Goal: Information Seeking & Learning: Check status

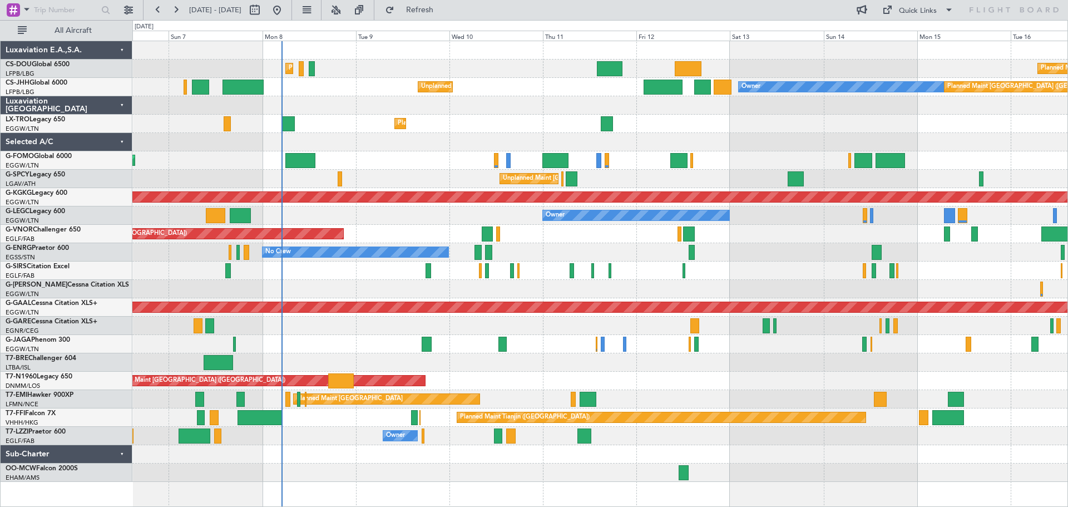
click at [416, 153] on div "Planned Maint [GEOGRAPHIC_DATA] ([GEOGRAPHIC_DATA])" at bounding box center [599, 160] width 935 height 18
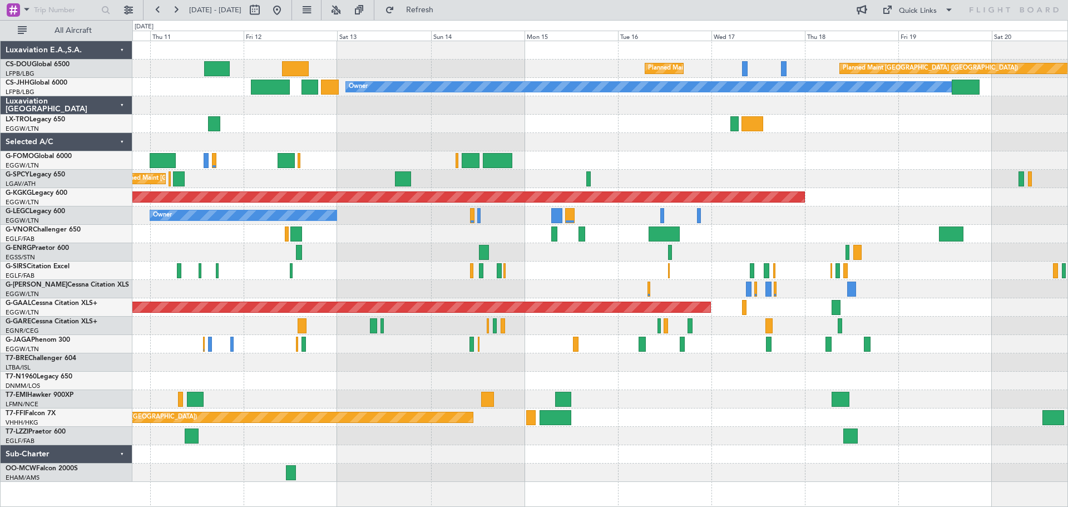
click at [459, 128] on div "Planned Maint Dusseldorf" at bounding box center [599, 124] width 935 height 18
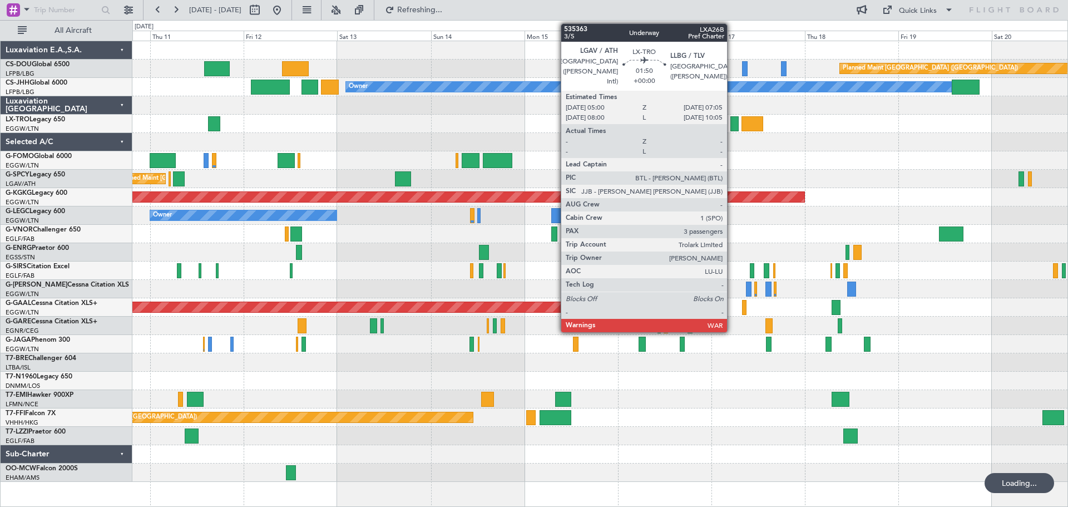
click at [732, 129] on div at bounding box center [734, 123] width 8 height 15
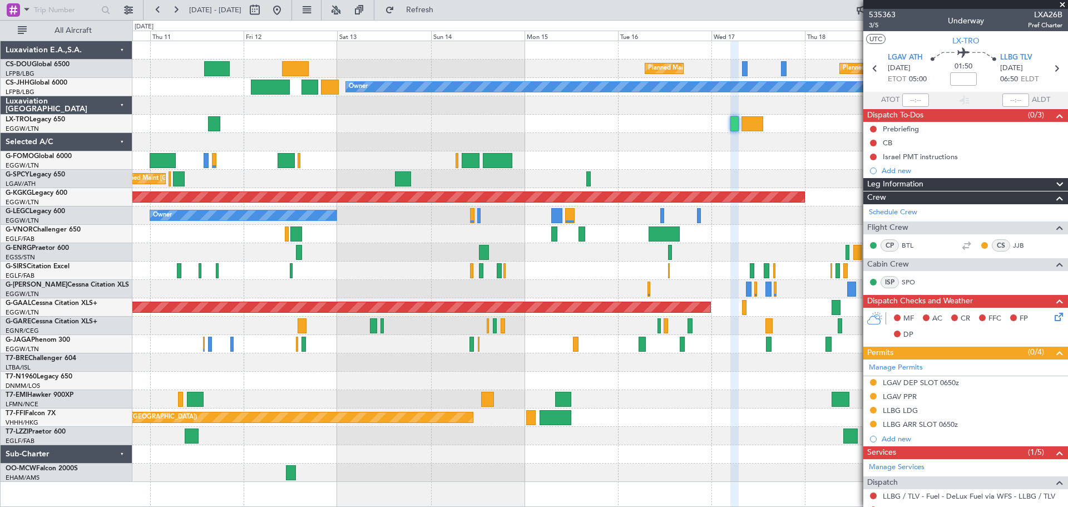
click at [1063, 5] on span at bounding box center [1062, 5] width 11 height 10
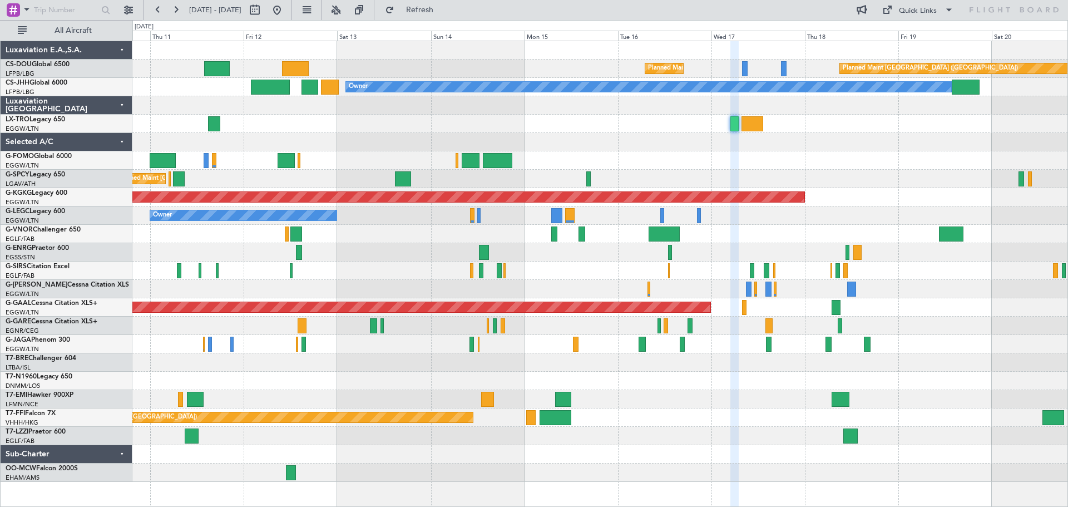
type input "0"
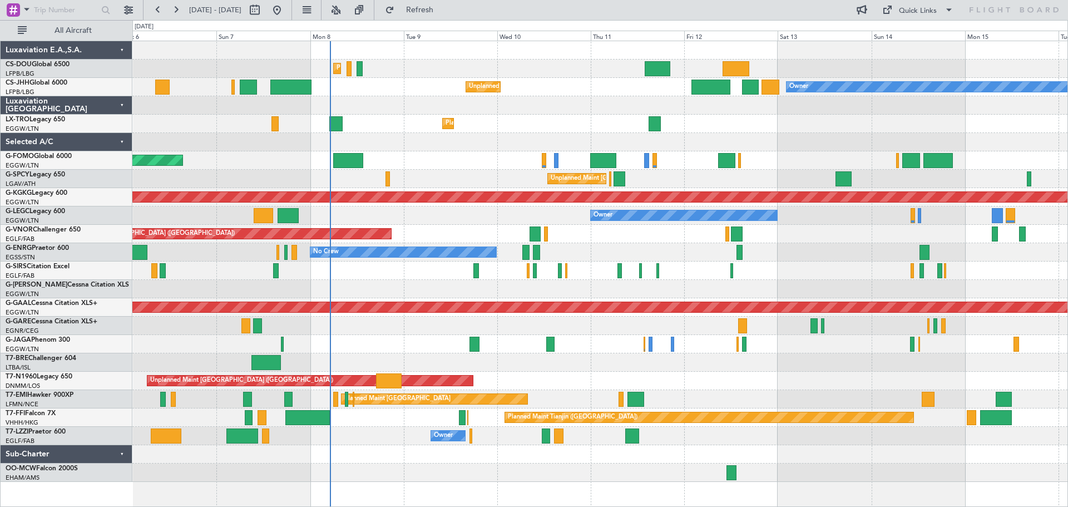
click at [860, 123] on div "Planned Maint [GEOGRAPHIC_DATA] ([GEOGRAPHIC_DATA]) Planned Maint [GEOGRAPHIC_D…" at bounding box center [599, 261] width 935 height 441
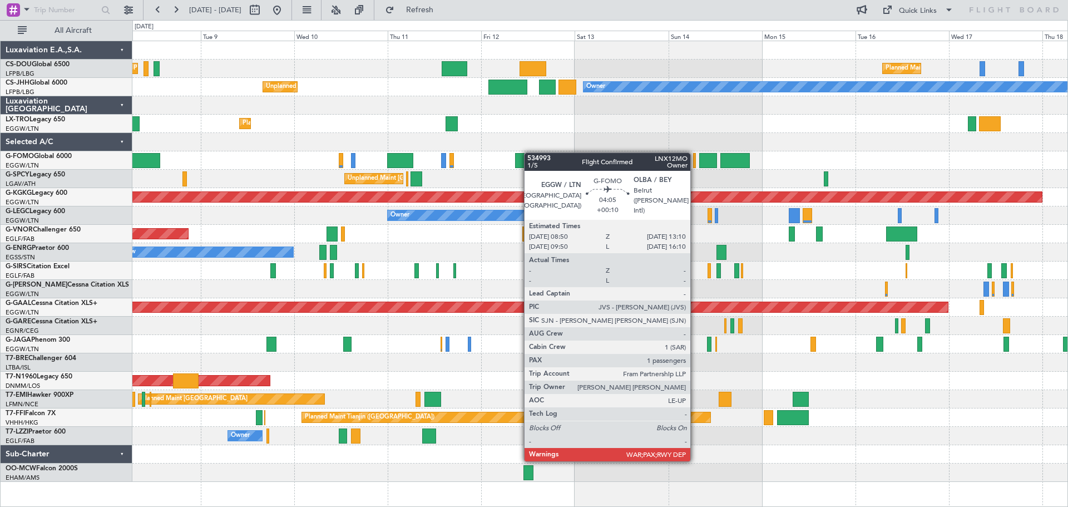
click at [526, 152] on div "Planned Maint [GEOGRAPHIC_DATA] ([GEOGRAPHIC_DATA]) Planned Maint [GEOGRAPHIC_D…" at bounding box center [599, 261] width 935 height 441
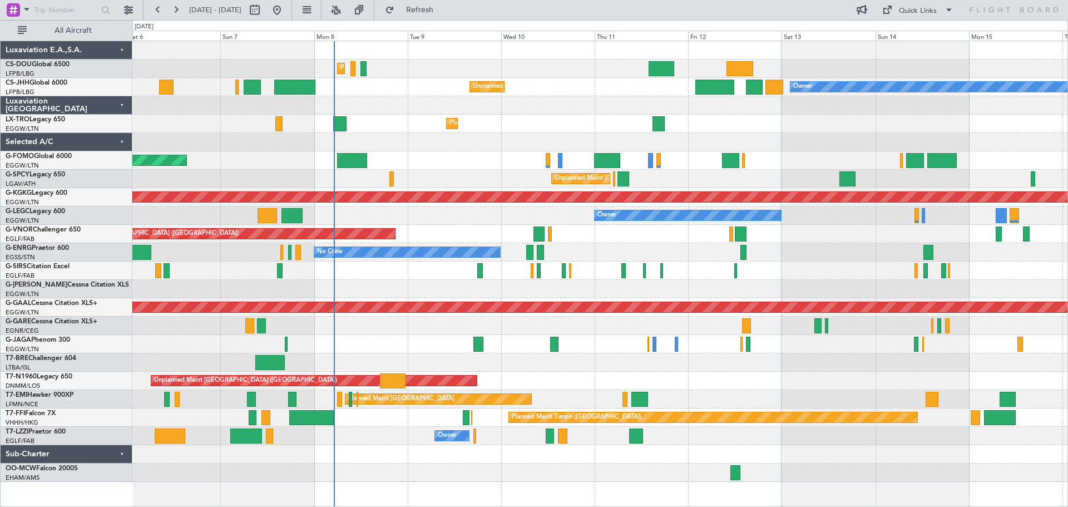
click at [769, 128] on div "Planned Maint [GEOGRAPHIC_DATA] ([GEOGRAPHIC_DATA]) Planned Maint [GEOGRAPHIC_D…" at bounding box center [599, 261] width 935 height 441
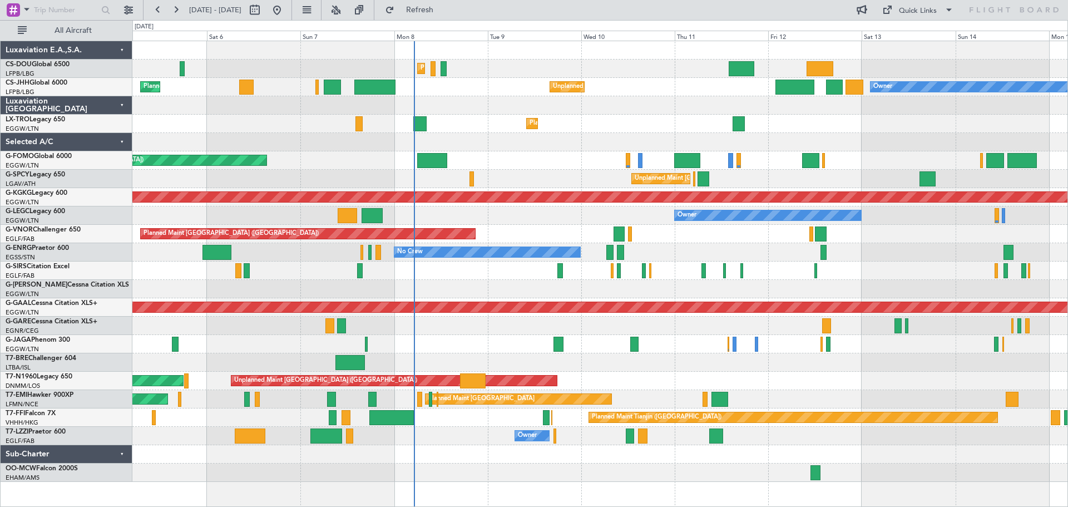
click at [956, 228] on div "Planned Maint [GEOGRAPHIC_DATA] ([GEOGRAPHIC_DATA])" at bounding box center [599, 234] width 935 height 18
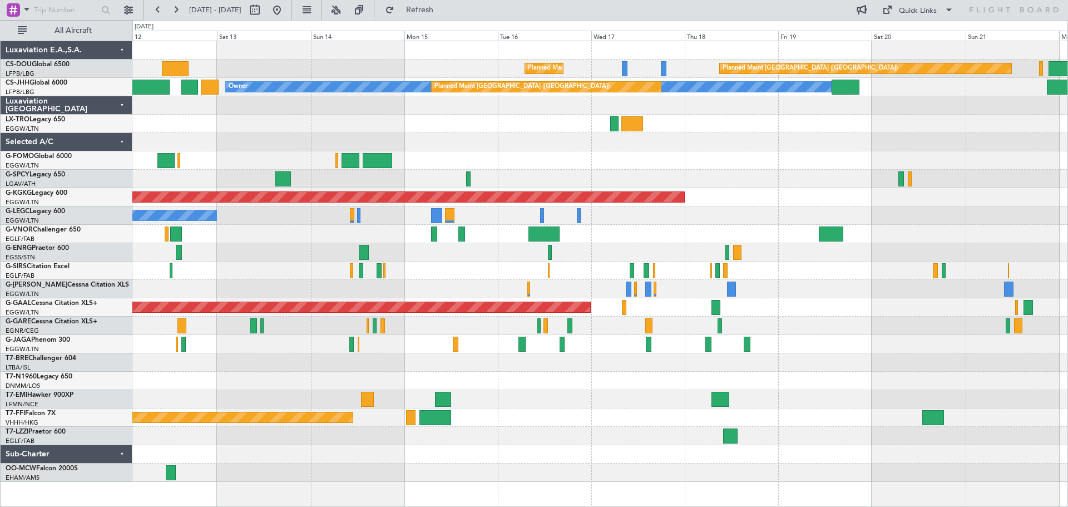
click at [308, 118] on div at bounding box center [599, 124] width 935 height 18
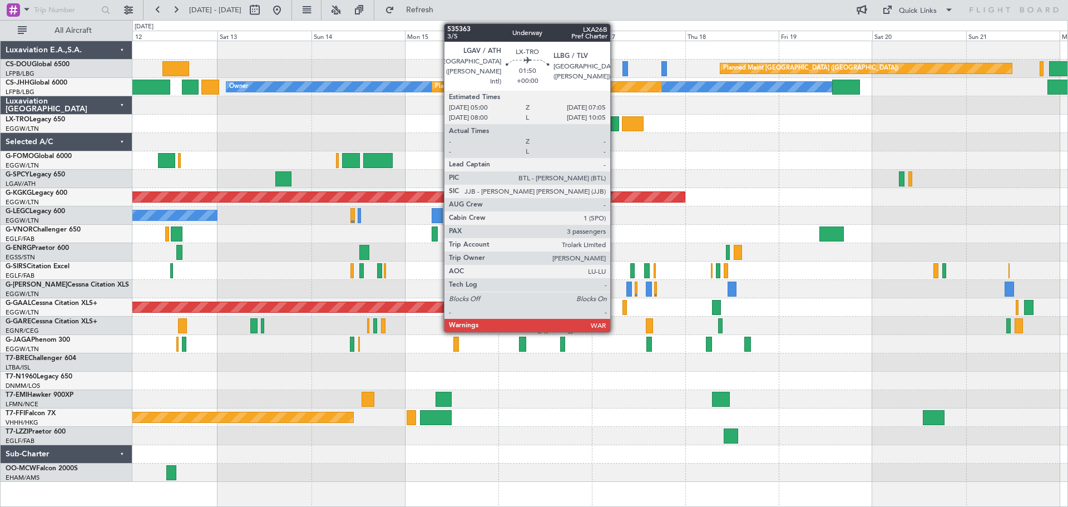
click at [615, 127] on div at bounding box center [615, 123] width 8 height 15
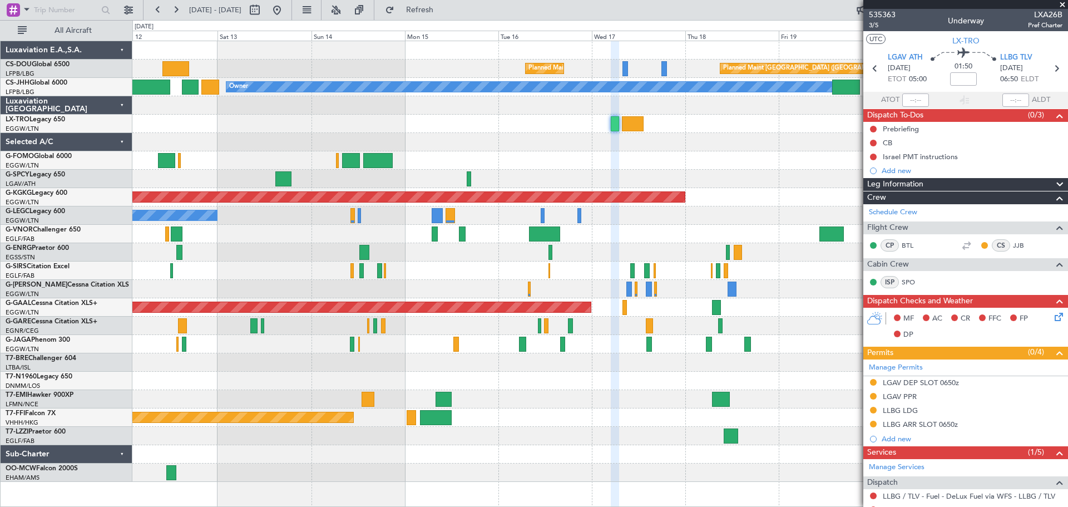
click at [1062, 4] on span at bounding box center [1062, 5] width 11 height 10
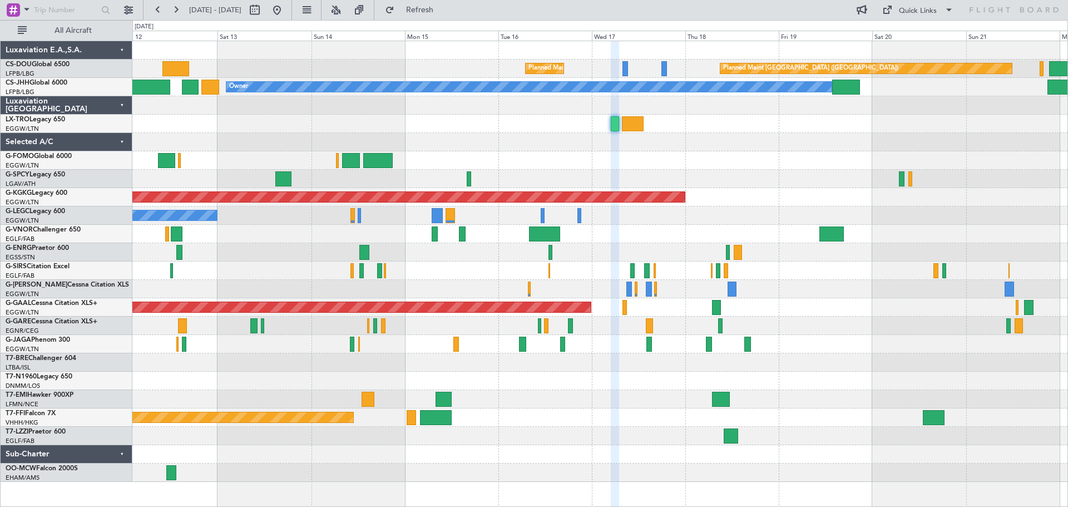
type input "0"
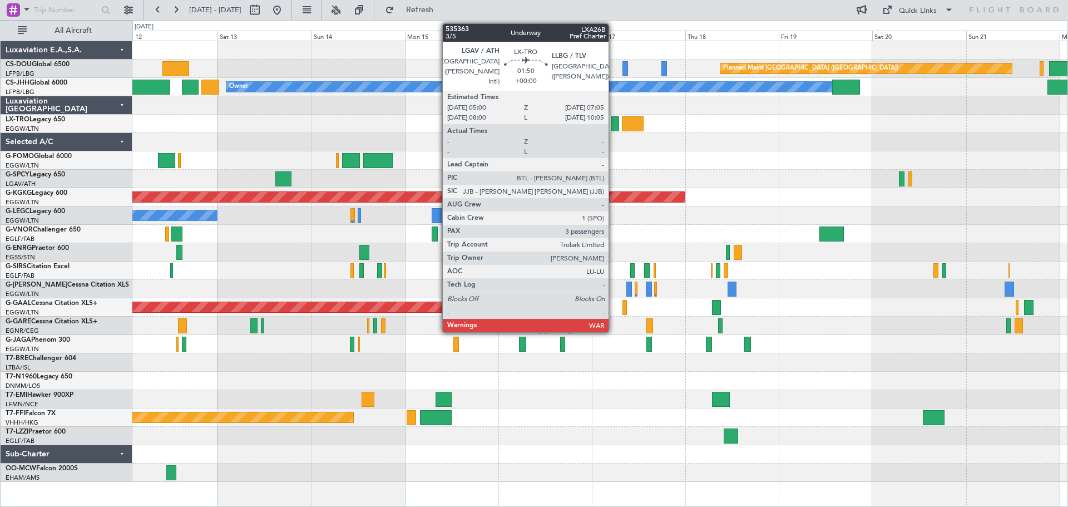
click at [614, 123] on div at bounding box center [615, 123] width 8 height 15
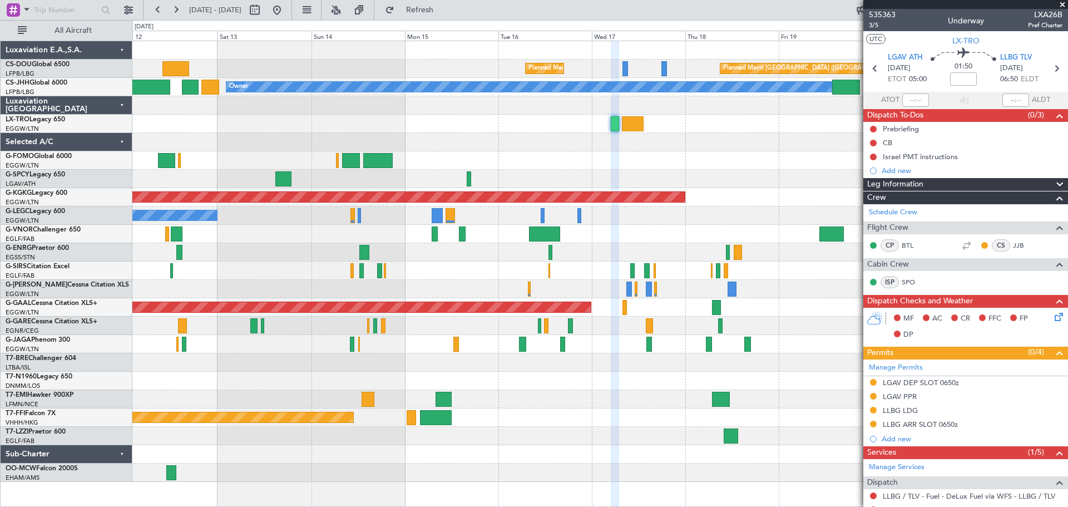
drag, startPoint x: 1064, startPoint y: 2, endPoint x: 1056, endPoint y: 4, distance: 8.8
click at [1063, 3] on span at bounding box center [1062, 5] width 11 height 10
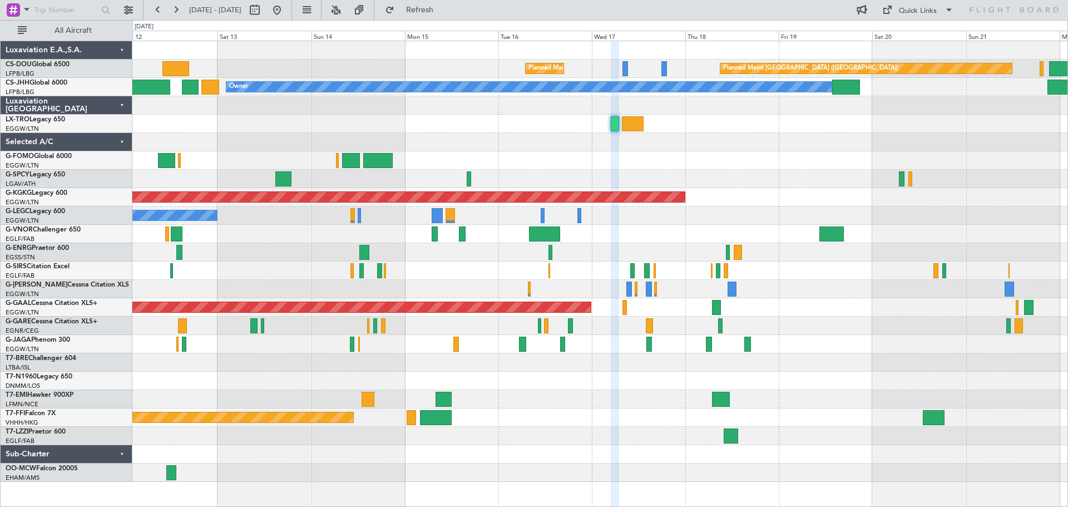
type input "0"
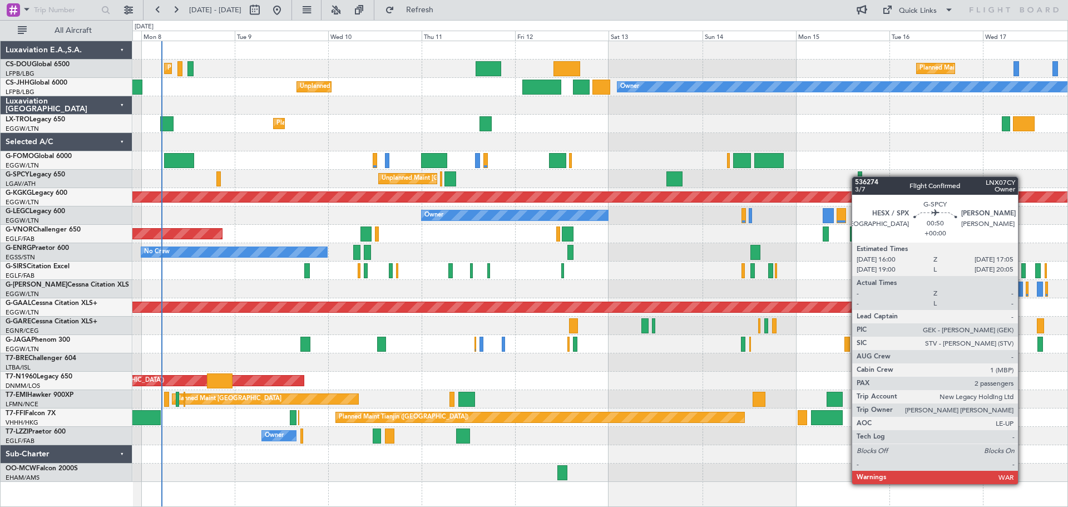
click at [857, 176] on div "Planned Maint [GEOGRAPHIC_DATA] ([GEOGRAPHIC_DATA]) Planned Maint [GEOGRAPHIC_D…" at bounding box center [599, 261] width 935 height 441
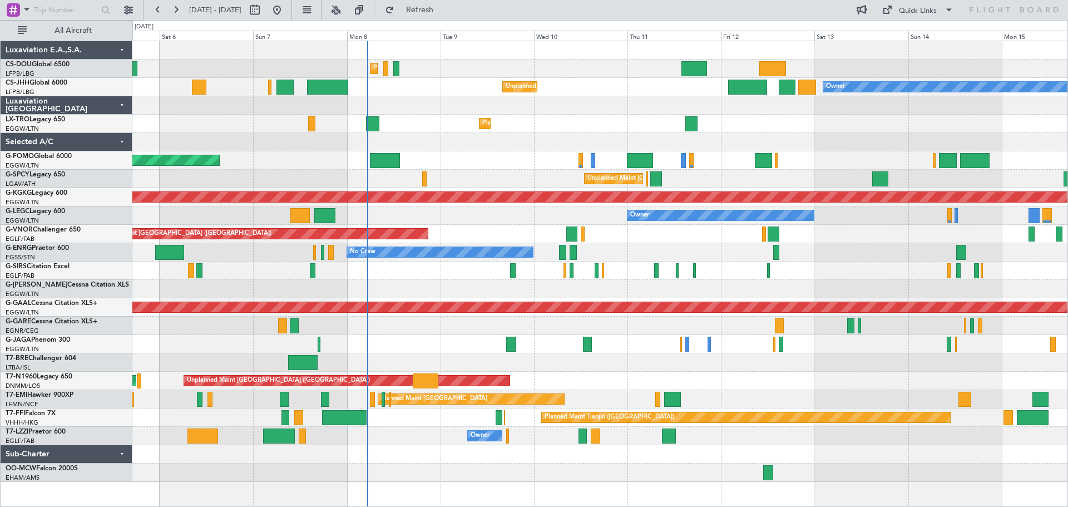
click at [625, 135] on div "Planned Maint [GEOGRAPHIC_DATA] ([GEOGRAPHIC_DATA]) Planned Maint [GEOGRAPHIC_D…" at bounding box center [599, 261] width 935 height 441
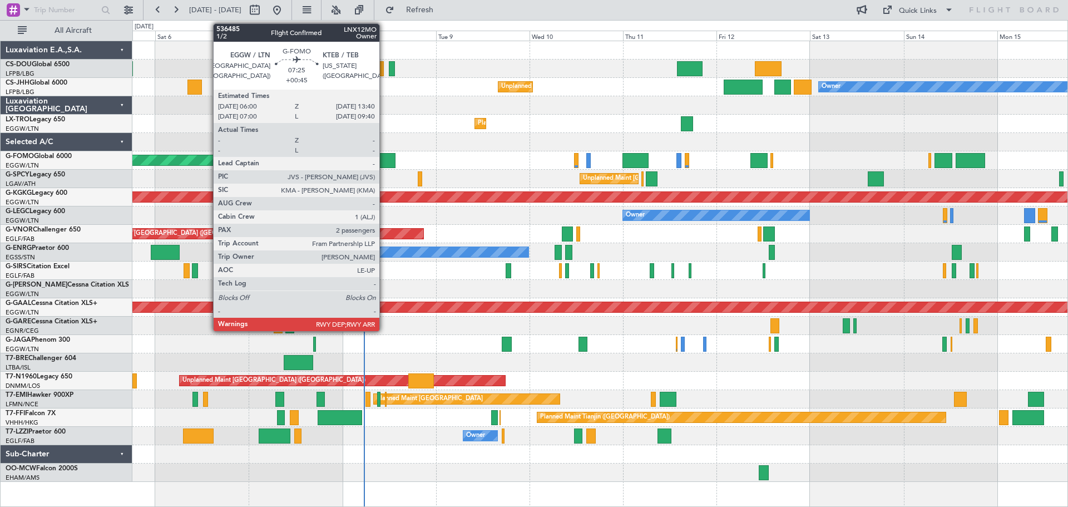
click at [384, 161] on div at bounding box center [380, 160] width 30 height 15
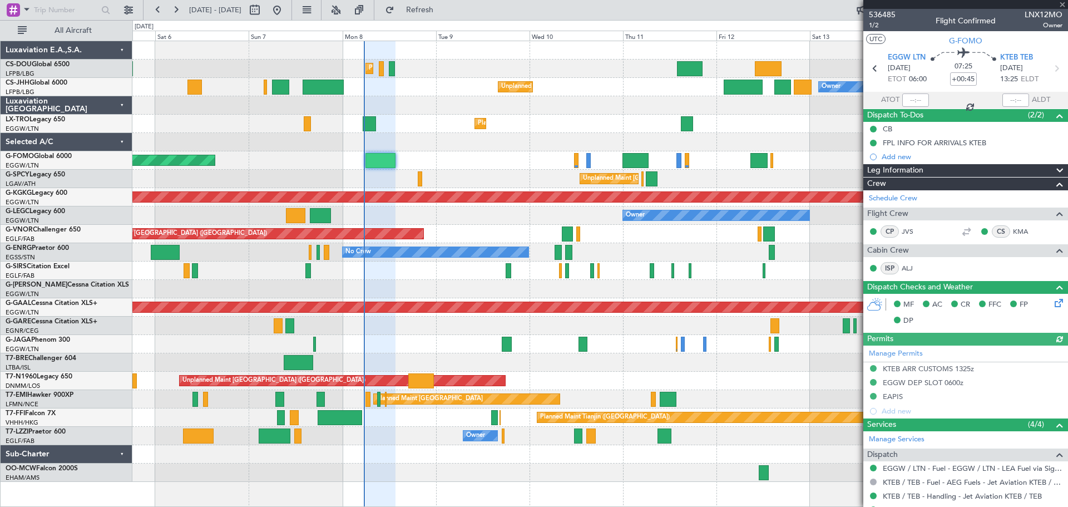
scroll to position [174, 0]
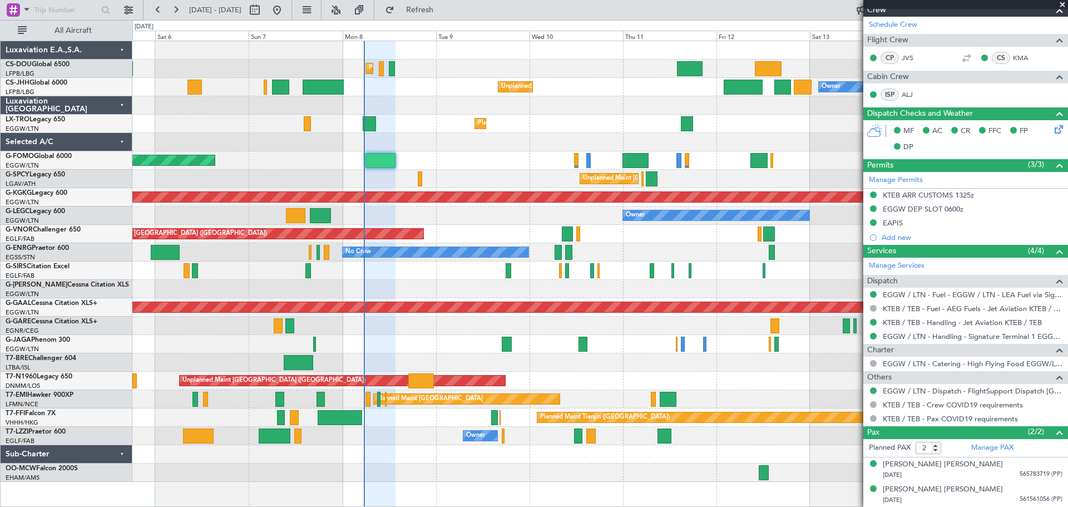
click at [1061, 4] on span at bounding box center [1062, 5] width 11 height 10
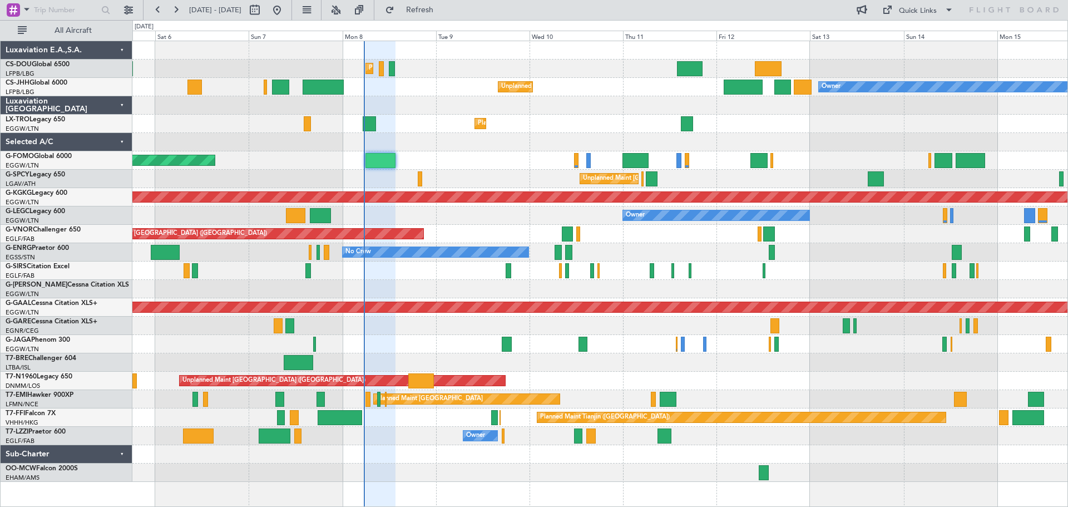
type input "0"
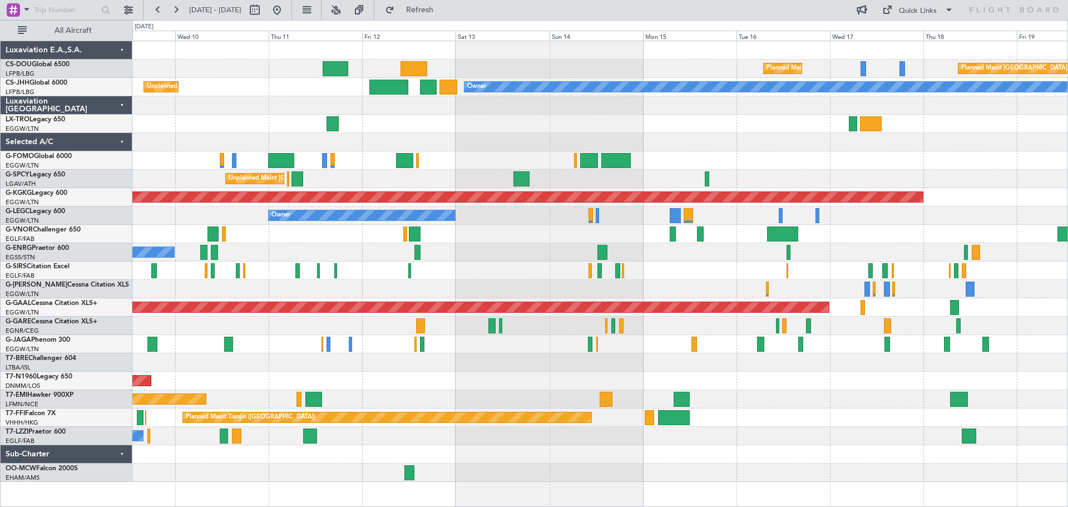
click at [621, 129] on div "Planned Maint Dusseldorf" at bounding box center [599, 124] width 935 height 18
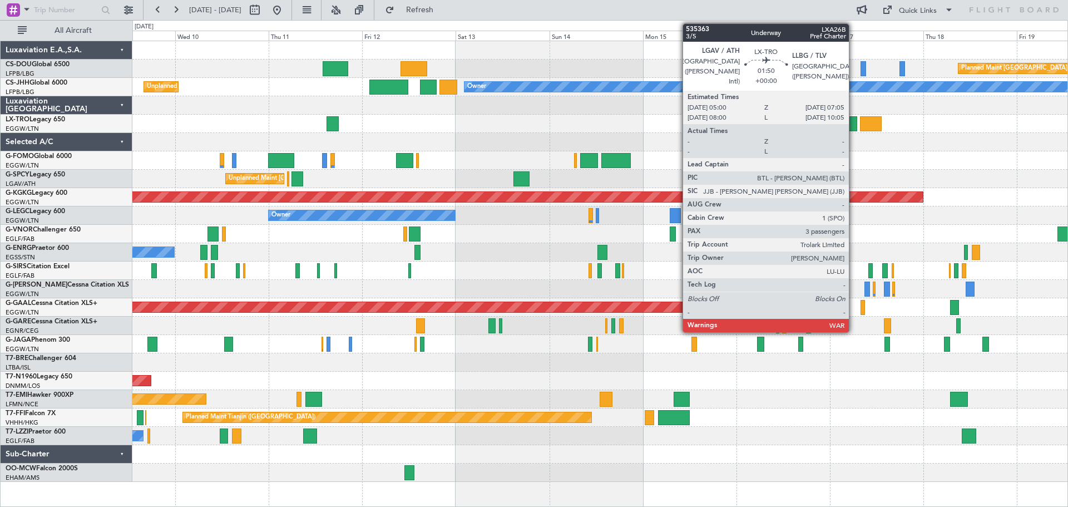
click at [854, 123] on div at bounding box center [853, 123] width 8 height 15
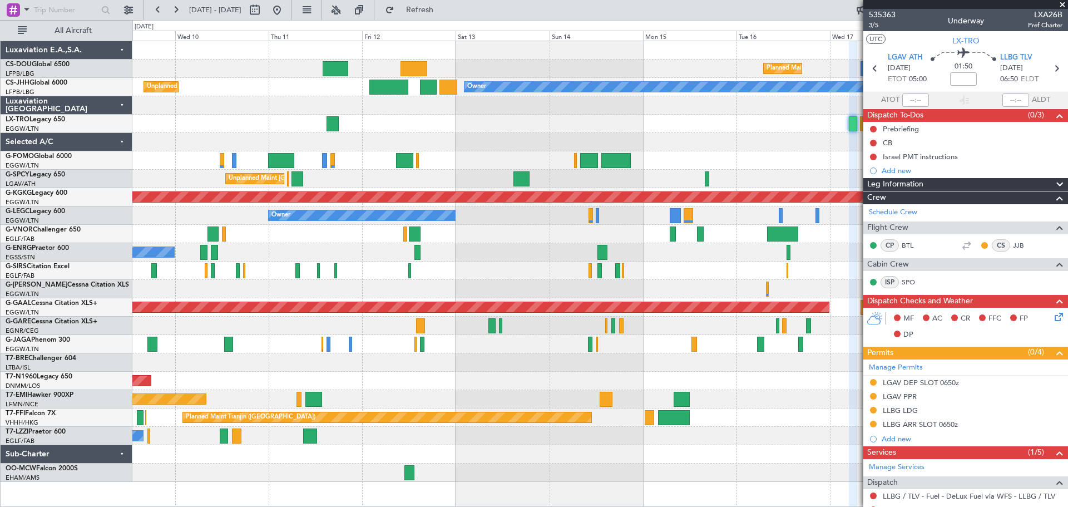
click at [1063, 6] on span at bounding box center [1062, 5] width 11 height 10
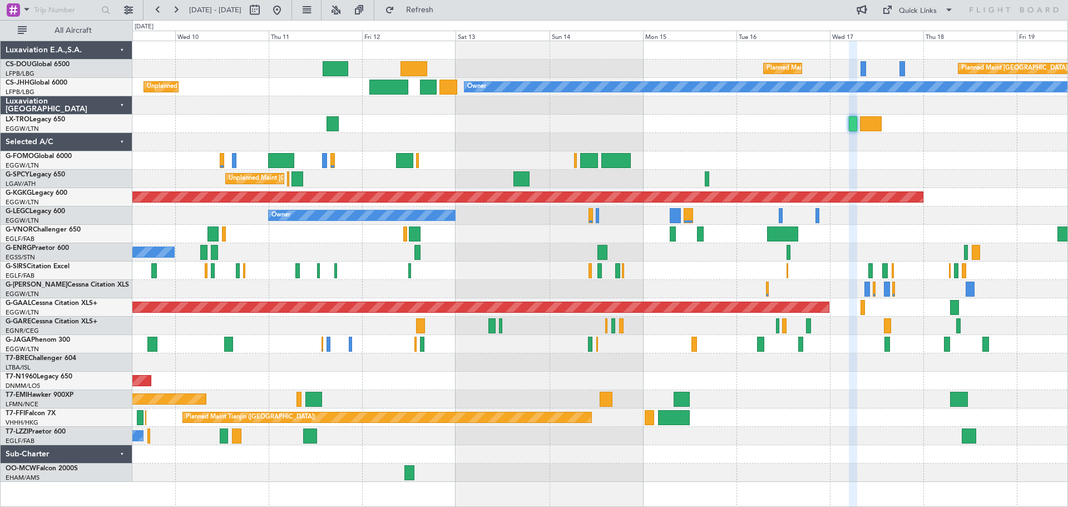
type input "0"
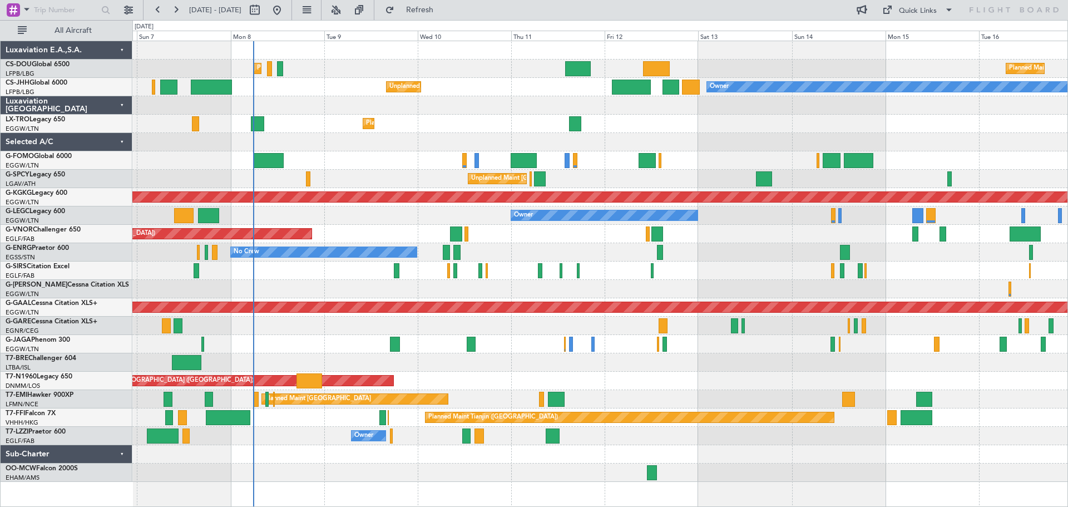
click at [582, 281] on div "Owner" at bounding box center [599, 289] width 935 height 18
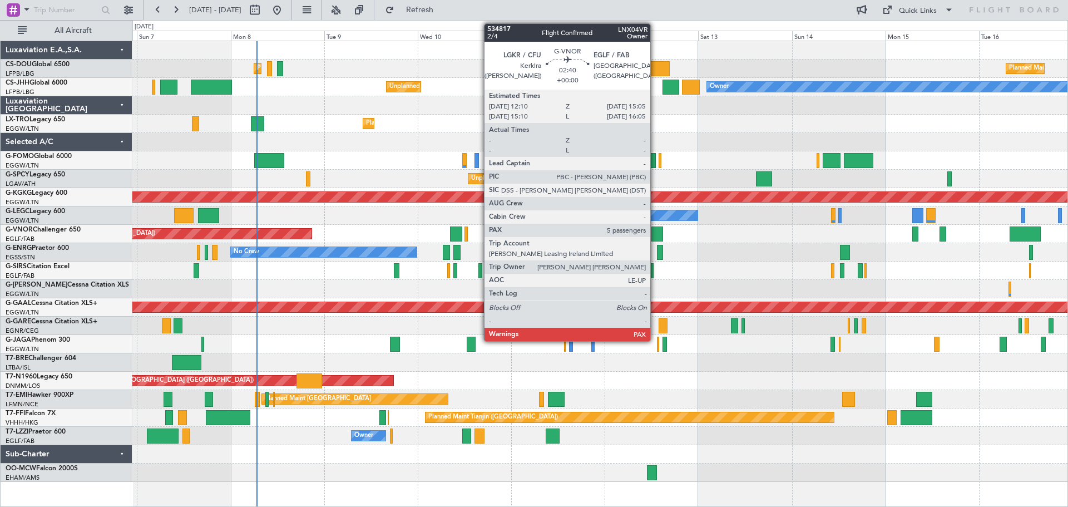
click at [655, 232] on div at bounding box center [657, 233] width 12 height 15
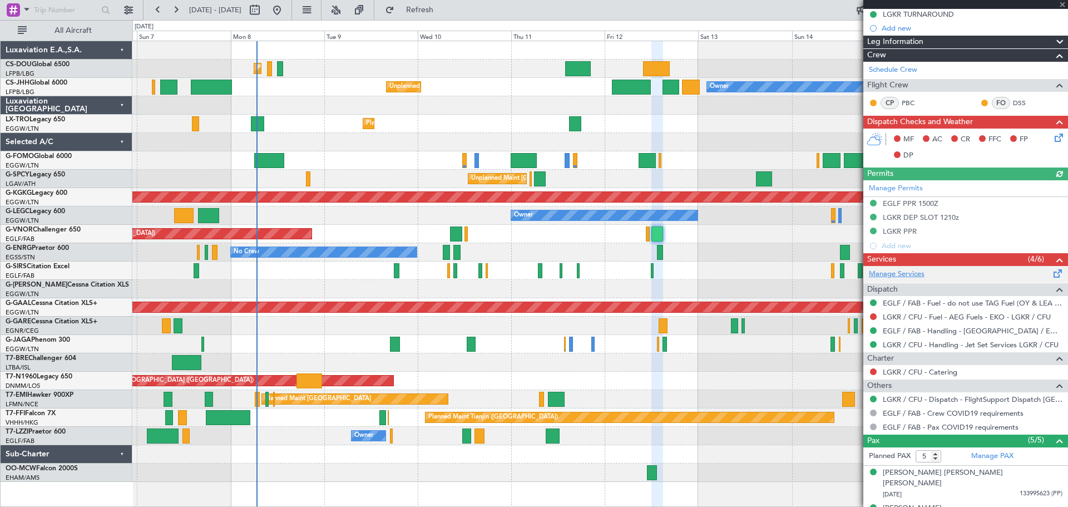
scroll to position [240, 0]
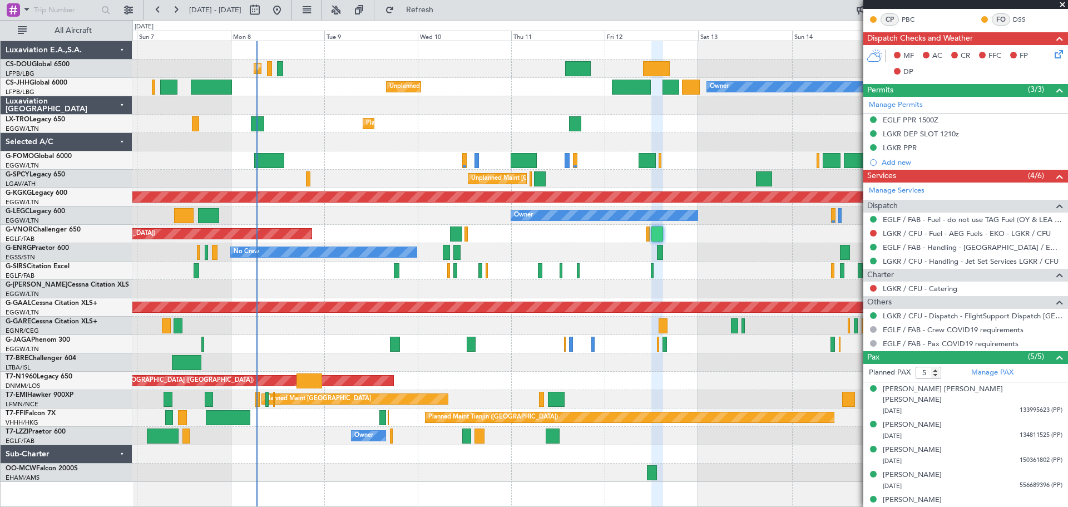
click at [1060, 5] on span at bounding box center [1062, 5] width 11 height 10
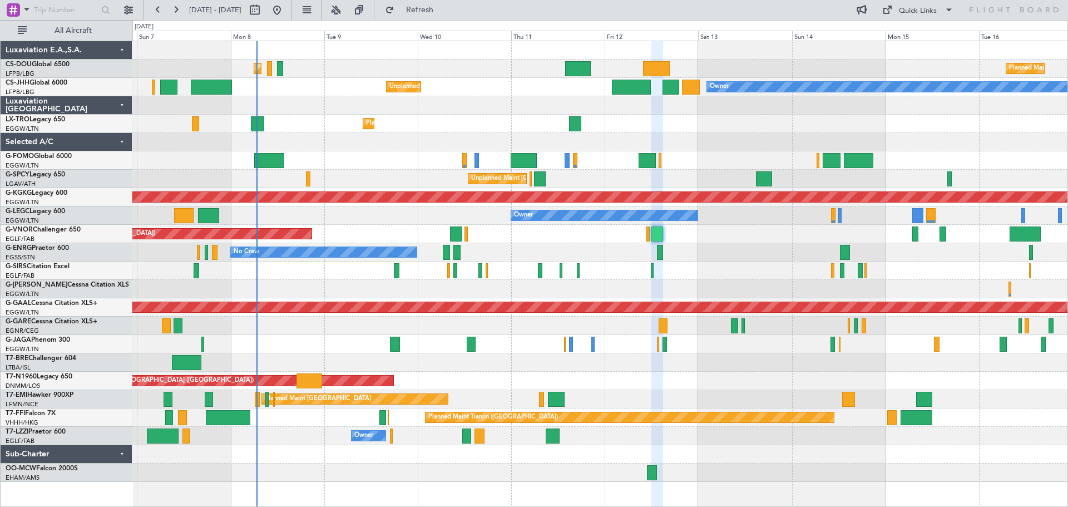
type input "0"
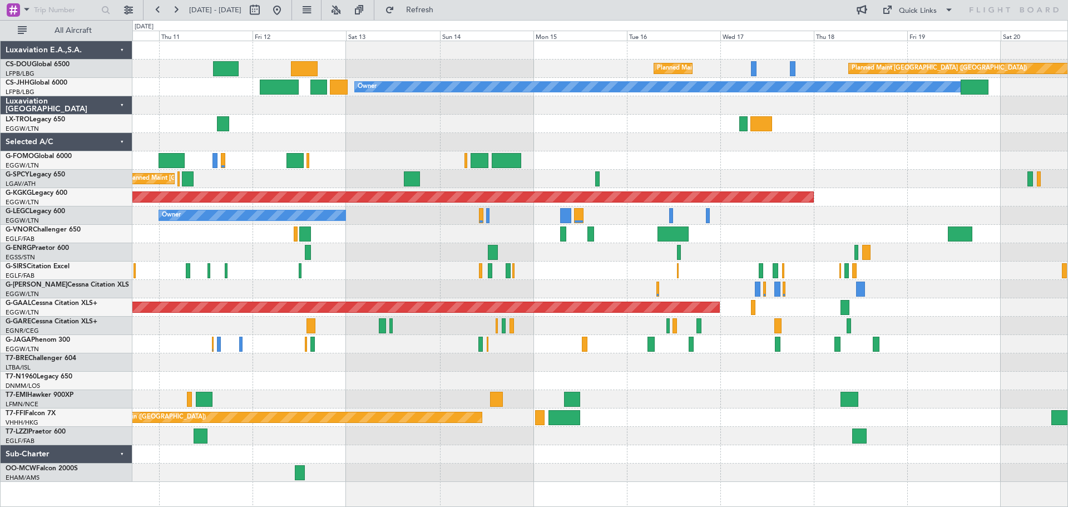
click at [612, 132] on div "Planned Maint Paris (Le Bourget) Planned Maint Paris (Le Bourget) Planned Maint…" at bounding box center [599, 261] width 935 height 441
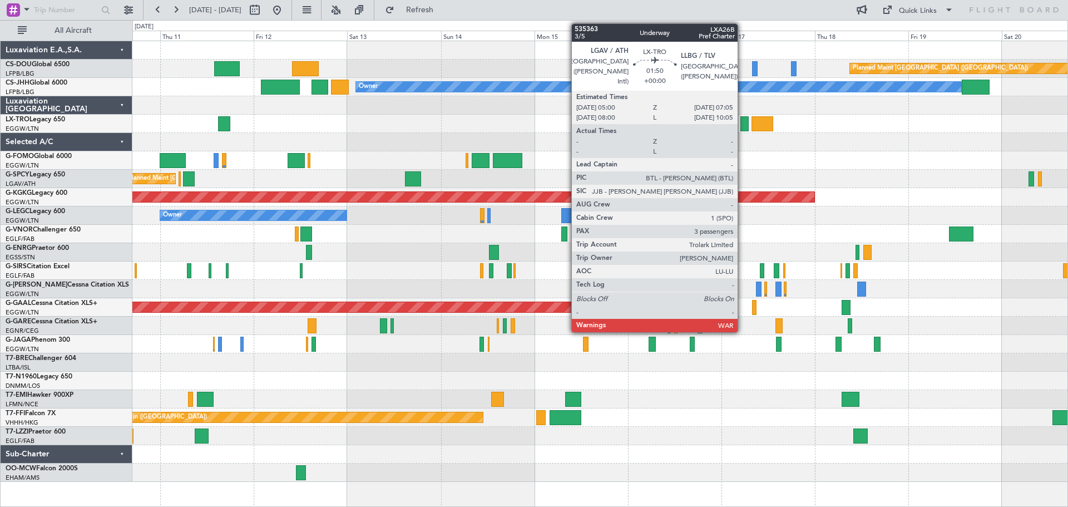
click at [743, 126] on div at bounding box center [744, 123] width 8 height 15
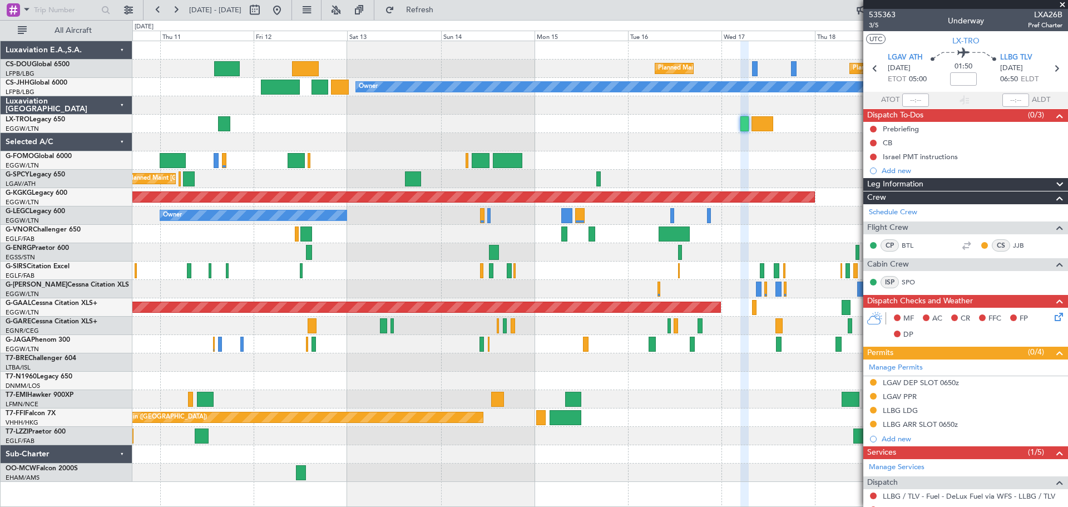
click at [1062, 5] on span at bounding box center [1062, 5] width 11 height 10
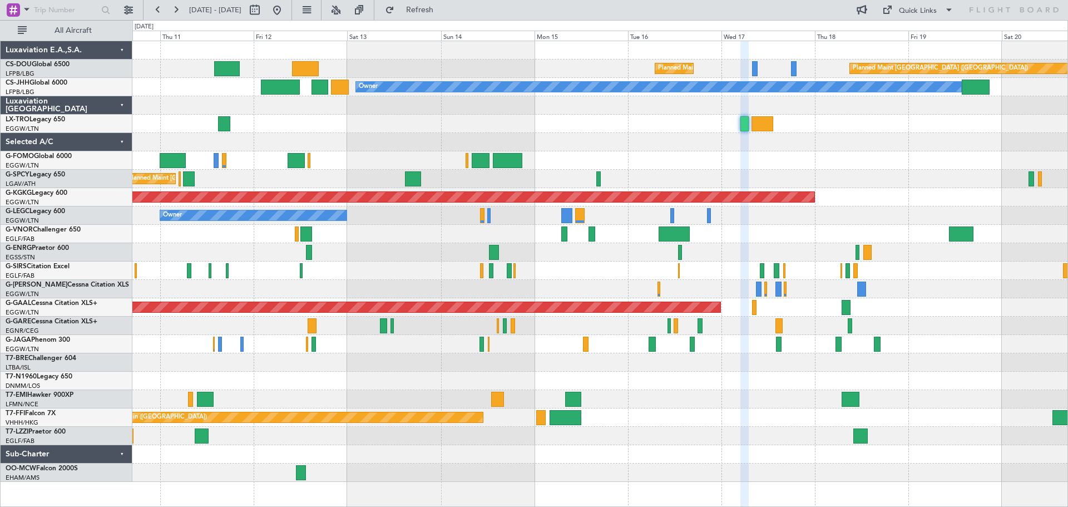
type input "0"
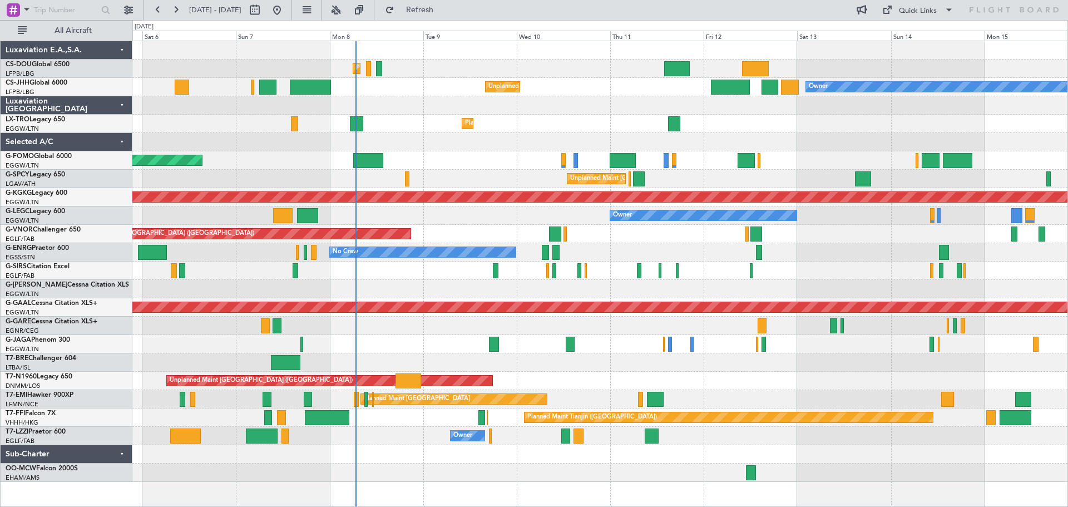
click at [842, 120] on div "Planned Maint Dusseldorf" at bounding box center [599, 124] width 935 height 18
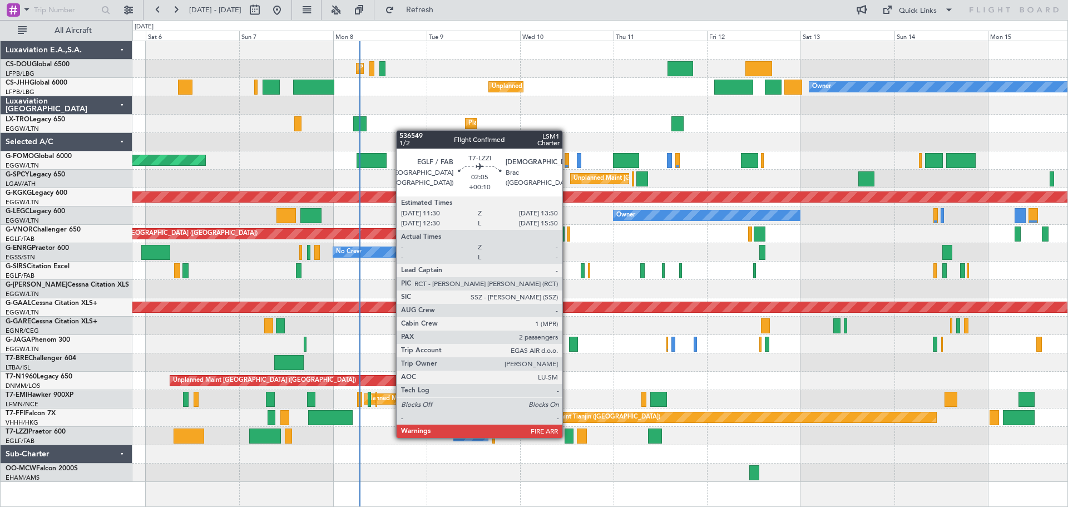
click at [567, 437] on div at bounding box center [569, 435] width 9 height 15
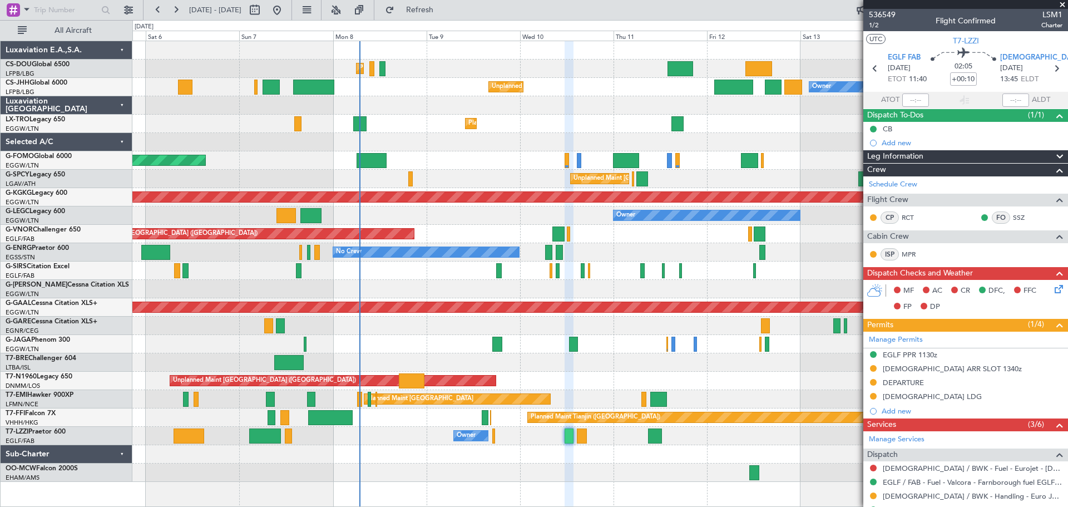
click at [1063, 4] on span at bounding box center [1062, 5] width 11 height 10
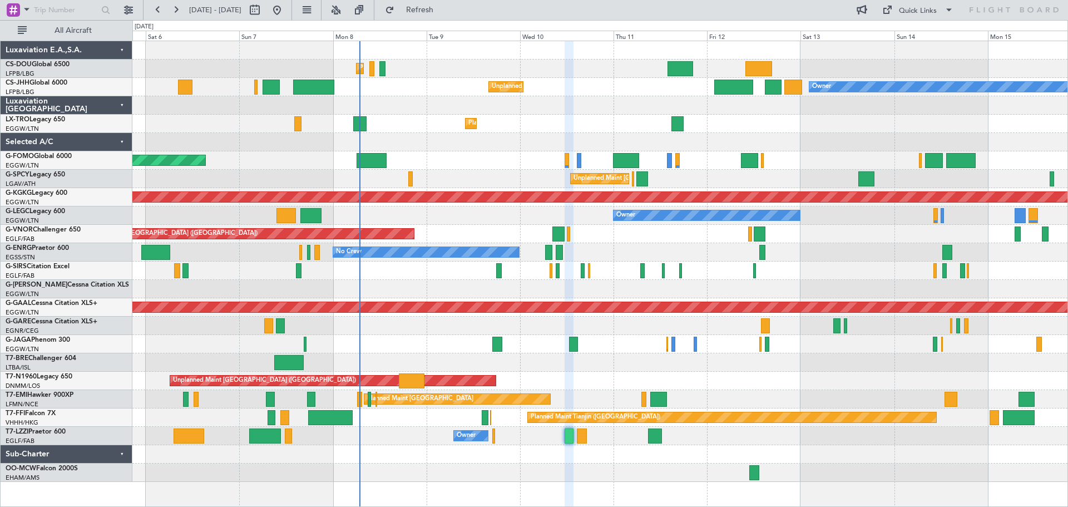
type input "0"
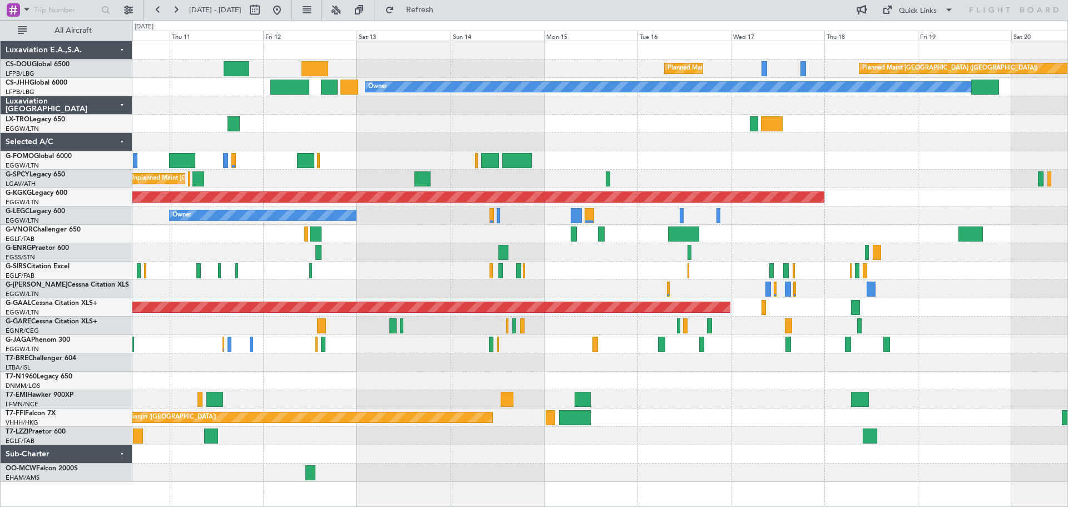
click at [447, 131] on div "Planned Maint Dusseldorf" at bounding box center [599, 124] width 935 height 18
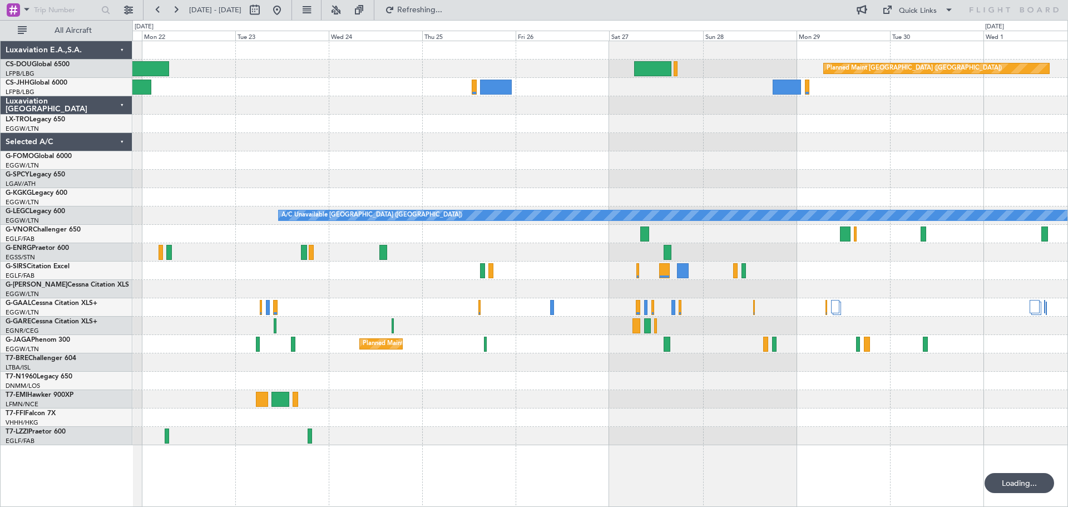
click at [759, 157] on div "Planned Maint Paris (Le Bourget) Planned Maint Paris (Le Bourget) Owner A/C Una…" at bounding box center [599, 243] width 935 height 404
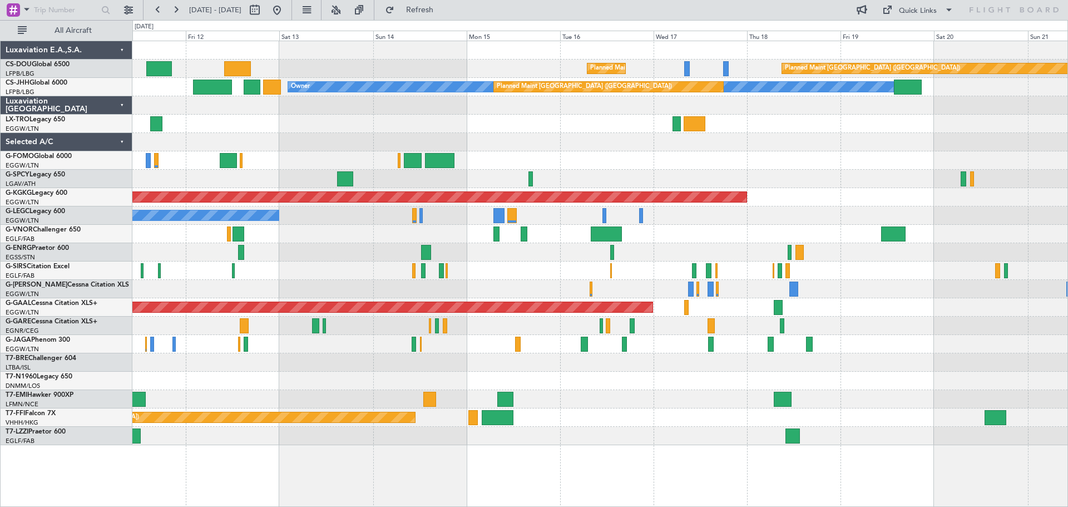
click at [896, 113] on div "Planned Maint Paris (Le Bourget) Planned Maint Paris (Le Bourget) Owner Planned…" at bounding box center [599, 243] width 935 height 404
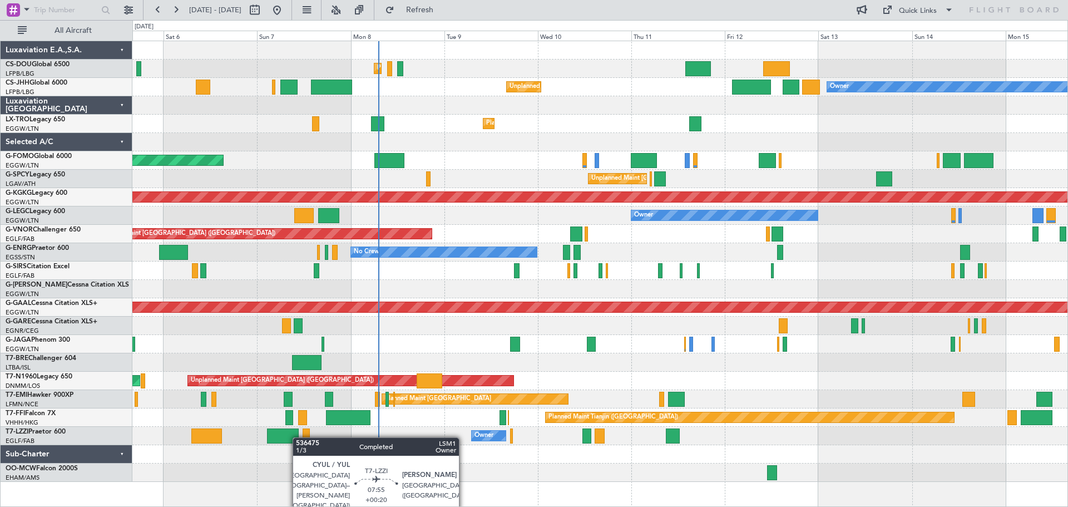
click at [298, 437] on div "Planned Maint Paris (Le Bourget) Planned Maint Paris (Le Bourget) Planned Maint…" at bounding box center [599, 261] width 935 height 441
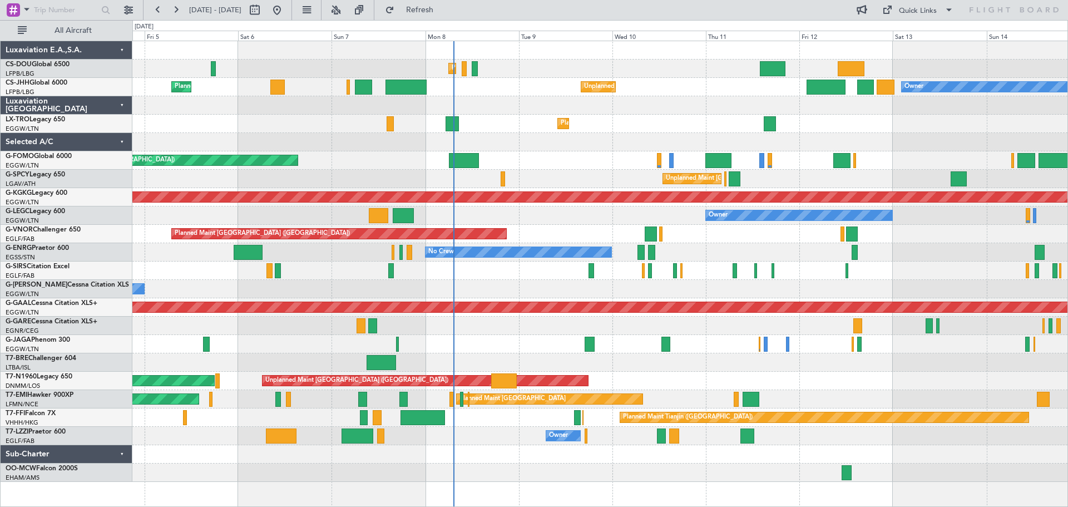
click at [374, 461] on div at bounding box center [599, 454] width 935 height 18
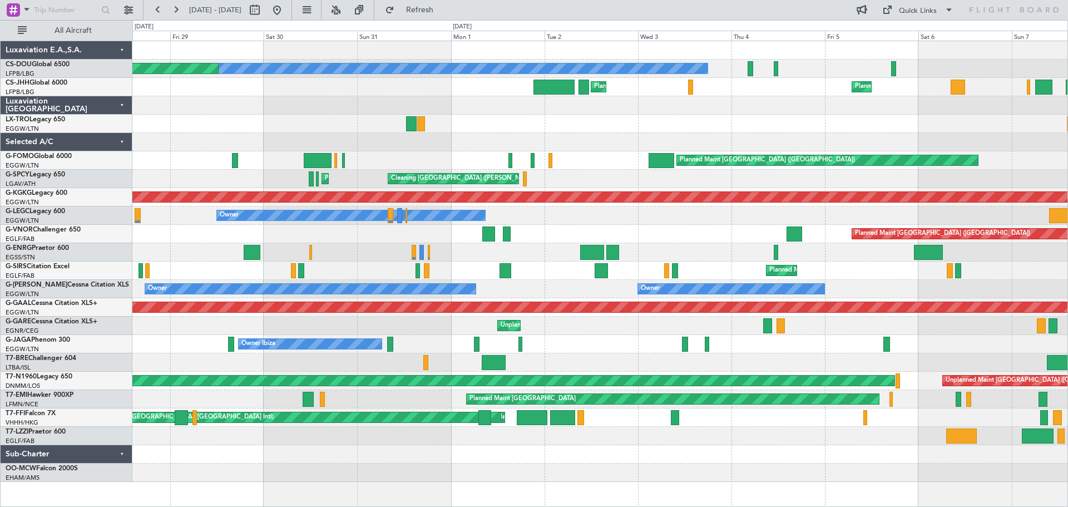
click at [898, 301] on div "Planned Maint Paris (Le Bourget) No Crew Planned Maint Paris (Le Bourget) Plann…" at bounding box center [599, 261] width 935 height 441
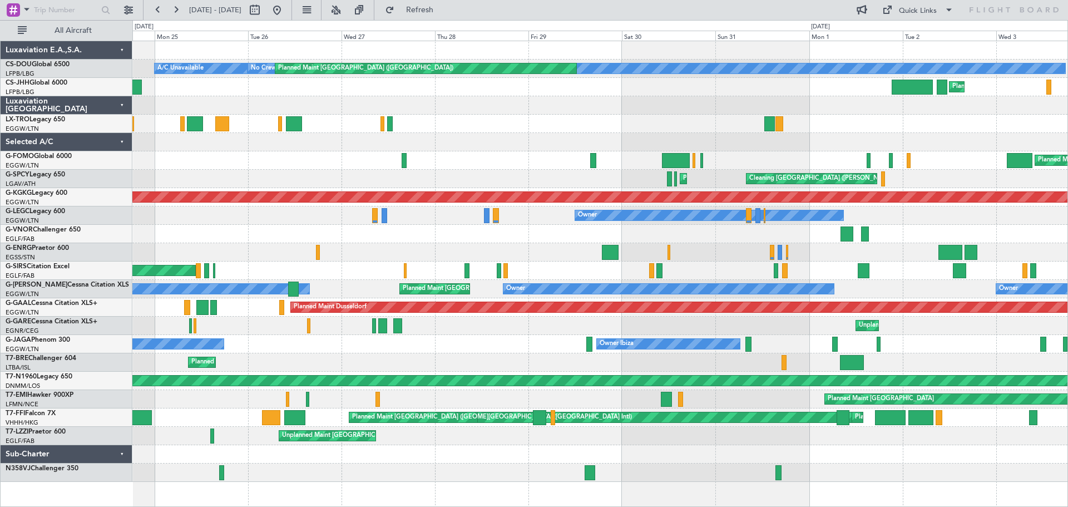
click at [622, 395] on div "Planned Maint Zurich Planned Maint Chester" at bounding box center [599, 399] width 935 height 18
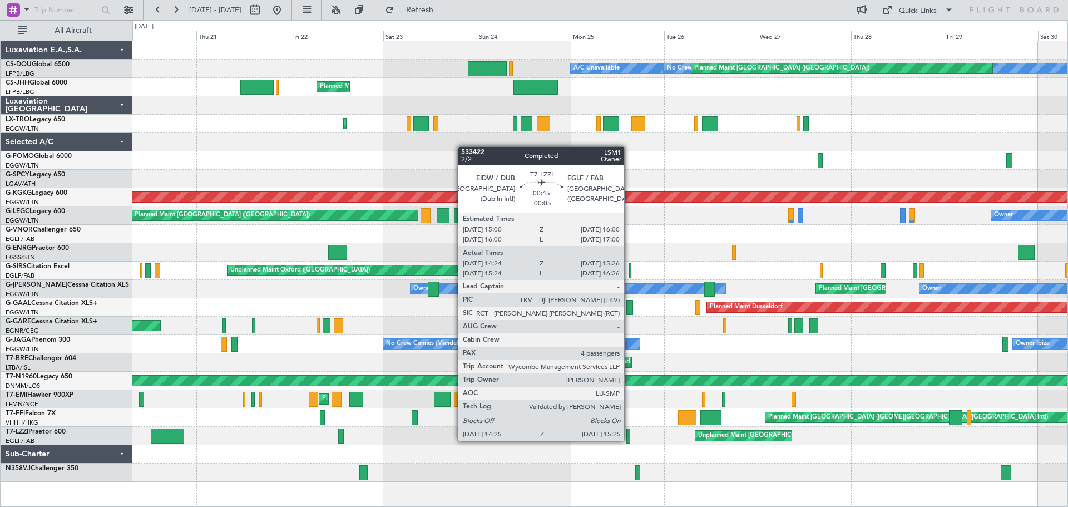
click at [629, 439] on div at bounding box center [628, 435] width 4 height 15
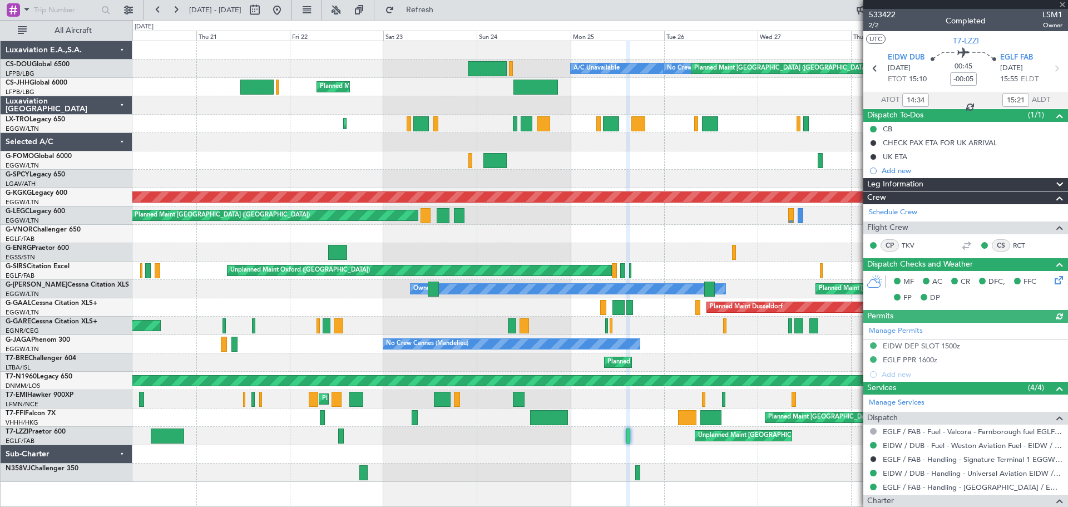
scroll to position [201, 0]
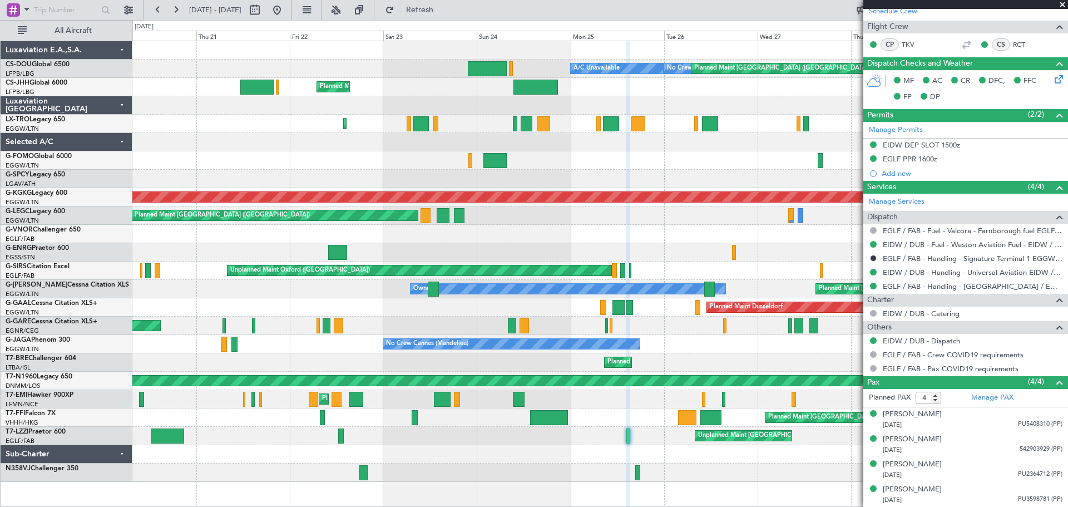
click at [1062, 5] on span at bounding box center [1062, 5] width 11 height 10
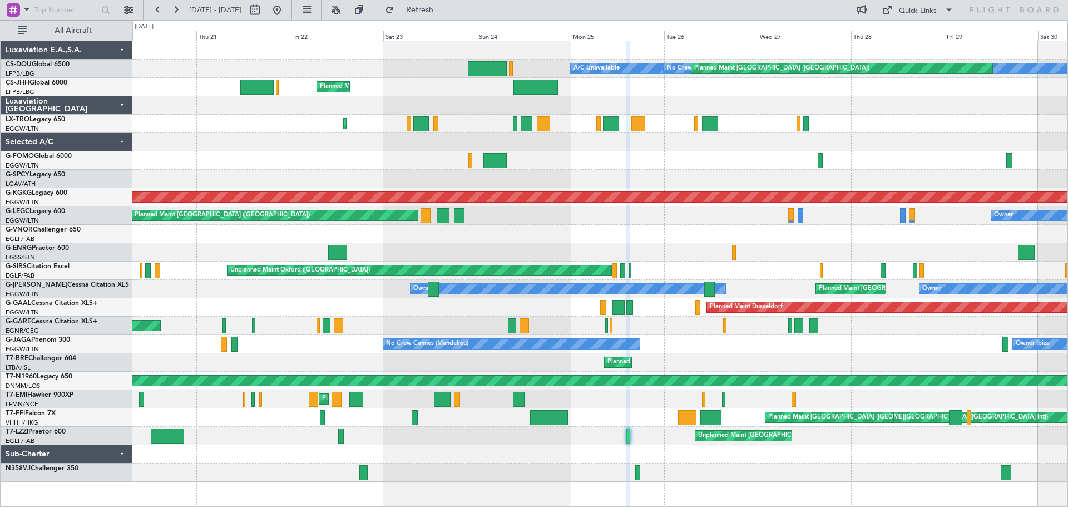
type input "0"
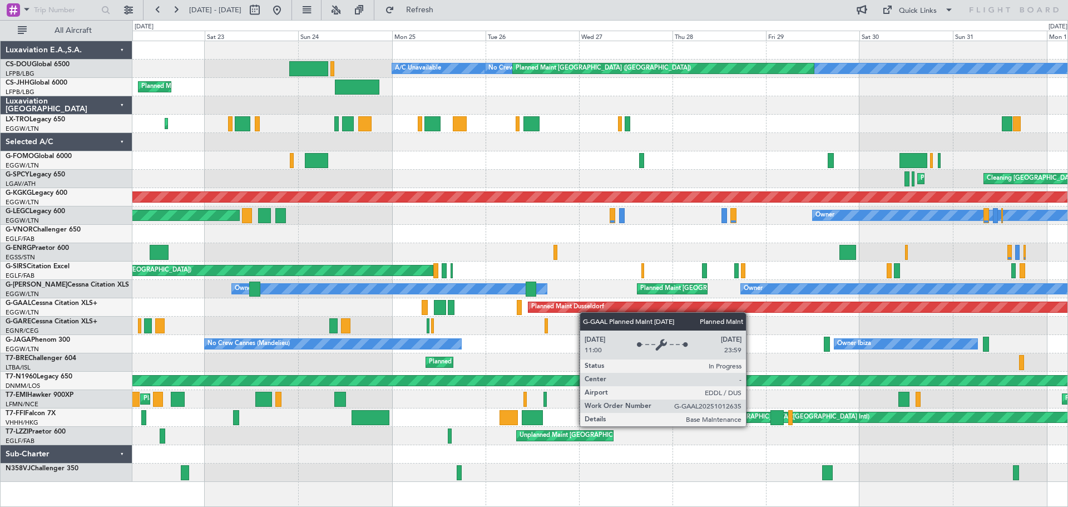
click at [729, 310] on div "No Crew Planned Maint Paris (Le Bourget) A/C Unavailable Planned Maint Paris (L…" at bounding box center [599, 261] width 935 height 441
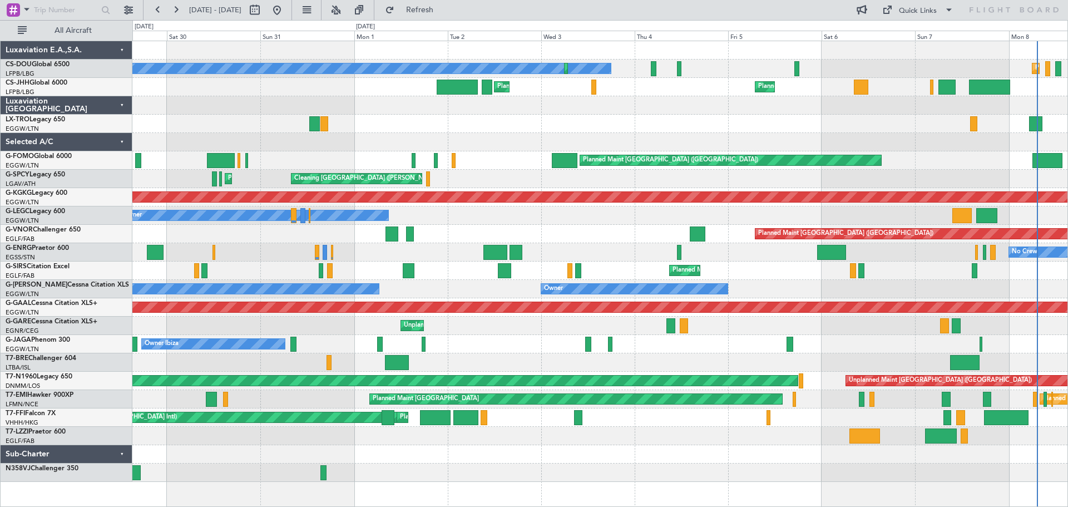
click at [516, 338] on div "Owner Ibiza" at bounding box center [599, 344] width 935 height 18
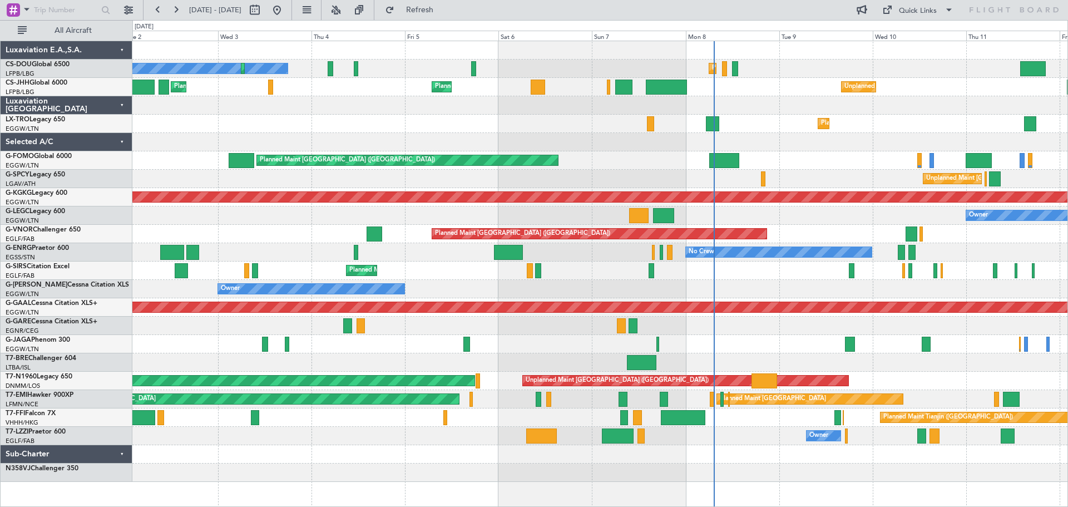
click at [563, 353] on div at bounding box center [599, 362] width 935 height 18
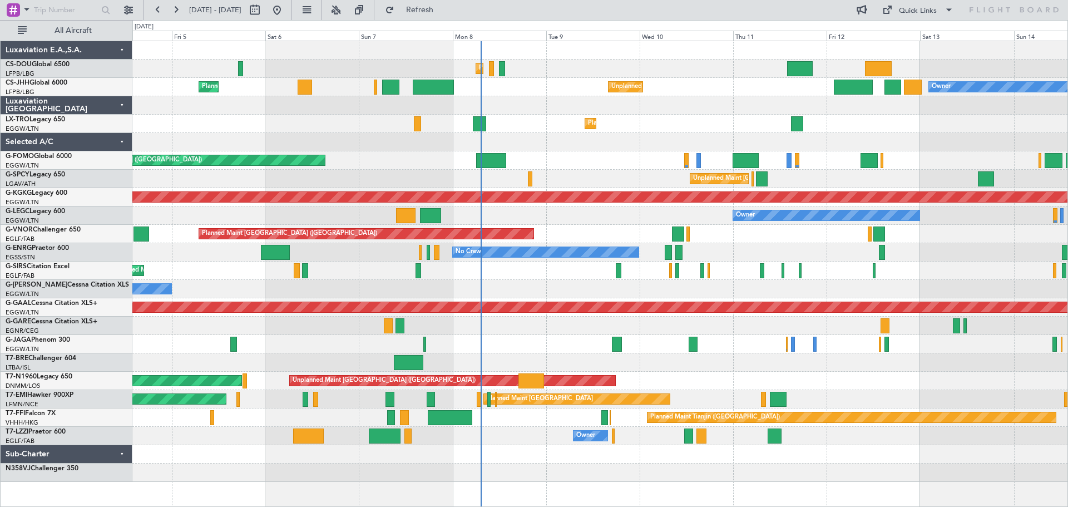
click at [578, 338] on div "Planned Maint Paris (Le Bourget) Planned Maint Paris (Le Bourget) Planned Maint…" at bounding box center [599, 261] width 935 height 441
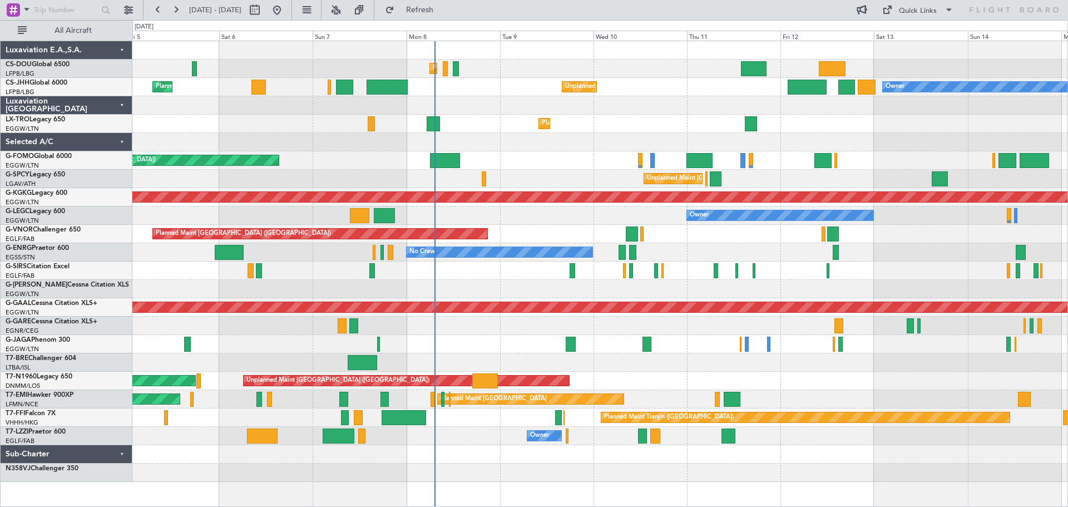
click at [692, 357] on div at bounding box center [599, 362] width 935 height 18
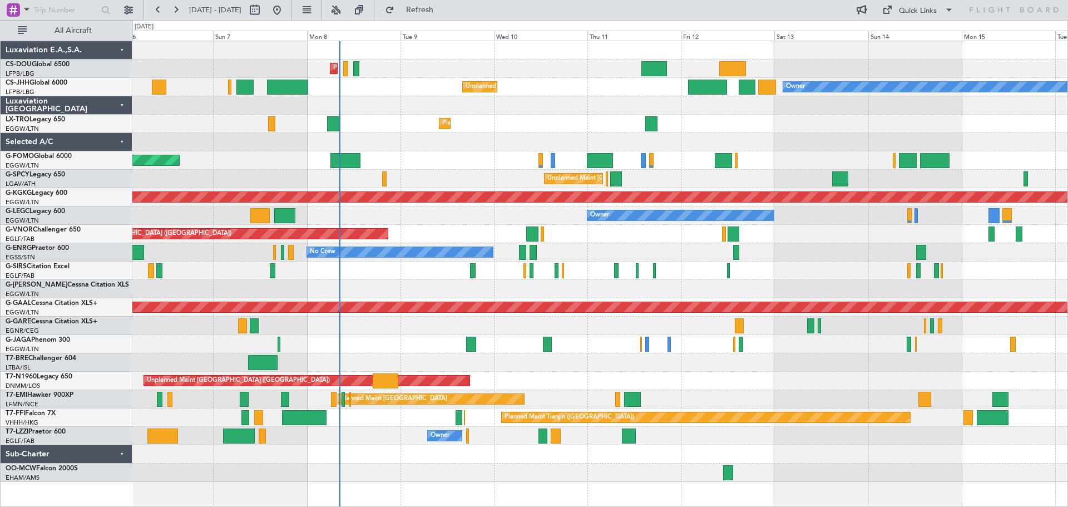
click at [443, 151] on div "Planned Maint [GEOGRAPHIC_DATA] ([GEOGRAPHIC_DATA])" at bounding box center [599, 160] width 935 height 18
click at [541, 116] on div "Planned Maint Dusseldorf" at bounding box center [599, 124] width 935 height 18
click at [541, 134] on div at bounding box center [599, 142] width 935 height 18
click at [446, 316] on div at bounding box center [599, 325] width 935 height 18
click at [541, 316] on div at bounding box center [599, 325] width 935 height 18
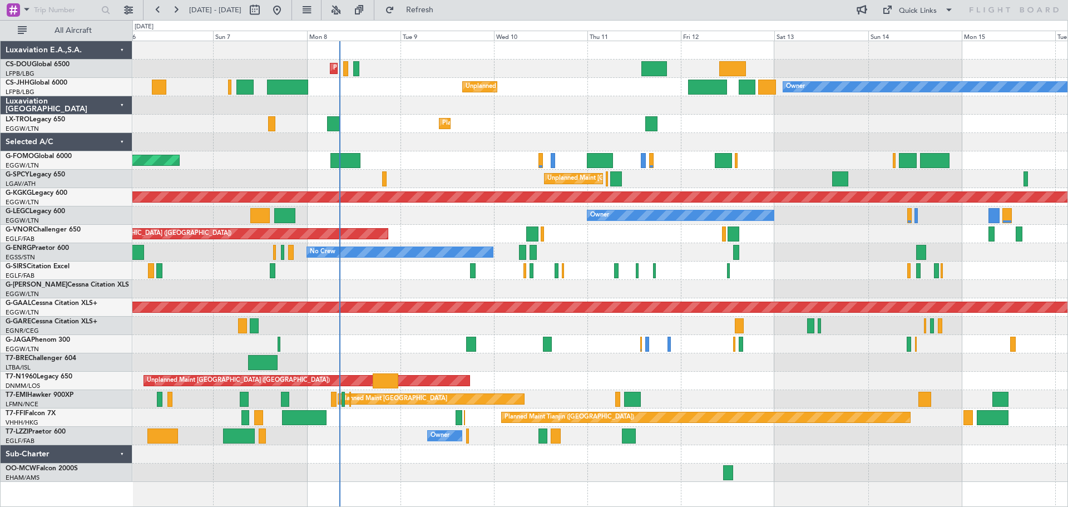
click at [643, 314] on div "Planned Maint Dusseldorf" at bounding box center [599, 307] width 935 height 18
click at [635, 226] on div "Planned Maint [GEOGRAPHIC_DATA] ([GEOGRAPHIC_DATA])" at bounding box center [599, 234] width 935 height 18
click at [354, 279] on div "Planned Maint [GEOGRAPHIC_DATA] ([GEOGRAPHIC_DATA])" at bounding box center [599, 270] width 935 height 18
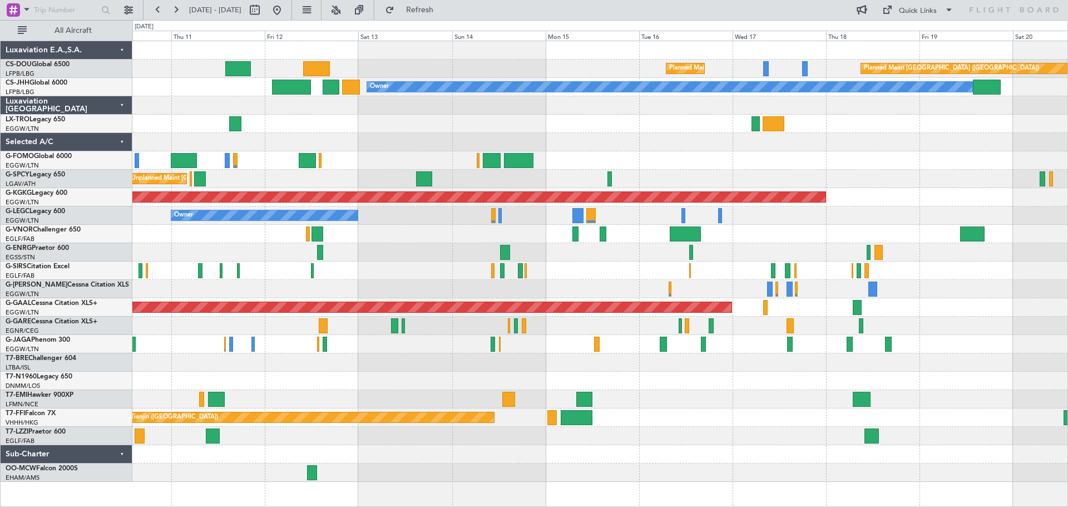
click at [540, 161] on div "Planned Maint [GEOGRAPHIC_DATA] ([GEOGRAPHIC_DATA]) Planned Maint [GEOGRAPHIC_D…" at bounding box center [599, 261] width 935 height 441
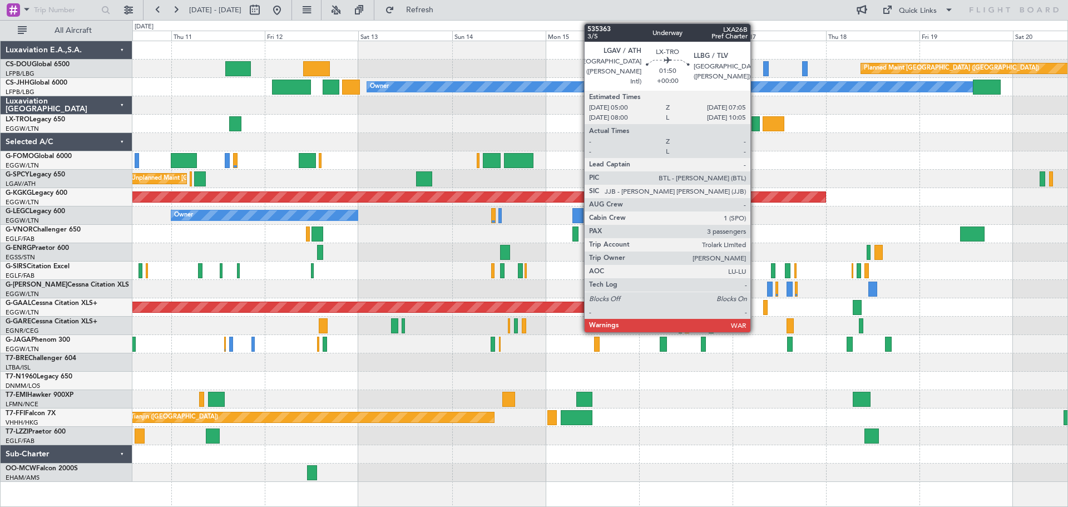
click at [755, 122] on div at bounding box center [755, 123] width 8 height 15
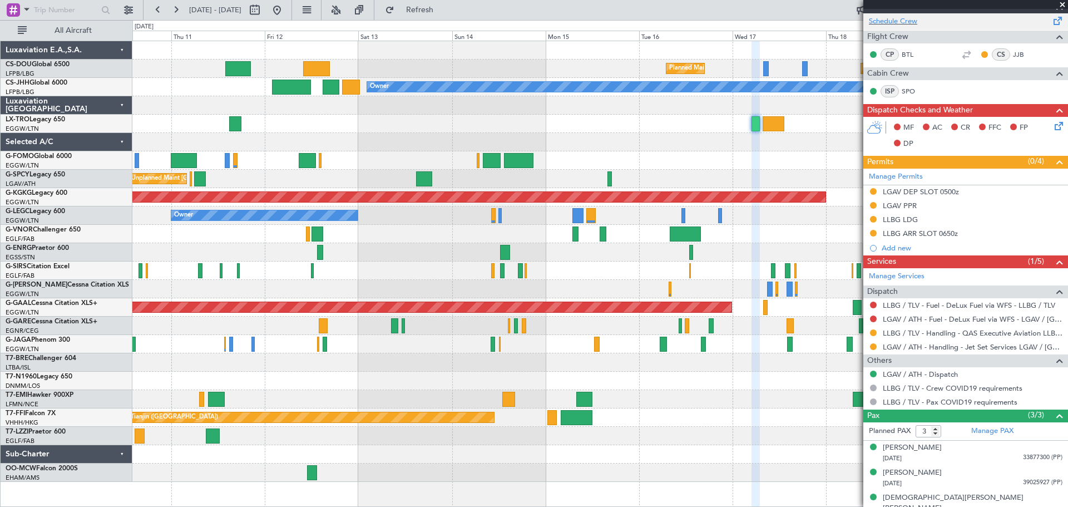
scroll to position [199, 0]
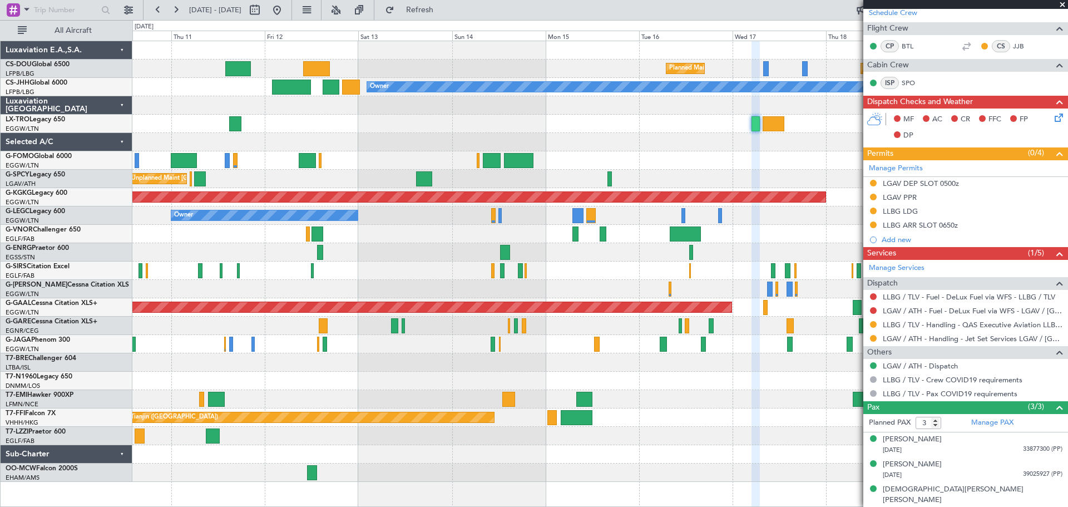
click at [1062, 3] on span at bounding box center [1062, 5] width 11 height 10
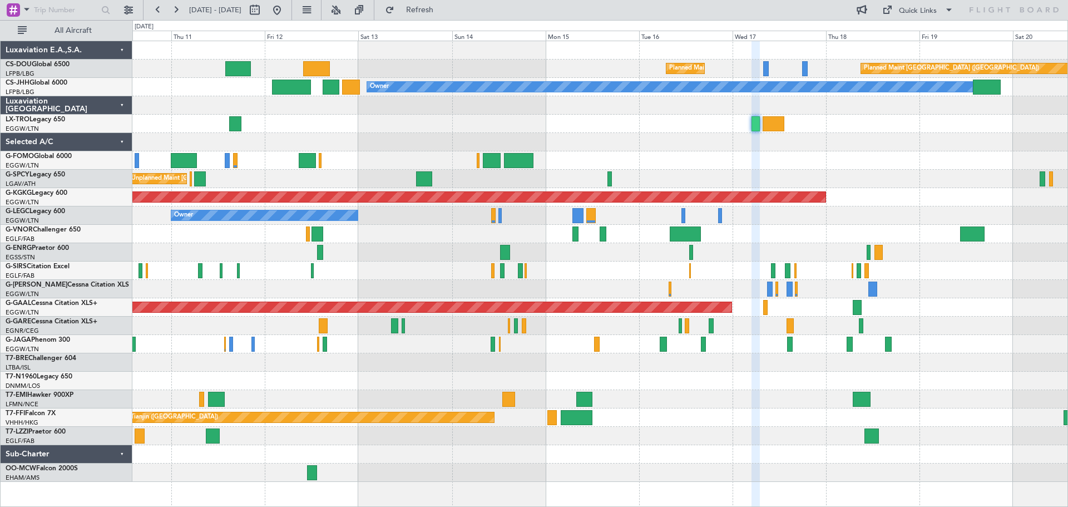
type input "0"
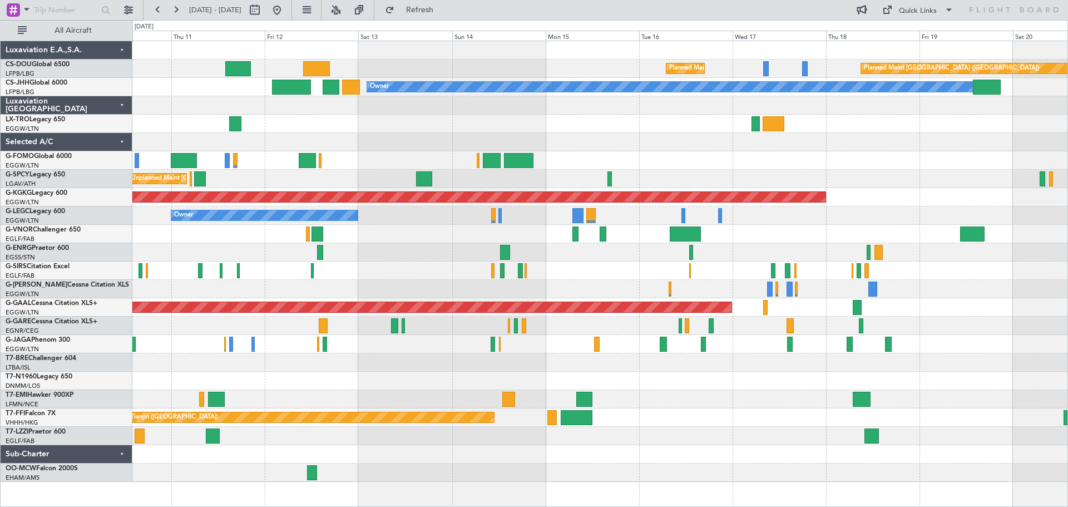
scroll to position [0, 0]
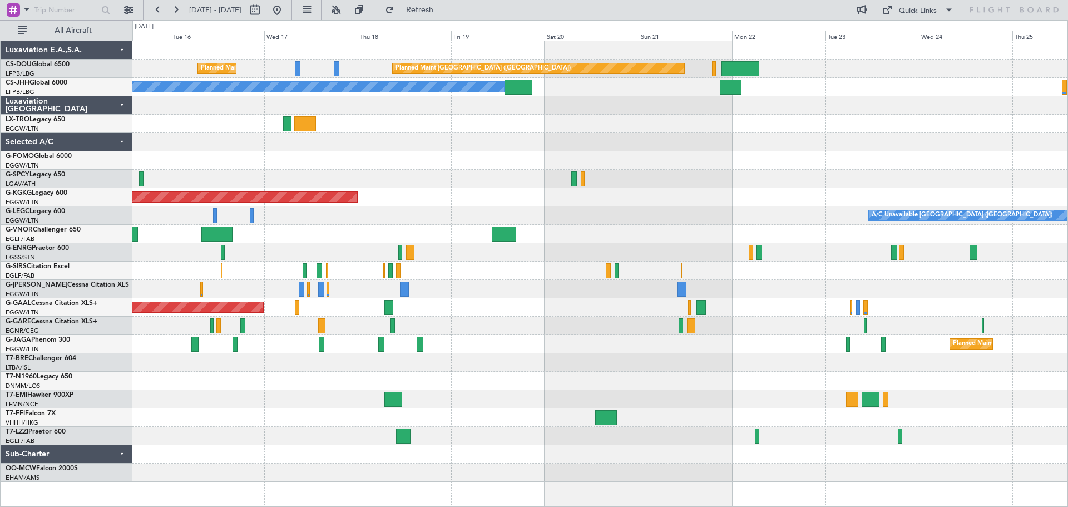
click at [444, 186] on div "Planned Maint Paris (Le Bourget) Planned Maint Paris (Le Bourget) Planned Maint…" at bounding box center [599, 261] width 935 height 441
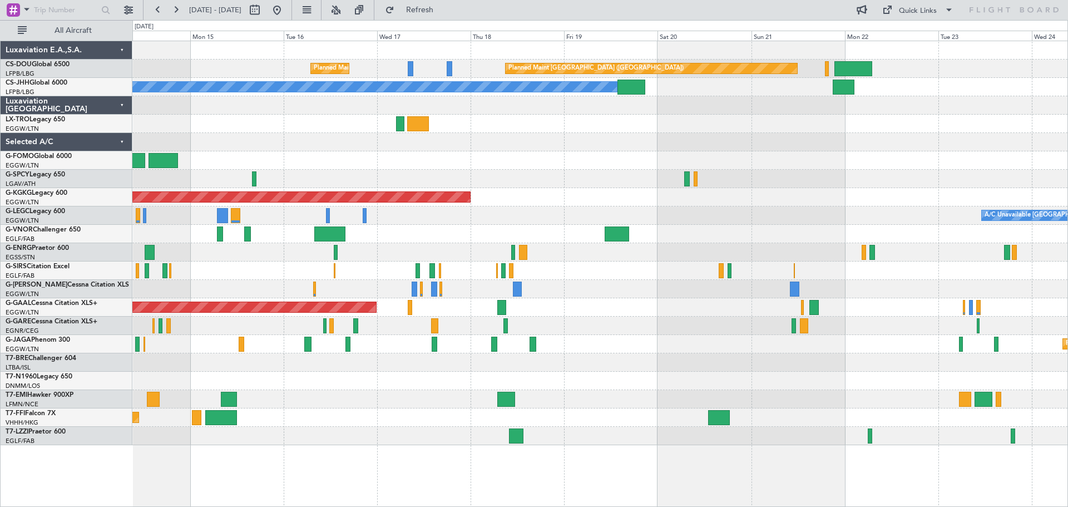
click at [477, 209] on div "Planned Maint Paris (Le Bourget) Planned Maint Paris (Le Bourget) Planned Maint…" at bounding box center [599, 243] width 935 height 404
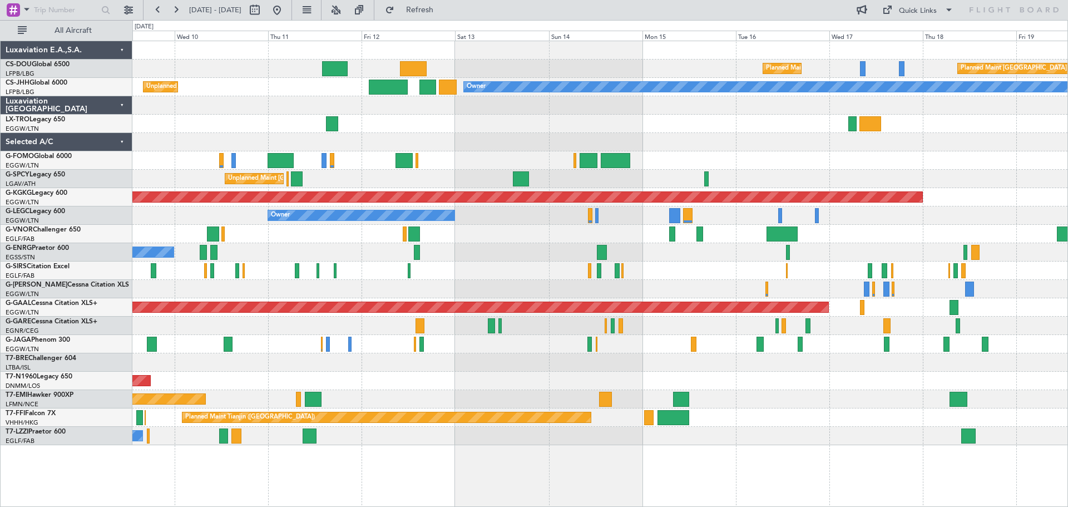
click at [982, 188] on div "AOG Maint [GEOGRAPHIC_DATA] (Ataturk)" at bounding box center [599, 197] width 935 height 18
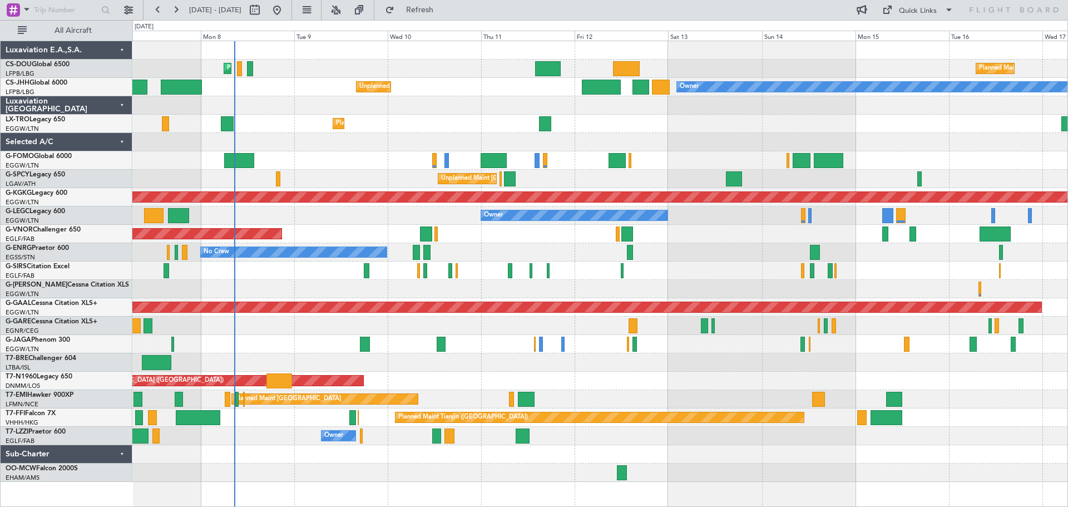
click at [410, 141] on div at bounding box center [599, 142] width 935 height 18
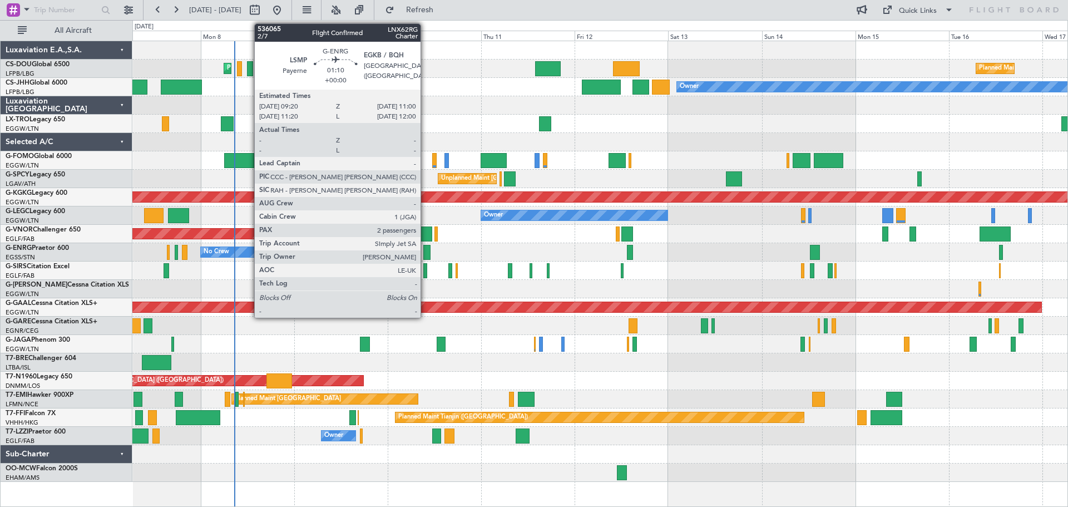
click at [426, 251] on div at bounding box center [426, 252] width 7 height 15
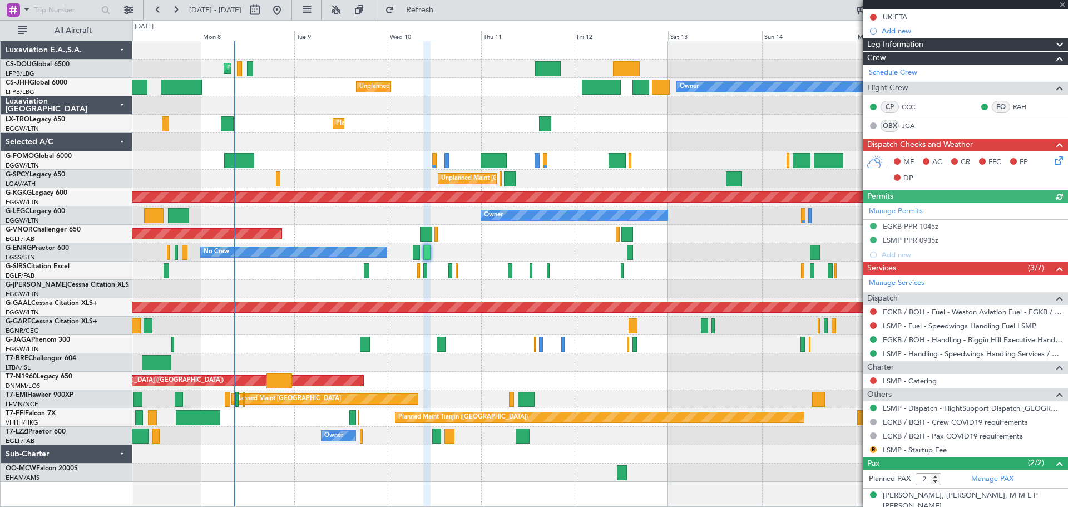
scroll to position [171, 0]
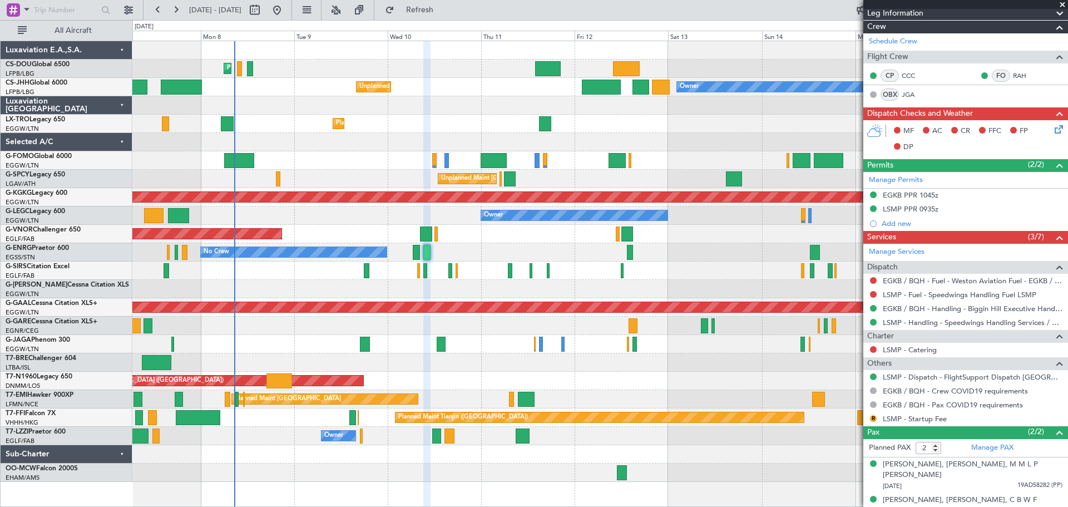
click at [1062, 2] on span at bounding box center [1062, 5] width 11 height 10
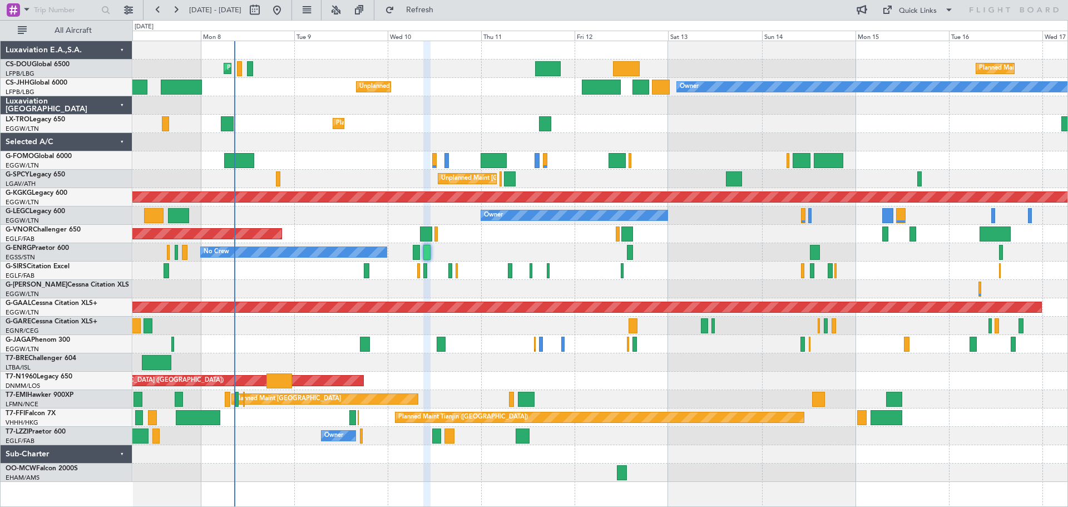
type input "0"
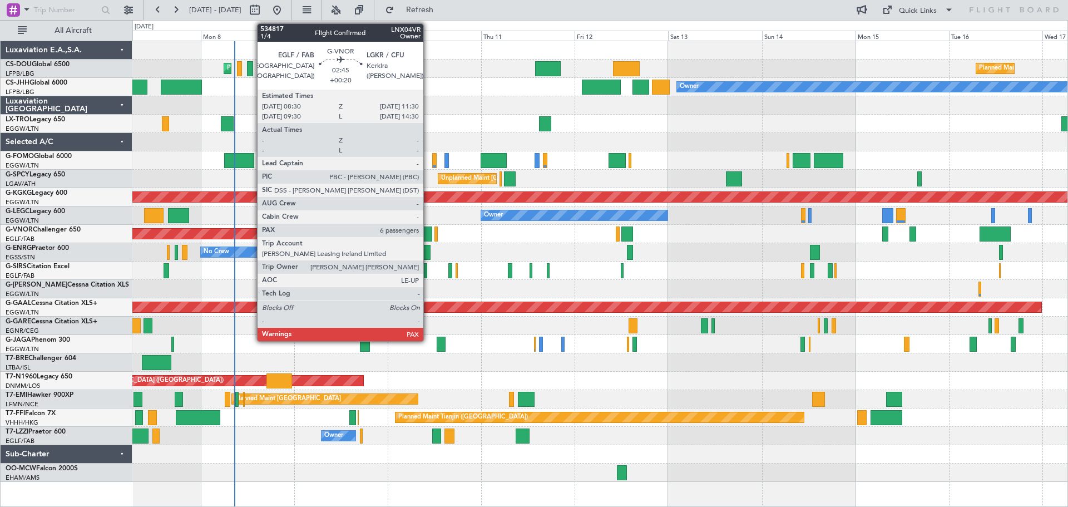
click at [428, 232] on div at bounding box center [426, 233] width 12 height 15
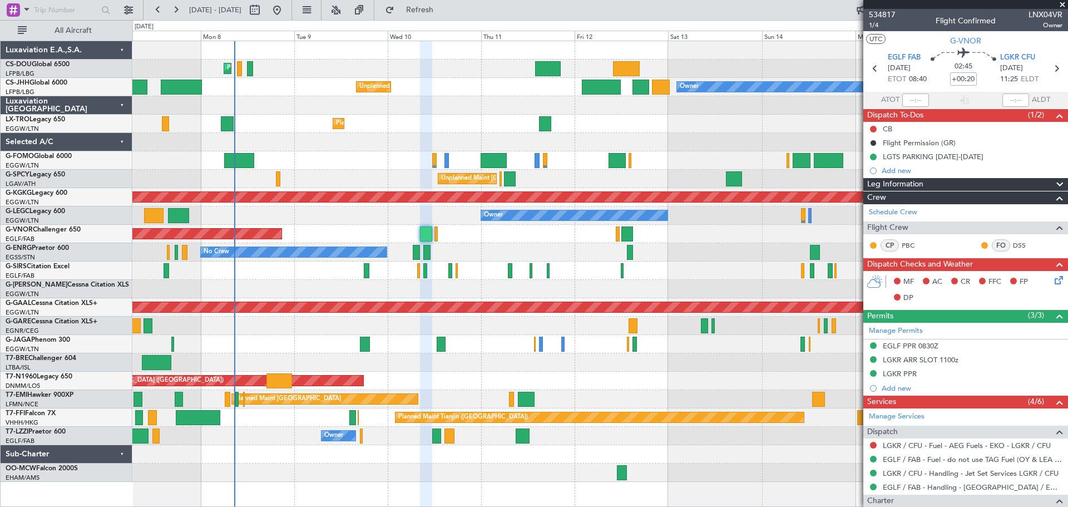
click at [1062, 5] on span at bounding box center [1062, 5] width 11 height 10
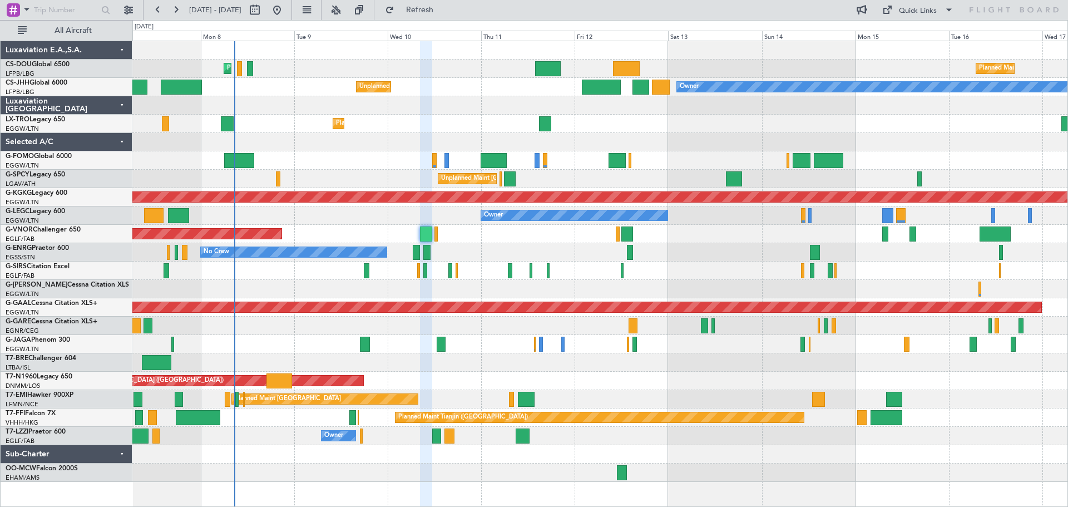
type input "0"
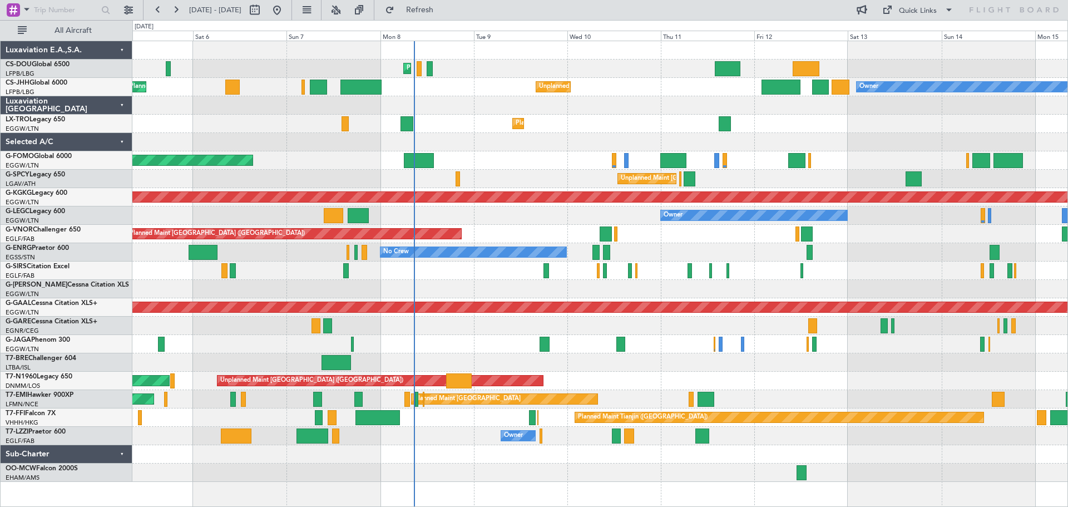
click at [550, 315] on div "Planned Maint Paris (Le Bourget) Planned Maint Paris (Le Bourget) Planned Maint…" at bounding box center [599, 261] width 935 height 441
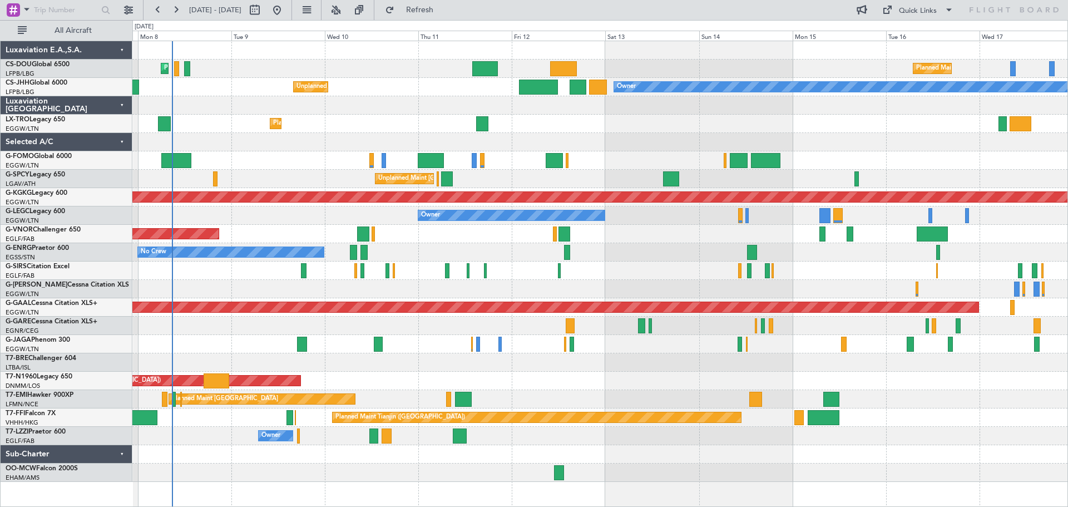
click at [751, 244] on div "Planned Maint Paris (Le Bourget) Planned Maint Paris (Le Bourget) Planned Maint…" at bounding box center [599, 261] width 935 height 441
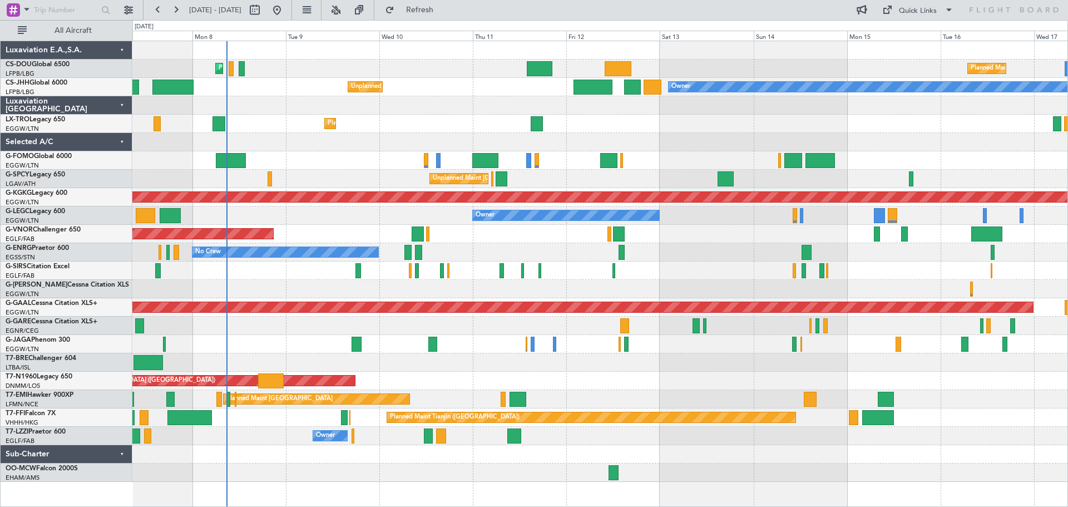
click at [377, 232] on div "Planned Maint [GEOGRAPHIC_DATA] ([GEOGRAPHIC_DATA])" at bounding box center [599, 234] width 935 height 18
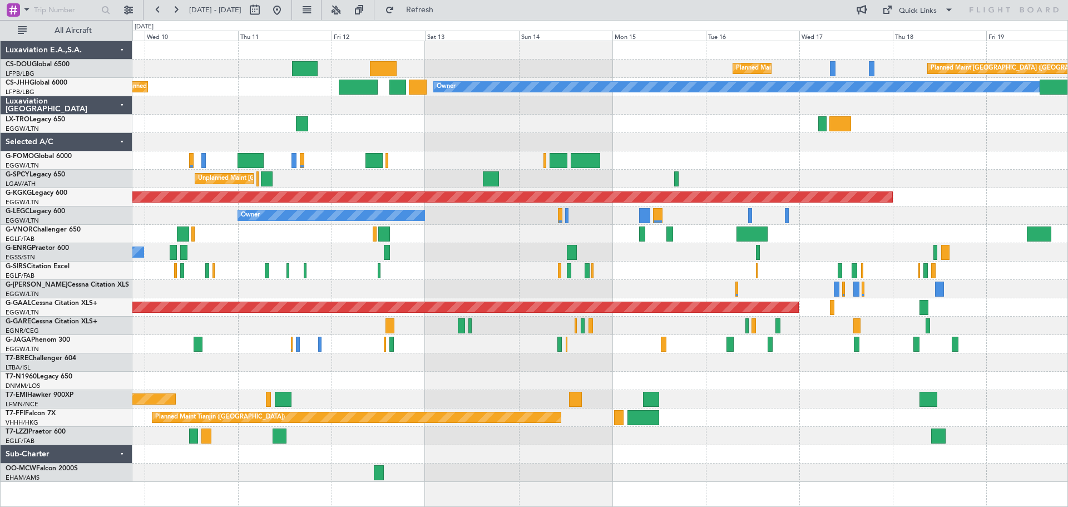
click at [587, 120] on div "Planned Maint Dusseldorf" at bounding box center [599, 124] width 935 height 18
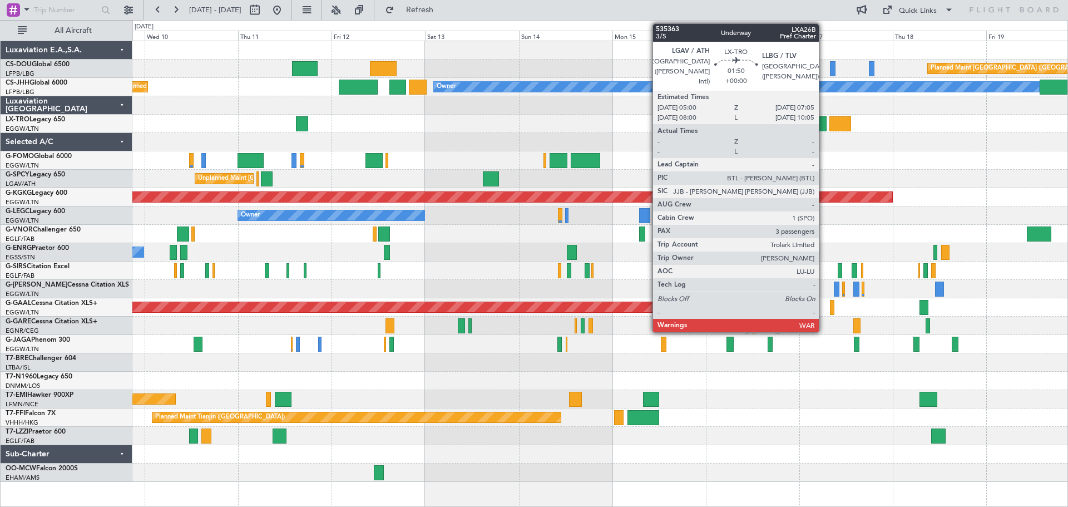
click at [824, 126] on div at bounding box center [822, 123] width 8 height 15
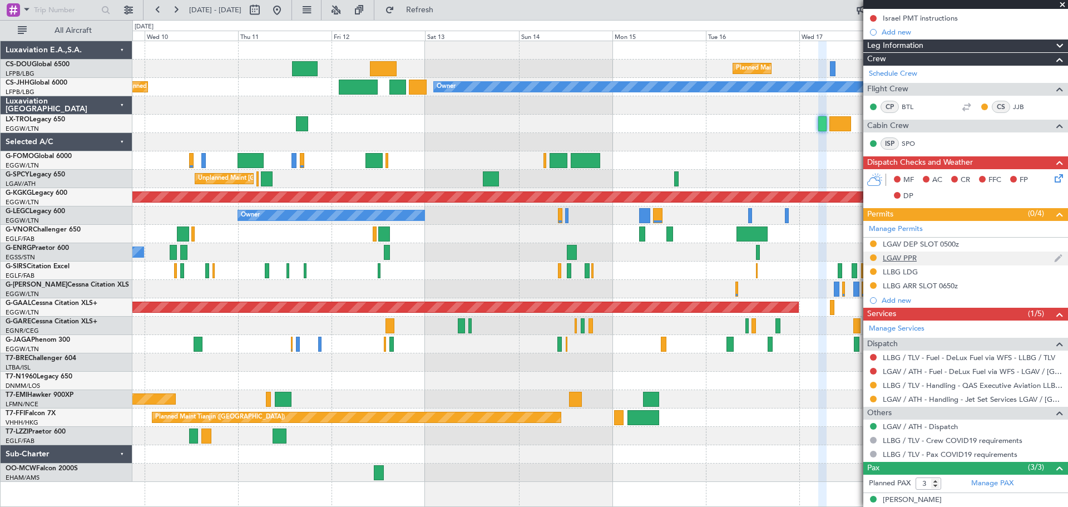
scroll to position [32, 0]
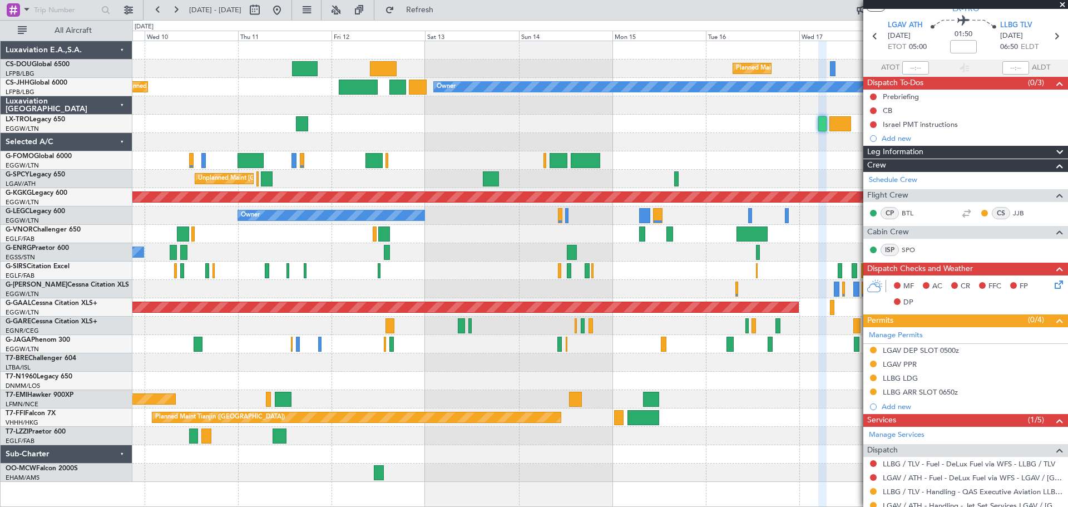
click at [1061, 5] on span at bounding box center [1062, 5] width 11 height 10
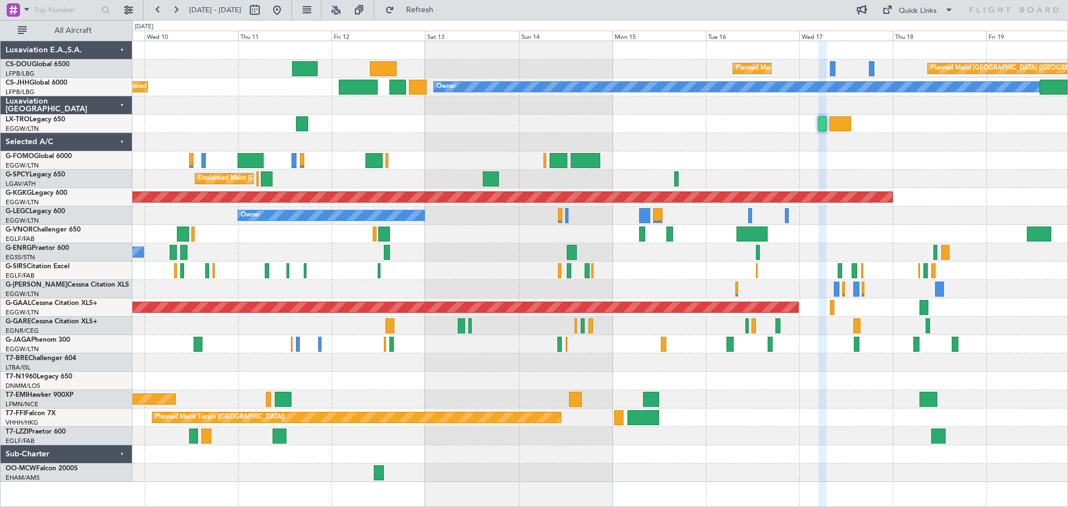
type input "0"
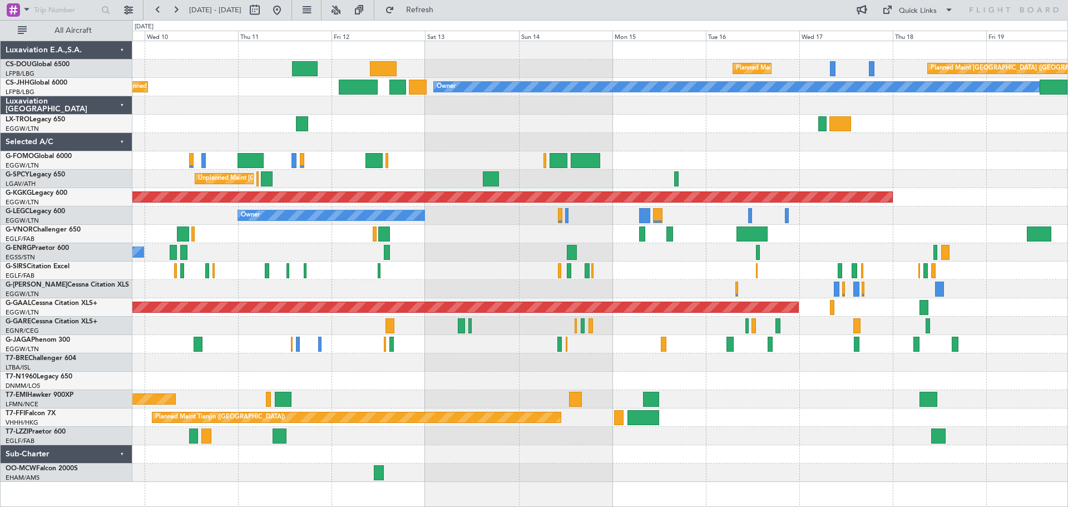
scroll to position [0, 0]
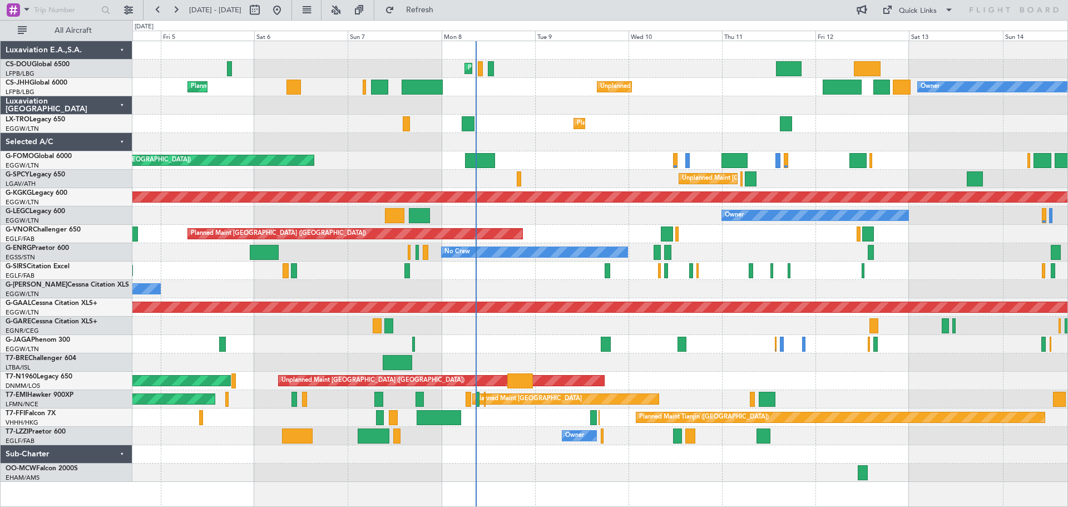
click at [687, 121] on div "Planned Maint Paris (Le Bourget) Planned Maint Paris (Le Bourget) Planned Maint…" at bounding box center [599, 261] width 935 height 441
click at [593, 156] on div "Planned Maint [GEOGRAPHIC_DATA] ([GEOGRAPHIC_DATA])" at bounding box center [599, 160] width 935 height 18
click at [581, 150] on div at bounding box center [599, 142] width 935 height 18
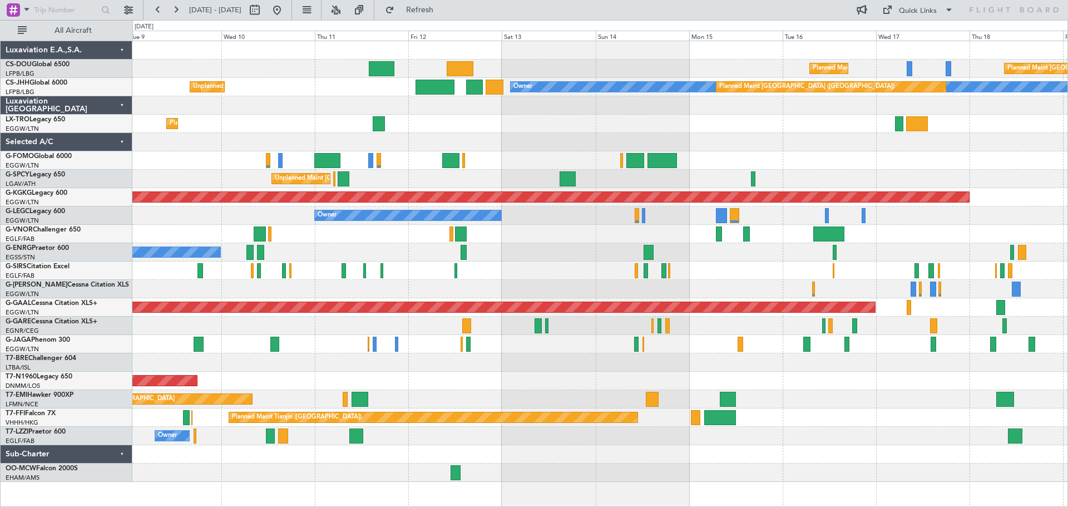
click at [556, 123] on div "Planned Maint Paris (Le Bourget) Planned Maint Paris (Le Bourget) Planned Maint…" at bounding box center [599, 261] width 935 height 441
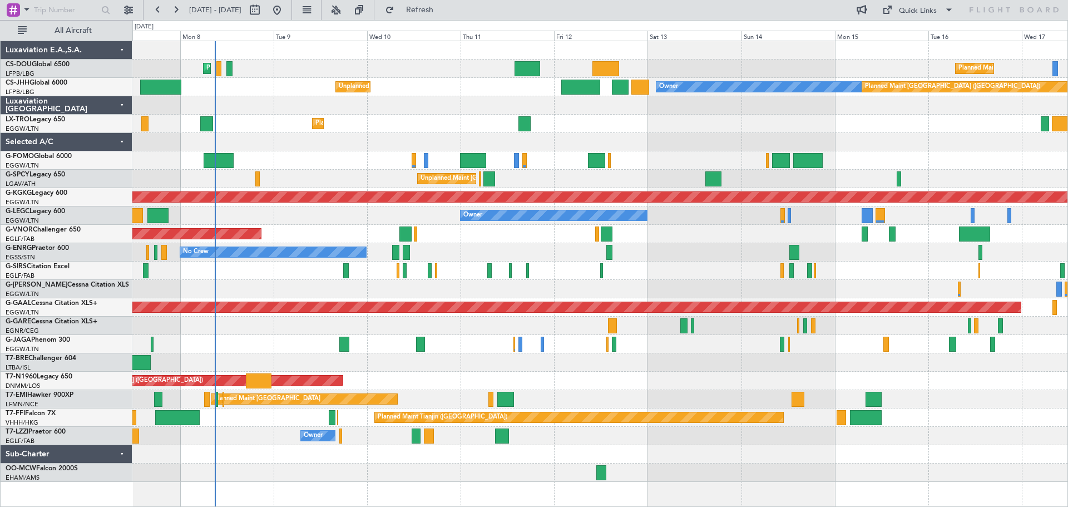
click at [658, 269] on div at bounding box center [599, 270] width 935 height 18
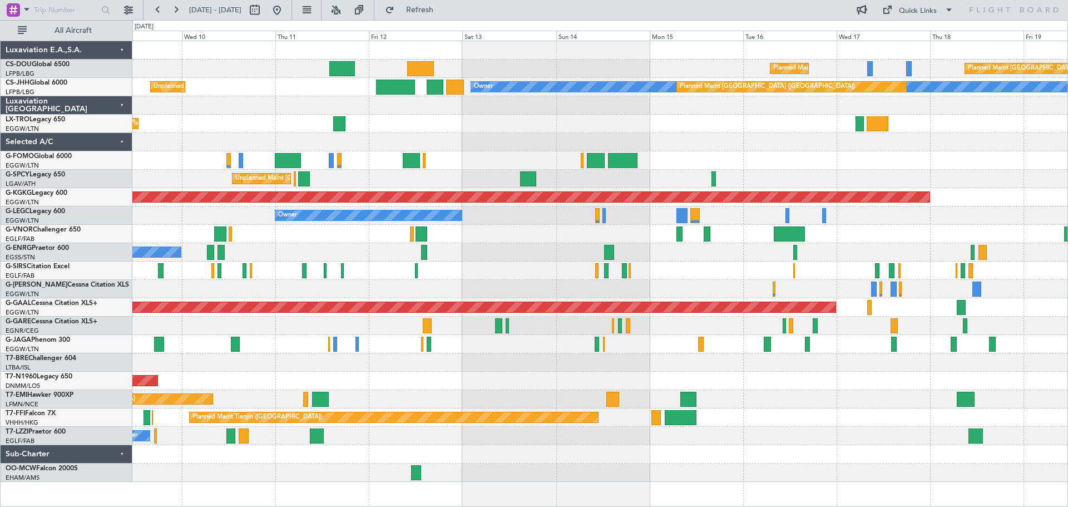
click at [563, 131] on div "Planned Maint Dusseldorf" at bounding box center [599, 124] width 935 height 18
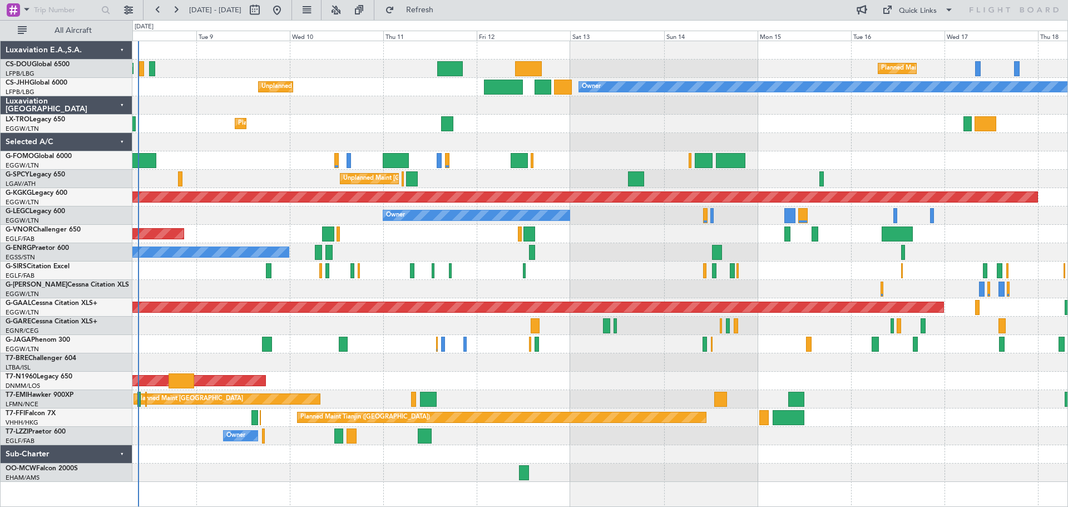
click at [585, 162] on div "Planned Maint [GEOGRAPHIC_DATA] ([GEOGRAPHIC_DATA])" at bounding box center [599, 160] width 935 height 18
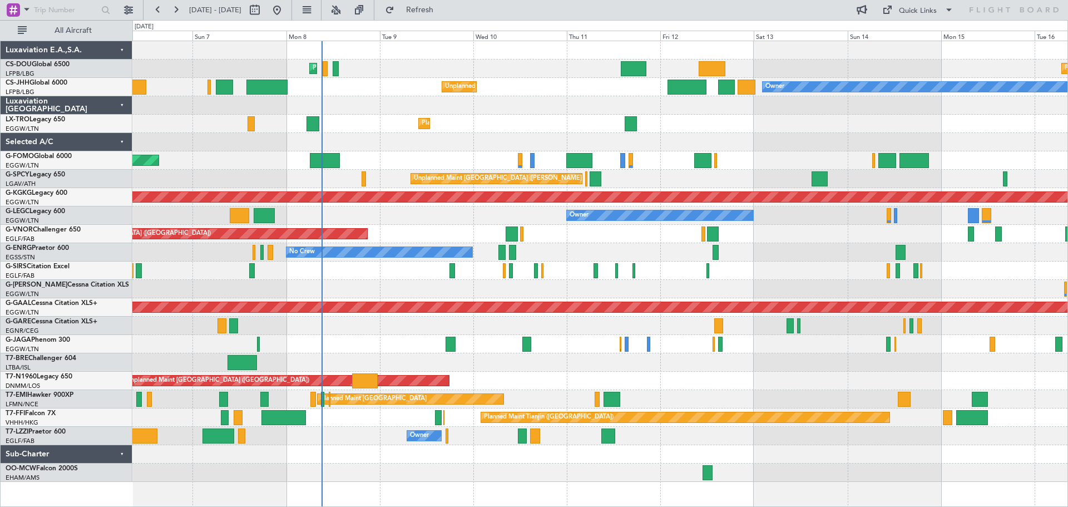
click at [631, 138] on div at bounding box center [599, 142] width 935 height 18
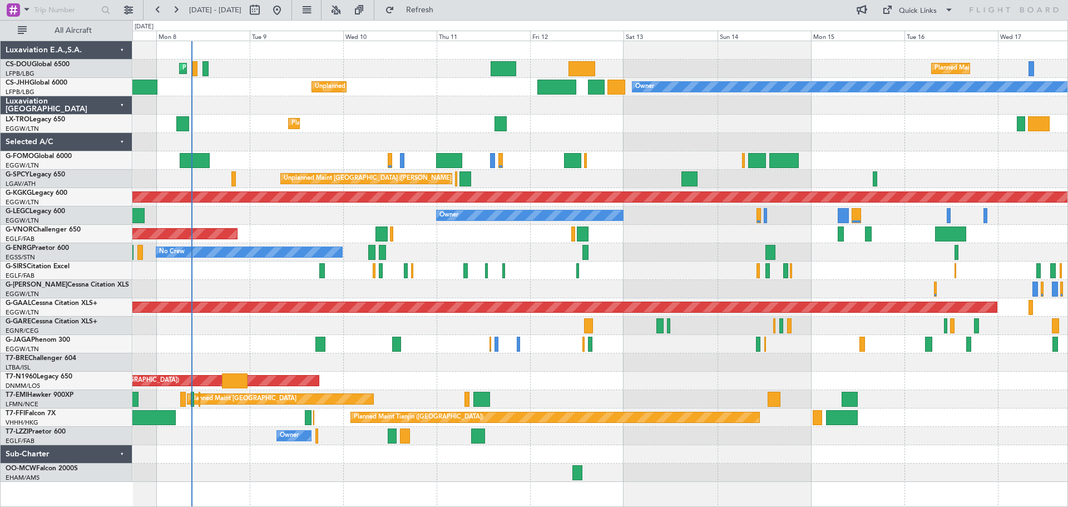
click at [496, 133] on div "Planned Maint Paris (Le Bourget) Planned Maint Paris (Le Bourget) Planned Maint…" at bounding box center [599, 261] width 935 height 441
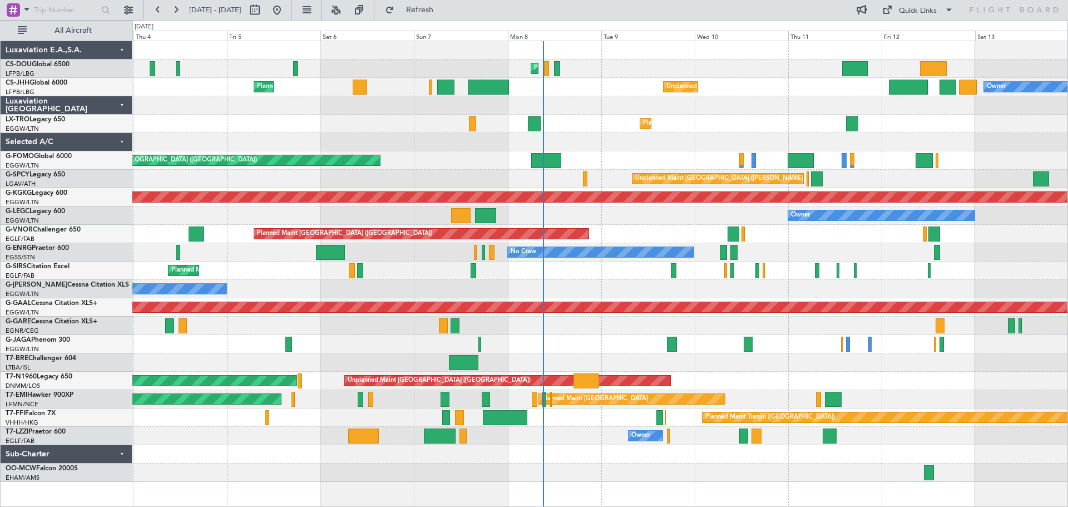
click at [719, 254] on div "No Crew" at bounding box center [599, 252] width 935 height 18
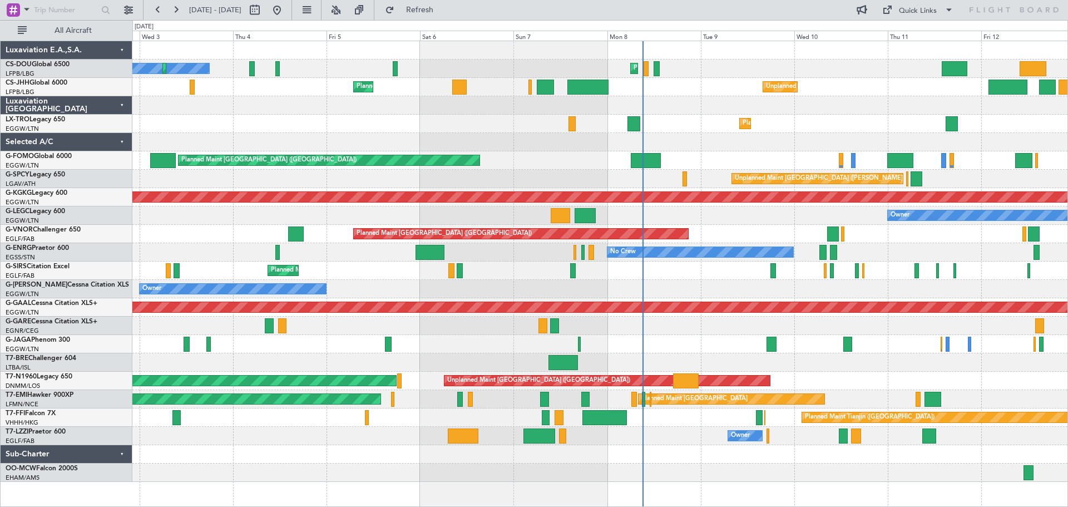
click at [723, 228] on div "Planned Maint [GEOGRAPHIC_DATA] ([GEOGRAPHIC_DATA])" at bounding box center [599, 234] width 935 height 18
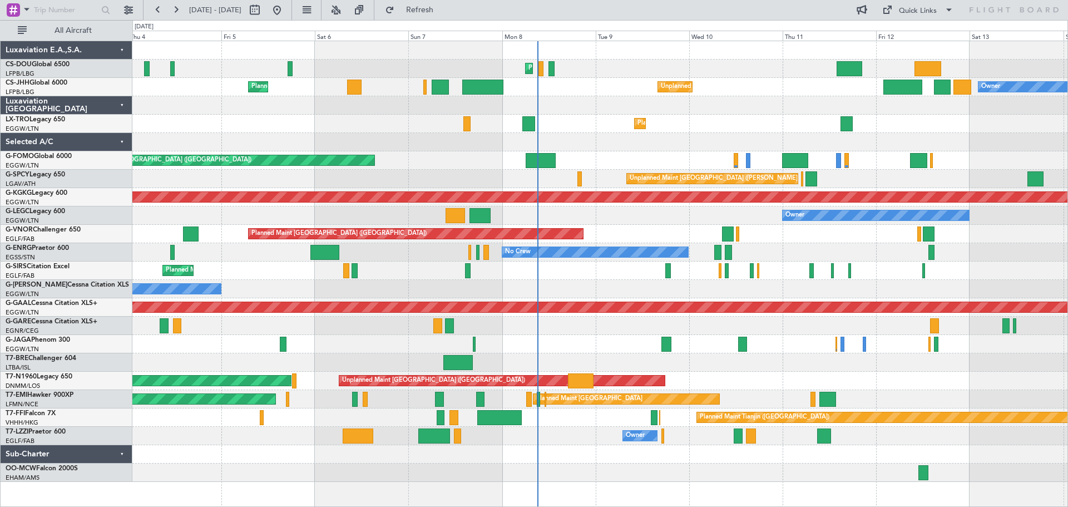
click at [759, 142] on div "Planned Maint Paris (Le Bourget) Planned Maint Paris (Le Bourget) Planned Maint…" at bounding box center [599, 261] width 935 height 441
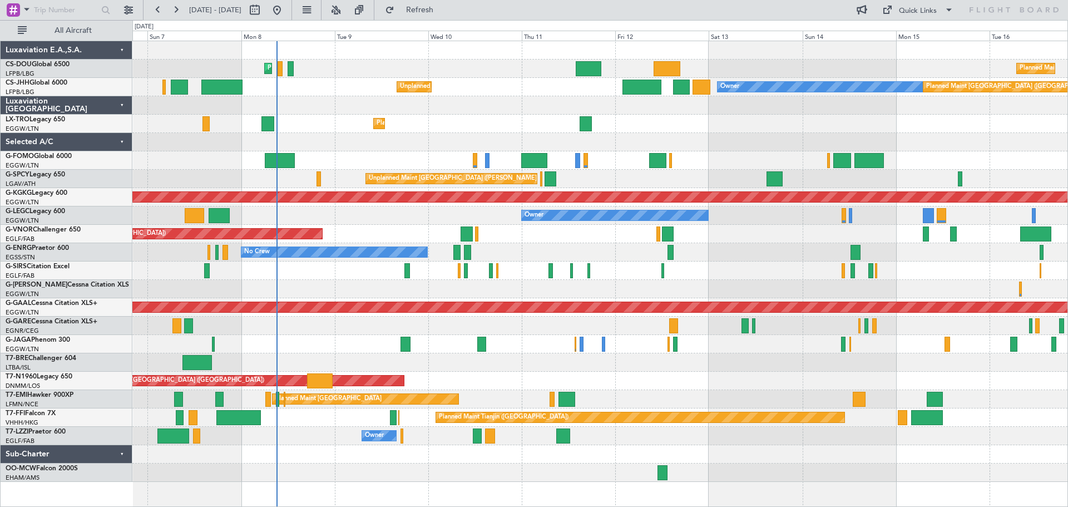
click at [682, 148] on div at bounding box center [599, 142] width 935 height 18
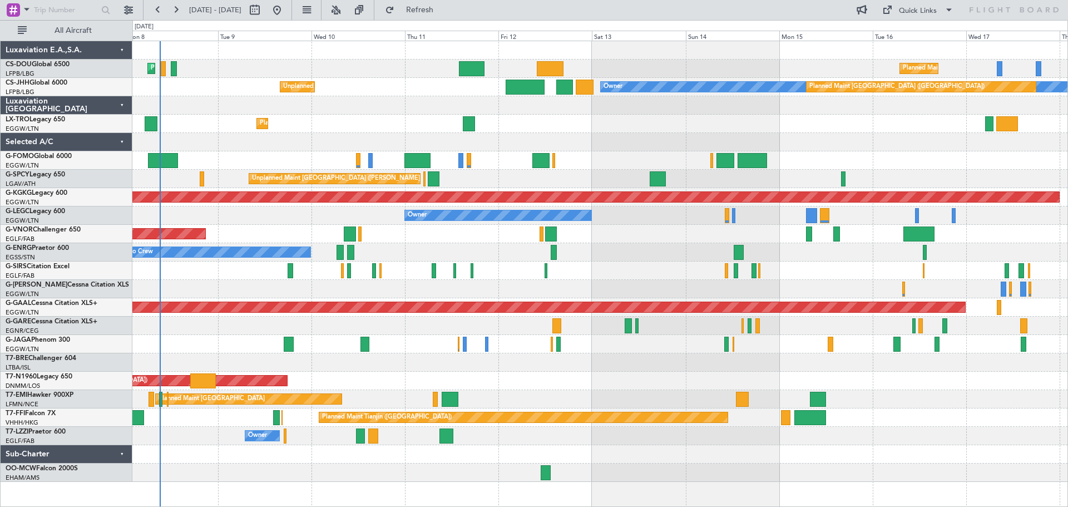
click at [775, 134] on div at bounding box center [599, 142] width 935 height 18
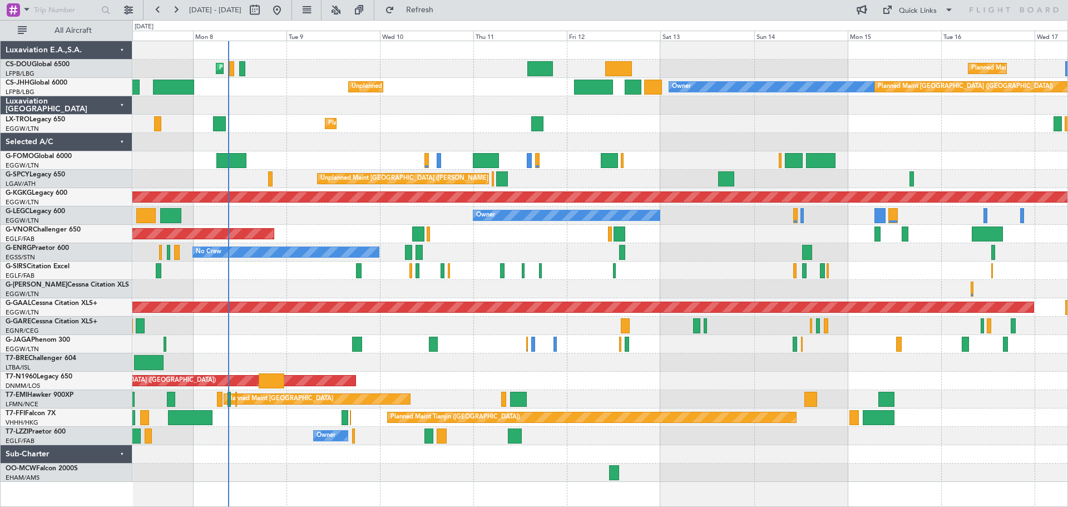
click at [660, 135] on div "Planned Maint Paris (Le Bourget) Planned Maint Paris (Le Bourget) Planned Maint…" at bounding box center [599, 261] width 935 height 441
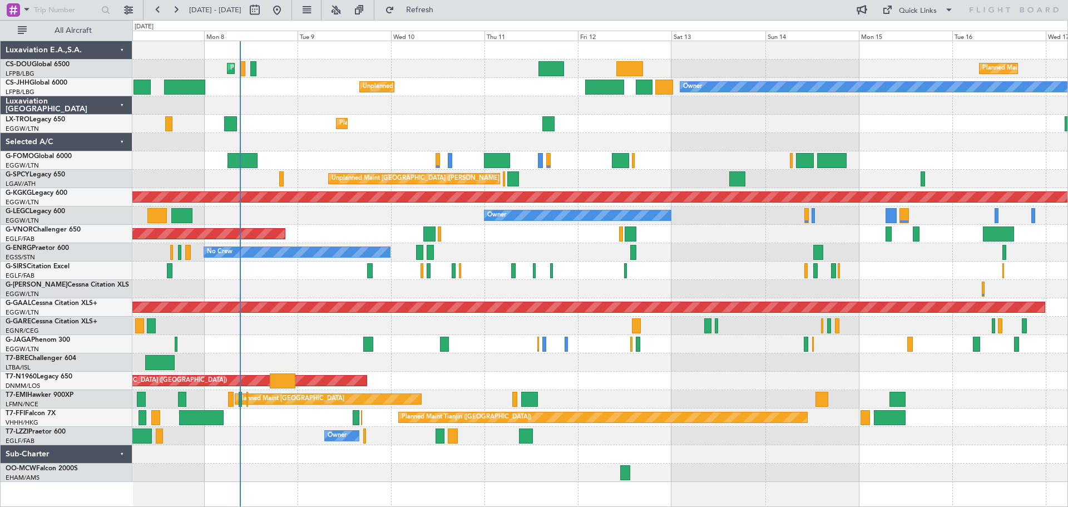
click at [907, 114] on div at bounding box center [599, 105] width 935 height 18
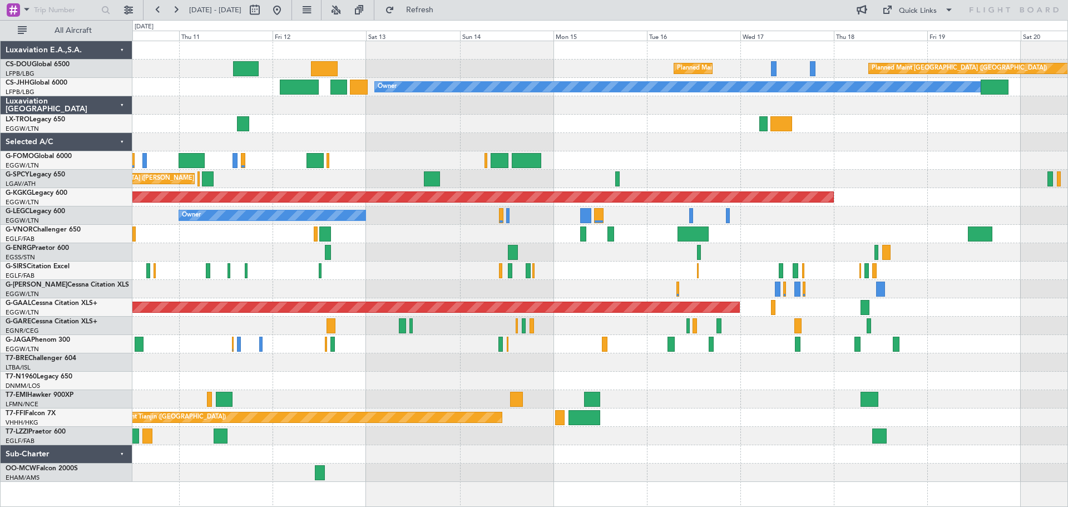
click at [616, 117] on div "Planned Maint Dusseldorf" at bounding box center [599, 124] width 935 height 18
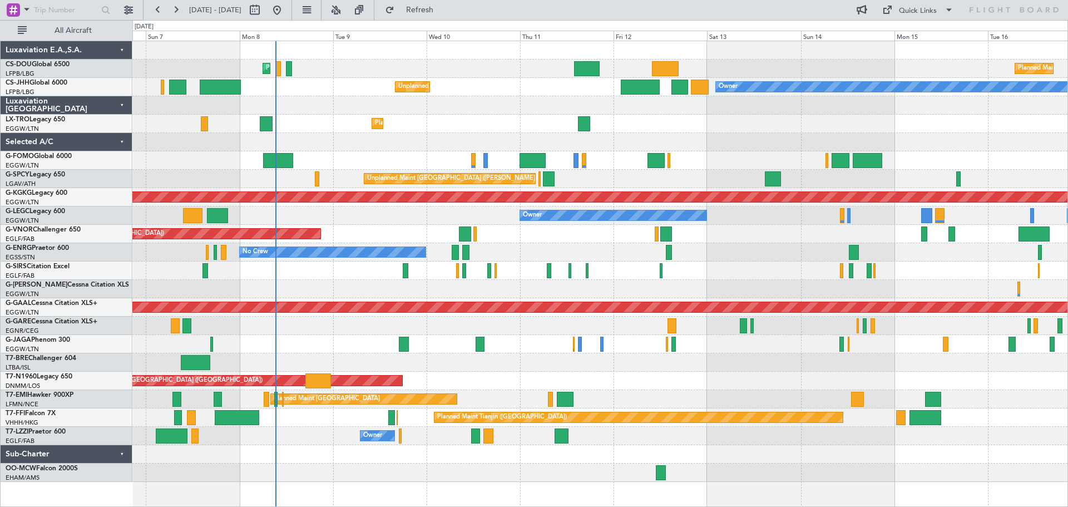
click at [785, 221] on div "Planned Maint Paris (Le Bourget) Planned Maint Paris (Le Bourget) Planned Maint…" at bounding box center [599, 261] width 935 height 441
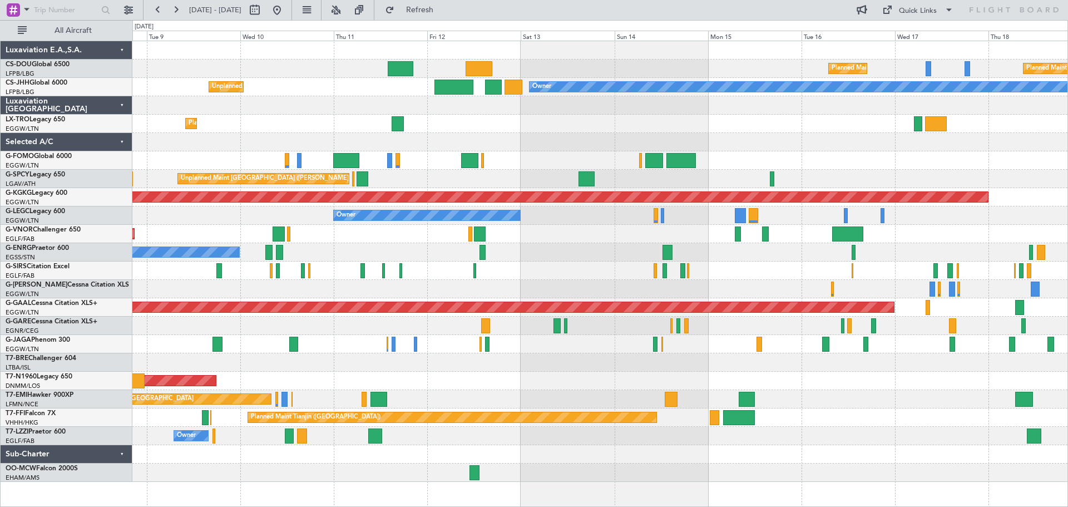
click at [527, 150] on div at bounding box center [599, 142] width 935 height 18
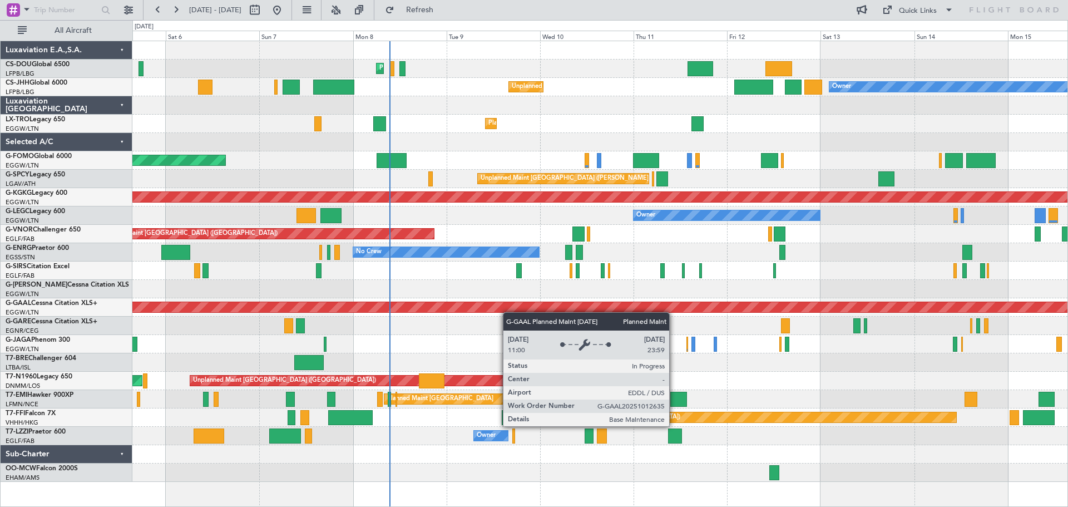
click at [653, 312] on div "Planned Maint Dusseldorf" at bounding box center [599, 307] width 935 height 18
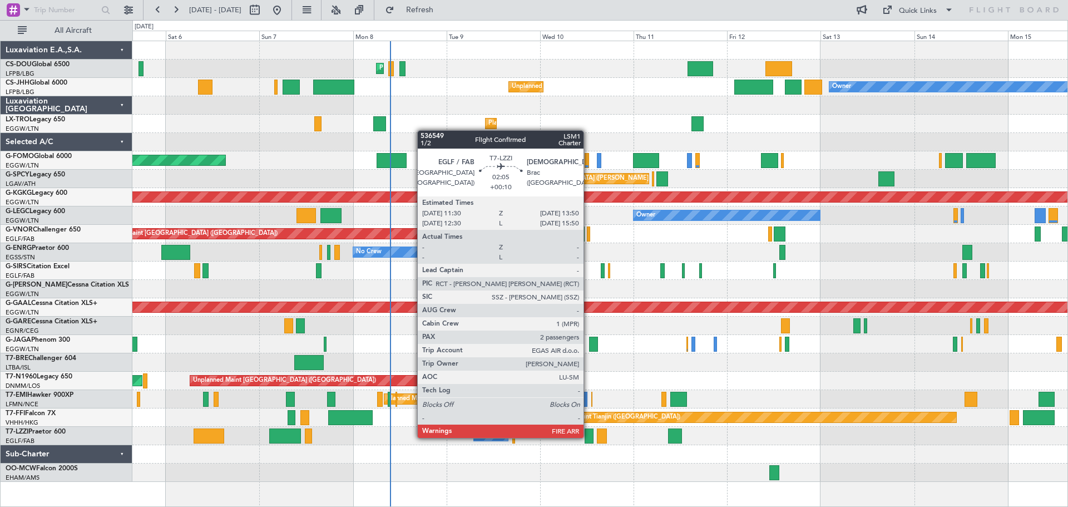
click at [588, 437] on div at bounding box center [589, 435] width 9 height 15
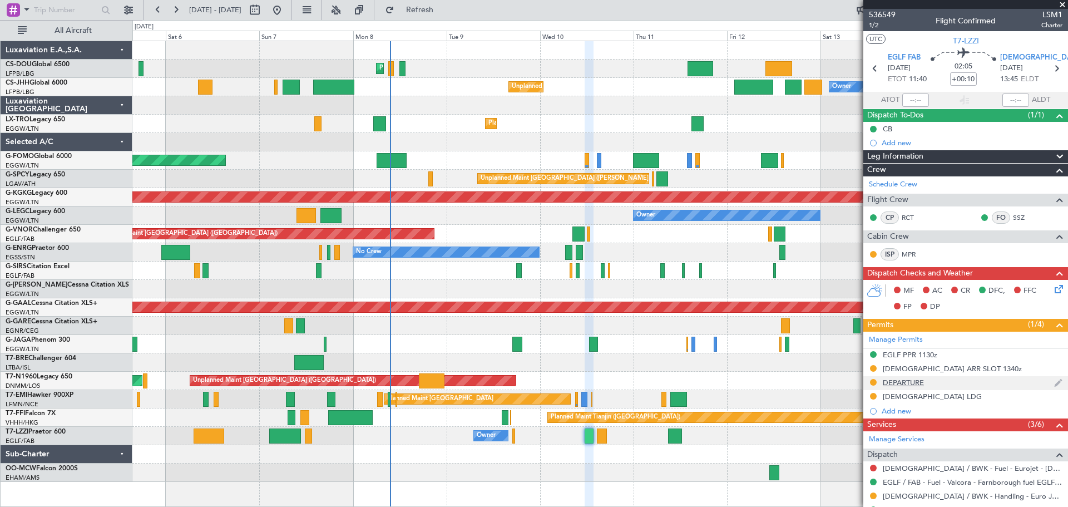
scroll to position [201, 0]
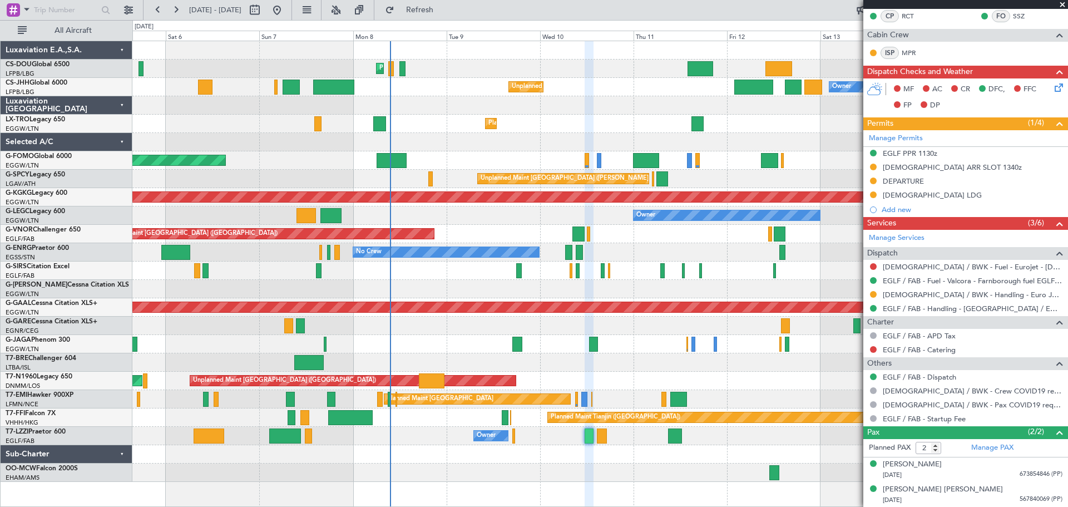
click at [1062, 6] on span at bounding box center [1062, 5] width 11 height 10
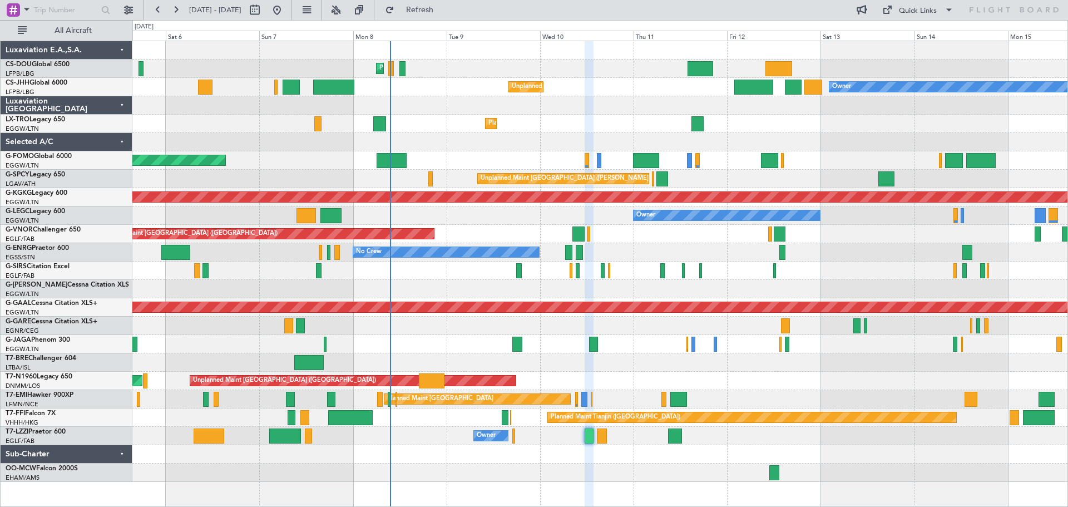
type input "0"
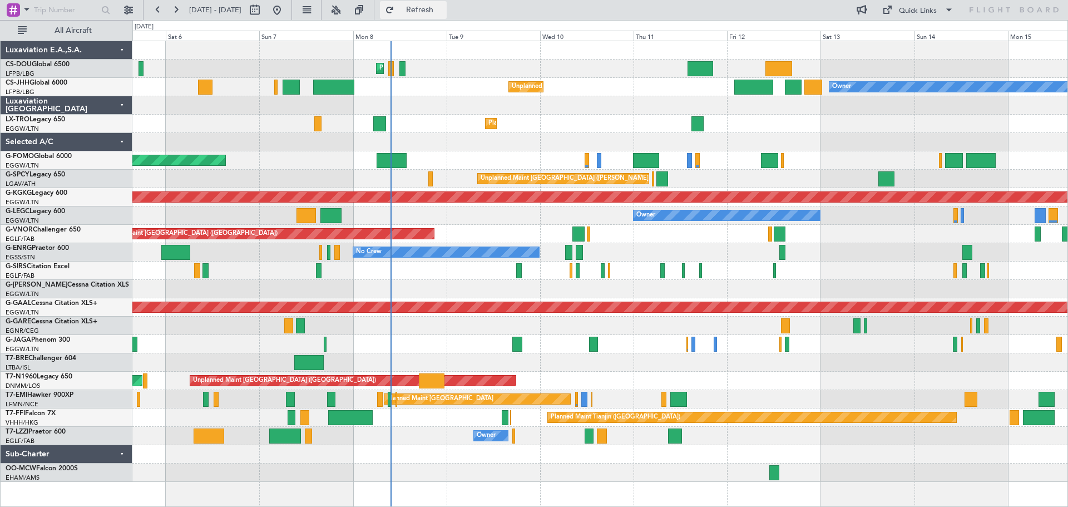
click at [443, 11] on span "Refresh" at bounding box center [420, 10] width 47 height 8
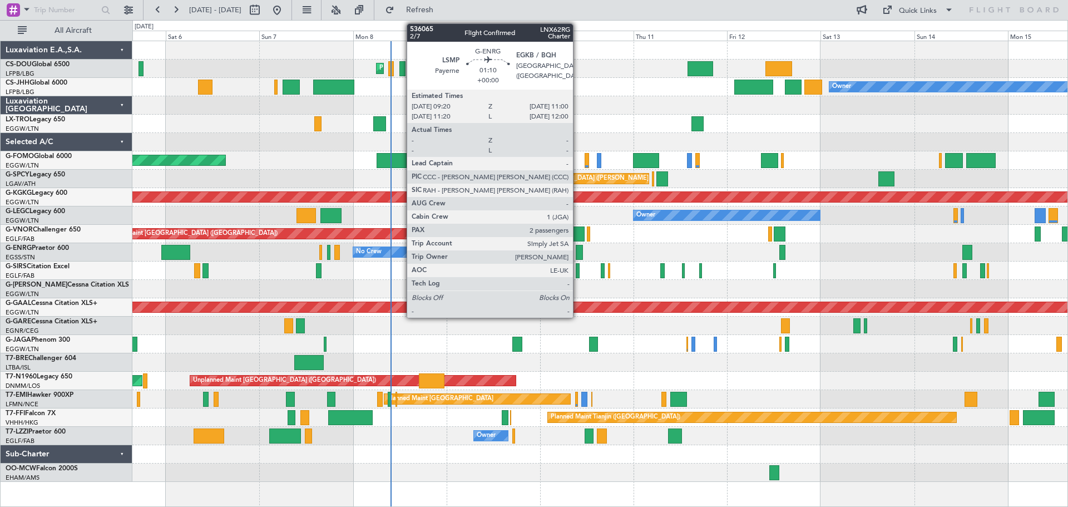
click at [578, 250] on div at bounding box center [579, 252] width 7 height 15
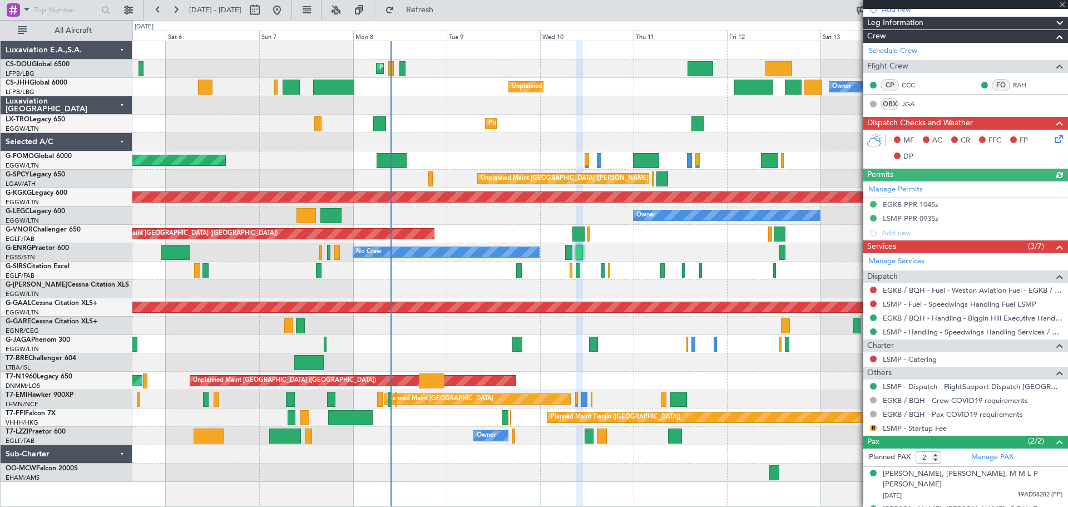
scroll to position [171, 0]
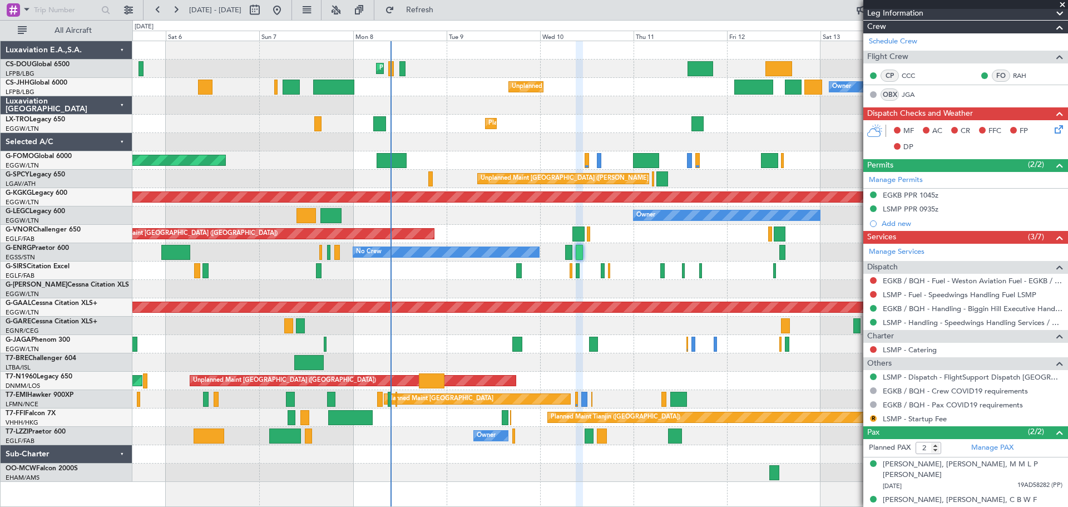
click at [1063, 6] on span at bounding box center [1062, 5] width 11 height 10
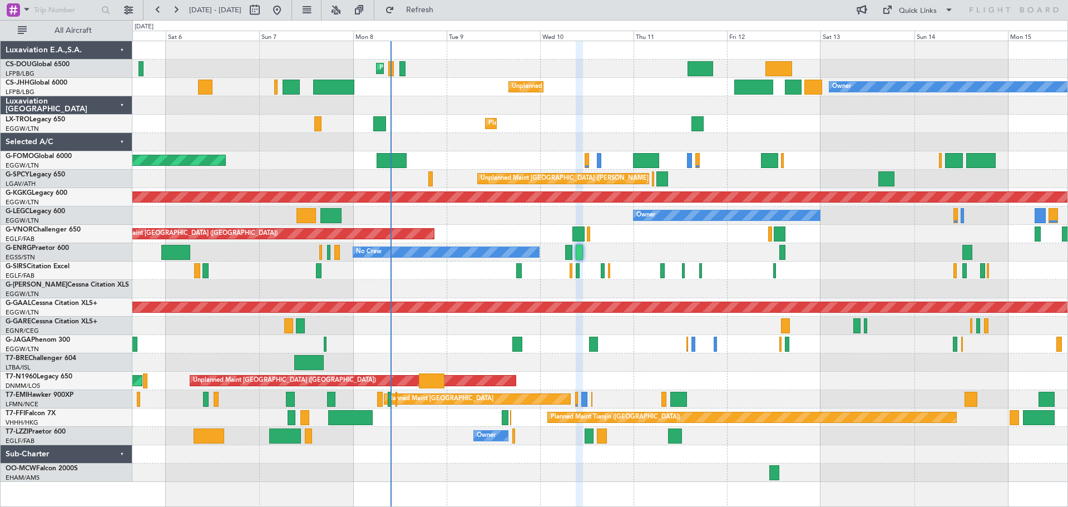
type input "0"
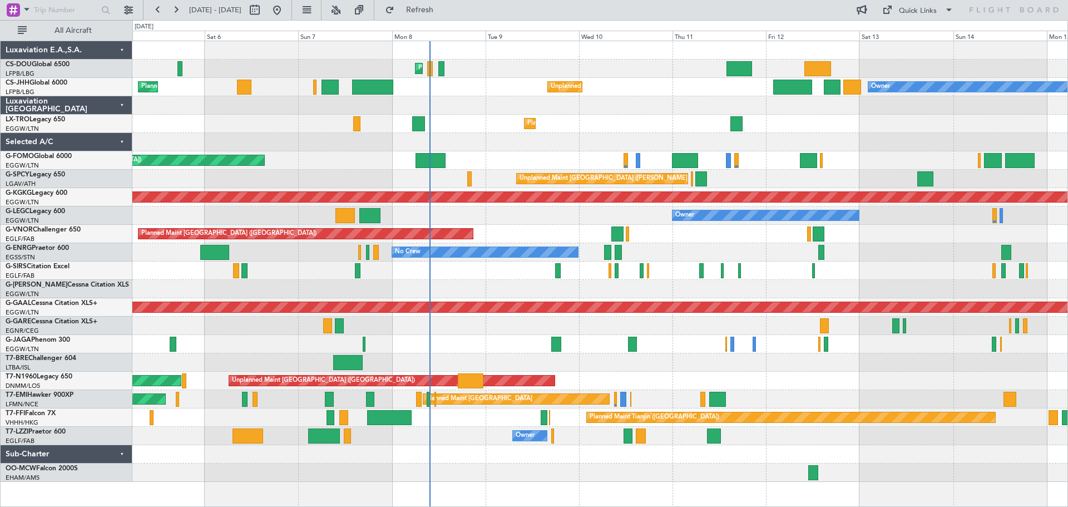
click at [448, 222] on div "Owner" at bounding box center [599, 215] width 935 height 18
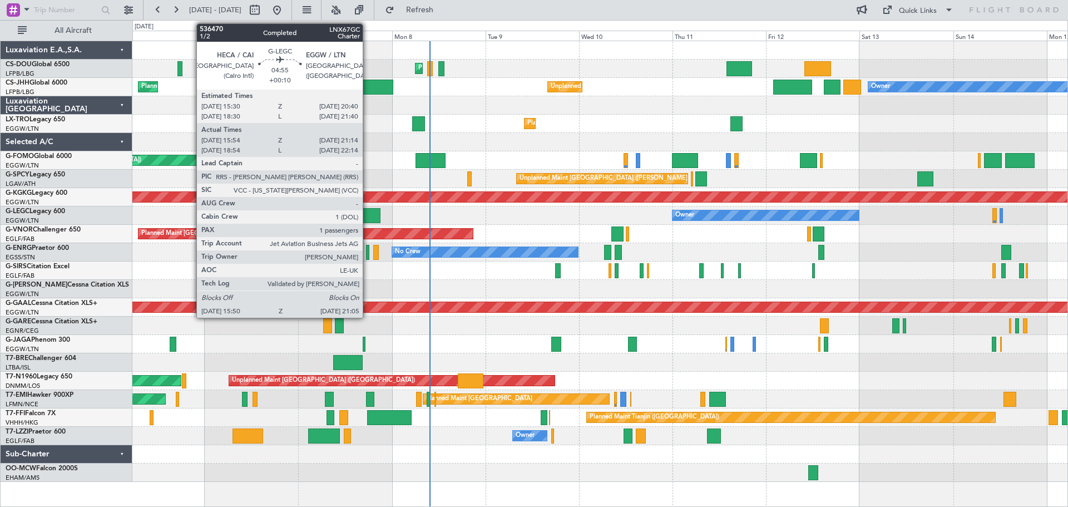
click at [368, 212] on div at bounding box center [369, 215] width 21 height 15
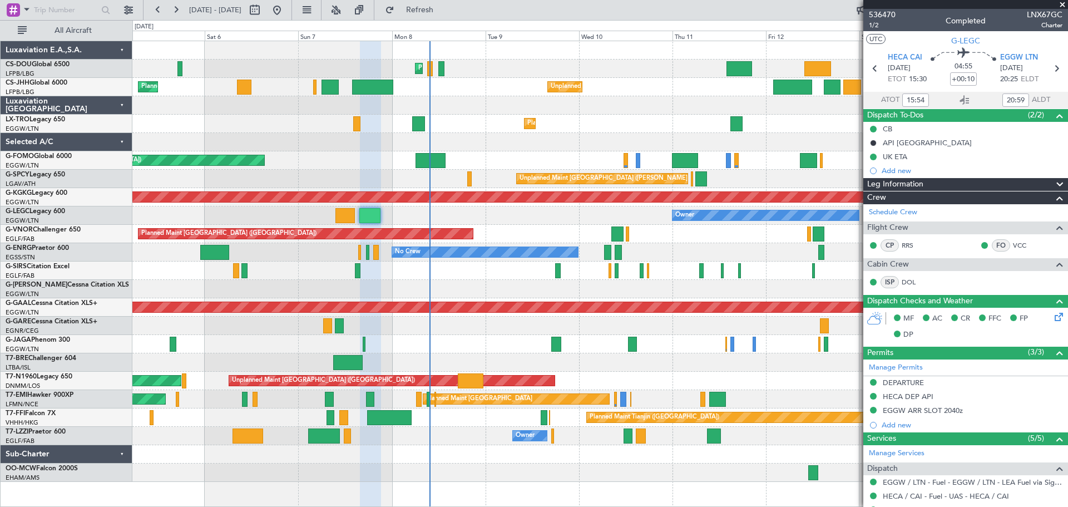
click at [1061, 6] on span at bounding box center [1062, 5] width 11 height 10
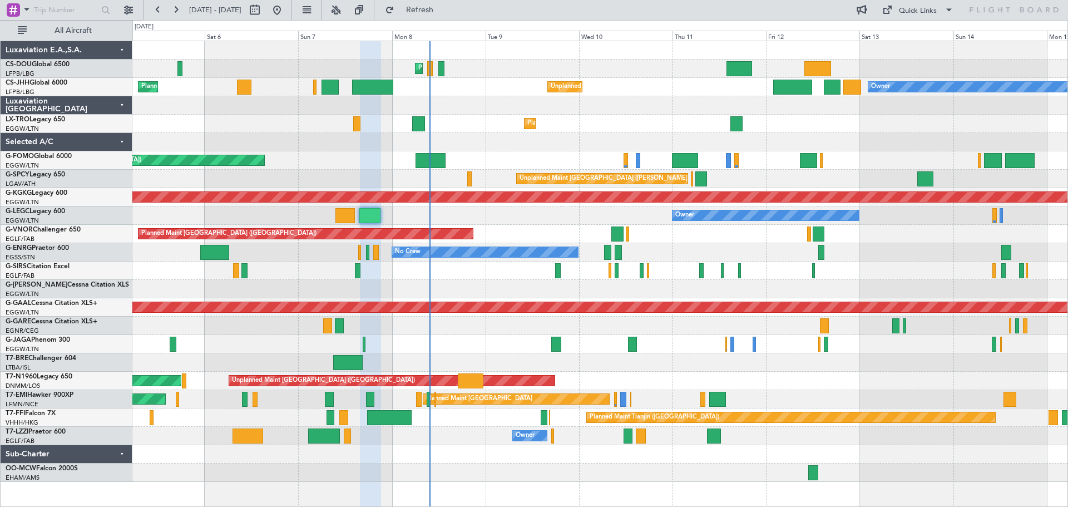
type input "0"
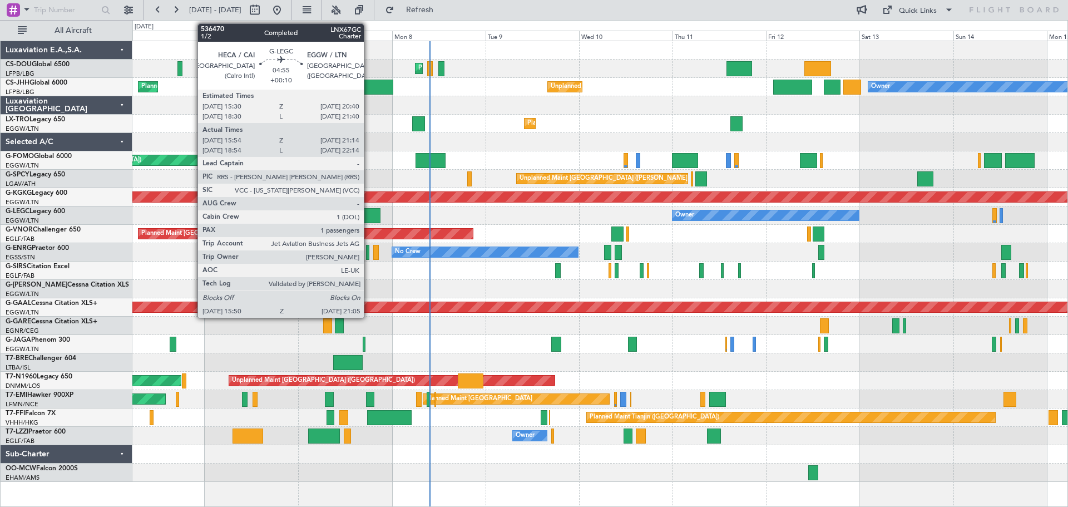
click at [369, 216] on div at bounding box center [369, 215] width 21 height 15
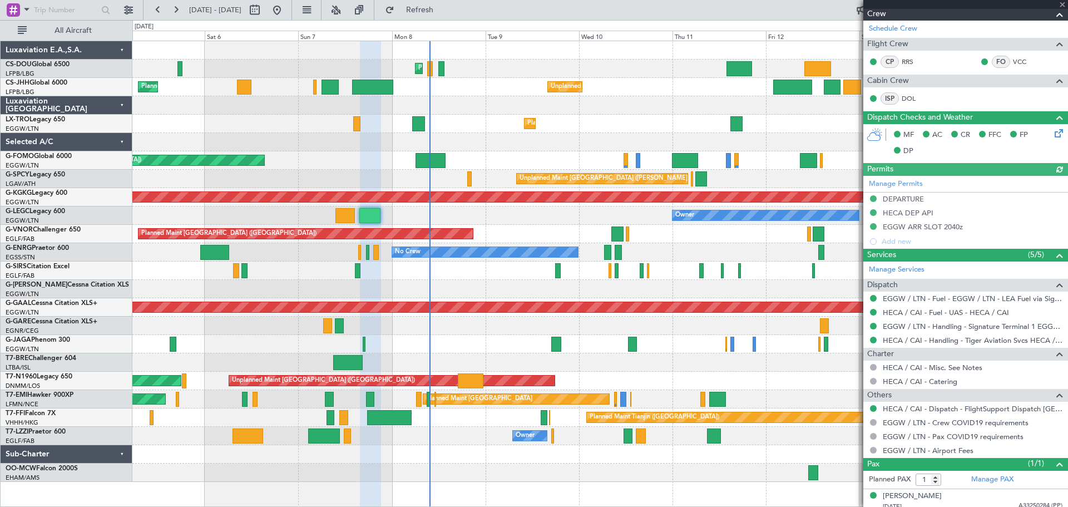
scroll to position [190, 0]
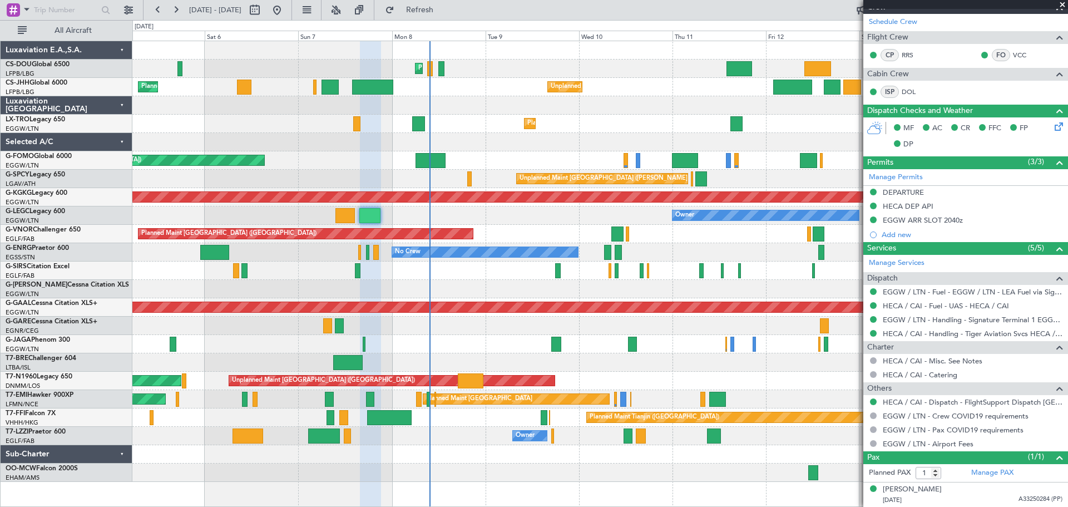
click at [1060, 4] on span at bounding box center [1062, 5] width 11 height 10
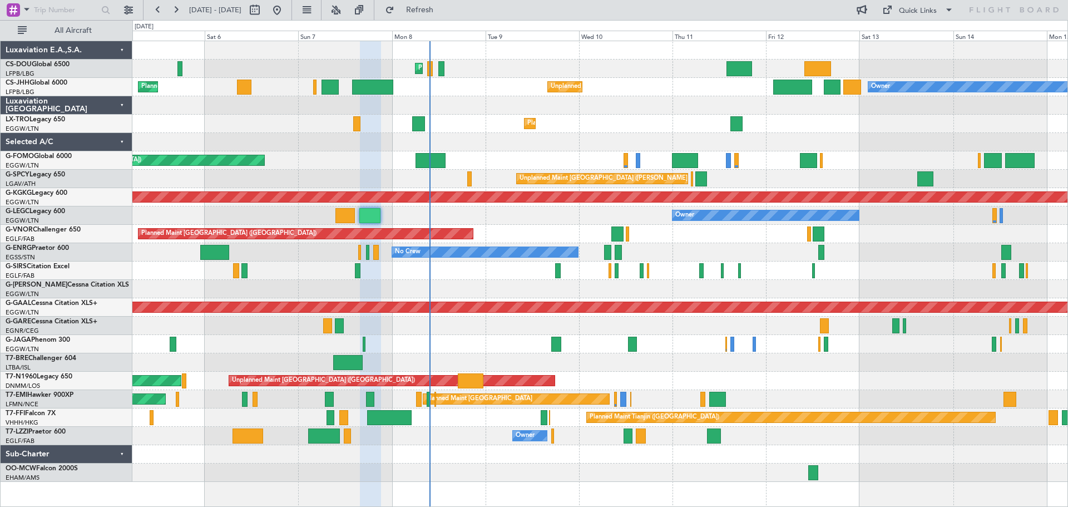
type input "0"
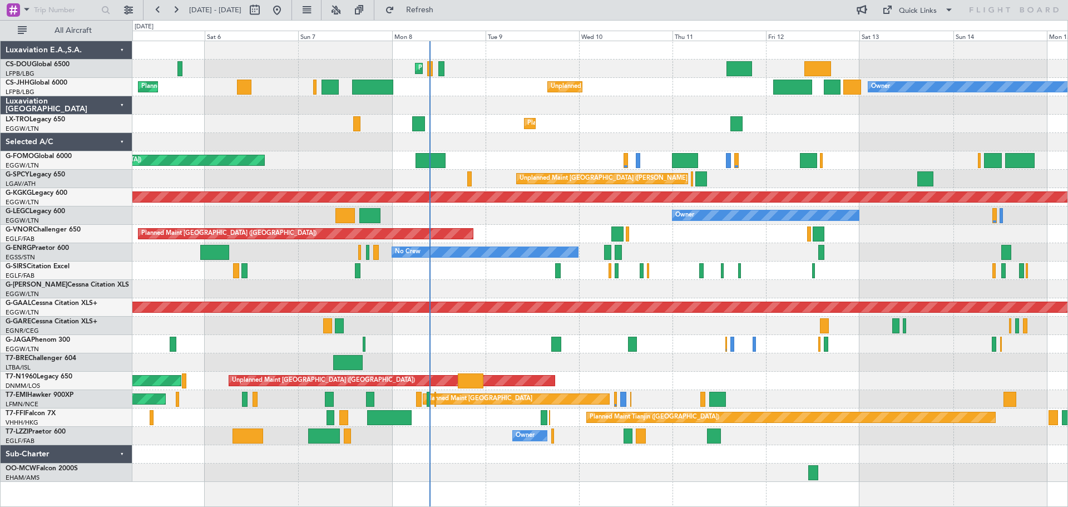
scroll to position [0, 0]
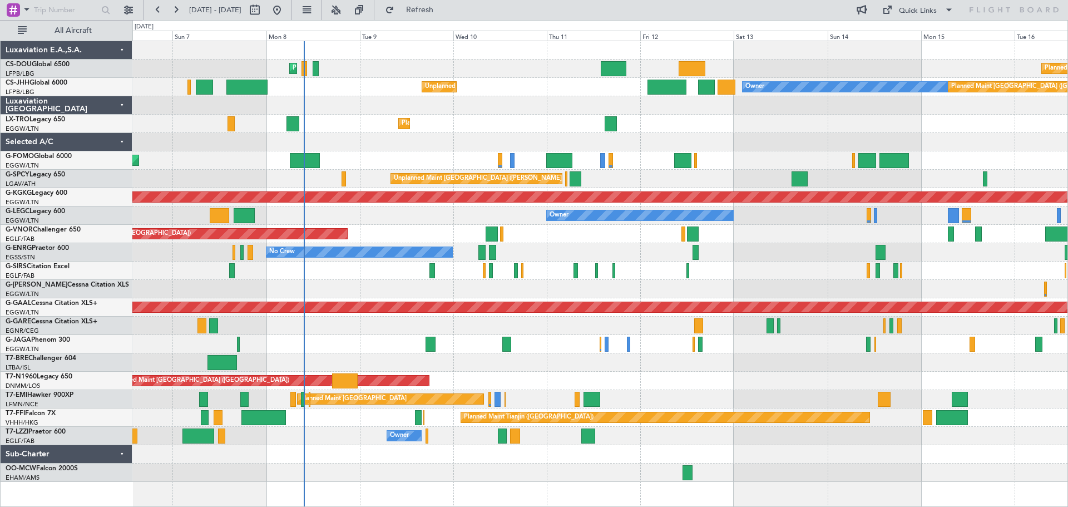
click at [517, 125] on div "Planned Maint Dusseldorf" at bounding box center [599, 124] width 935 height 18
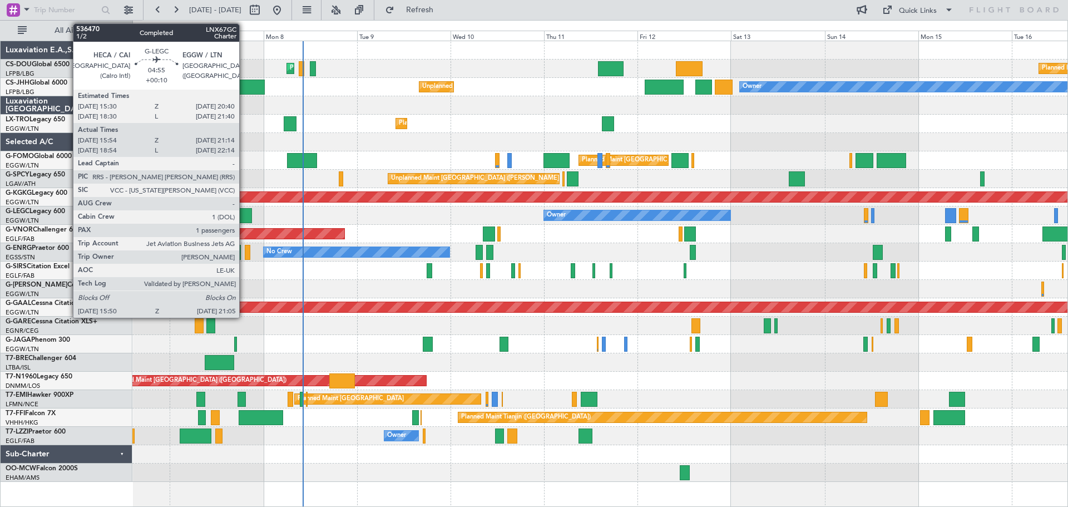
click at [244, 219] on div at bounding box center [241, 215] width 21 height 15
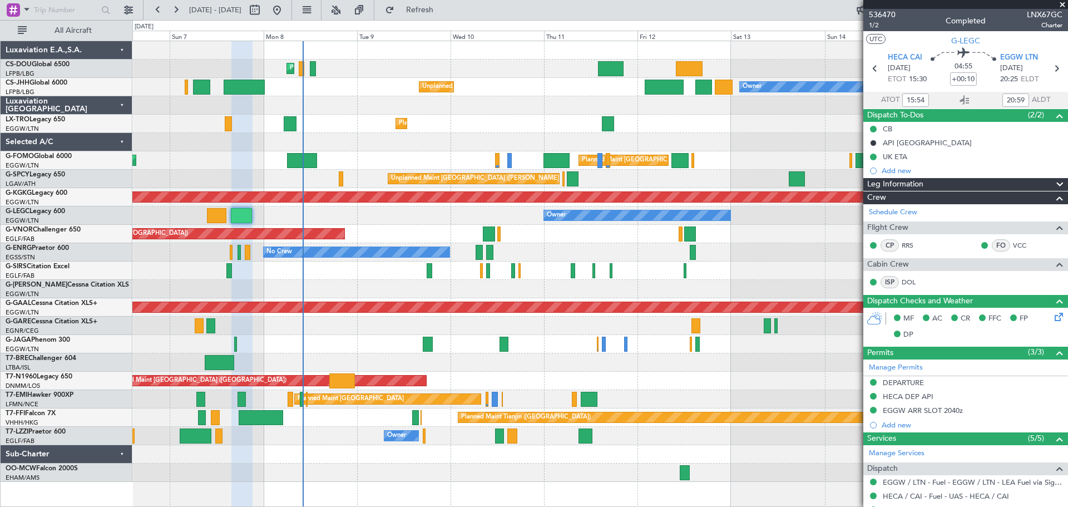
click at [1062, 4] on span at bounding box center [1062, 5] width 11 height 10
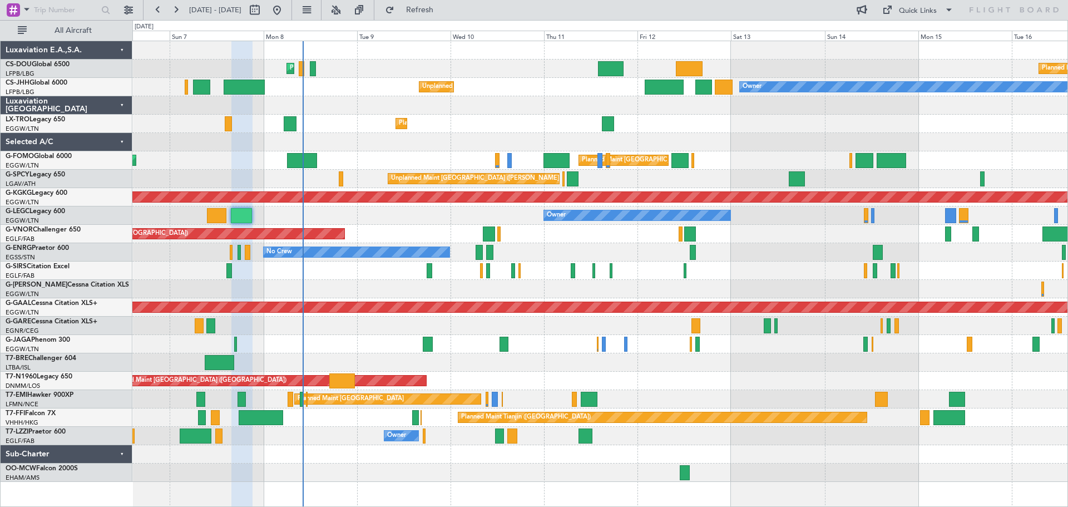
type input "0"
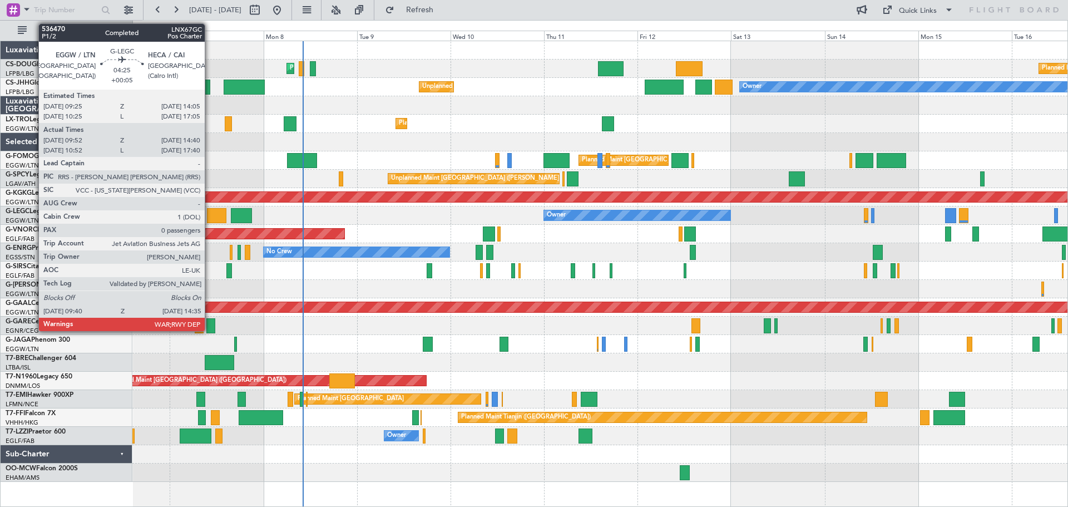
click at [210, 213] on div at bounding box center [216, 215] width 19 height 15
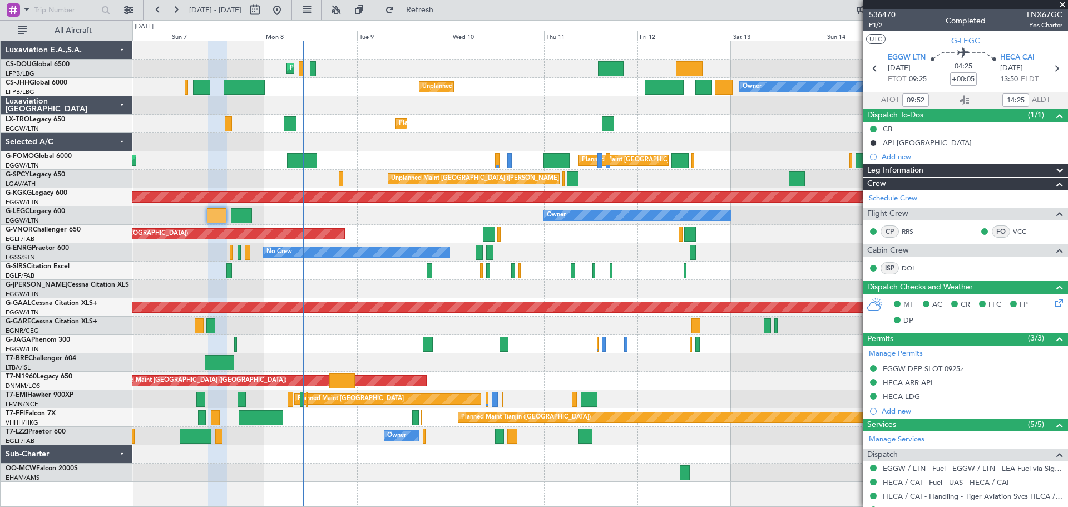
click at [1062, 4] on span at bounding box center [1062, 5] width 11 height 10
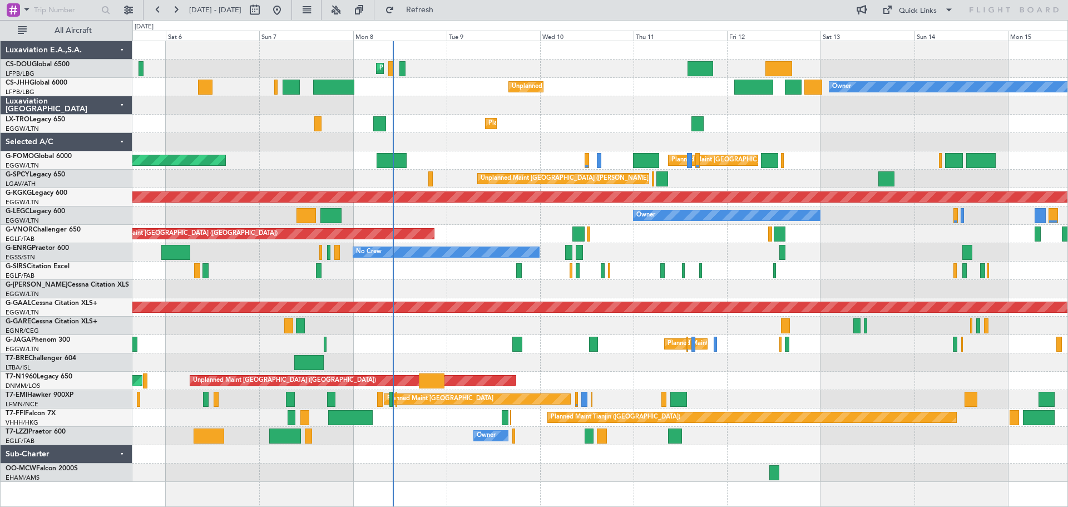
click at [453, 285] on div "Planned Maint Paris (Le Bourget) Planned Maint Paris (Le Bourget) Planned Maint…" at bounding box center [599, 261] width 935 height 441
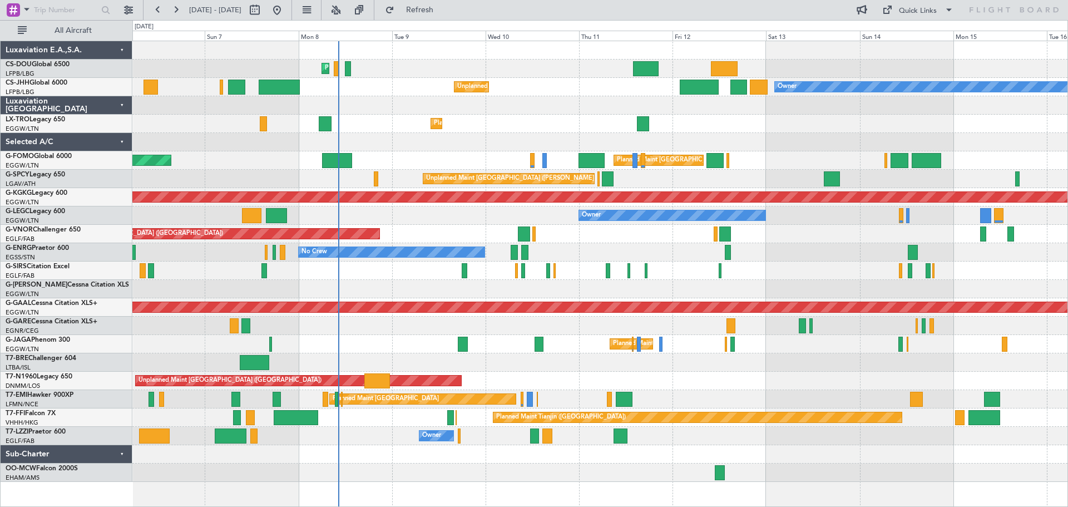
click at [502, 474] on div at bounding box center [599, 472] width 935 height 18
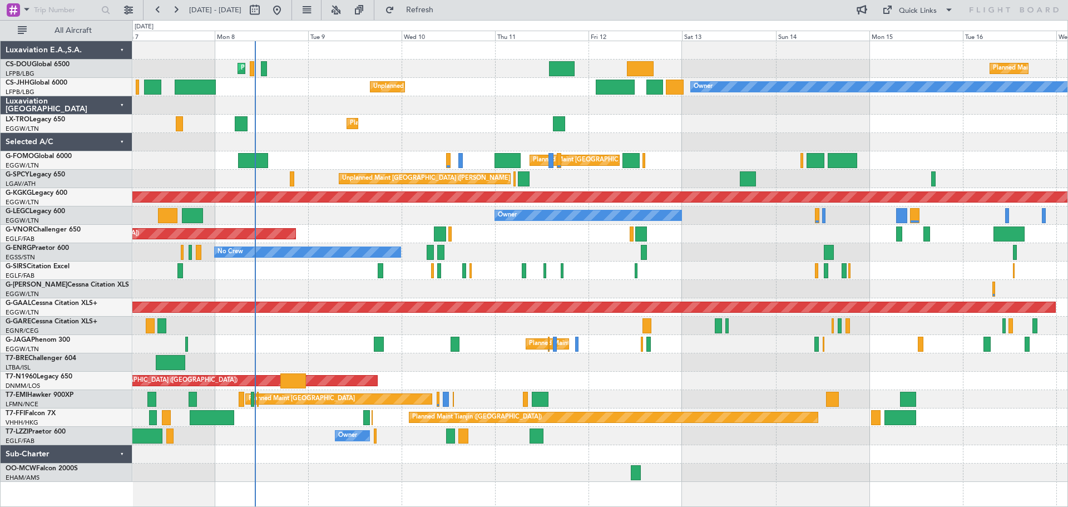
click at [653, 382] on div "Planned Maint Paris (Le Bourget) Planned Maint Paris (Le Bourget) Planned Maint…" at bounding box center [599, 261] width 935 height 441
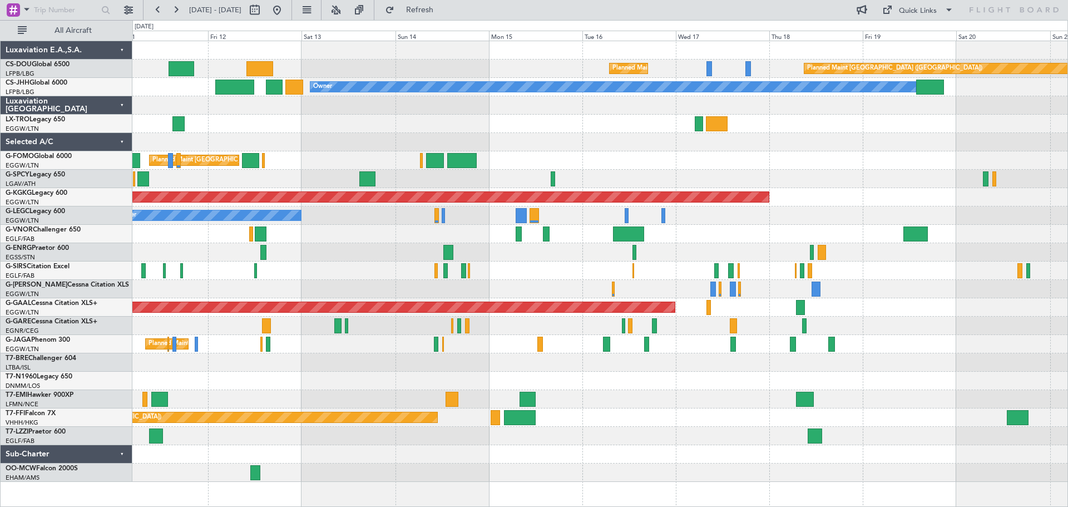
click at [549, 383] on div "Unplanned Maint [GEOGRAPHIC_DATA] ([GEOGRAPHIC_DATA])" at bounding box center [599, 381] width 935 height 18
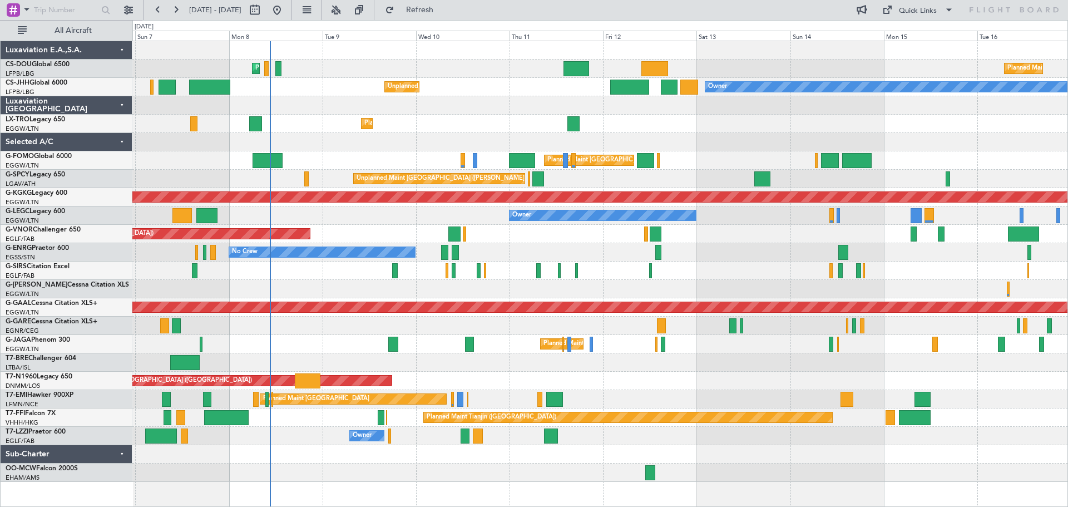
click at [715, 264] on div "Planned Maint [GEOGRAPHIC_DATA] ([GEOGRAPHIC_DATA])" at bounding box center [599, 270] width 935 height 18
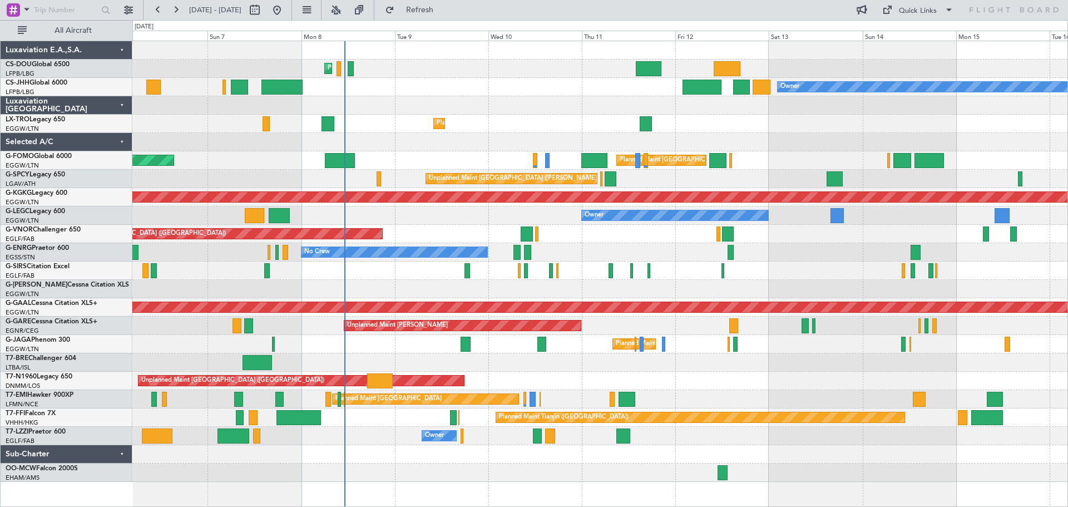
click at [738, 142] on div at bounding box center [599, 142] width 935 height 18
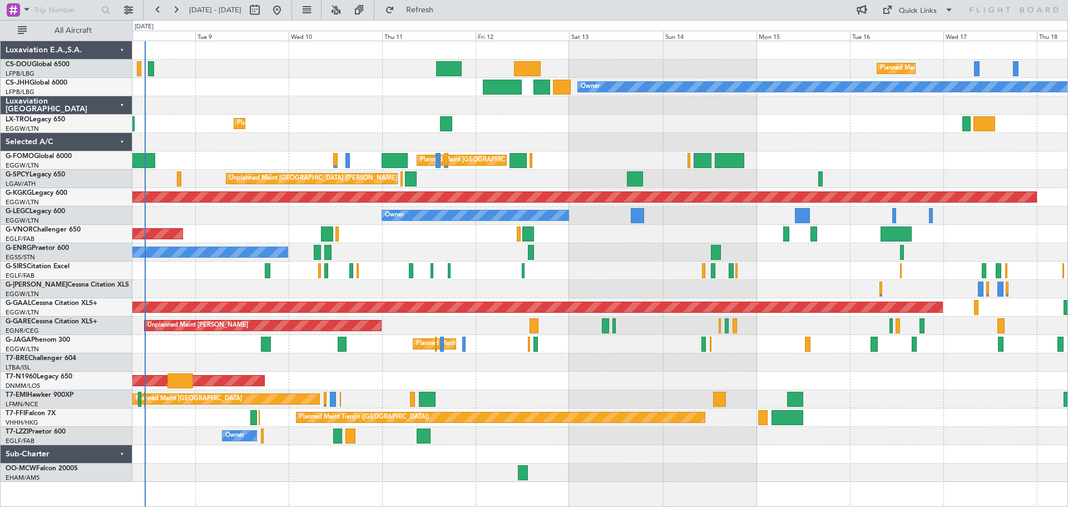
click at [535, 135] on div at bounding box center [599, 142] width 935 height 18
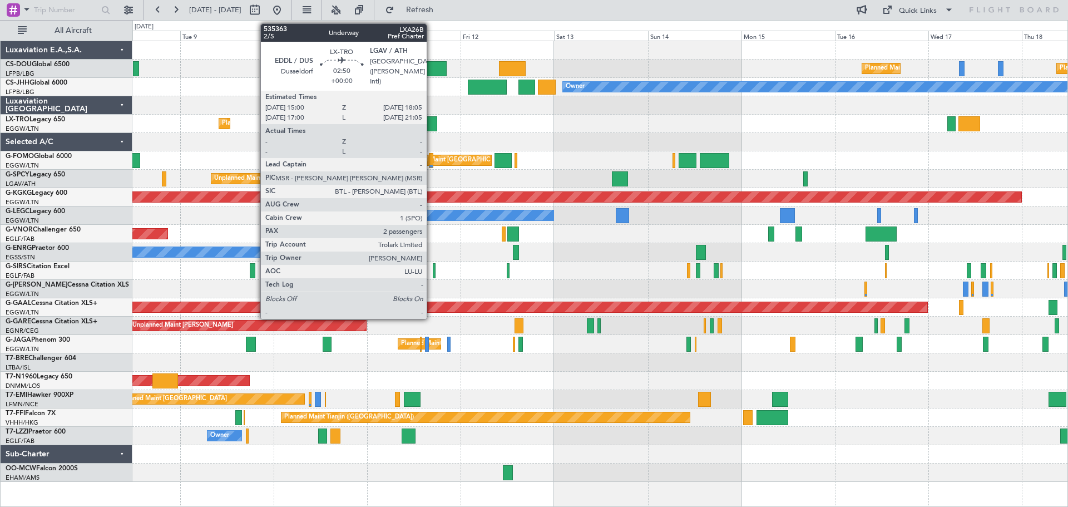
click at [432, 124] on div at bounding box center [431, 123] width 12 height 15
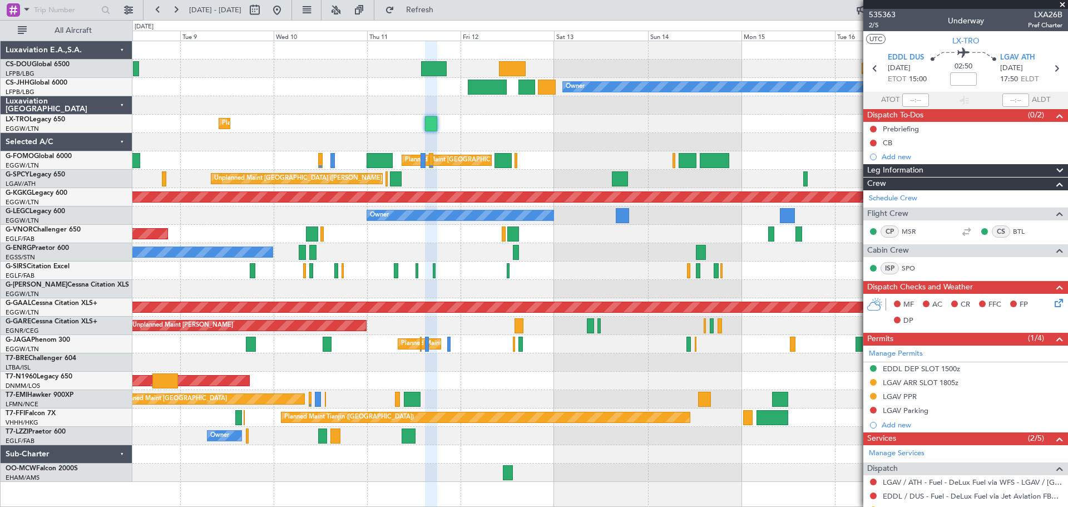
click at [1063, 4] on span at bounding box center [1062, 5] width 11 height 10
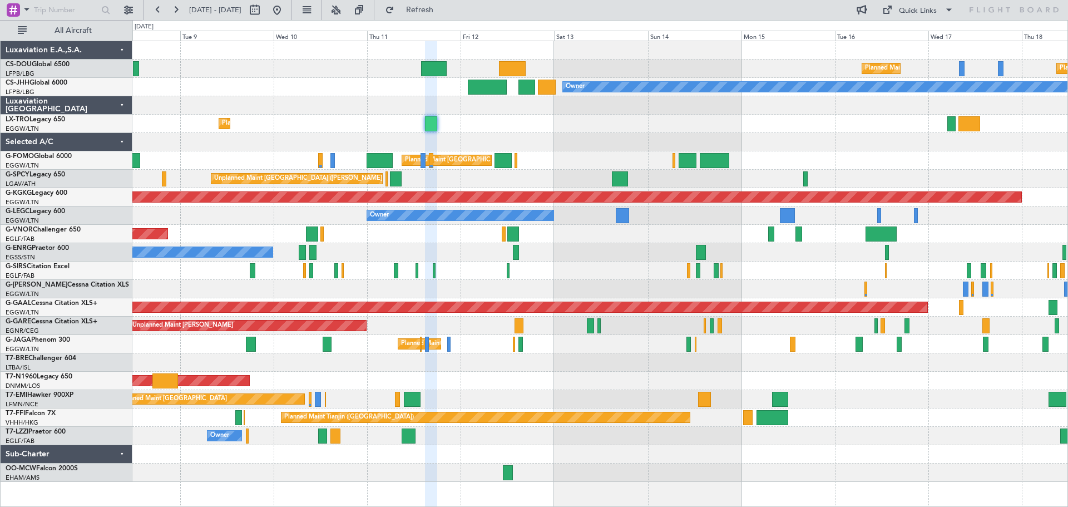
type input "0"
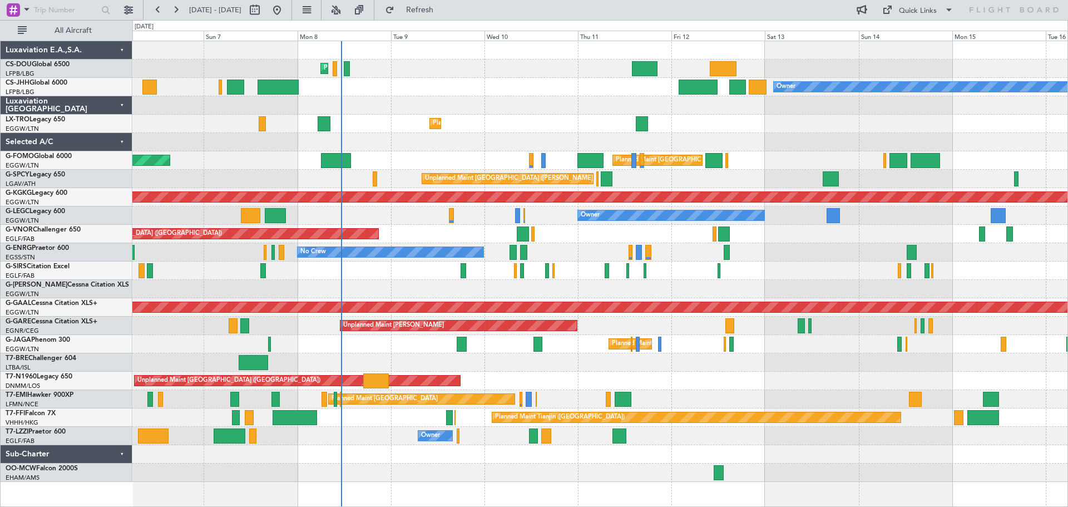
click at [791, 232] on div "Planned Maint [GEOGRAPHIC_DATA] ([GEOGRAPHIC_DATA])" at bounding box center [599, 234] width 935 height 18
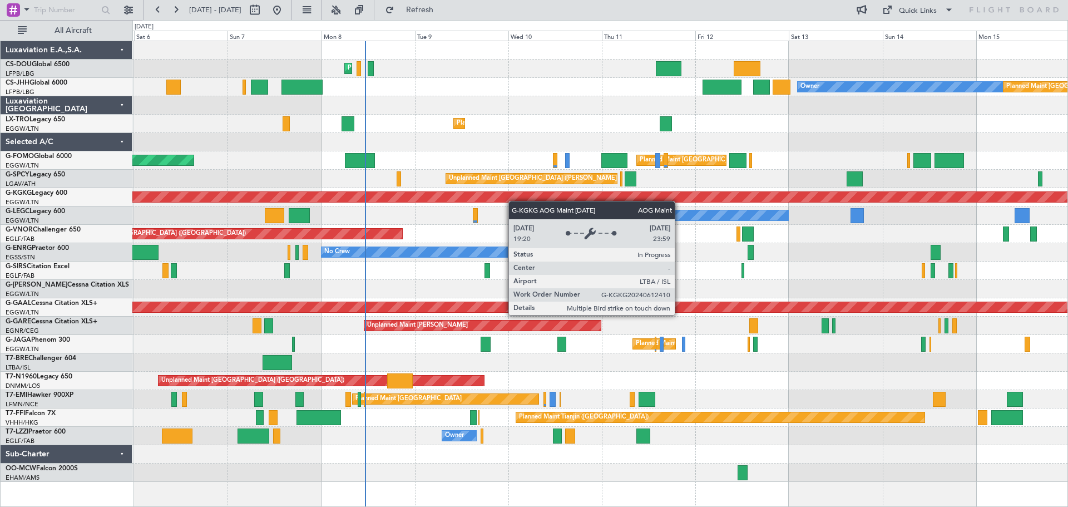
click at [363, 194] on div "Planned Maint Paris (Le Bourget) Planned Maint Paris (Le Bourget) Planned Maint…" at bounding box center [599, 261] width 935 height 441
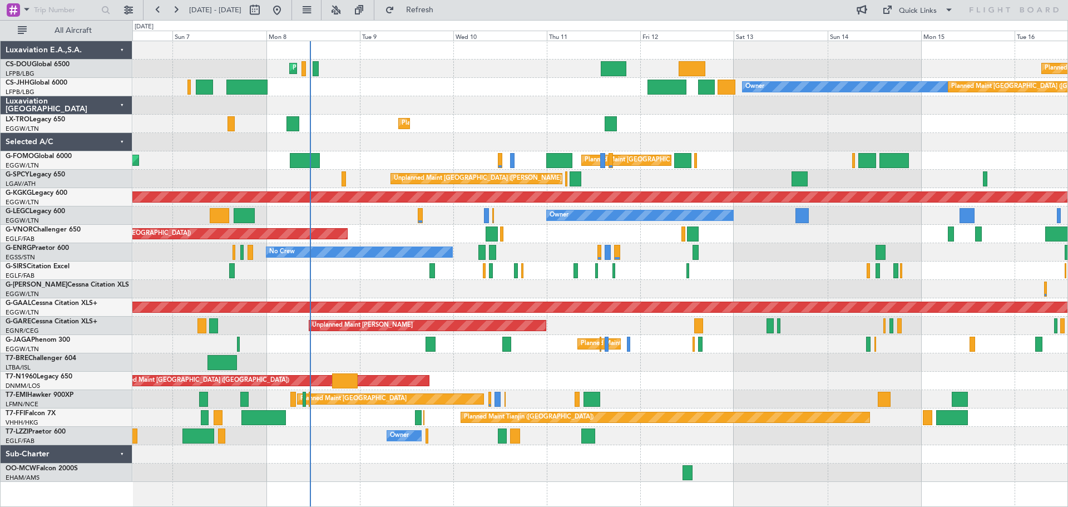
click at [845, 217] on div "Owner" at bounding box center [599, 215] width 935 height 18
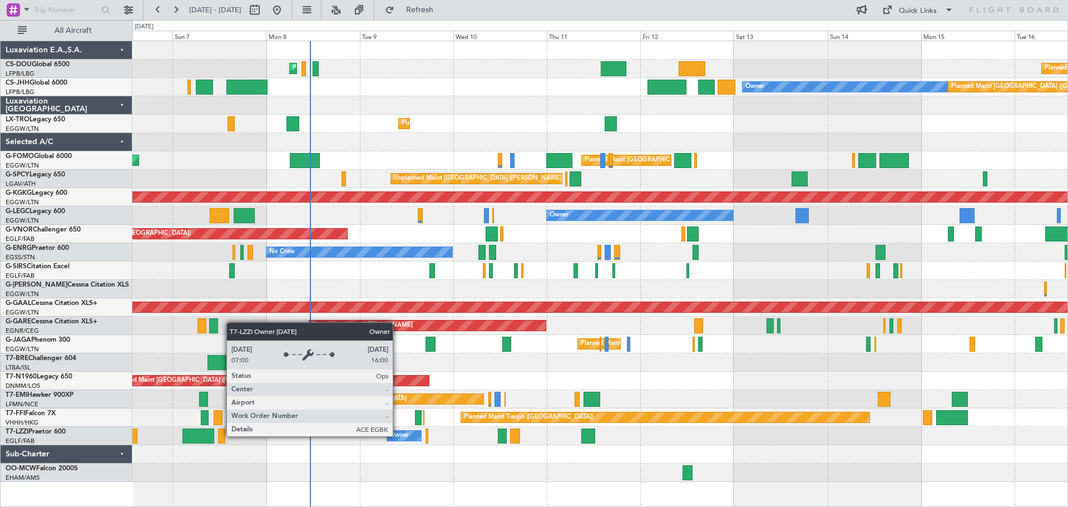
click at [398, 436] on div "Owner" at bounding box center [399, 435] width 19 height 17
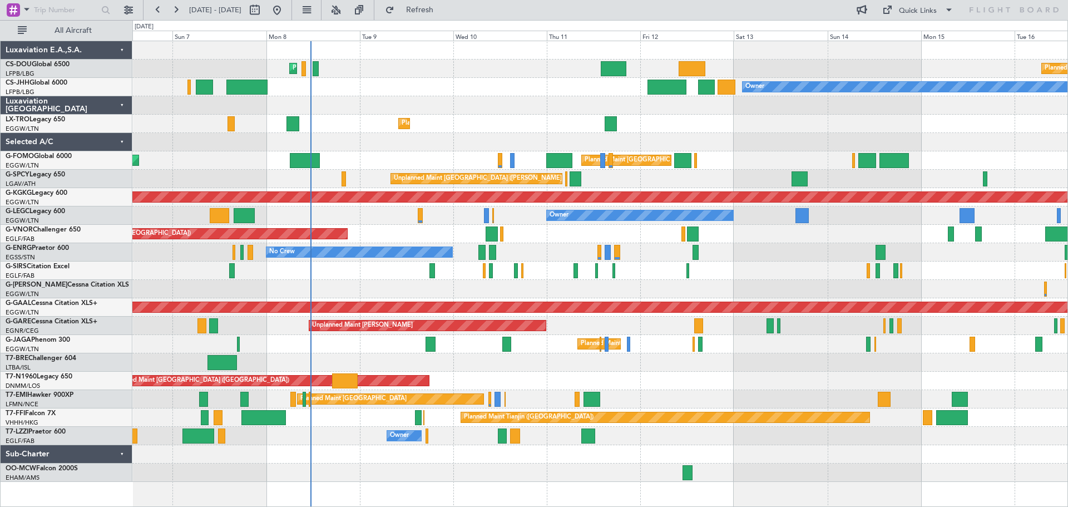
click at [498, 97] on div at bounding box center [599, 105] width 935 height 18
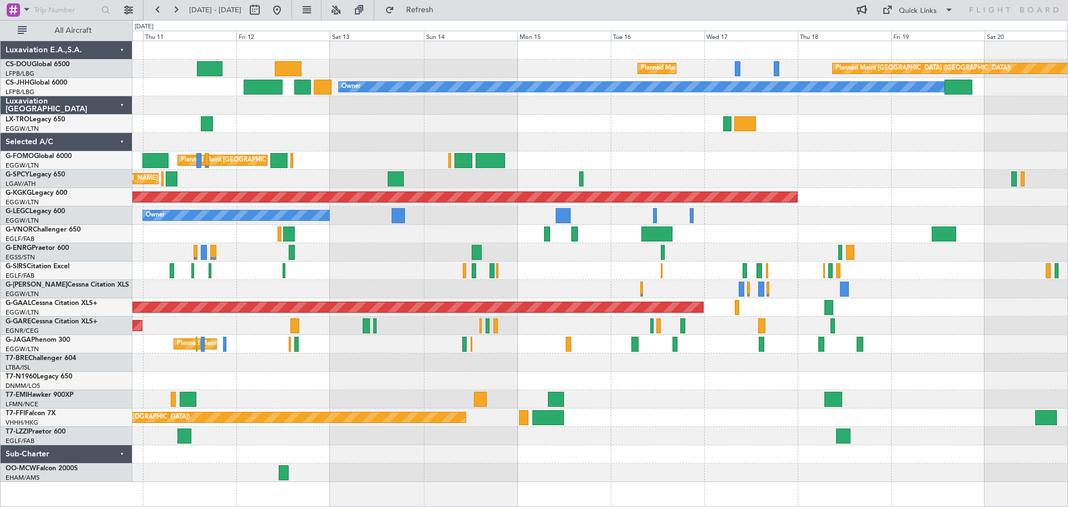
click at [462, 112] on div "Planned Maint Paris (Le Bourget) Planned Maint Paris (Le Bourget) Planned Maint…" at bounding box center [599, 261] width 935 height 441
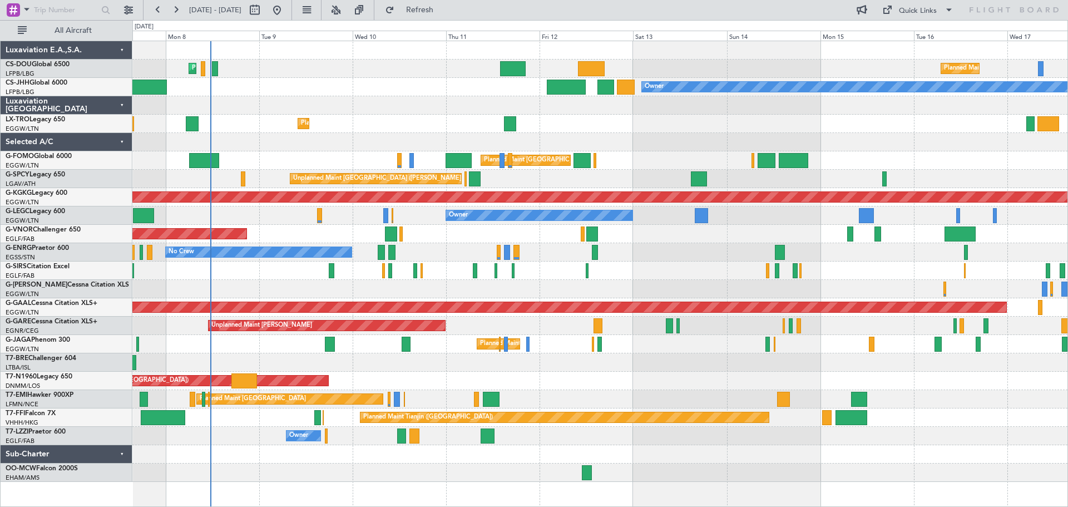
click at [679, 122] on div "Planned Maint Paris (Le Bourget) Planned Maint Paris (Le Bourget) Planned Maint…" at bounding box center [599, 261] width 935 height 441
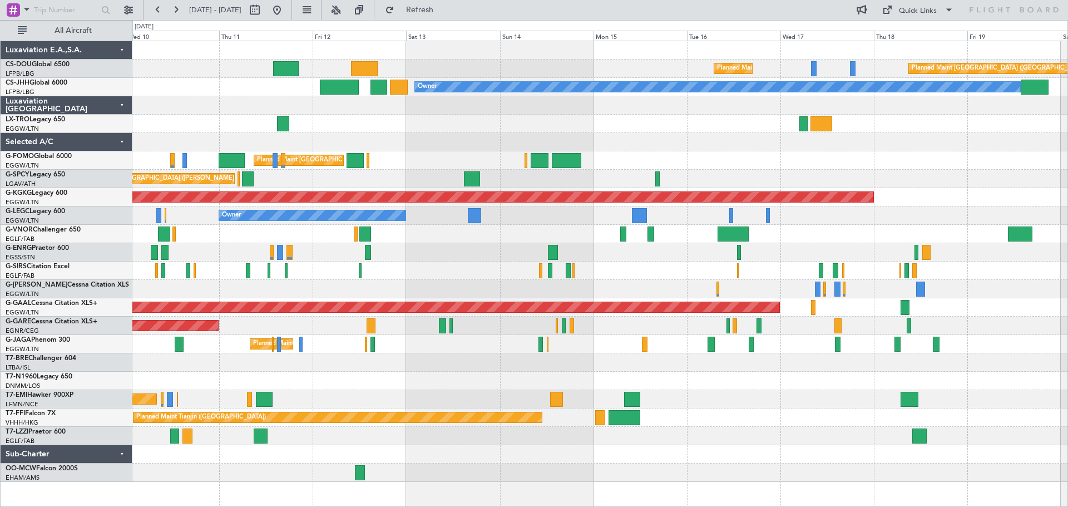
click at [529, 142] on div at bounding box center [599, 142] width 935 height 18
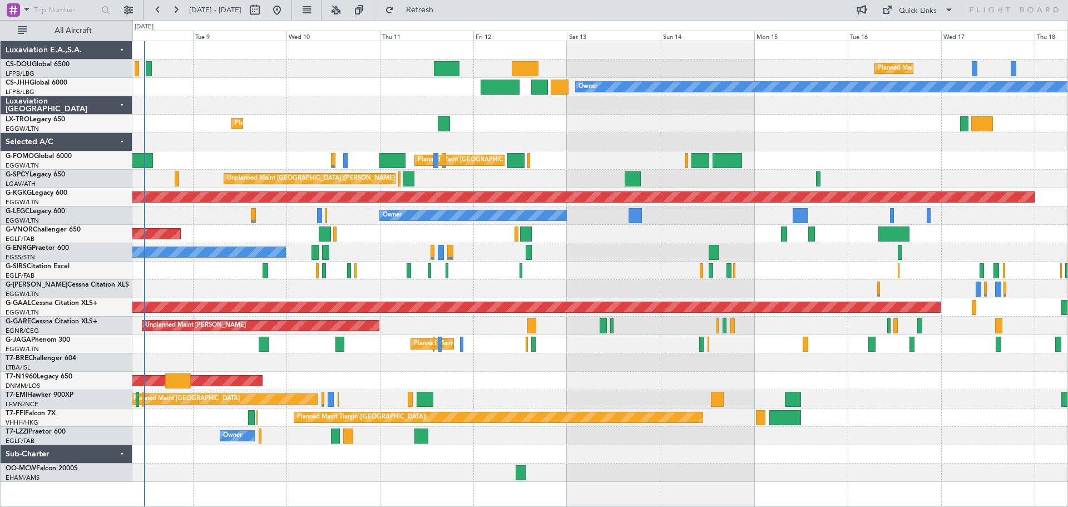
click at [616, 128] on div "Planned Maint Dusseldorf" at bounding box center [599, 124] width 935 height 18
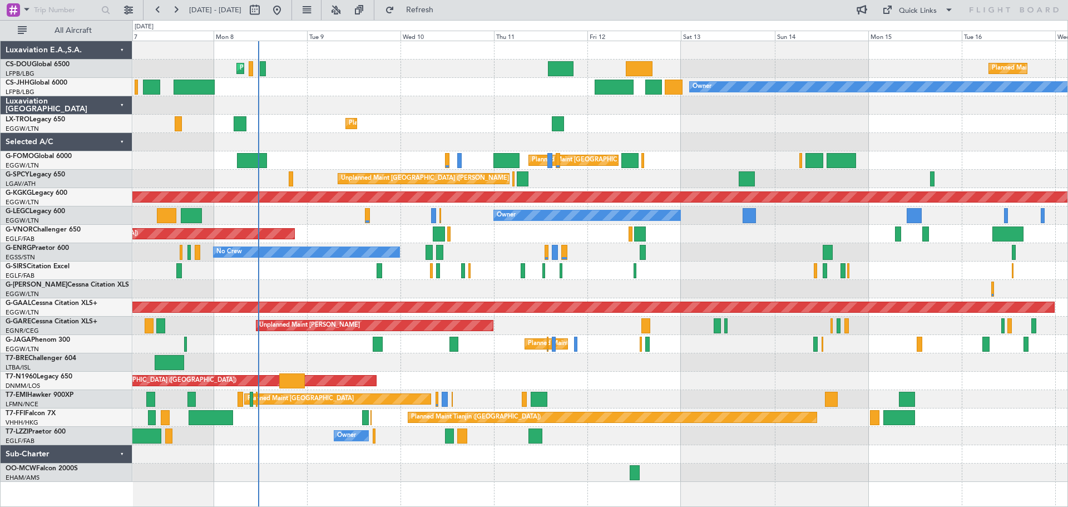
click at [457, 126] on div "Planned Maint Dusseldorf" at bounding box center [599, 124] width 935 height 18
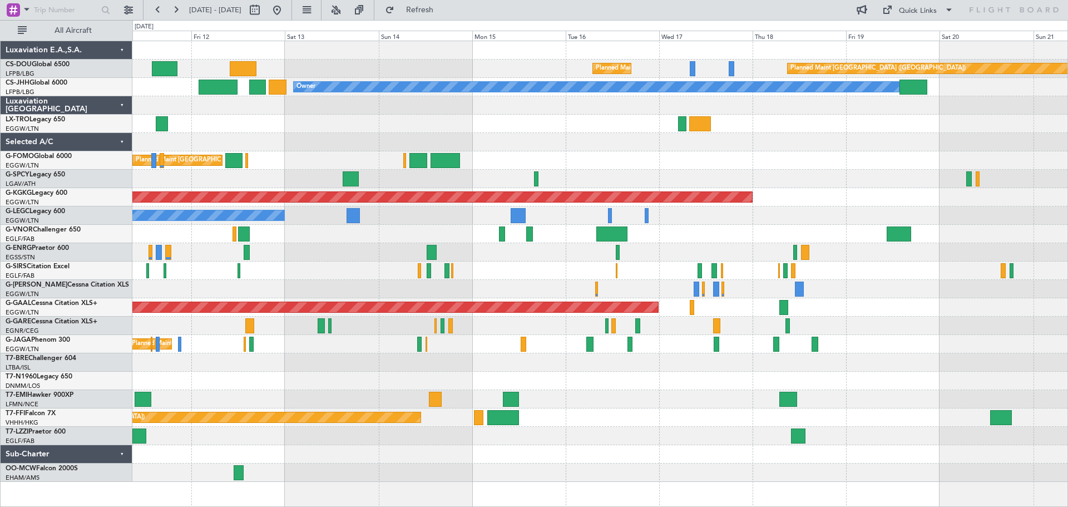
click at [568, 140] on div at bounding box center [599, 142] width 935 height 18
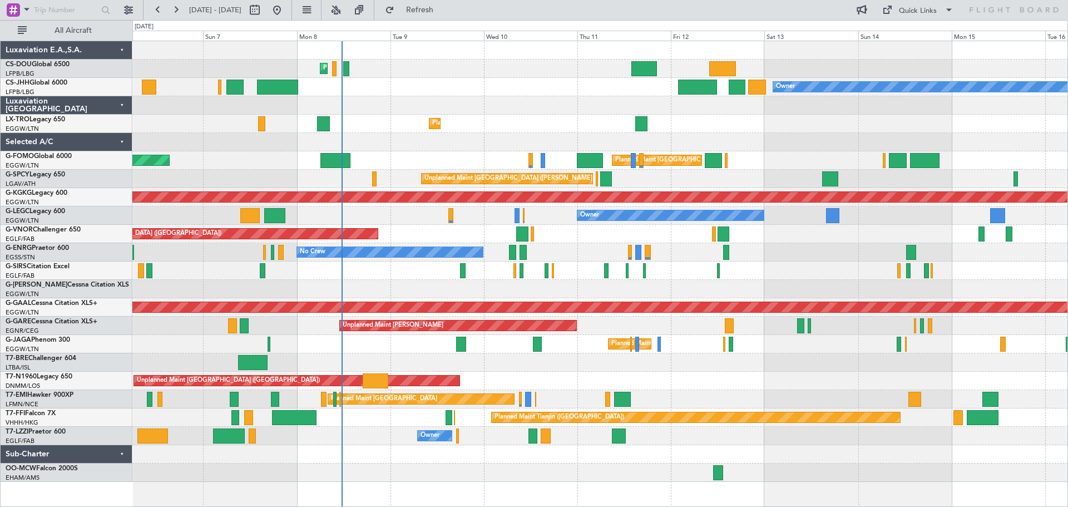
click at [813, 144] on div at bounding box center [599, 142] width 935 height 18
click at [528, 96] on div at bounding box center [599, 105] width 935 height 18
click at [529, 78] on div "Planned Maint Paris (Le Bourget) Owner Planned Maint Paris (Le Bourget)" at bounding box center [599, 87] width 935 height 18
click at [528, 60] on div "Planned Maint Paris (Le Bourget) Planned Maint Paris (Le Bourget) Planned Maint…" at bounding box center [599, 69] width 935 height 18
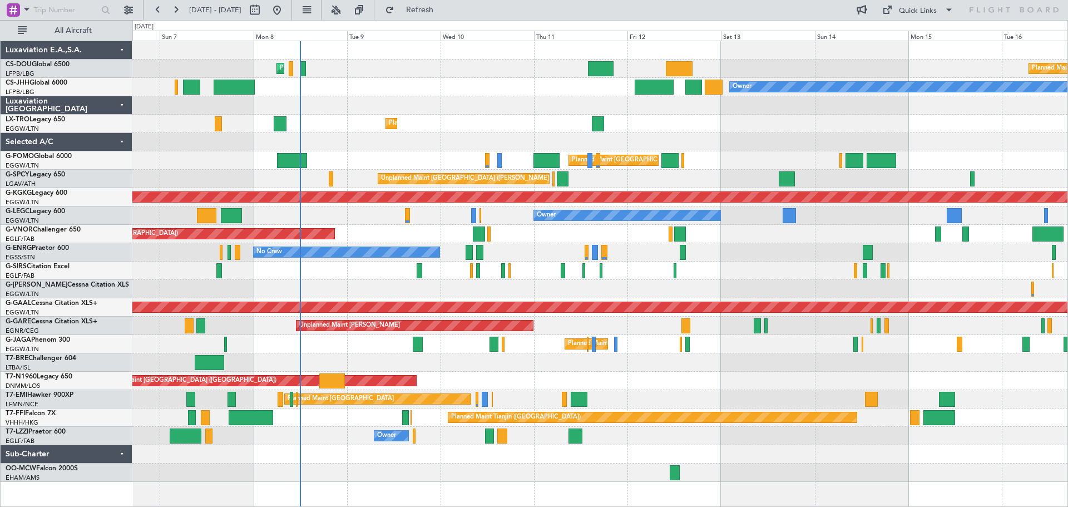
click at [513, 114] on div "Planned Maint Paris (Le Bourget) Planned Maint Paris (Le Bourget) Planned Maint…" at bounding box center [599, 261] width 935 height 441
click at [488, 115] on div "Planned Maint Dusseldorf" at bounding box center [599, 124] width 935 height 18
click at [771, 372] on div "Unplanned Maint London (Stansted) Planned Maint London (Stansted)" at bounding box center [599, 381] width 935 height 18
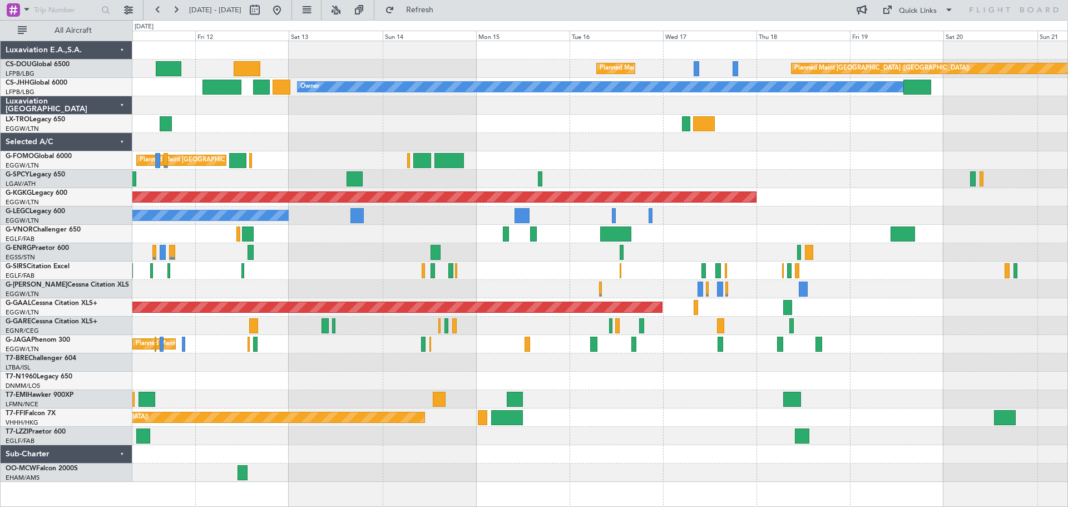
click at [409, 361] on div at bounding box center [599, 362] width 935 height 18
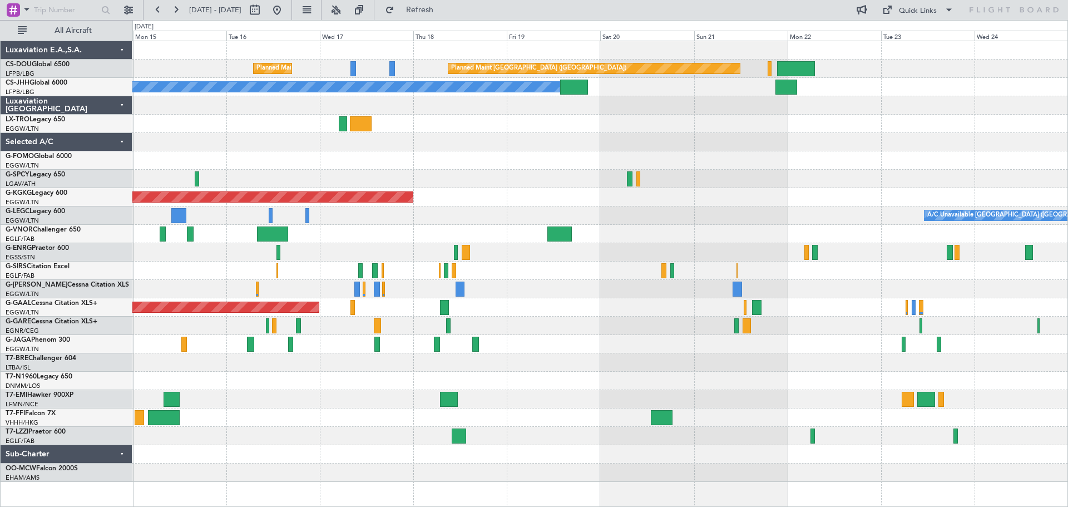
click at [584, 364] on div "Planned Maint Paris (Le Bourget) Planned Maint Paris (Le Bourget) Planned Maint…" at bounding box center [599, 261] width 935 height 441
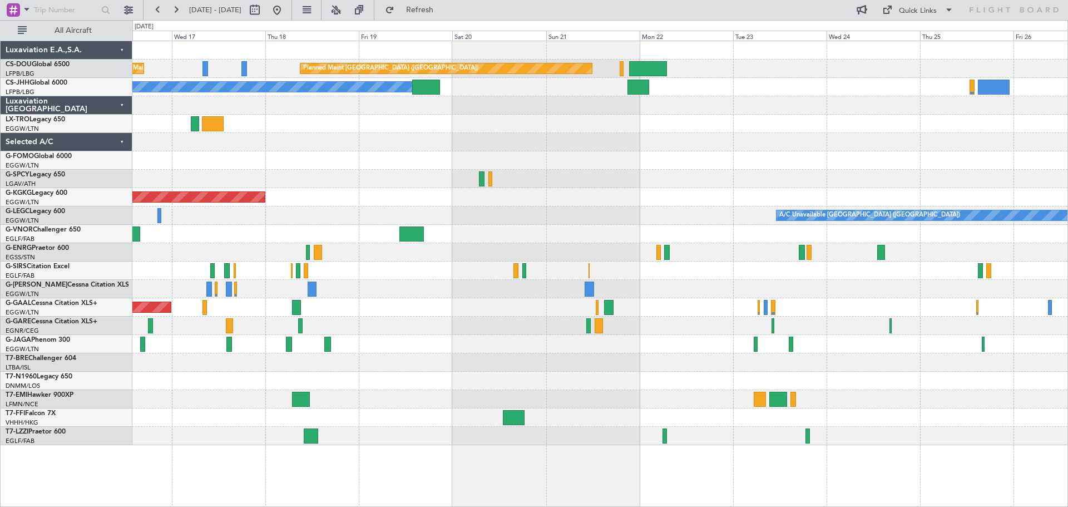
click at [512, 326] on div at bounding box center [599, 325] width 935 height 18
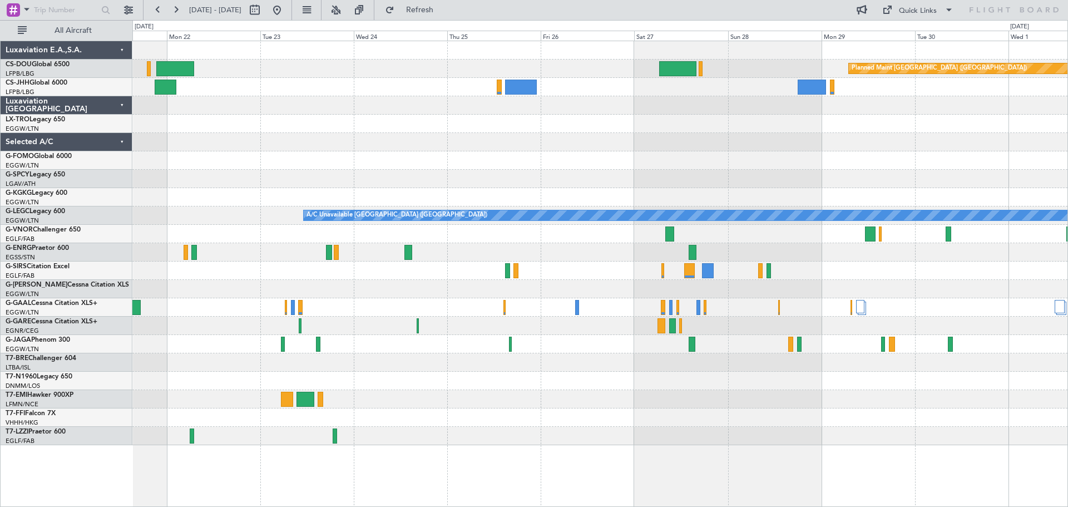
click at [472, 294] on div at bounding box center [599, 289] width 935 height 18
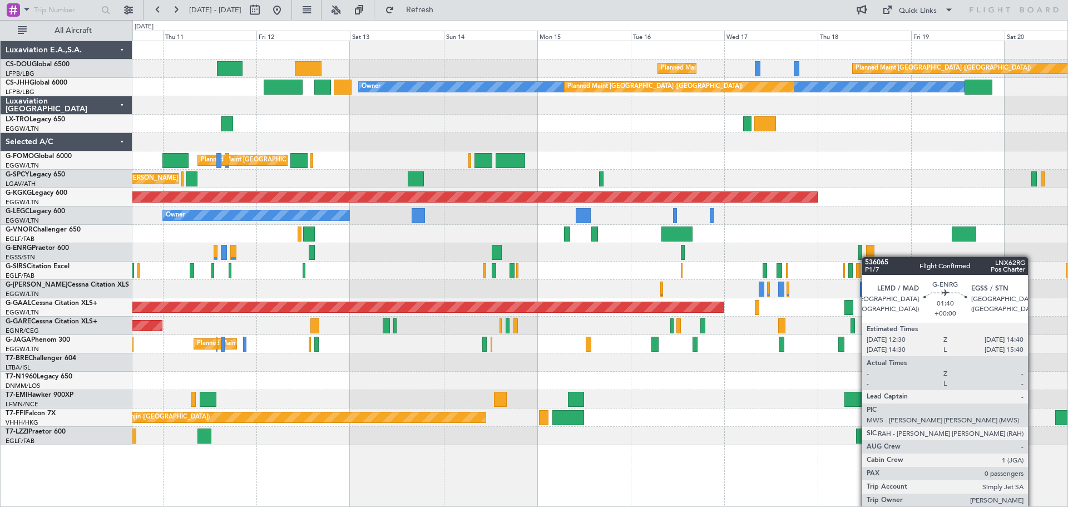
click at [868, 257] on div "Planned Maint Paris (Le Bourget) Planned Maint Paris (Le Bourget) Planned Maint…" at bounding box center [599, 243] width 935 height 404
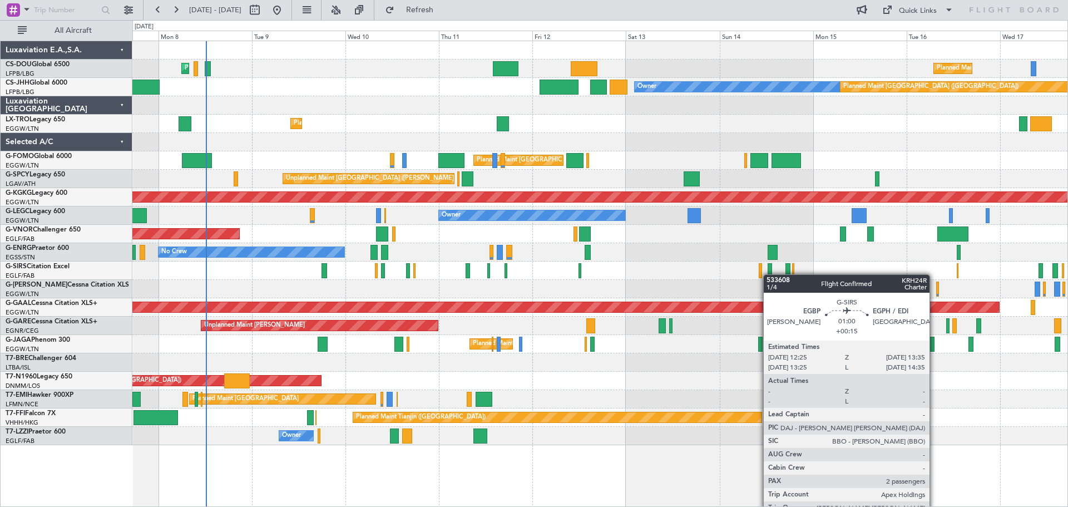
click at [769, 274] on div at bounding box center [770, 270] width 5 height 15
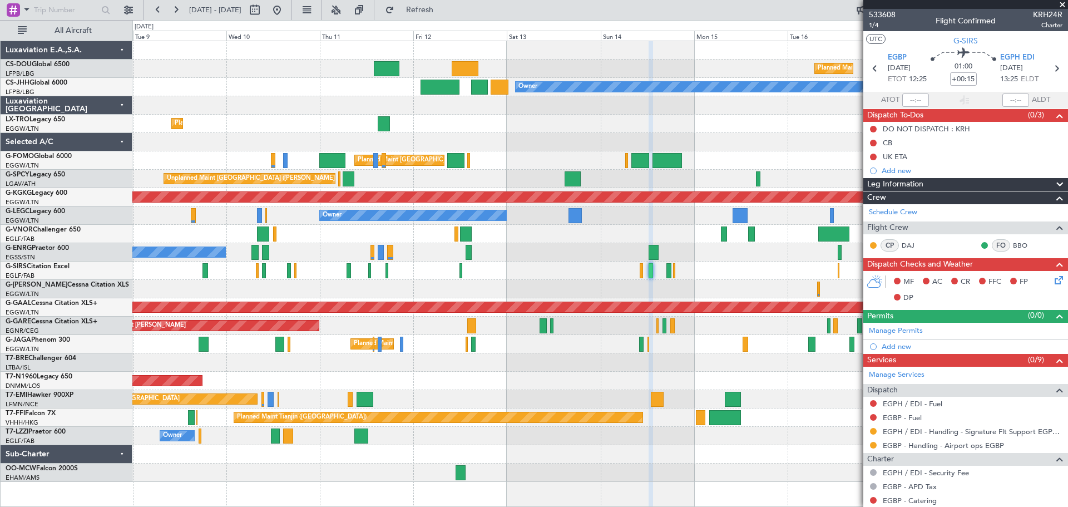
click at [1060, 4] on span at bounding box center [1062, 5] width 11 height 10
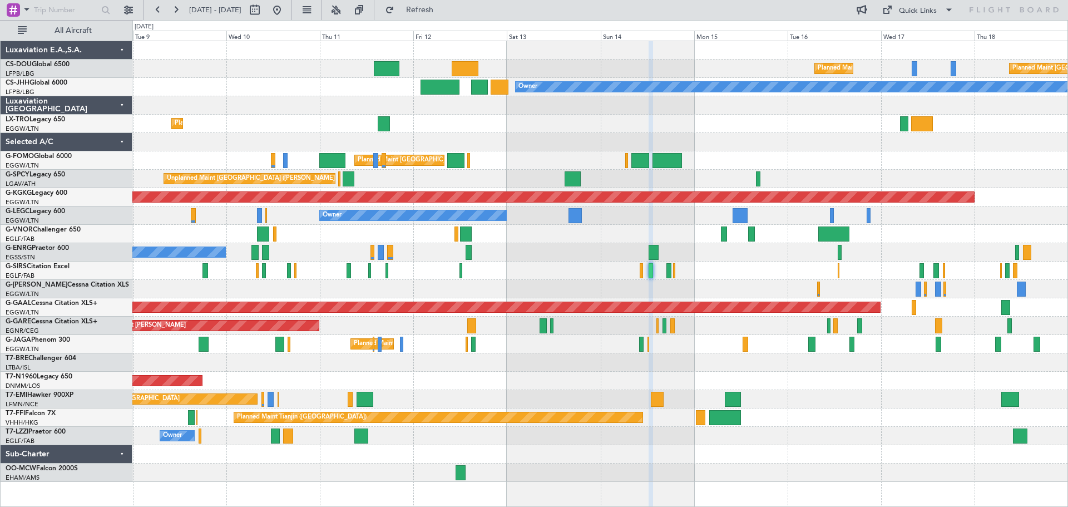
type input "0"
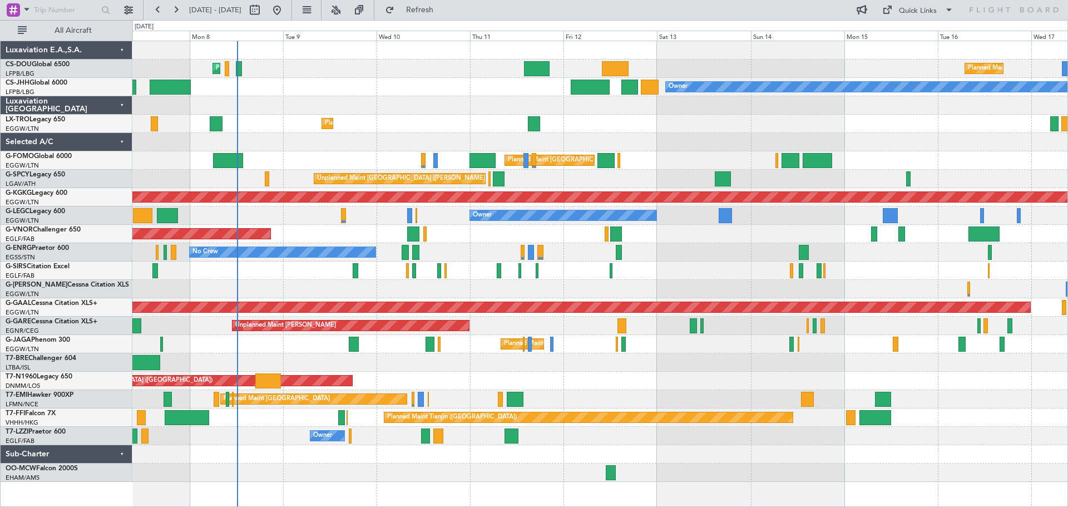
click at [612, 130] on div "Planned Maint Dusseldorf" at bounding box center [599, 124] width 935 height 18
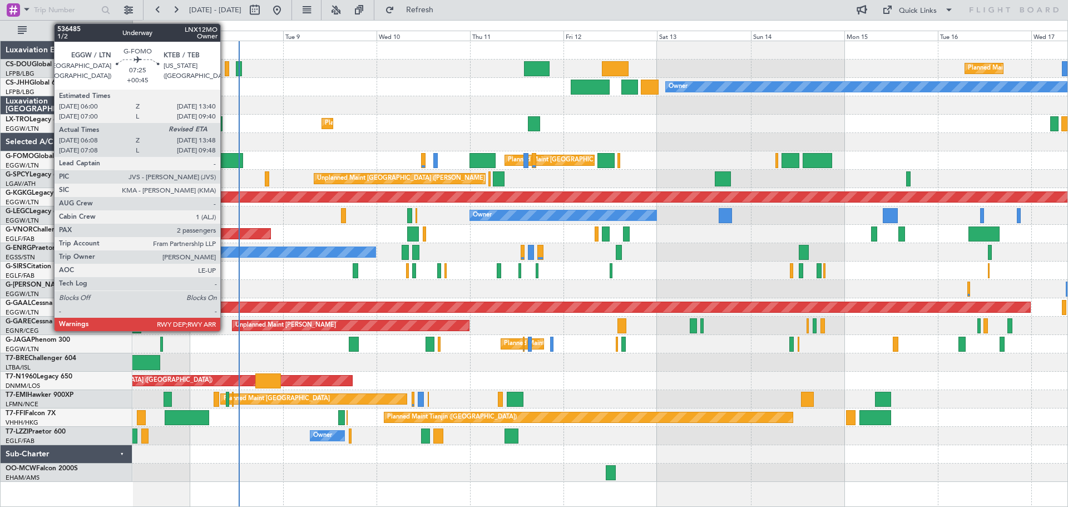
click at [225, 158] on div at bounding box center [228, 160] width 30 height 15
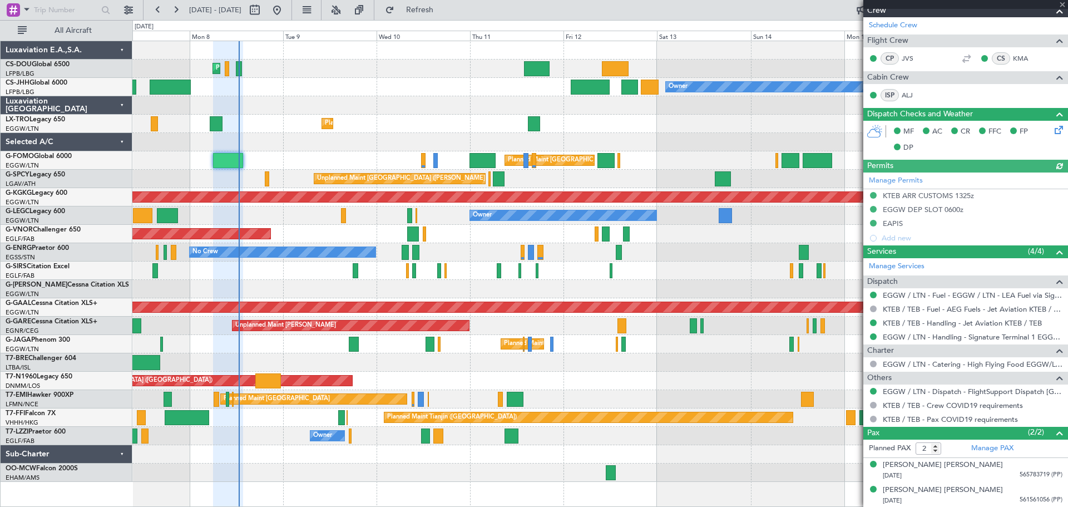
scroll to position [174, 0]
click at [1061, 2] on span at bounding box center [1062, 5] width 11 height 10
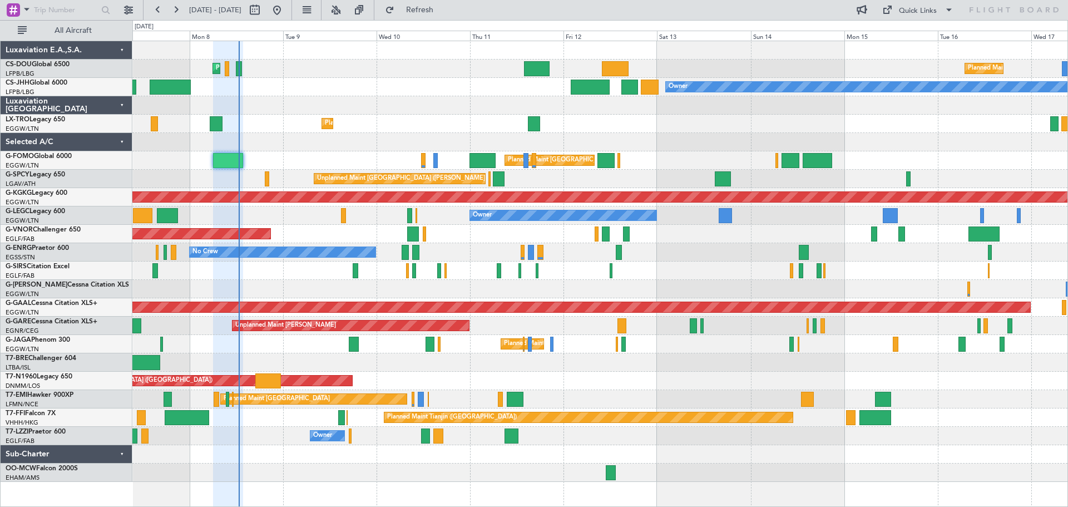
type input "0"
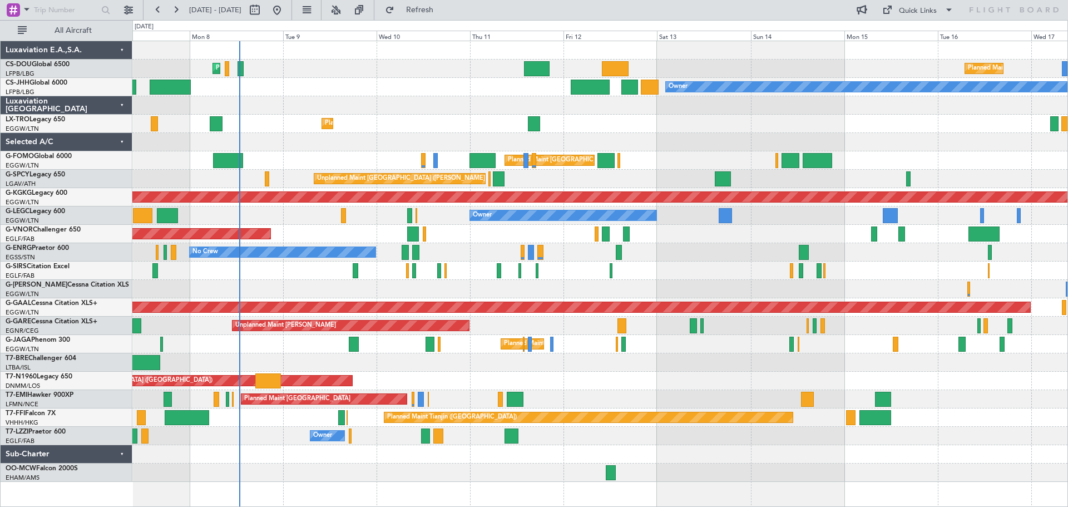
click at [703, 115] on div "Planned Maint Dusseldorf" at bounding box center [599, 124] width 935 height 18
click at [328, 77] on div "Planned Maint Paris (Le Bourget) Planned Maint Paris (Le Bourget) Planned Maint…" at bounding box center [599, 69] width 935 height 18
click at [427, 80] on div "Planned Maint Paris (Le Bourget) Owner Planned Maint Paris (Le Bourget)" at bounding box center [599, 87] width 935 height 18
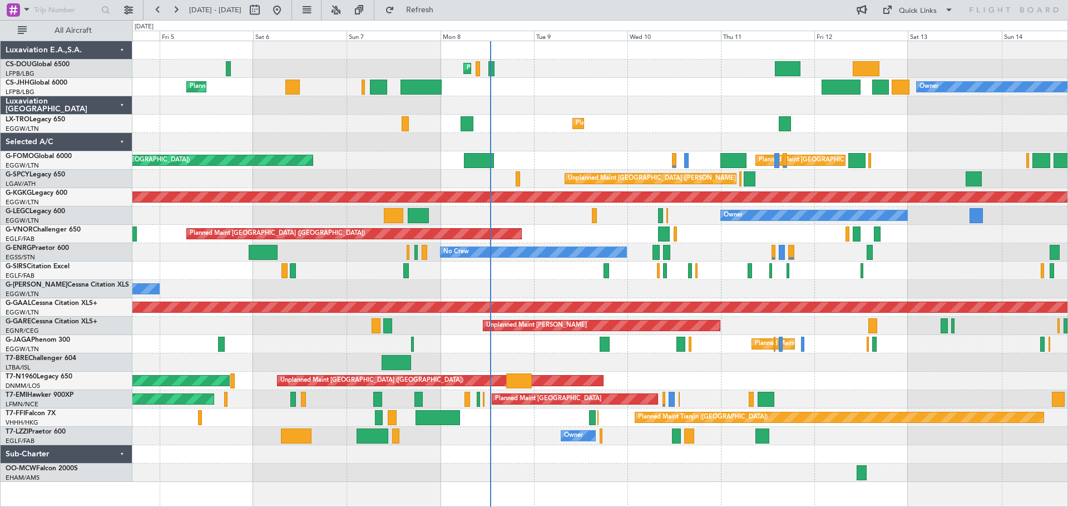
click at [670, 122] on div "Planned Maint Paris (Le Bourget) Planned Maint Paris (Le Bourget) Planned Maint…" at bounding box center [599, 261] width 935 height 441
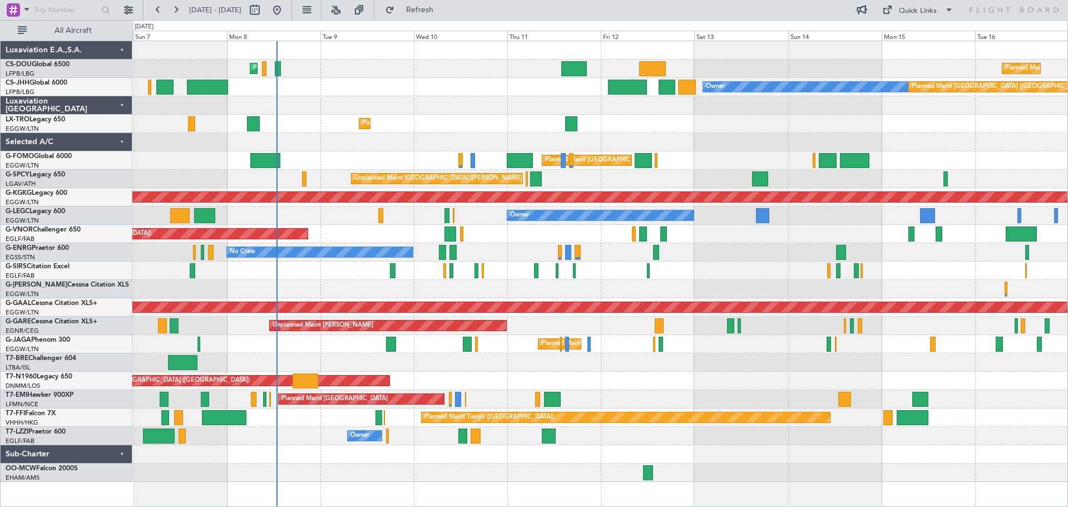
click at [469, 93] on div "Planned Maint Paris (Le Bourget) Planned Maint Paris (Le Bourget) Planned Maint…" at bounding box center [599, 261] width 935 height 441
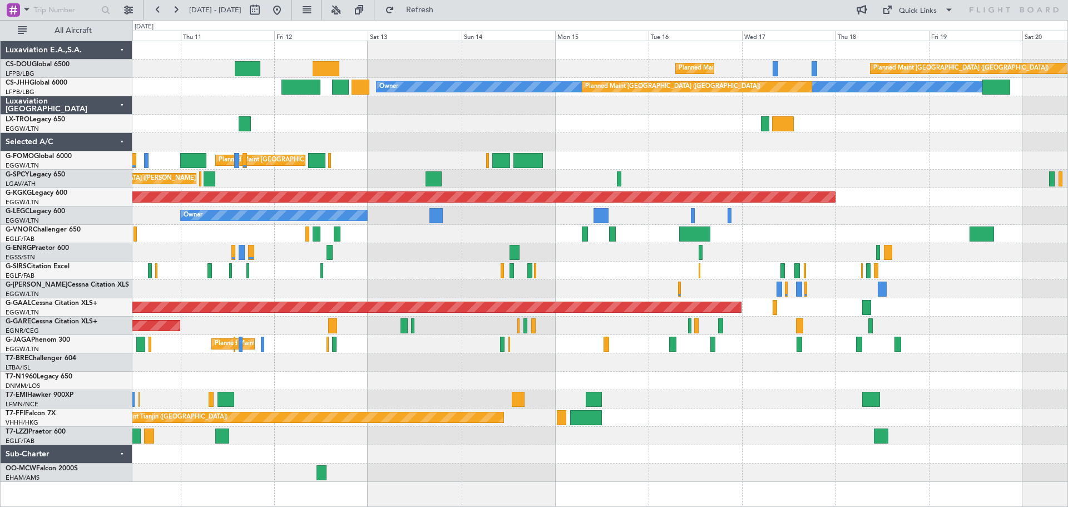
click at [534, 51] on div "Planned Maint Paris (Le Bourget) Planned Maint Paris (Le Bourget) Planned Maint…" at bounding box center [599, 261] width 935 height 441
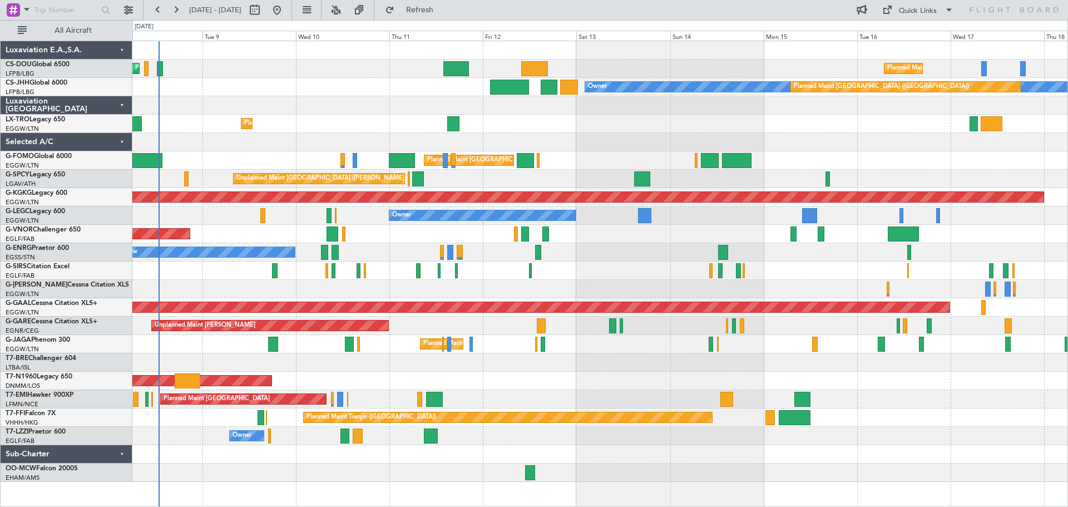
click at [649, 127] on div "Planned Maint Dusseldorf" at bounding box center [599, 124] width 935 height 18
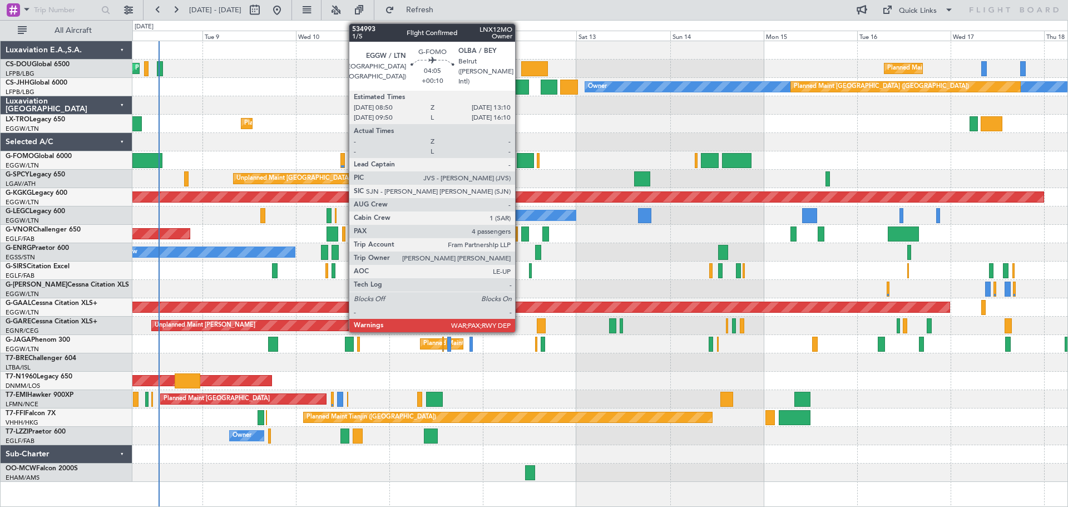
click at [520, 157] on div at bounding box center [525, 160] width 17 height 15
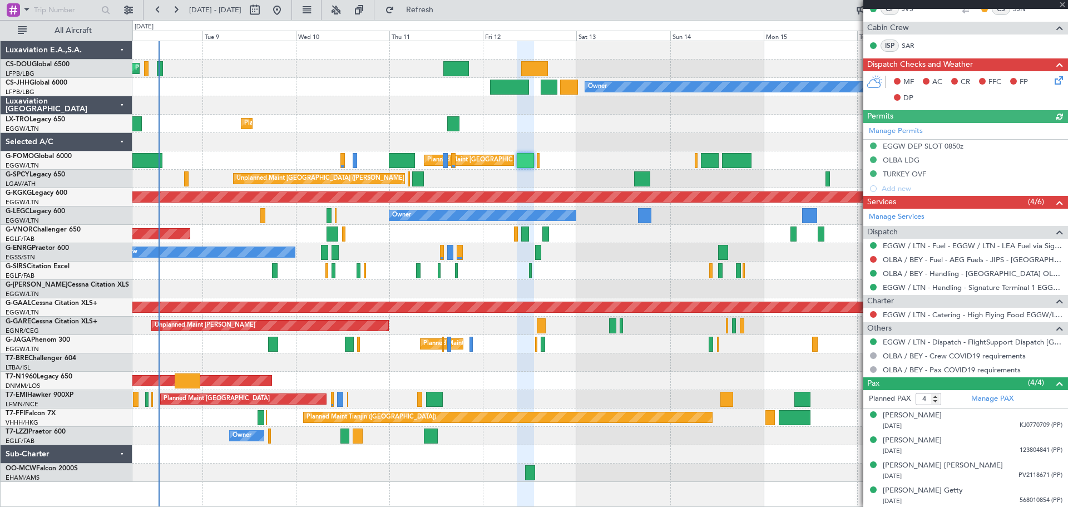
scroll to position [224, 0]
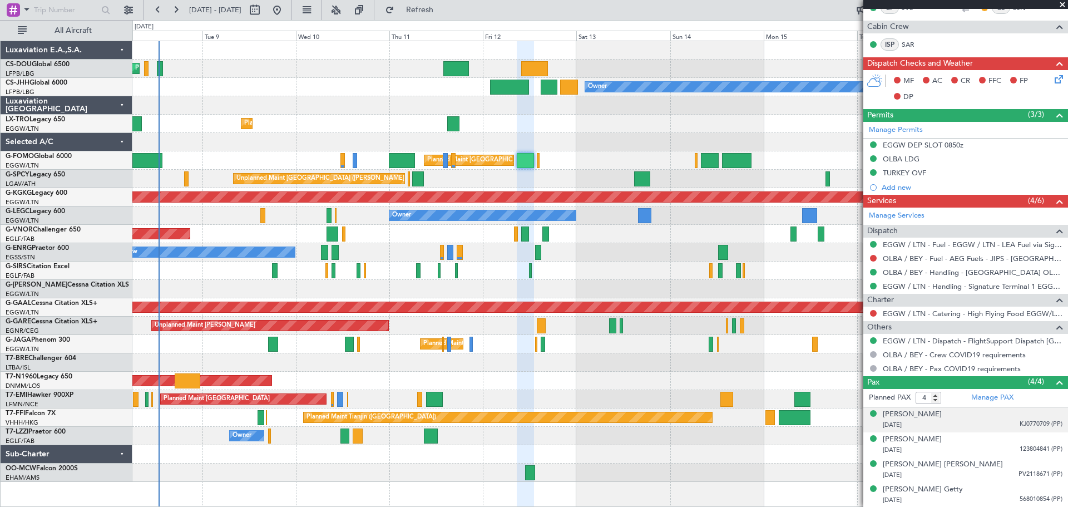
click at [1035, 419] on span "KJ0770709 (PP)" at bounding box center [1041, 423] width 43 height 9
click at [1052, 436] on img at bounding box center [1057, 438] width 10 height 10
click at [1060, 3] on span at bounding box center [1062, 5] width 11 height 10
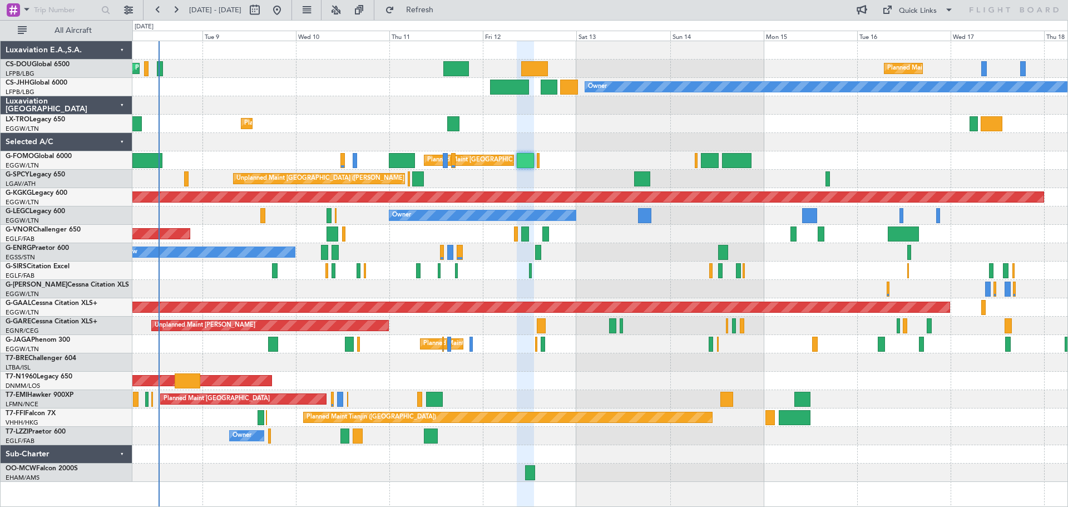
type input "0"
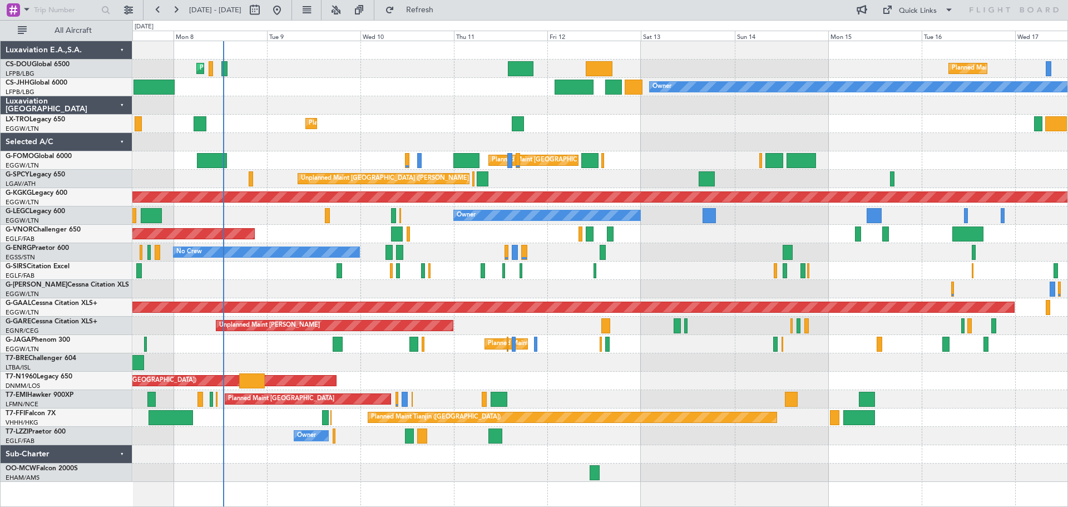
click at [365, 101] on div at bounding box center [599, 105] width 935 height 18
click at [310, 97] on div at bounding box center [599, 105] width 935 height 18
click at [407, 80] on div "Planned Maint Paris (Le Bourget) Owner Planned Maint Paris (Le Bourget)" at bounding box center [599, 87] width 935 height 18
click at [408, 96] on div at bounding box center [599, 105] width 935 height 18
click at [314, 80] on div "Planned Maint Paris (Le Bourget) Owner Planned Maint Paris (Le Bourget)" at bounding box center [599, 87] width 935 height 18
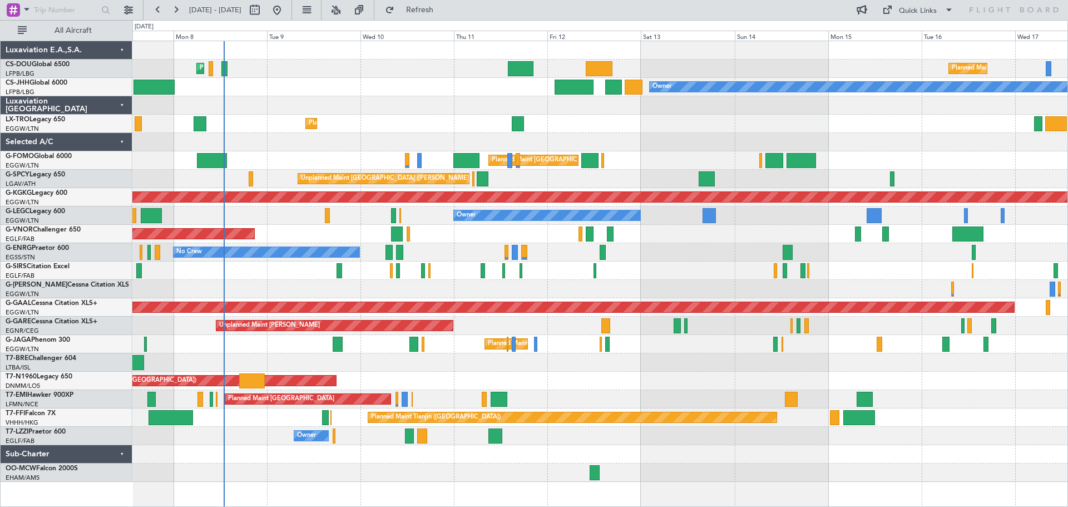
click at [406, 79] on div "Planned Maint Paris (Le Bourget) Owner Planned Maint Paris (Le Bourget)" at bounding box center [599, 87] width 935 height 18
click at [407, 96] on div "Planned Maint Paris (Le Bourget) Owner Planned Maint Paris (Le Bourget)" at bounding box center [599, 87] width 935 height 18
click at [404, 77] on div "Planned Maint Paris (Le Bourget) Planned Maint Paris (Le Bourget) Planned Maint…" at bounding box center [599, 69] width 935 height 18
click at [404, 95] on div "Planned Maint Paris (Le Bourget) Owner Planned Maint Paris (Le Bourget)" at bounding box center [599, 87] width 935 height 18
click at [311, 97] on div "Planned Maint Paris (Le Bourget) Planned Maint Paris (Le Bourget) Planned Maint…" at bounding box center [599, 261] width 935 height 441
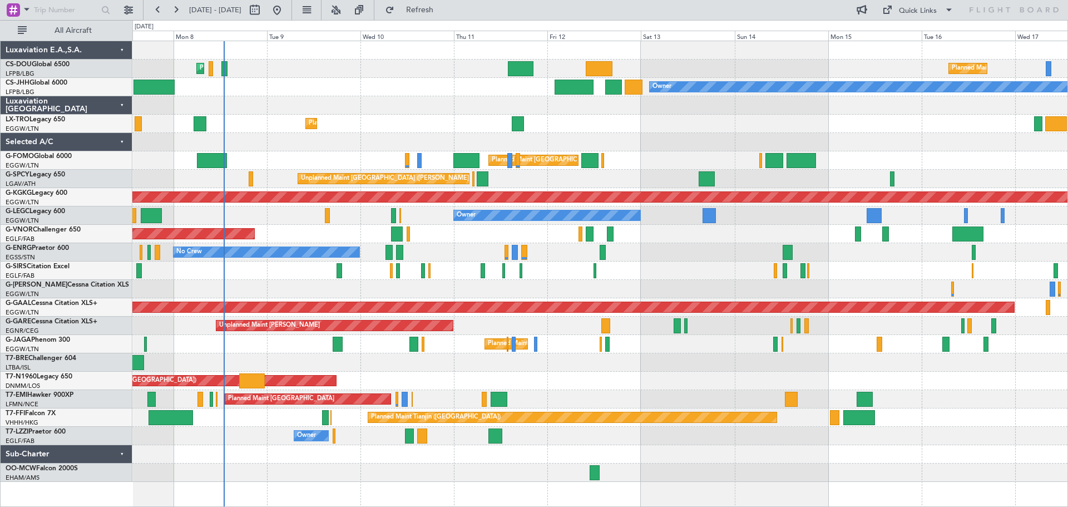
click at [405, 98] on div at bounding box center [599, 105] width 935 height 18
click at [408, 61] on div "Planned Maint Paris (Le Bourget) Planned Maint Paris (Le Bourget) Planned Maint…" at bounding box center [599, 69] width 935 height 18
click at [407, 95] on div "Planned Maint Paris (Le Bourget) Owner Planned Maint Paris (Le Bourget)" at bounding box center [599, 87] width 935 height 18
click at [406, 62] on div "Planned Maint Paris (Le Bourget) Planned Maint Paris (Le Bourget) Planned Maint…" at bounding box center [599, 69] width 935 height 18
click at [310, 63] on div "Planned Maint Paris (Le Bourget) Planned Maint Paris (Le Bourget) Planned Maint…" at bounding box center [599, 69] width 935 height 18
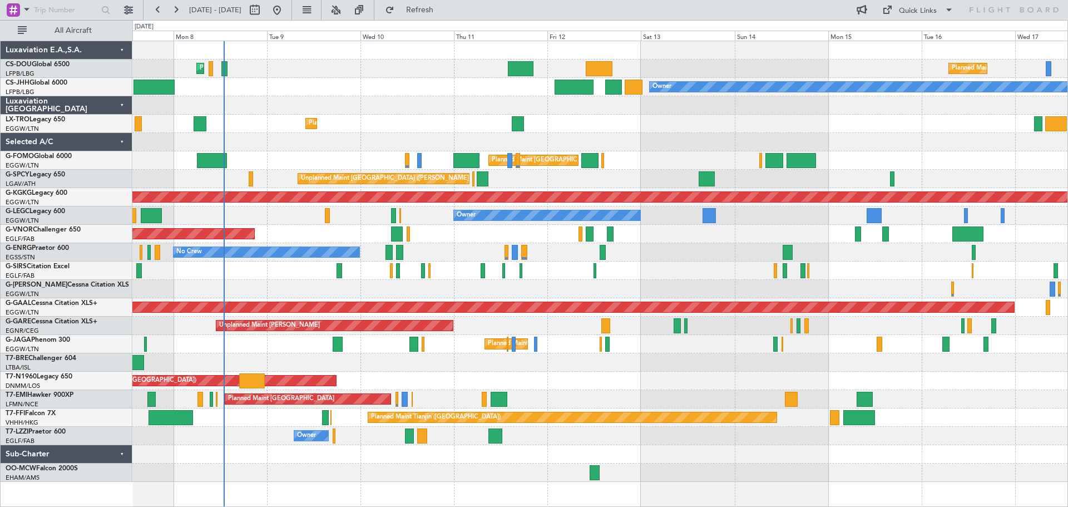
click at [410, 80] on div "Planned Maint Paris (Le Bourget) Owner Planned Maint Paris (Le Bourget)" at bounding box center [599, 87] width 935 height 18
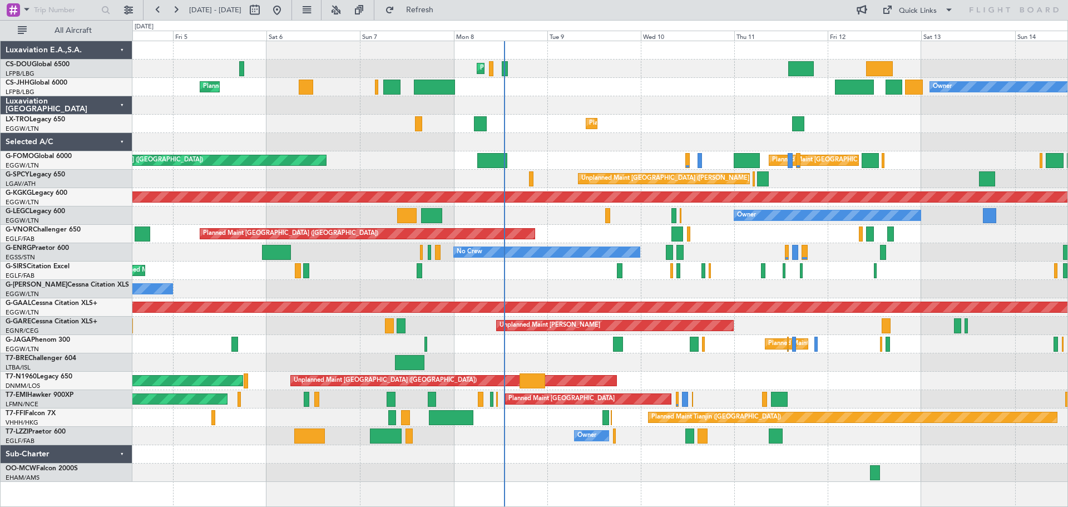
click at [679, 119] on div "Planned Maint Paris (Le Bourget) Planned Maint Paris (Le Bourget) Planned Maint…" at bounding box center [599, 261] width 935 height 441
click at [687, 77] on div "Planned Maint Paris (Le Bourget) Planned Maint Paris (Le Bourget) Planned Maint…" at bounding box center [599, 69] width 935 height 18
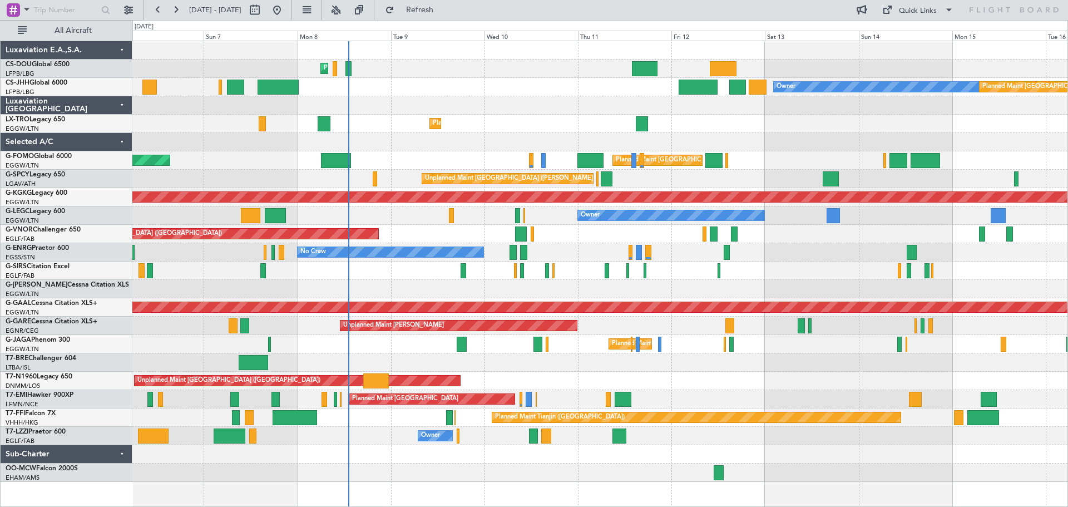
click at [826, 127] on div "Planned Maint Dusseldorf" at bounding box center [599, 124] width 935 height 18
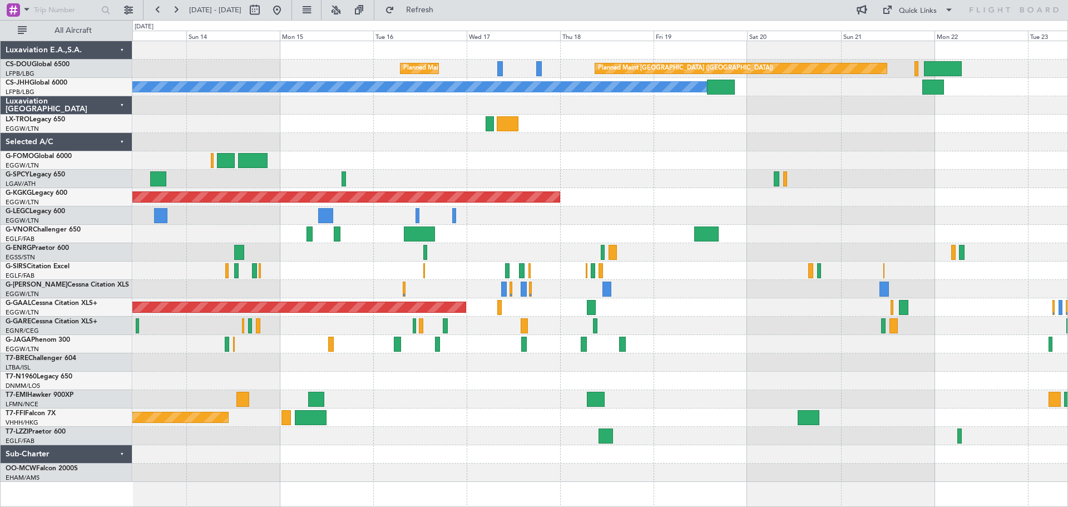
click at [316, 150] on div "Planned Maint Paris (Le Bourget) Planned Maint Paris (Le Bourget) Planned Maint…" at bounding box center [599, 261] width 935 height 441
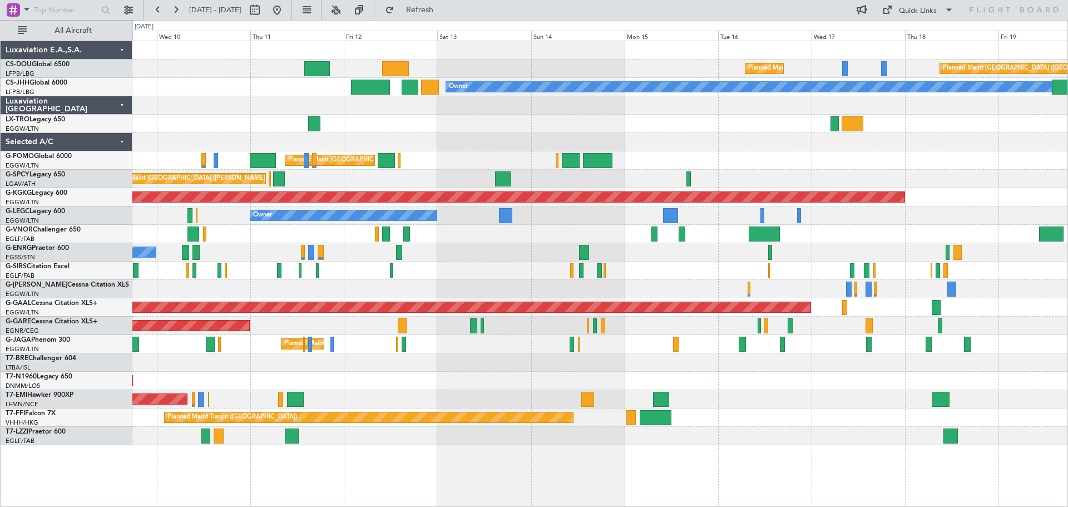
click at [647, 147] on div "Planned Maint Paris (Le Bourget) Planned Maint Paris (Le Bourget) Planned Maint…" at bounding box center [599, 243] width 935 height 404
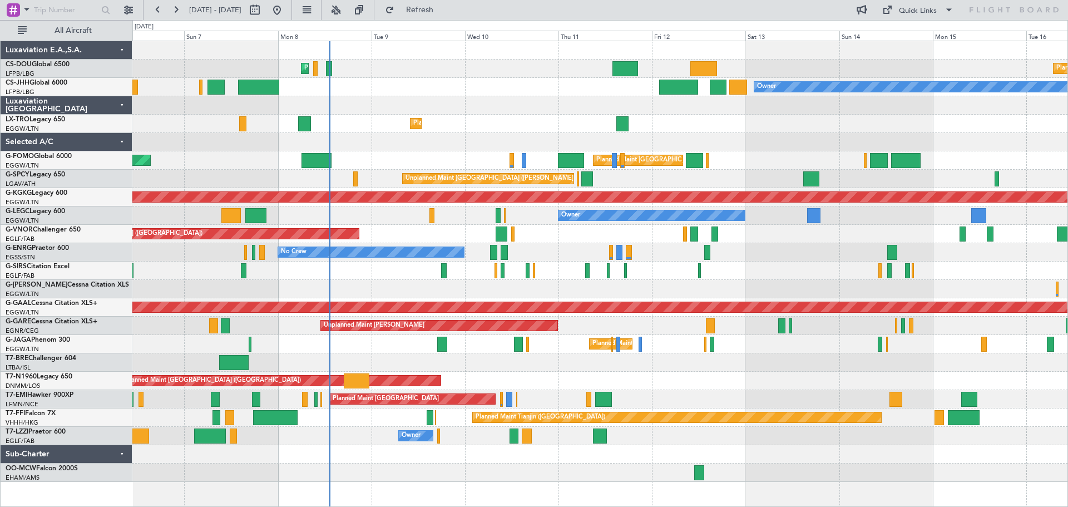
click at [449, 134] on div at bounding box center [599, 142] width 935 height 18
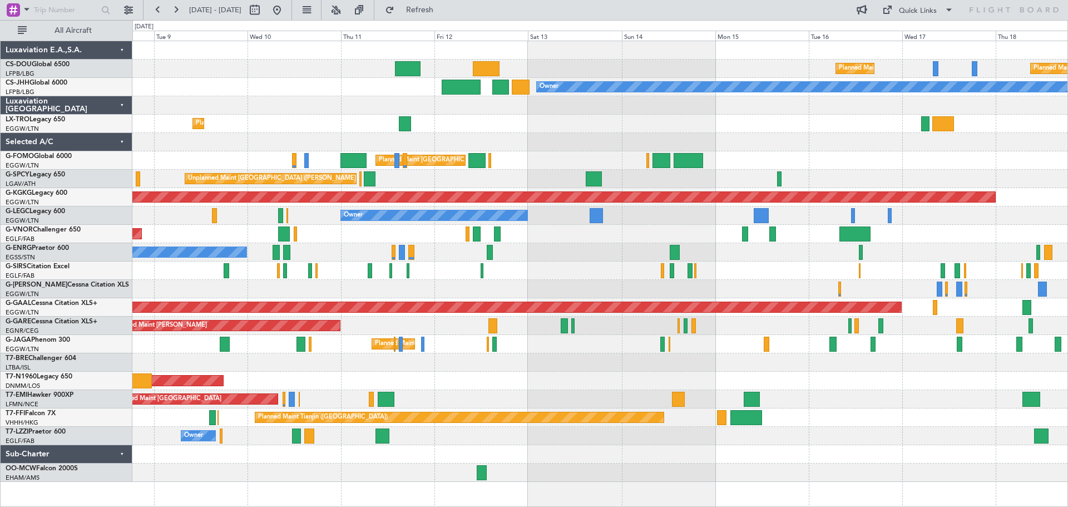
click at [709, 263] on div "Planned Maint Paris (Le Bourget) Planned Maint Paris (Le Bourget) Planned Maint…" at bounding box center [599, 261] width 935 height 441
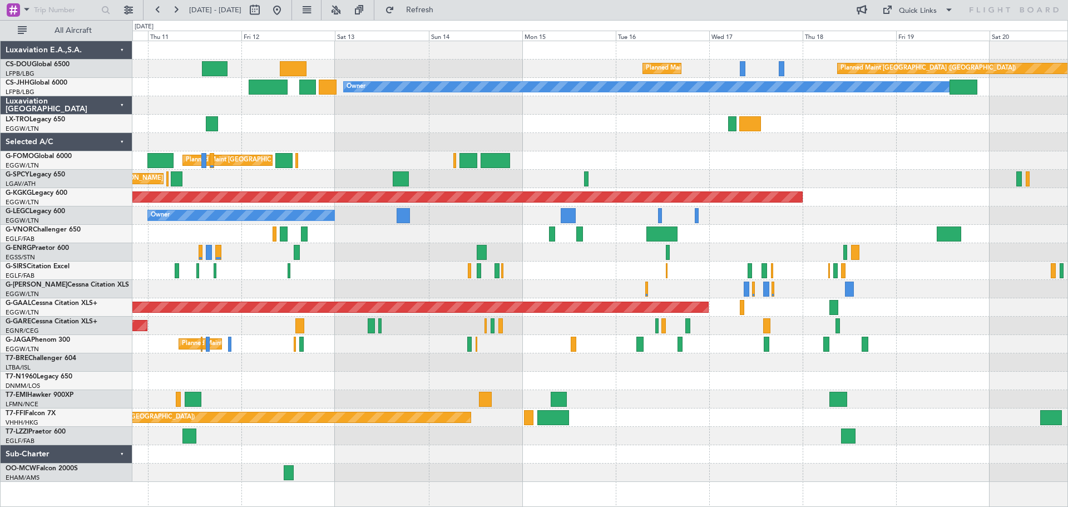
click at [620, 254] on div "No Crew" at bounding box center [599, 252] width 935 height 18
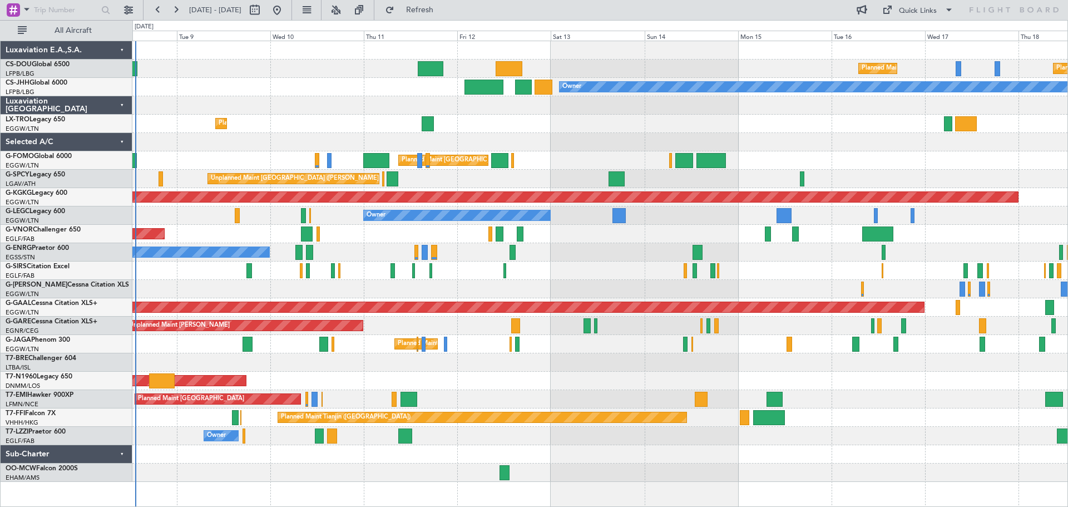
click at [557, 256] on div "No Crew" at bounding box center [599, 252] width 935 height 18
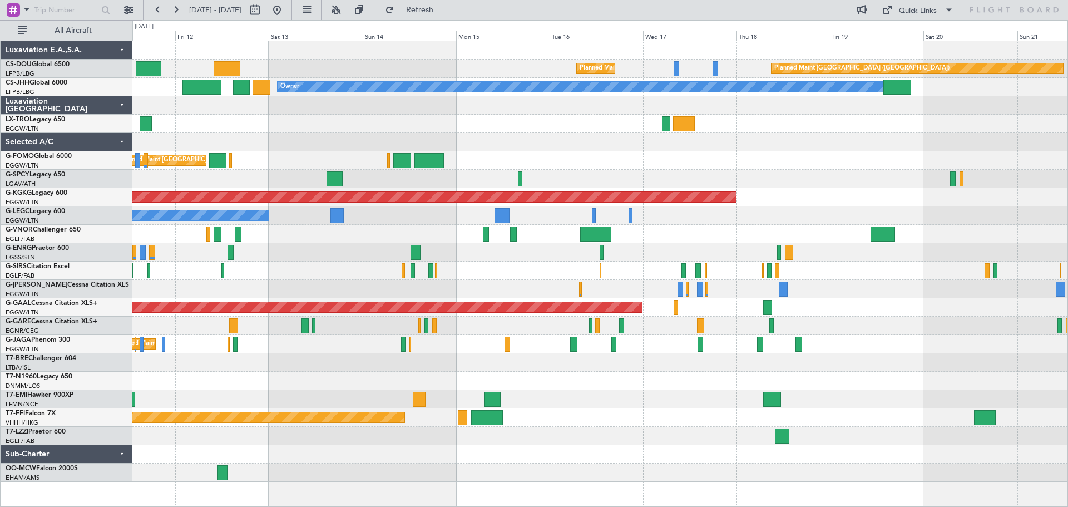
click at [575, 259] on div "No Crew" at bounding box center [599, 252] width 935 height 18
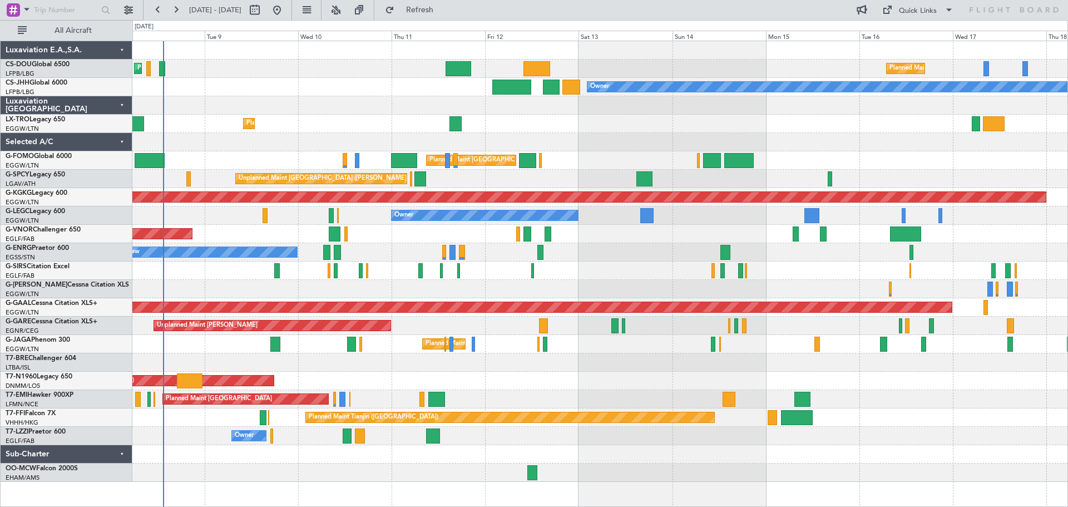
click at [617, 236] on div "Planned Maint [GEOGRAPHIC_DATA] ([GEOGRAPHIC_DATA])" at bounding box center [599, 234] width 935 height 18
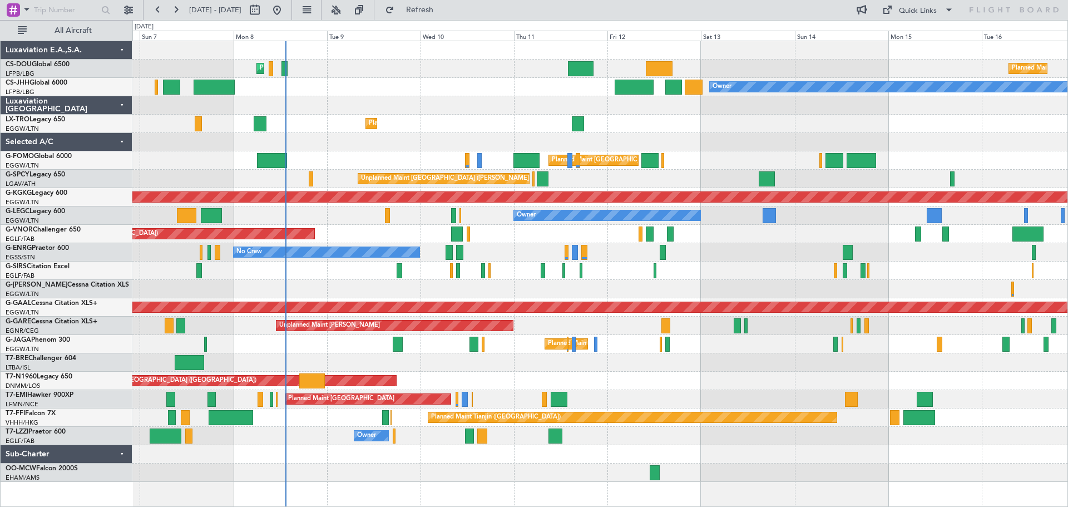
click at [529, 238] on div "Planned Maint [GEOGRAPHIC_DATA] ([GEOGRAPHIC_DATA])" at bounding box center [599, 234] width 935 height 18
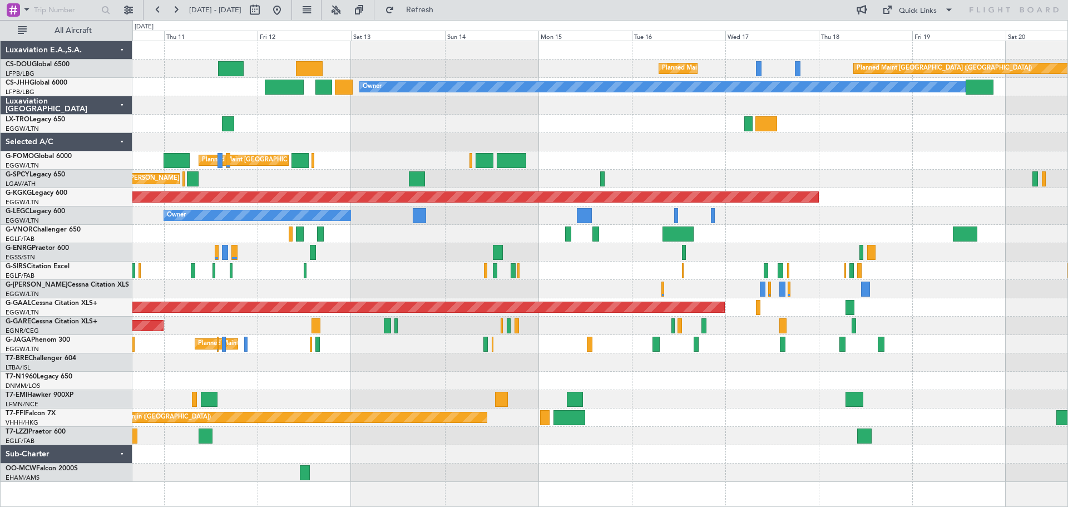
click at [581, 261] on div "No Crew" at bounding box center [599, 252] width 935 height 18
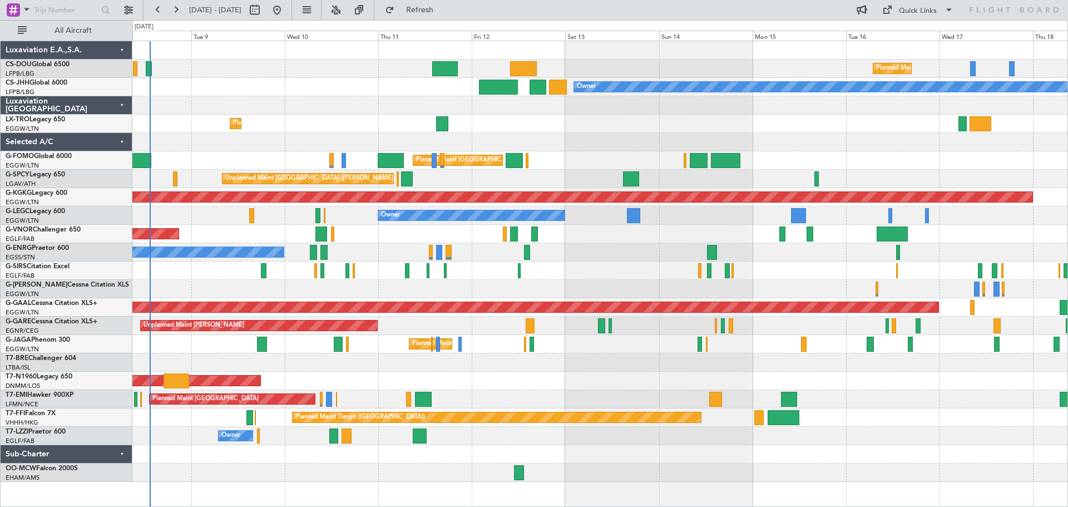
click at [638, 236] on div "Planned Maint [GEOGRAPHIC_DATA] ([GEOGRAPHIC_DATA])" at bounding box center [599, 234] width 935 height 18
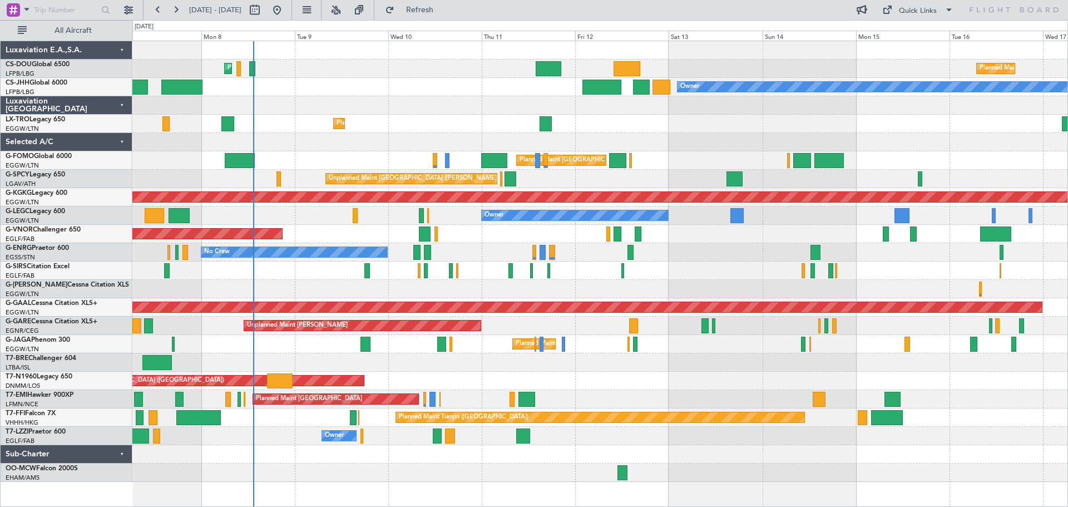
click at [686, 236] on div "Planned Maint Paris (Le Bourget) Planned Maint Paris (Le Bourget) Planned Maint…" at bounding box center [599, 261] width 935 height 441
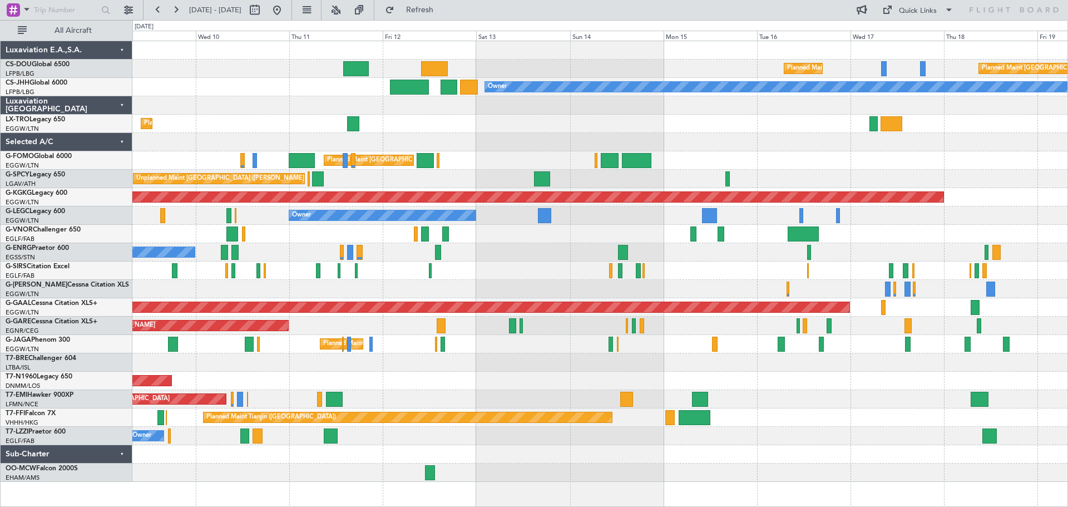
click at [603, 241] on div "Planned Maint [GEOGRAPHIC_DATA] ([GEOGRAPHIC_DATA])" at bounding box center [599, 234] width 935 height 18
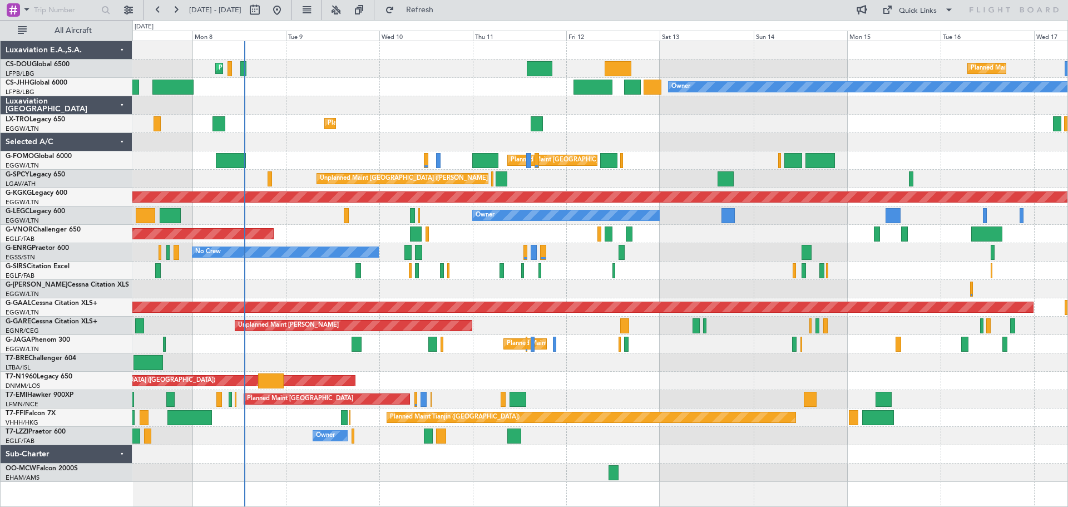
click at [893, 231] on div "Planned Maint [GEOGRAPHIC_DATA] ([GEOGRAPHIC_DATA])" at bounding box center [599, 234] width 935 height 18
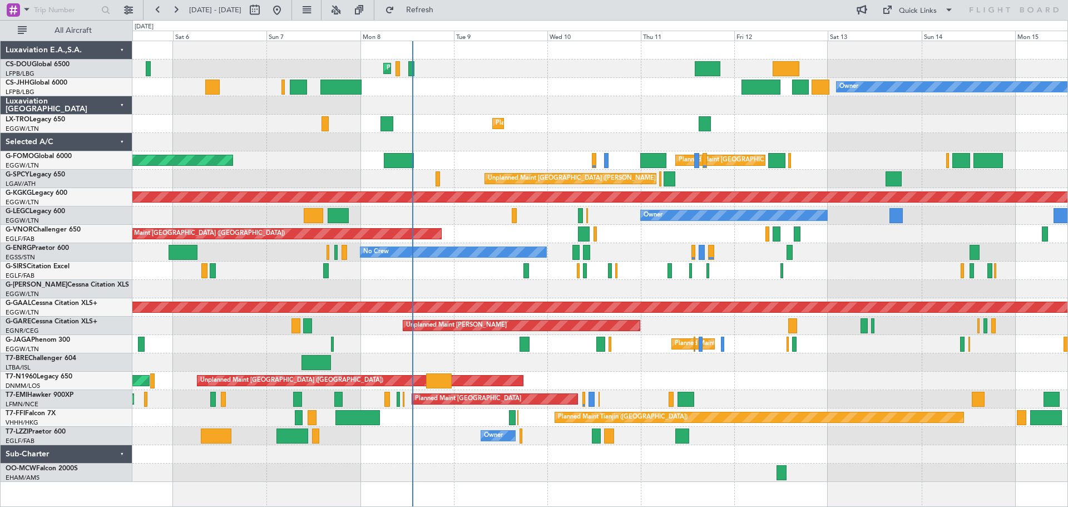
click at [884, 231] on div "Planned Maint [GEOGRAPHIC_DATA] ([GEOGRAPHIC_DATA])" at bounding box center [599, 234] width 935 height 18
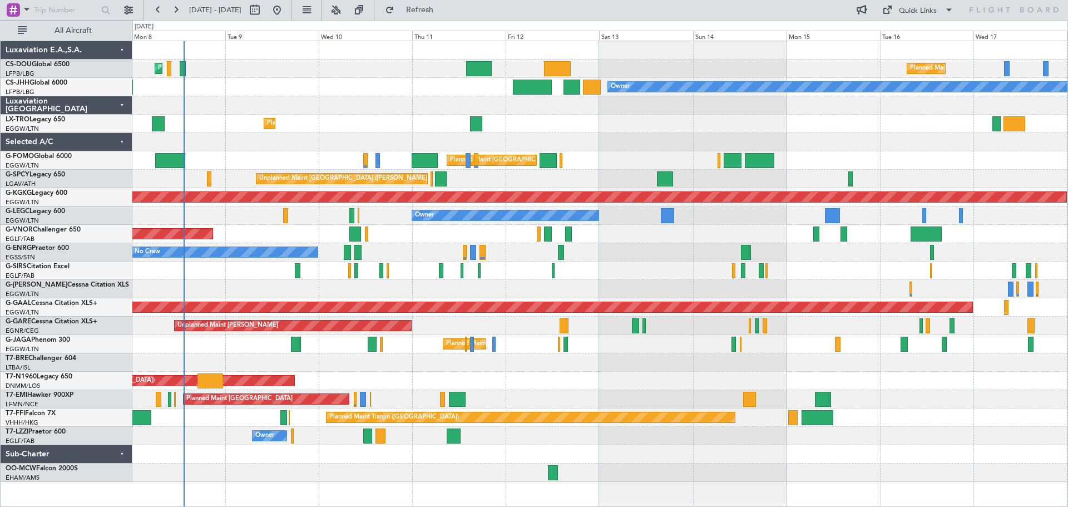
click at [657, 237] on div "Planned Maint [GEOGRAPHIC_DATA] ([GEOGRAPHIC_DATA])" at bounding box center [599, 234] width 935 height 18
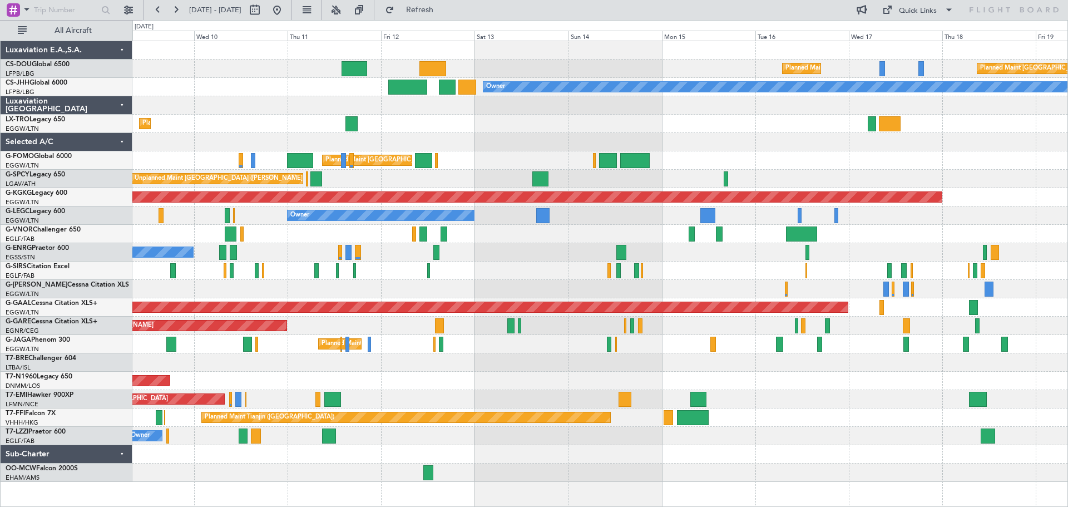
click at [645, 244] on div "Planned Maint Paris (Le Bourget) Planned Maint Paris (Le Bourget) Planned Maint…" at bounding box center [599, 261] width 935 height 441
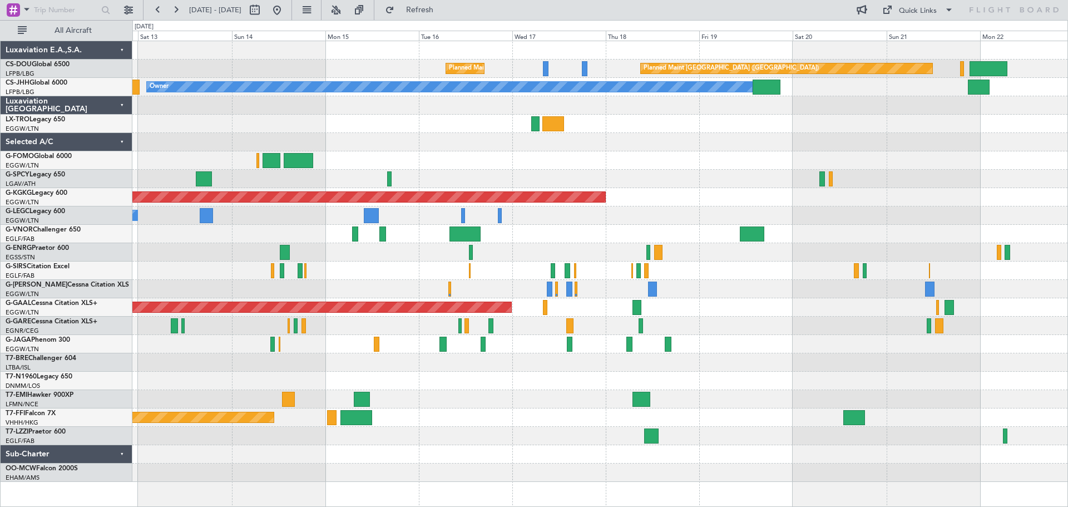
click at [395, 280] on div "Planned Maint Paris (Le Bourget) Planned Maint Paris (Le Bourget) Planned Maint…" at bounding box center [599, 261] width 935 height 441
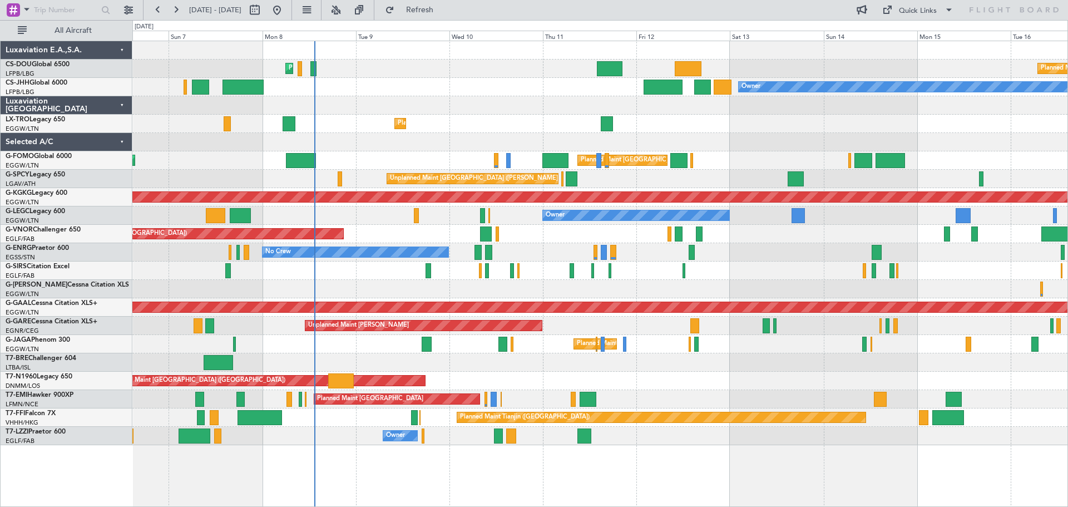
click at [939, 144] on div at bounding box center [599, 142] width 935 height 18
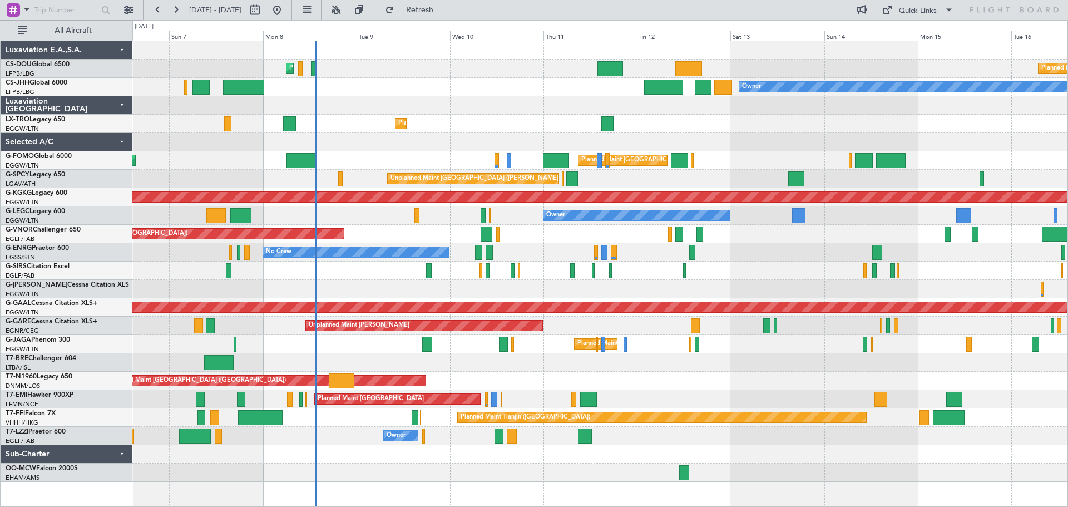
click at [495, 97] on div at bounding box center [599, 105] width 935 height 18
click at [494, 80] on div "Planned Maint Paris (Le Bourget) Owner Planned Maint Paris (Le Bourget)" at bounding box center [599, 87] width 935 height 18
click at [495, 80] on div "Planned Maint Paris (Le Bourget) Owner Planned Maint Paris (Le Bourget)" at bounding box center [599, 87] width 935 height 18
click at [496, 96] on div at bounding box center [599, 105] width 935 height 18
click at [496, 80] on div "Planned Maint Paris (Le Bourget) Owner Planned Maint Paris (Le Bourget)" at bounding box center [599, 87] width 935 height 18
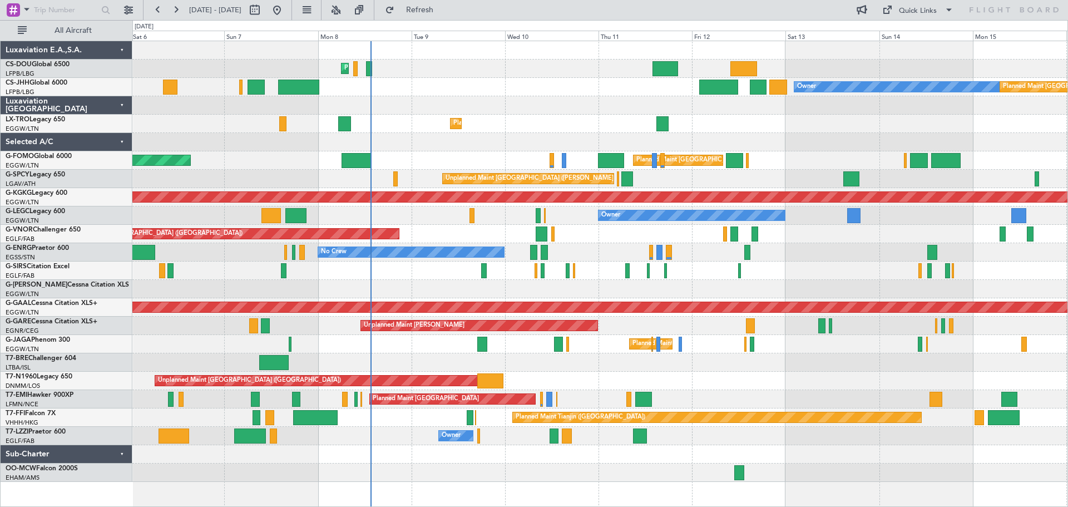
click at [466, 100] on div "Planned Maint Paris (Le Bourget) Planned Maint Paris (Le Bourget) Planned Maint…" at bounding box center [599, 261] width 935 height 441
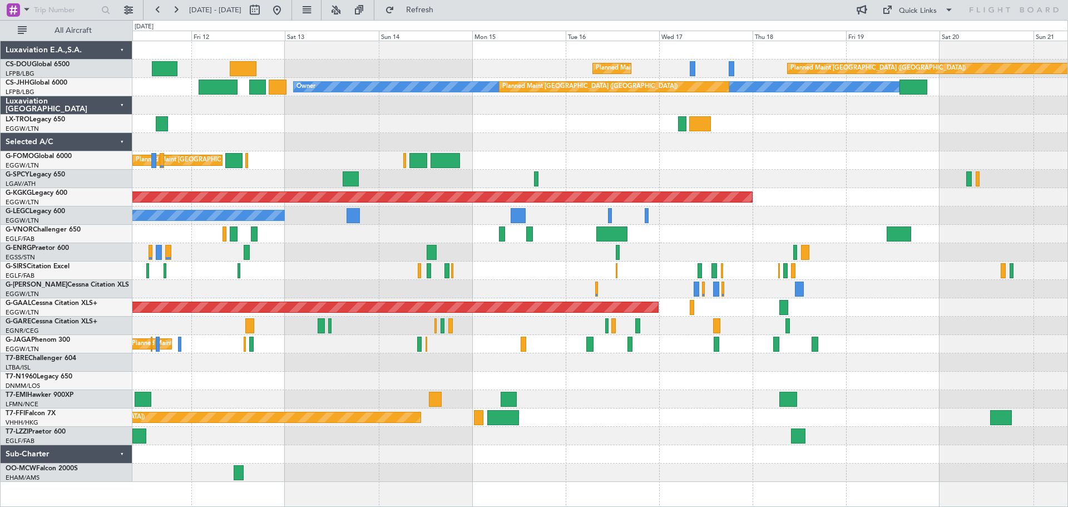
click at [458, 108] on div "Planned Maint Paris (Le Bourget) Planned Maint Paris (Le Bourget) Owner Planned…" at bounding box center [599, 261] width 935 height 441
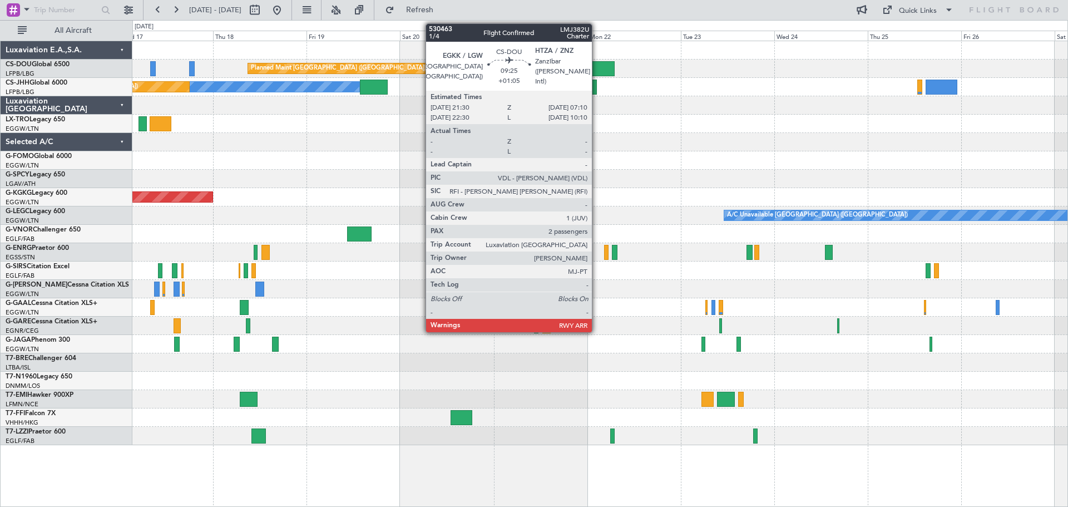
click at [597, 71] on div at bounding box center [596, 68] width 38 height 15
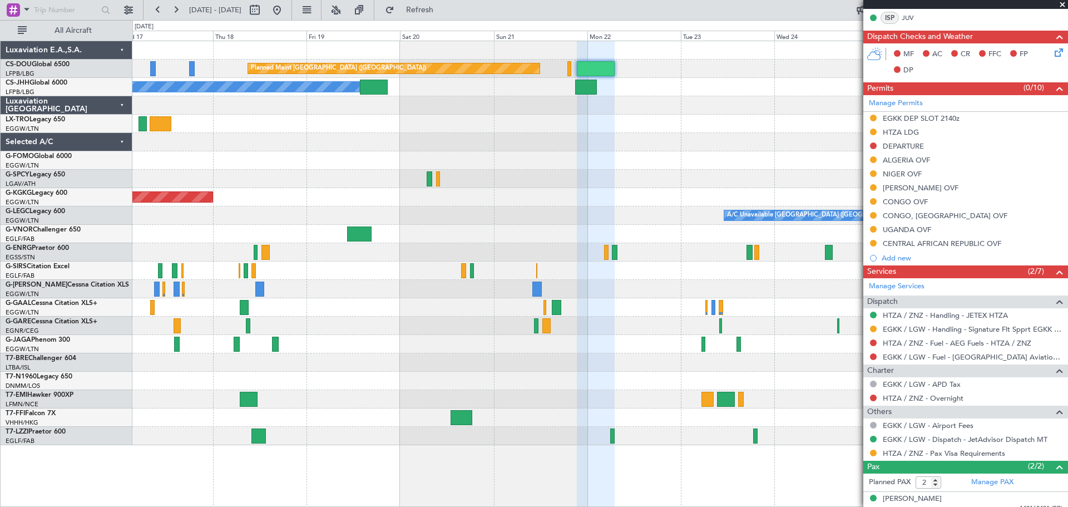
scroll to position [313, 0]
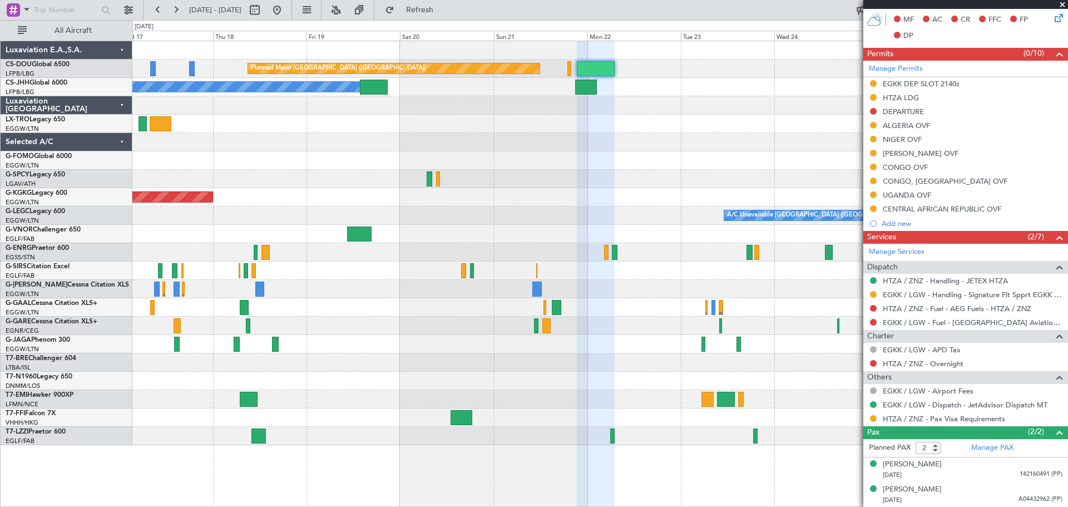
click at [1060, 4] on span at bounding box center [1062, 5] width 11 height 10
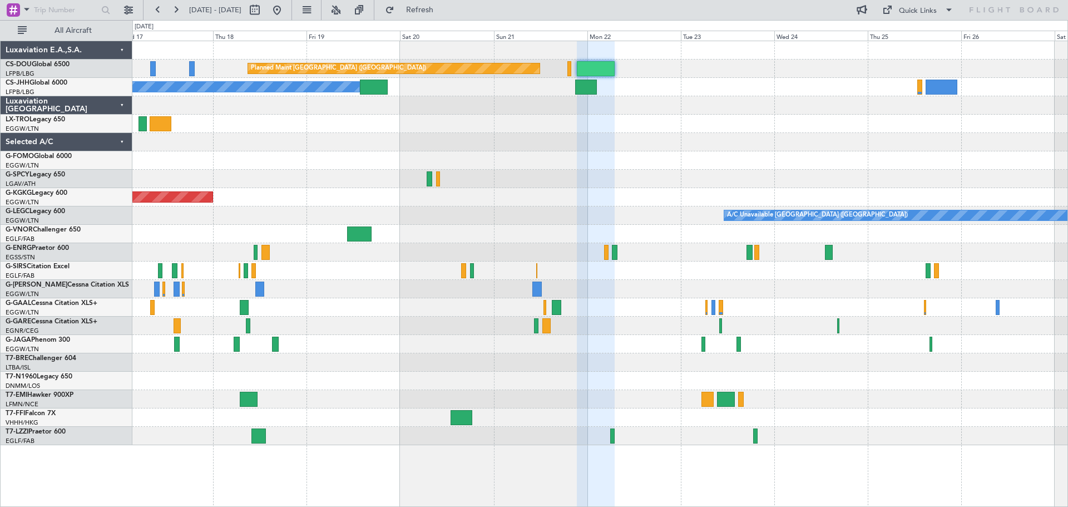
type input "0"
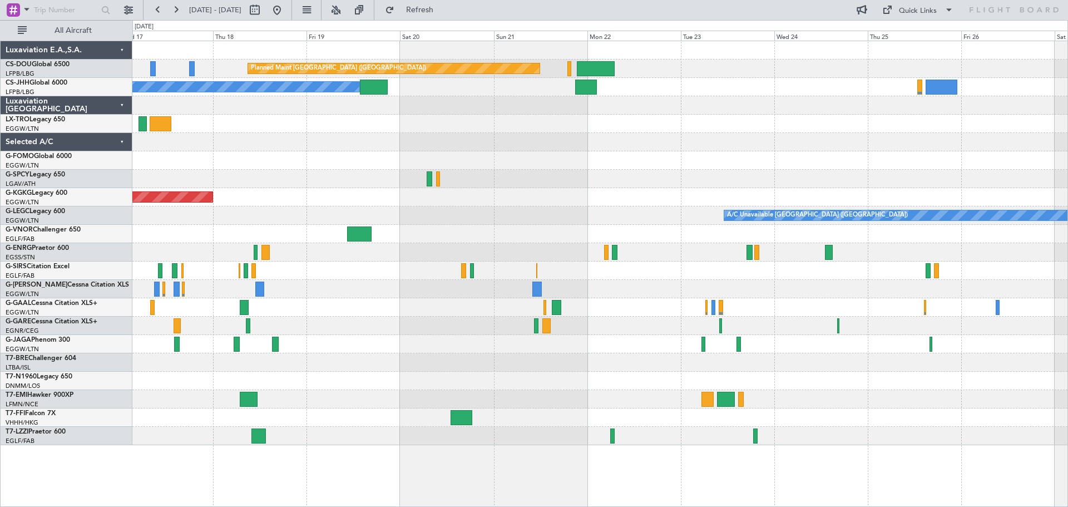
scroll to position [0, 0]
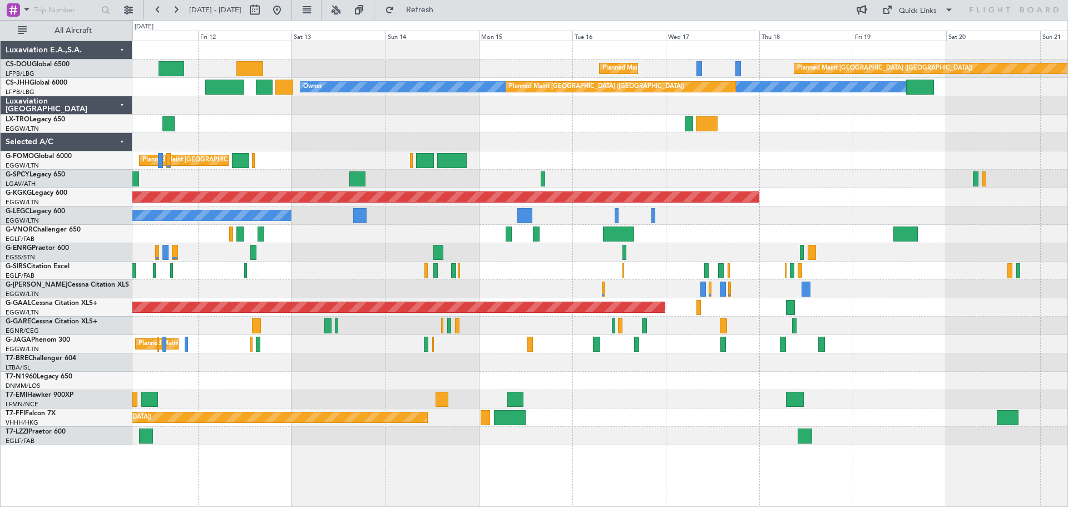
click at [834, 155] on div "Planned Maint Paris (Le Bourget) Planned Maint Paris (Le Bourget) Owner Planned…" at bounding box center [599, 243] width 935 height 404
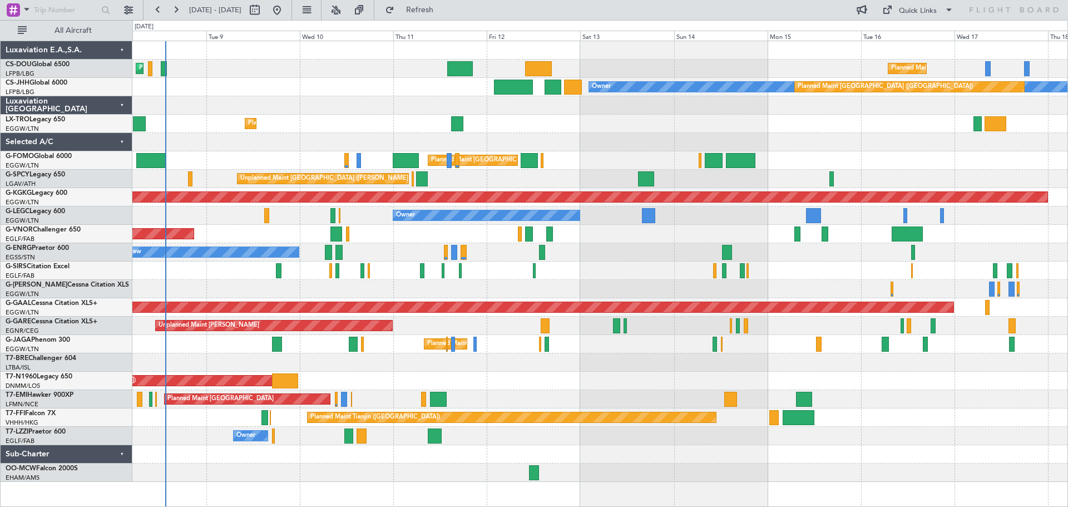
click at [641, 245] on div "No Crew" at bounding box center [599, 252] width 935 height 18
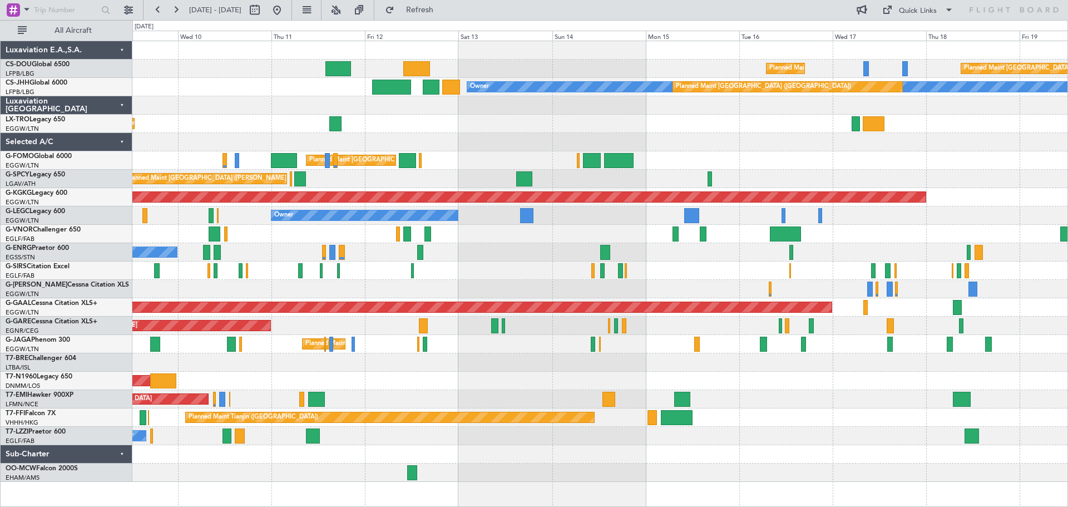
click at [734, 258] on div "No Crew" at bounding box center [599, 252] width 935 height 18
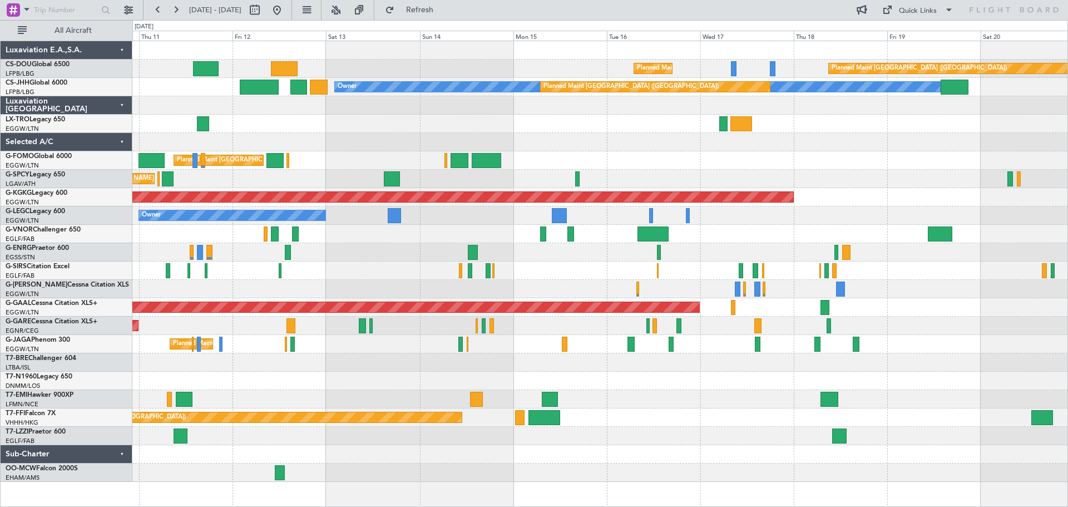
click at [733, 254] on div "No Crew" at bounding box center [599, 252] width 935 height 18
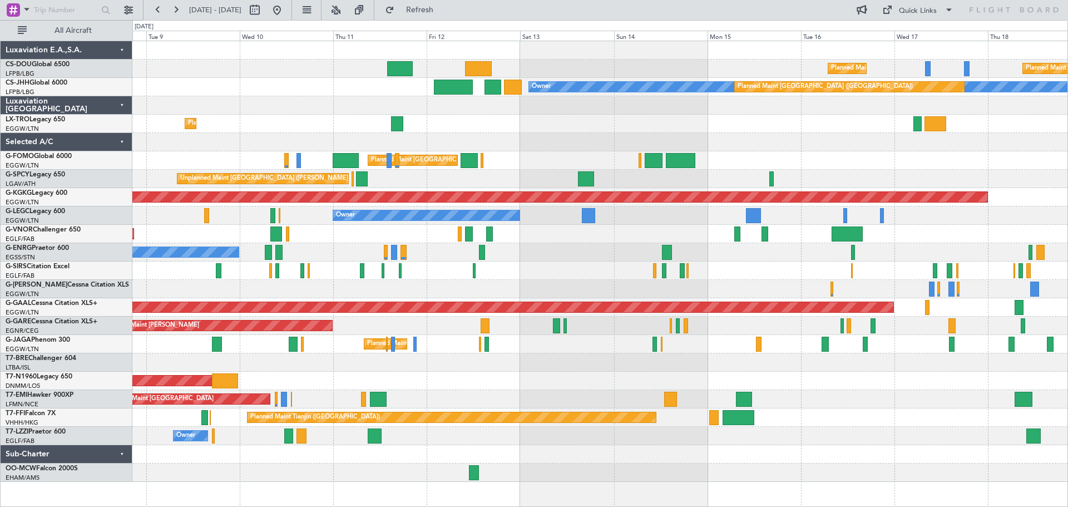
click at [611, 121] on div "Planned Maint Dusseldorf" at bounding box center [599, 124] width 935 height 18
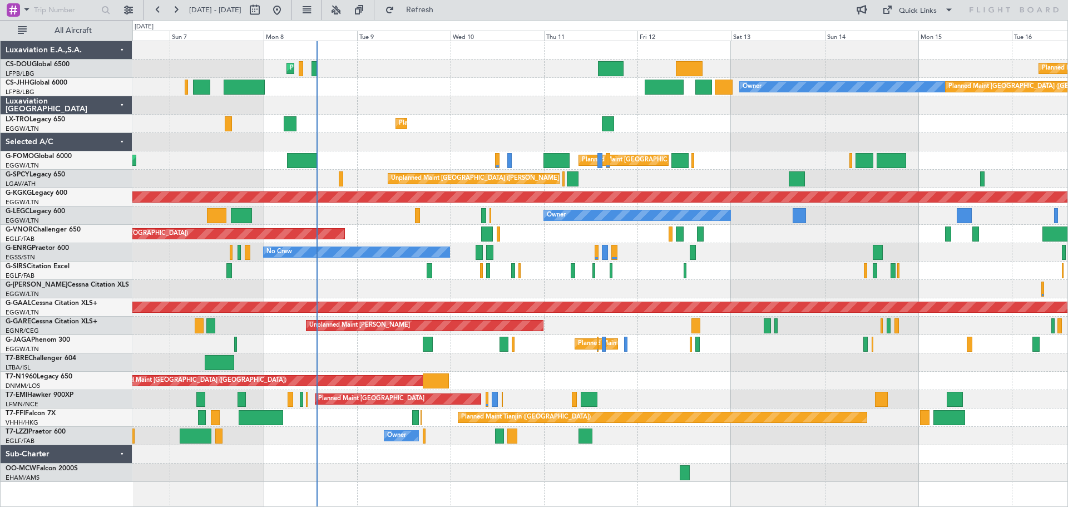
click at [540, 286] on div "Owner" at bounding box center [599, 289] width 935 height 18
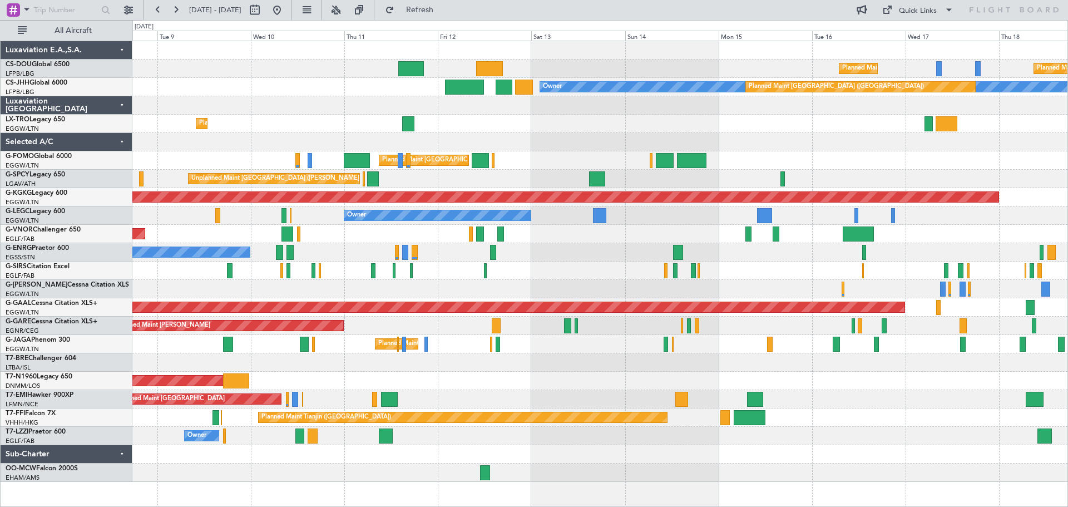
click at [551, 242] on div "Planned Maint Paris (Le Bourget) Planned Maint Paris (Le Bourget) Planned Maint…" at bounding box center [599, 261] width 935 height 441
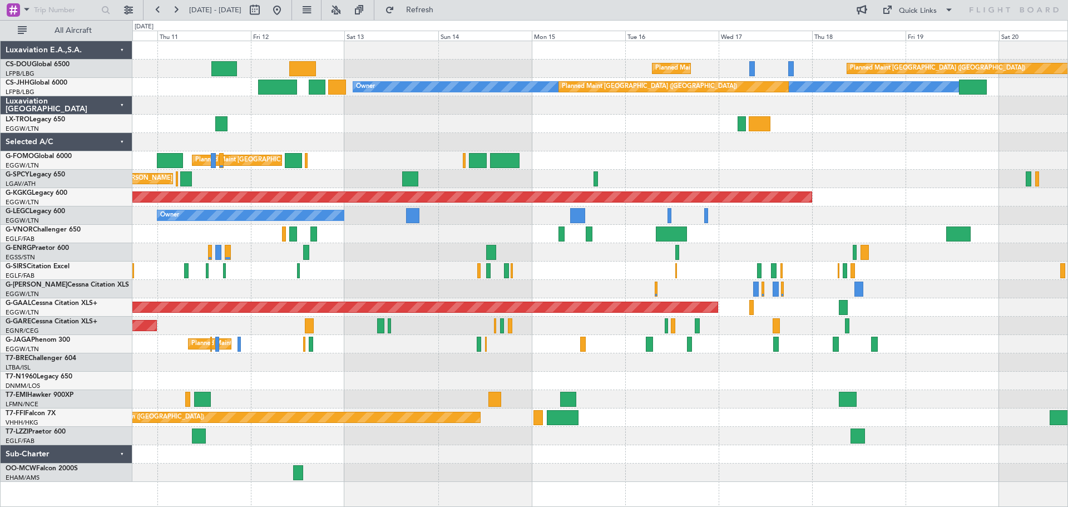
click at [590, 249] on div "No Crew" at bounding box center [599, 252] width 935 height 18
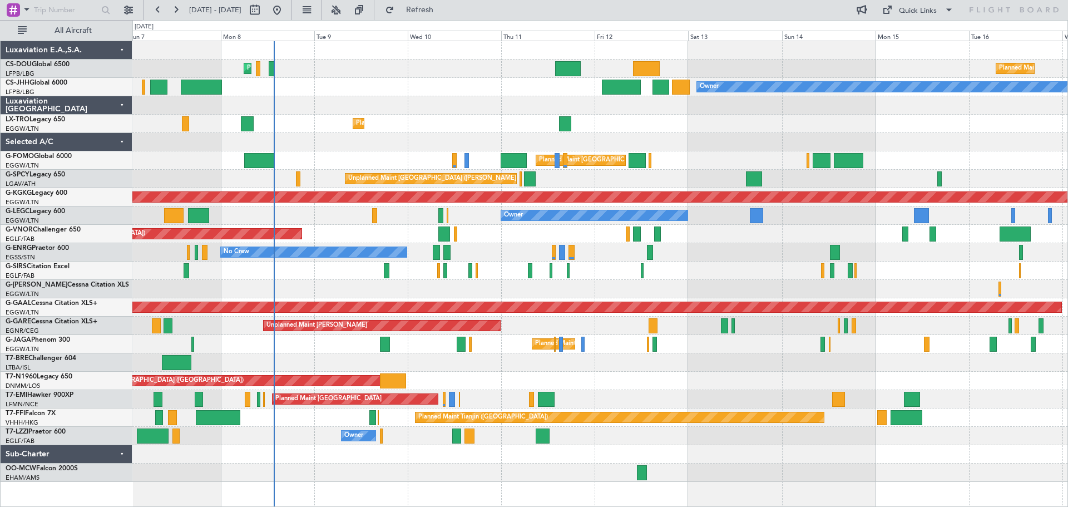
click at [731, 134] on div "Planned Maint Paris (Le Bourget) Planned Maint Paris (Le Bourget) Planned Maint…" at bounding box center [599, 261] width 935 height 441
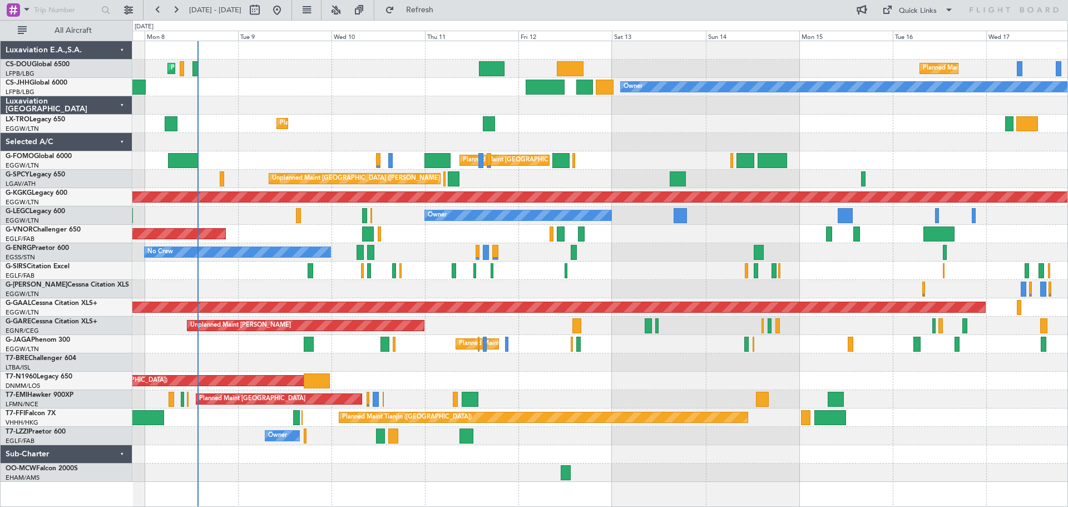
click at [731, 111] on div at bounding box center [599, 105] width 935 height 18
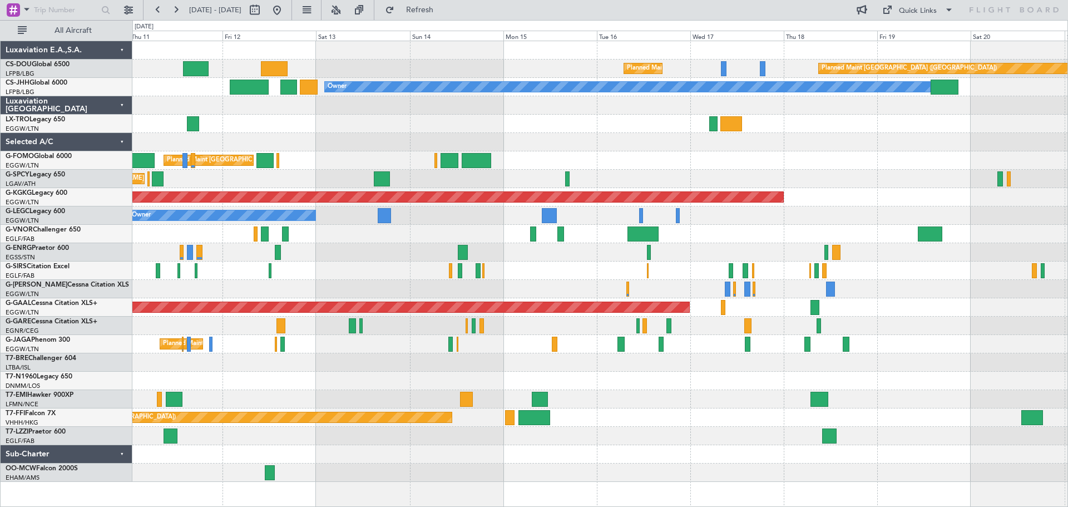
click at [682, 256] on div "No Crew" at bounding box center [599, 252] width 935 height 18
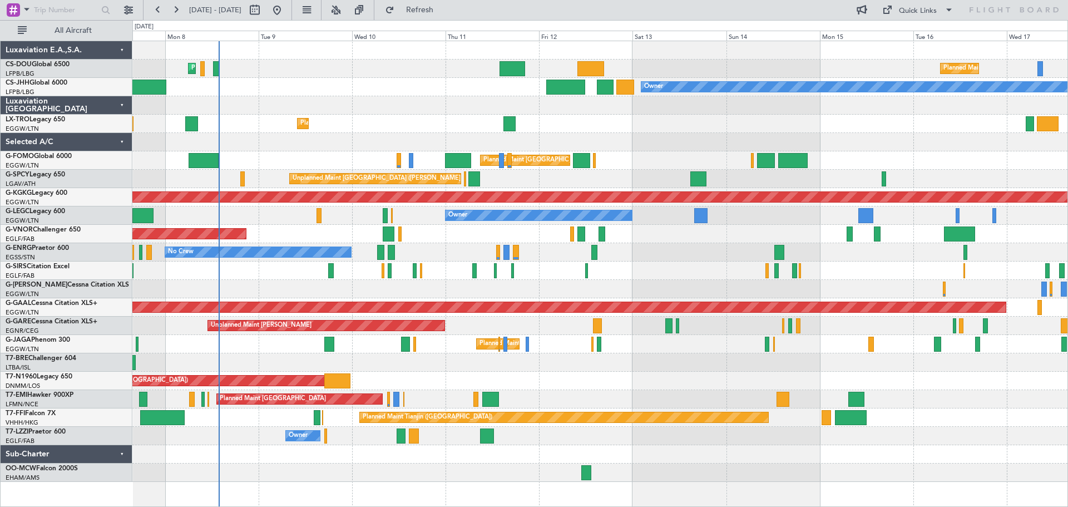
click at [862, 135] on div at bounding box center [599, 142] width 935 height 18
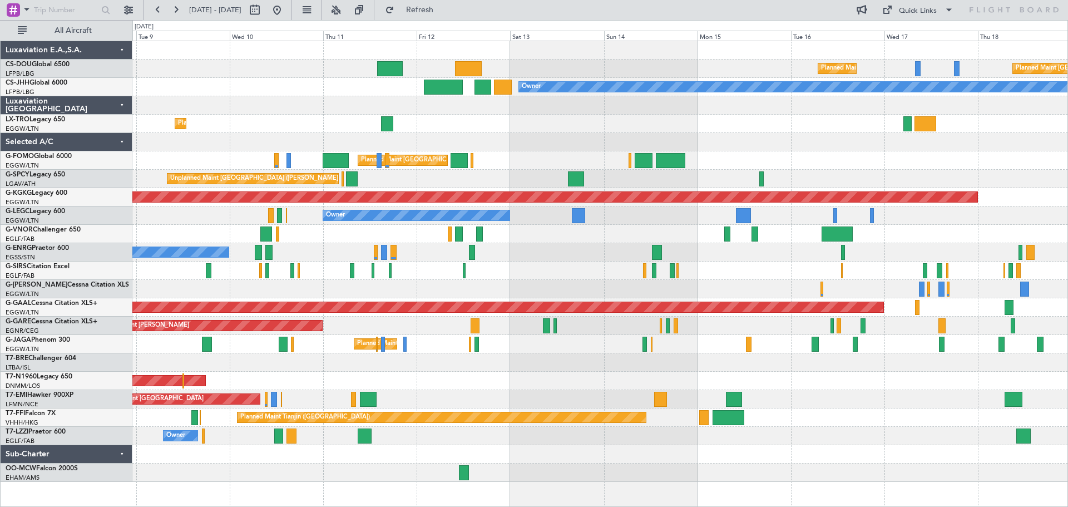
click at [596, 382] on div "Unplanned Maint [GEOGRAPHIC_DATA] ([GEOGRAPHIC_DATA])" at bounding box center [599, 381] width 935 height 18
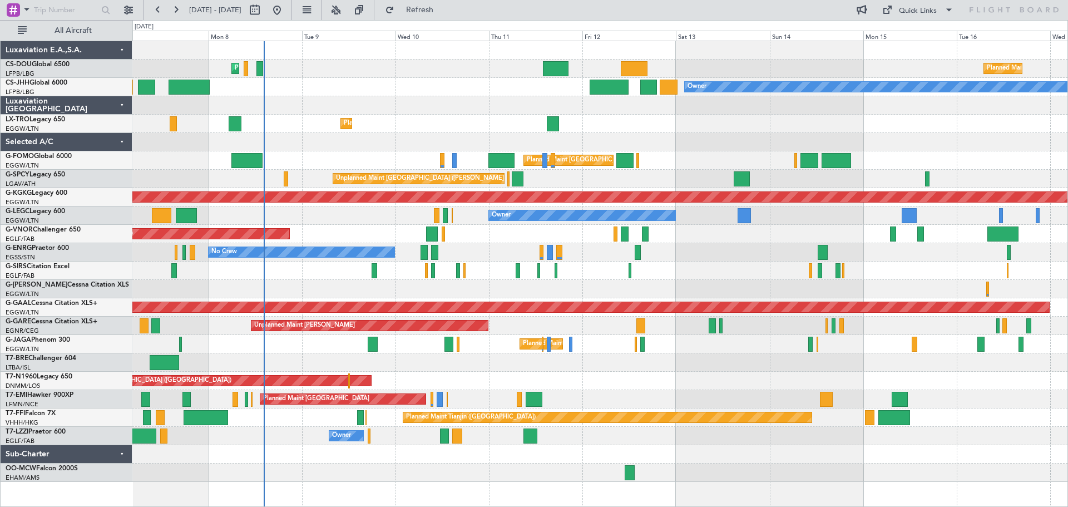
click at [569, 378] on div "Unplanned Maint London (Stansted) Planned Maint London (Stansted)" at bounding box center [599, 381] width 935 height 18
click at [443, 8] on span "Refresh" at bounding box center [420, 10] width 47 height 8
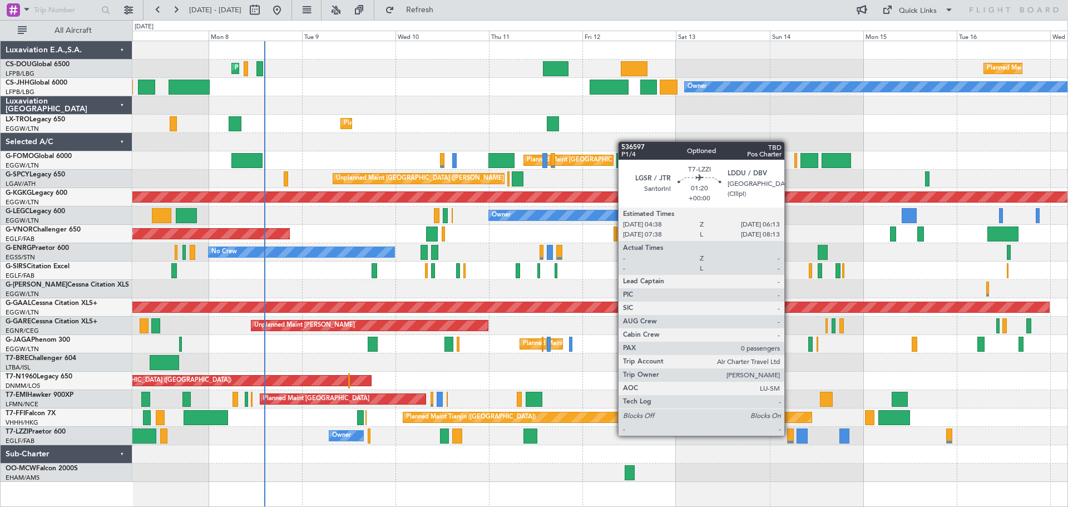
click at [789, 434] on div at bounding box center [790, 435] width 7 height 15
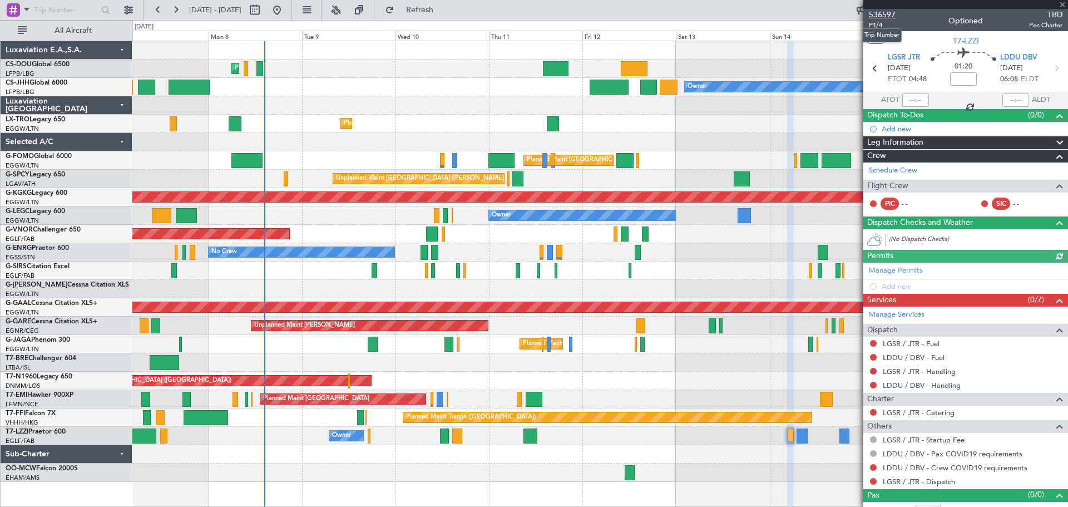
click at [882, 14] on span "536597" at bounding box center [882, 15] width 27 height 12
click at [1061, 4] on span at bounding box center [1062, 5] width 11 height 10
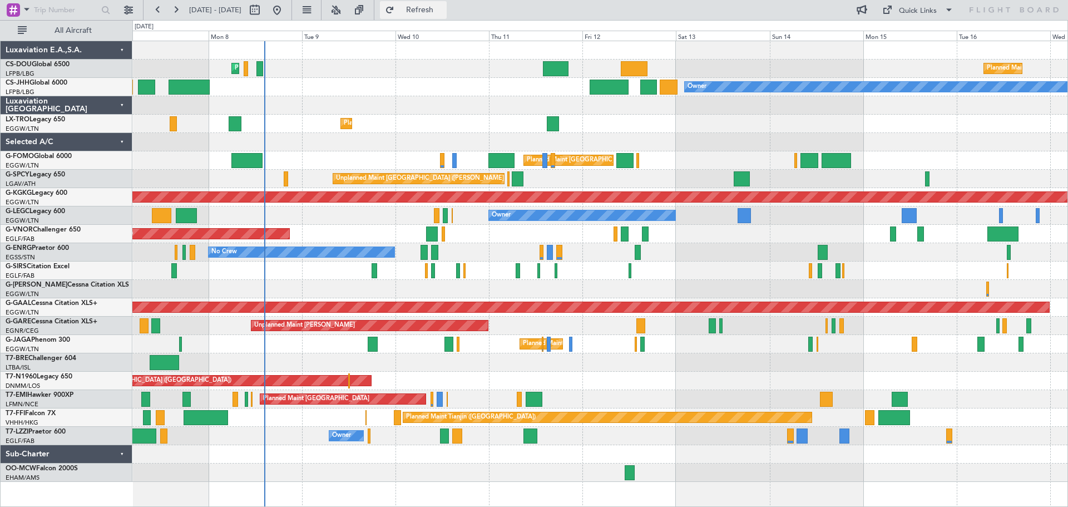
click at [443, 13] on span "Refresh" at bounding box center [420, 10] width 47 height 8
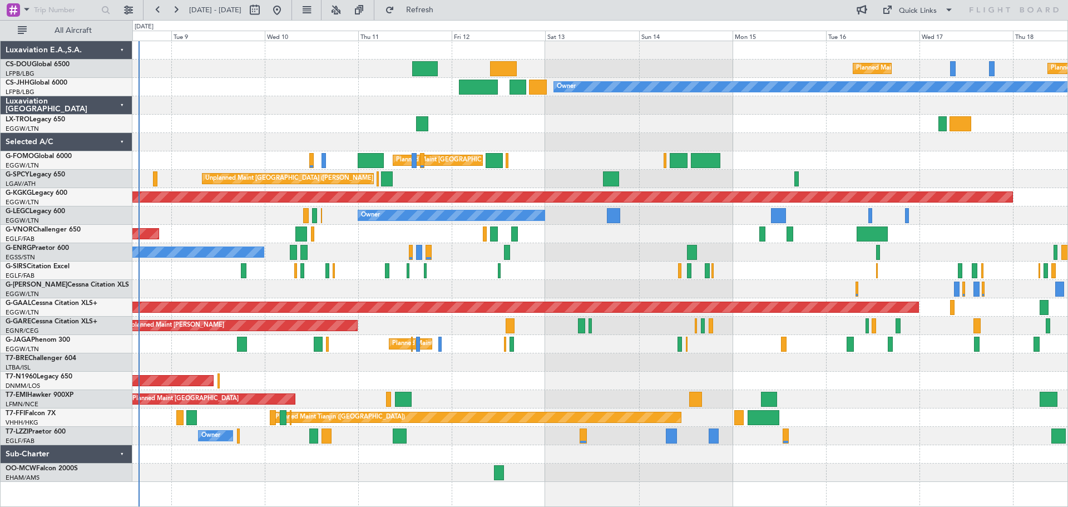
click at [708, 130] on div at bounding box center [599, 124] width 935 height 18
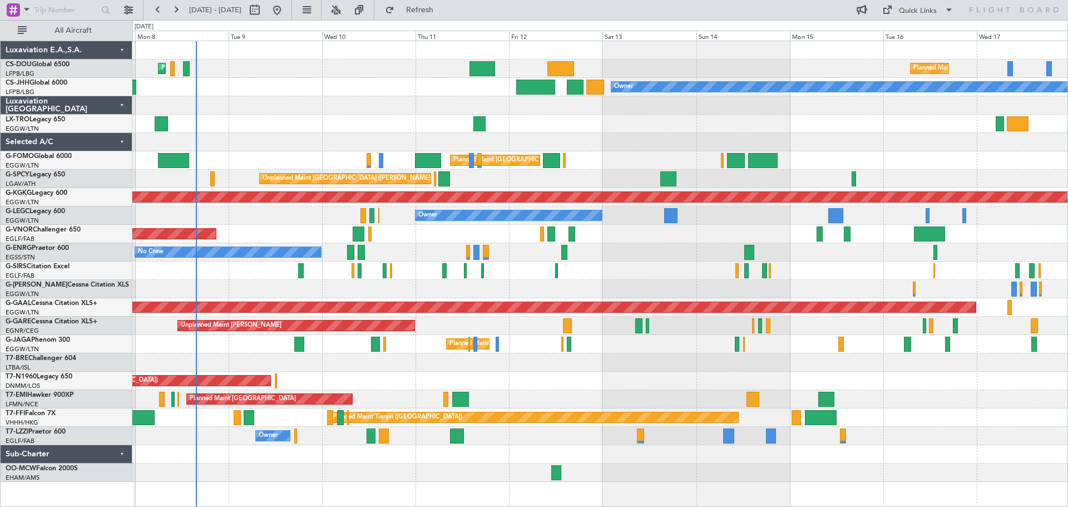
click at [423, 258] on div "No Crew" at bounding box center [599, 252] width 935 height 18
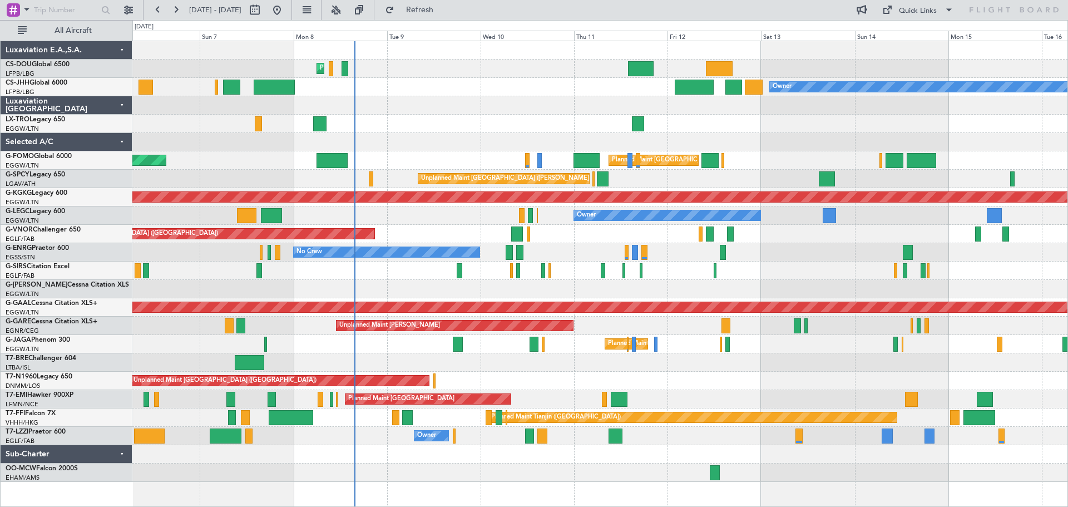
click at [407, 274] on div "Planned Maint [GEOGRAPHIC_DATA] ([GEOGRAPHIC_DATA])" at bounding box center [599, 270] width 935 height 18
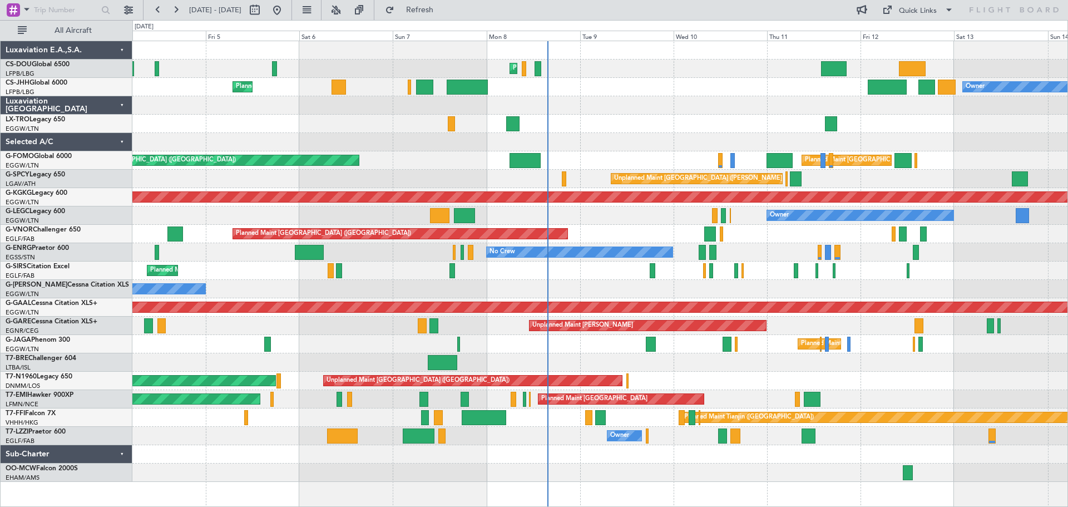
click at [427, 283] on div "Owner" at bounding box center [599, 289] width 935 height 18
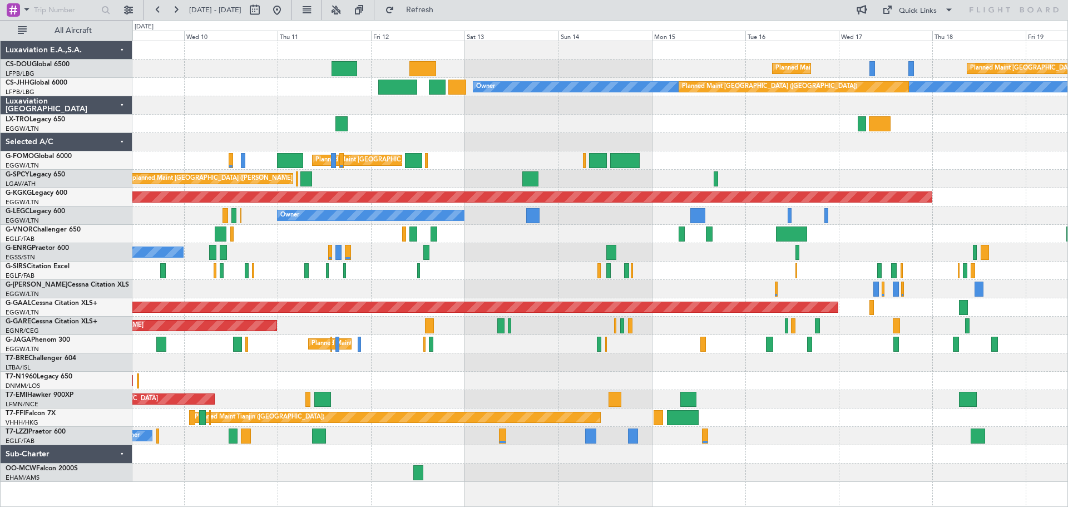
click at [392, 268] on div "Planned Maint [GEOGRAPHIC_DATA] ([GEOGRAPHIC_DATA]) Planned Maint [GEOGRAPHIC_D…" at bounding box center [599, 261] width 935 height 441
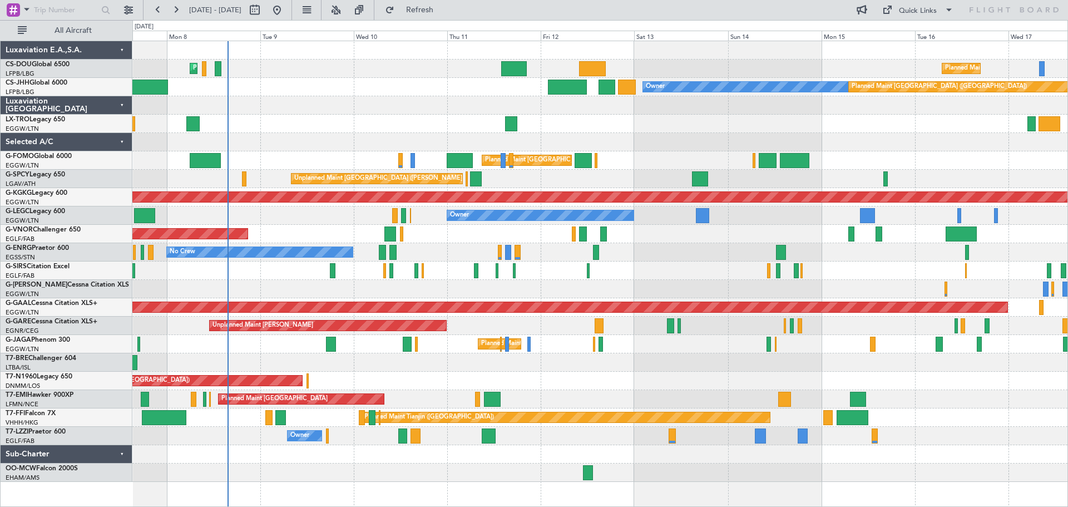
click at [665, 264] on div at bounding box center [599, 270] width 935 height 18
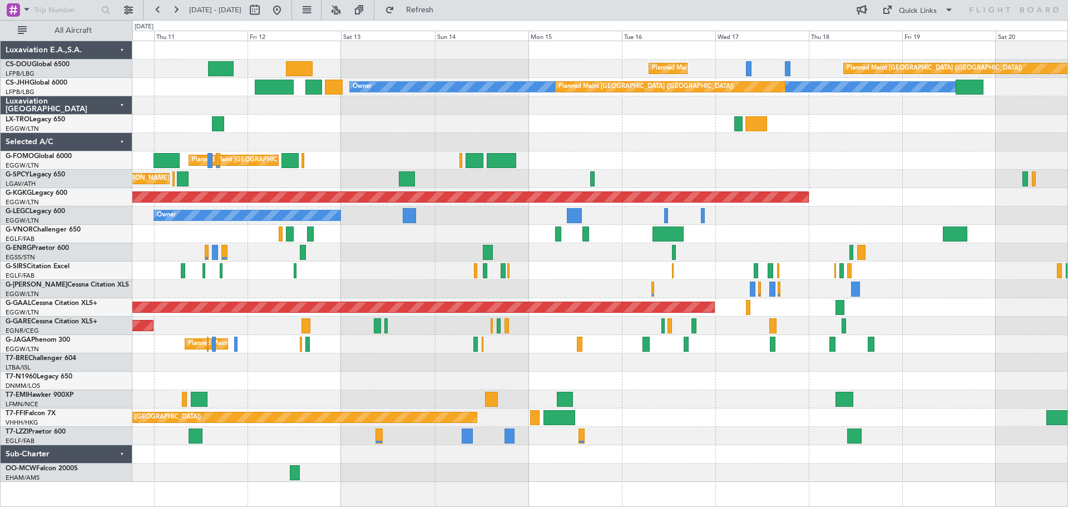
click at [637, 166] on div "Planned Maint [GEOGRAPHIC_DATA] ([GEOGRAPHIC_DATA]) Planned Maint [GEOGRAPHIC_D…" at bounding box center [599, 261] width 935 height 441
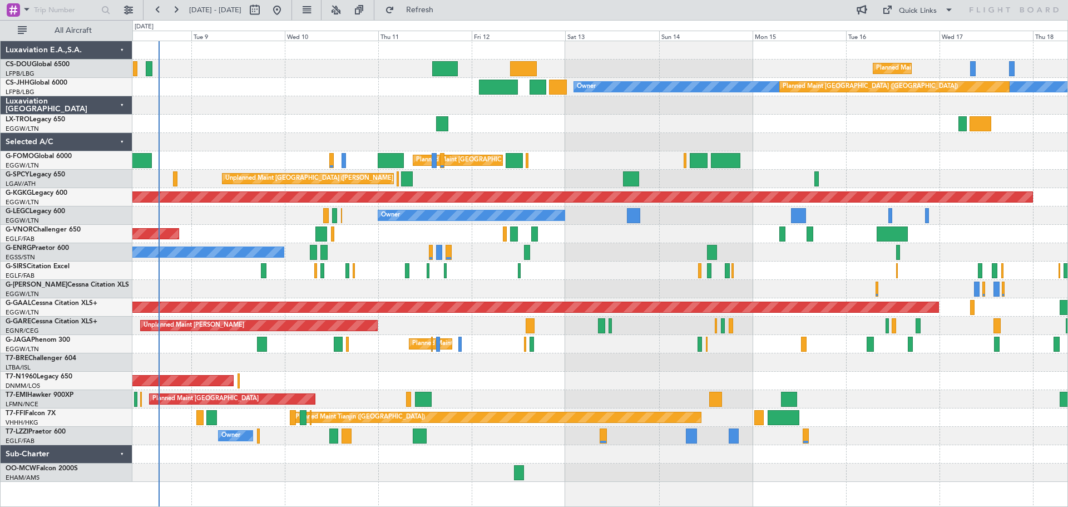
click at [583, 239] on div "Planned Maint [GEOGRAPHIC_DATA] ([GEOGRAPHIC_DATA])" at bounding box center [599, 234] width 935 height 18
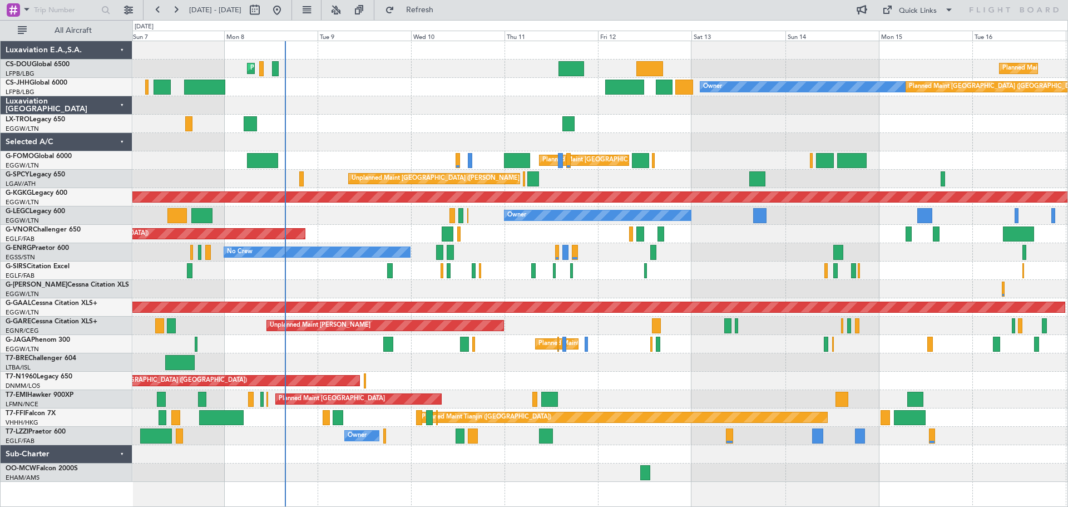
click at [479, 231] on div "Planned Maint [GEOGRAPHIC_DATA] ([GEOGRAPHIC_DATA])" at bounding box center [599, 234] width 935 height 18
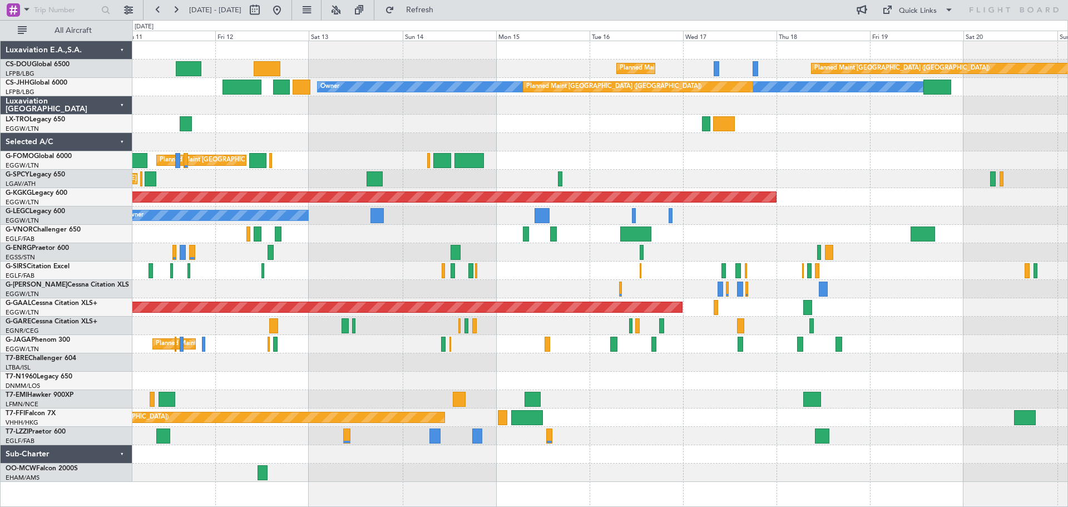
click at [552, 264] on div at bounding box center [599, 270] width 935 height 18
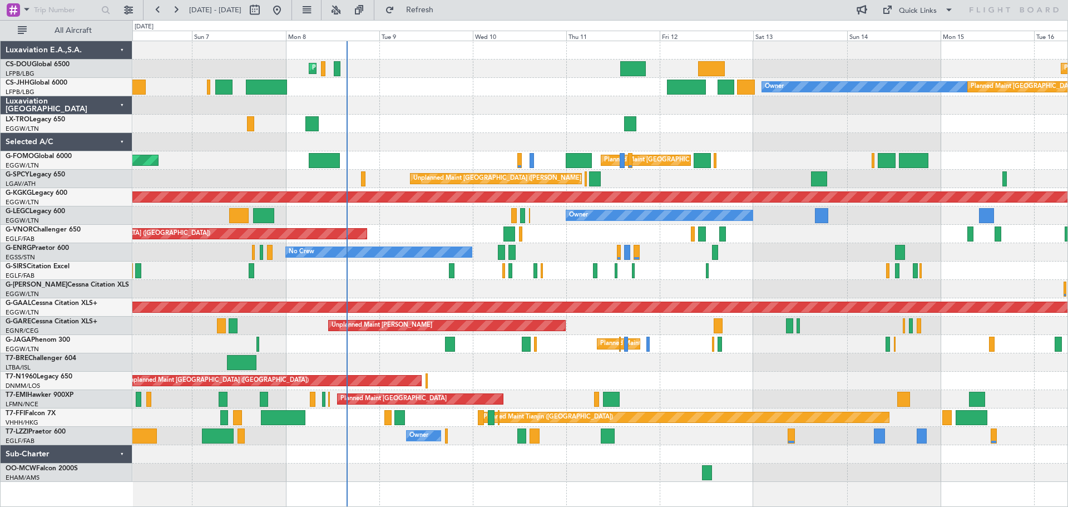
click at [751, 151] on div at bounding box center [599, 142] width 935 height 18
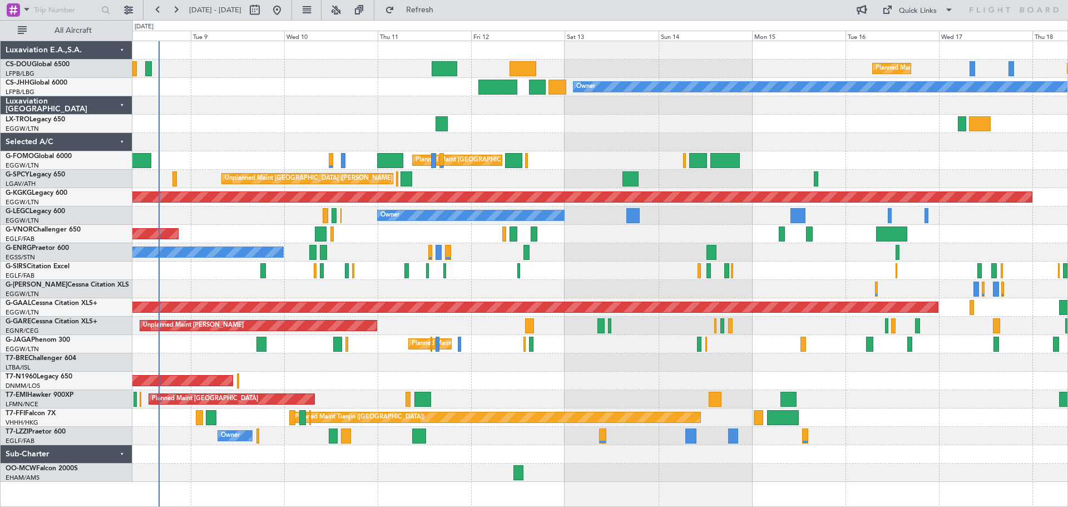
click at [620, 137] on div at bounding box center [599, 142] width 935 height 18
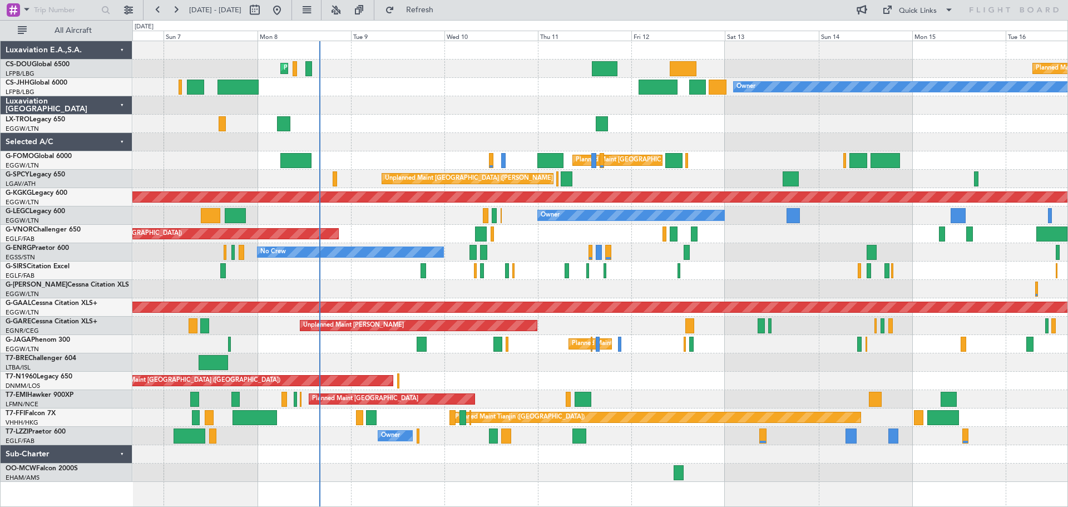
click at [557, 298] on div "Planned Maint [GEOGRAPHIC_DATA] ([GEOGRAPHIC_DATA]) Planned Maint [GEOGRAPHIC_D…" at bounding box center [599, 261] width 935 height 441
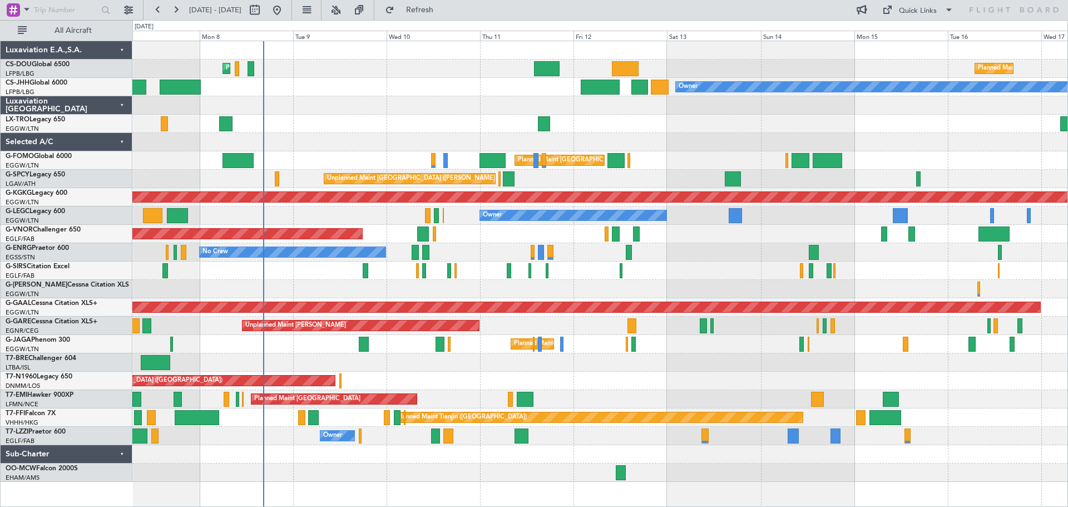
click at [730, 123] on div at bounding box center [599, 124] width 935 height 18
click at [338, 114] on div at bounding box center [599, 105] width 935 height 18
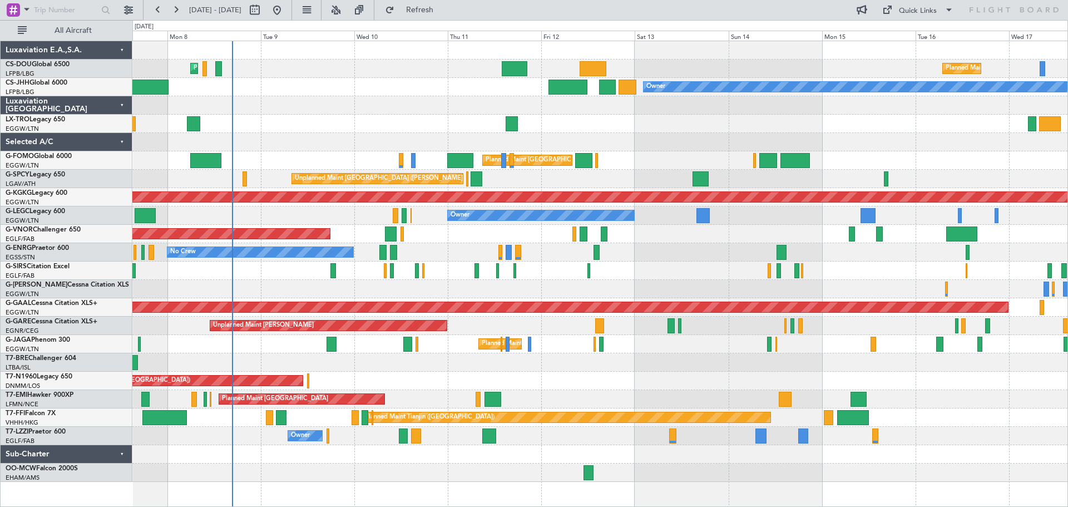
click at [642, 133] on div at bounding box center [599, 142] width 935 height 18
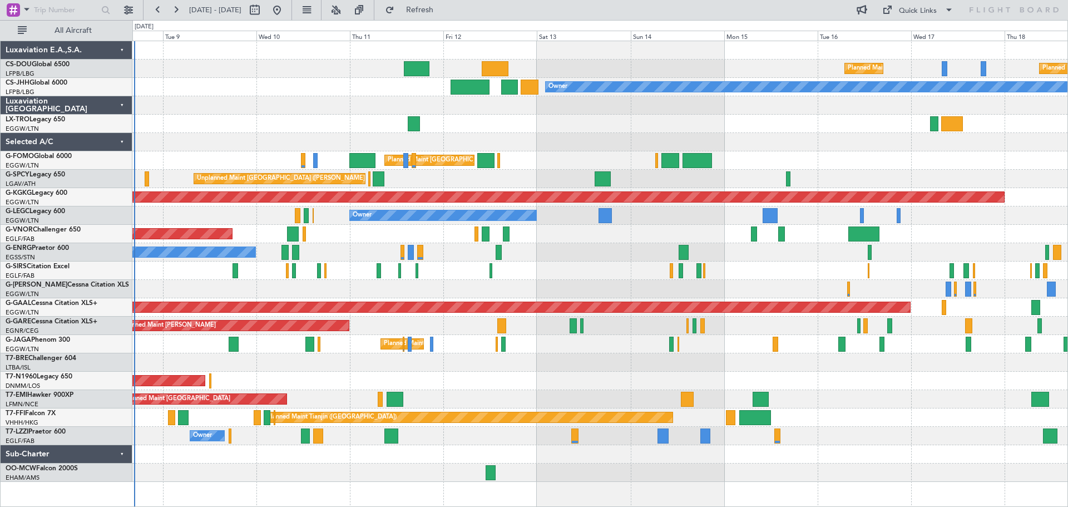
click at [634, 135] on div at bounding box center [599, 142] width 935 height 18
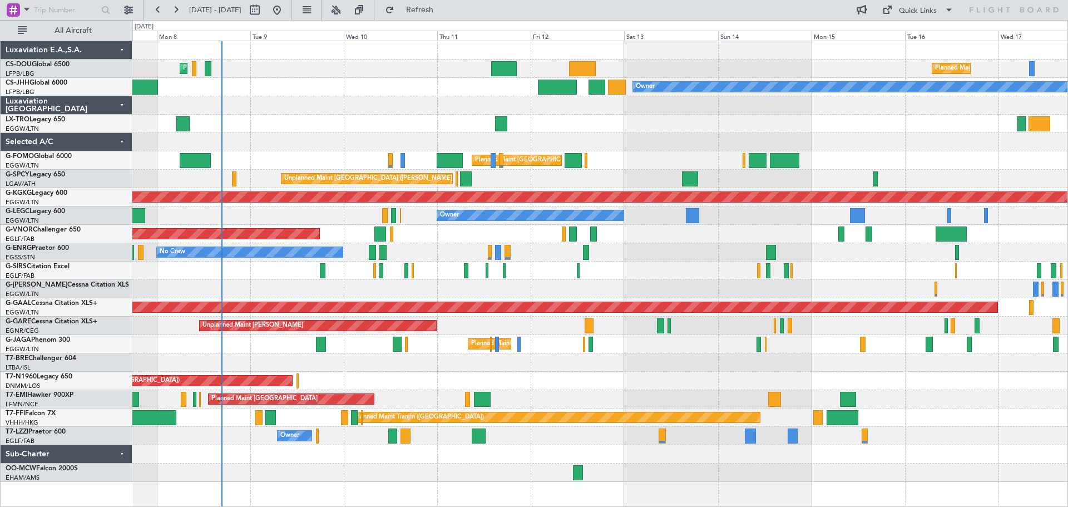
click at [385, 107] on div at bounding box center [599, 105] width 935 height 18
click at [337, 109] on div at bounding box center [599, 105] width 935 height 18
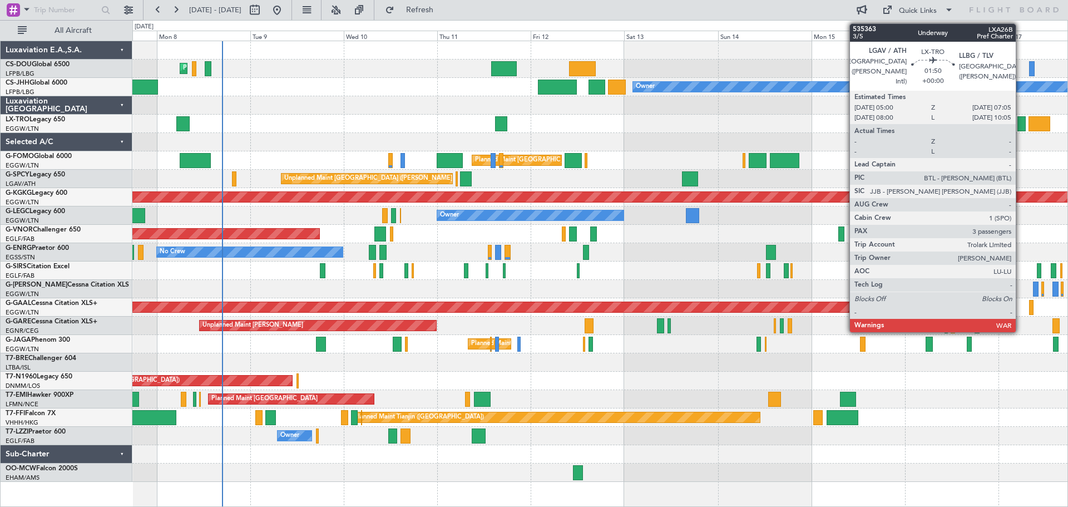
click at [1021, 122] on div at bounding box center [1021, 123] width 8 height 15
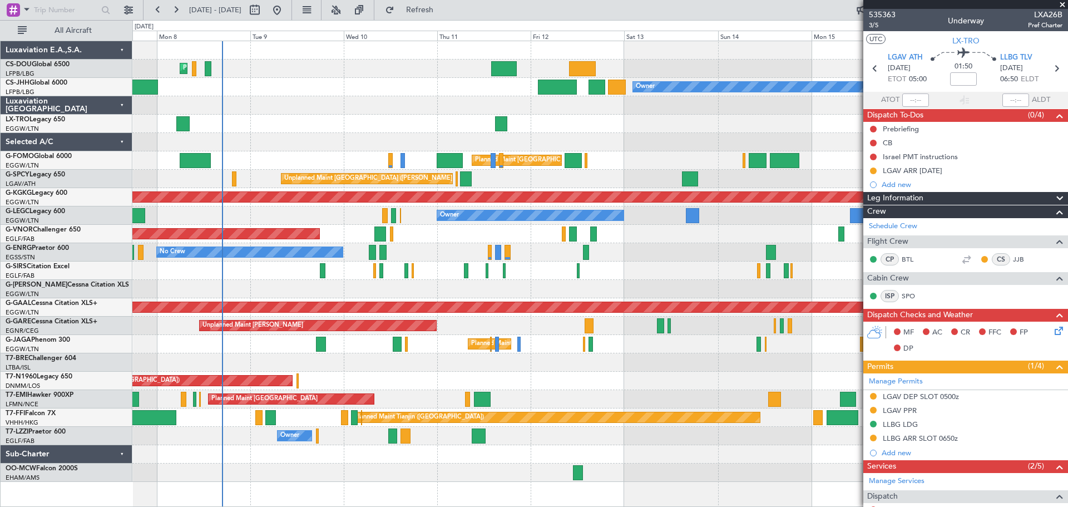
click at [1065, 4] on span at bounding box center [1062, 5] width 11 height 10
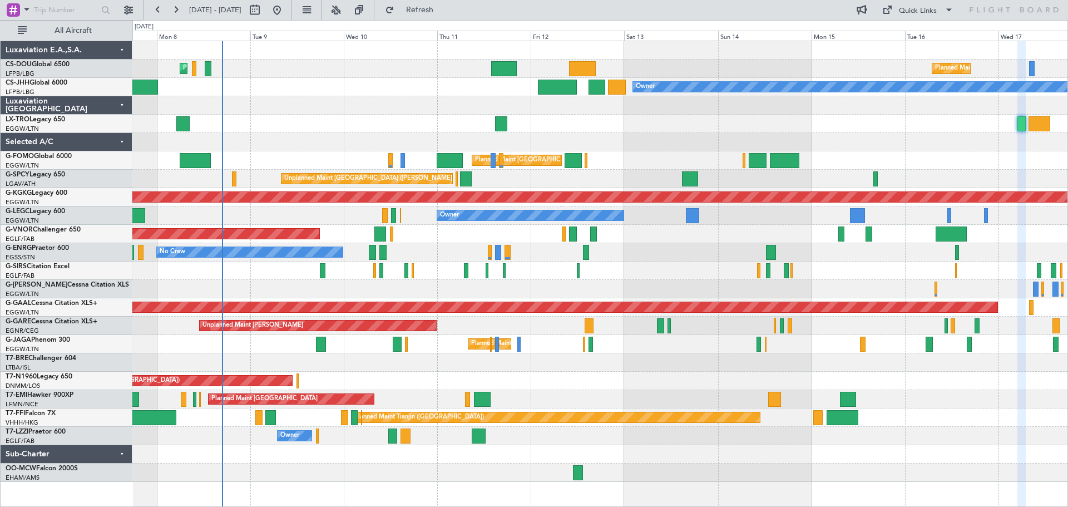
type input "0"
